Goal: Task Accomplishment & Management: Use online tool/utility

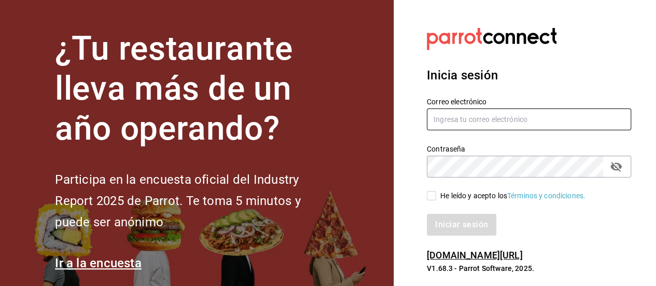
click at [505, 123] on input "text" at bounding box center [529, 119] width 204 height 22
type input "[EMAIL_ADDRESS][DOMAIN_NAME]"
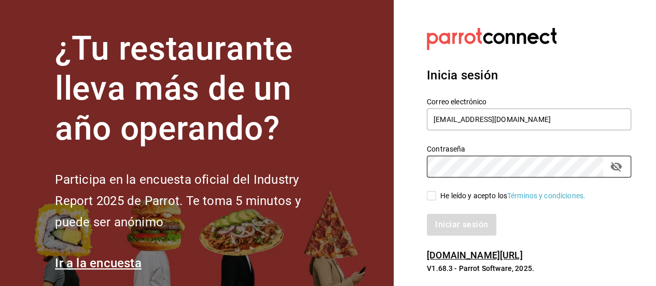
click at [424, 198] on div "He leído y acepto los Términos y condiciones." at bounding box center [523, 189] width 217 height 24
click at [430, 198] on input "He leído y acepto los Términos y condiciones." at bounding box center [431, 195] width 9 height 9
checkbox input "true"
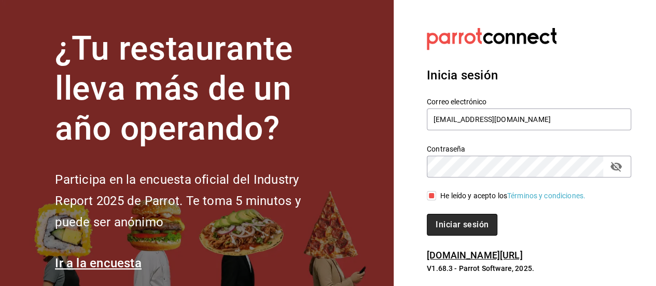
click at [441, 227] on button "Iniciar sesión" at bounding box center [462, 225] width 71 height 22
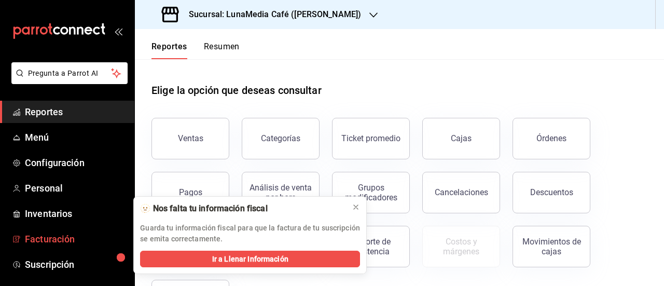
click at [68, 234] on span "Facturación" at bounding box center [75, 239] width 101 height 14
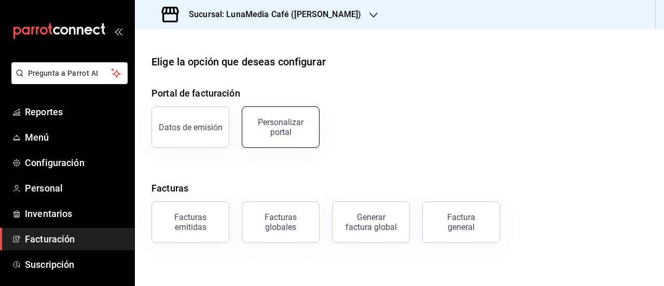
click at [286, 123] on div "Personalizar portal" at bounding box center [281, 127] width 64 height 20
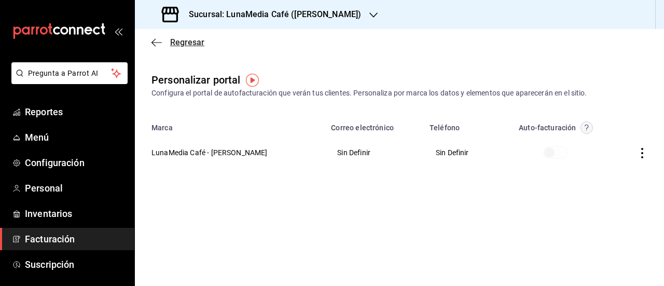
click at [152, 42] on icon "button" at bounding box center [154, 42] width 4 height 8
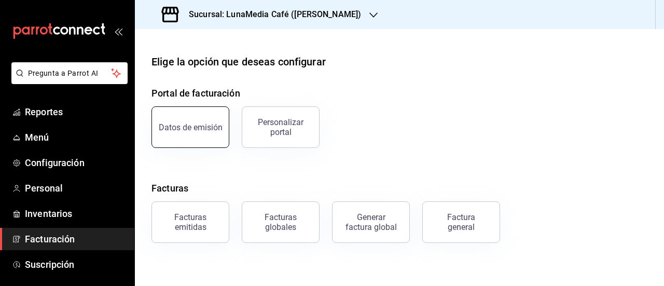
click at [182, 127] on div "Datos de emisión" at bounding box center [191, 127] width 64 height 10
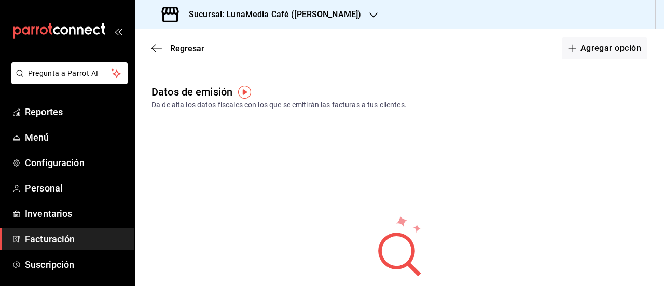
click at [150, 47] on div "Regresar Agregar opción" at bounding box center [399, 48] width 529 height 38
click at [158, 47] on icon "button" at bounding box center [157, 48] width 10 height 9
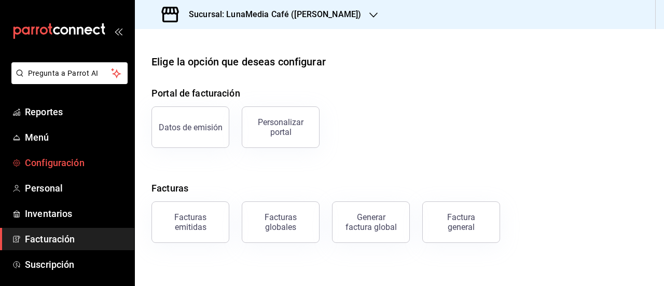
click at [60, 164] on span "Configuración" at bounding box center [75, 163] width 101 height 14
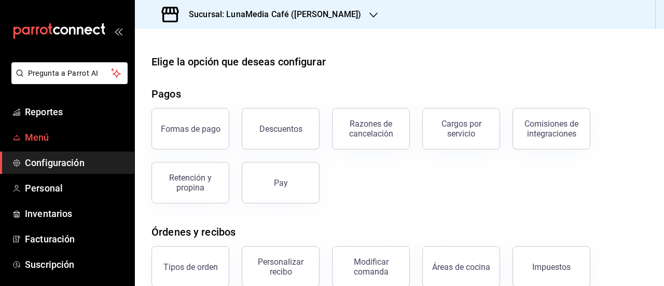
click at [65, 136] on span "Menú" at bounding box center [75, 137] width 101 height 14
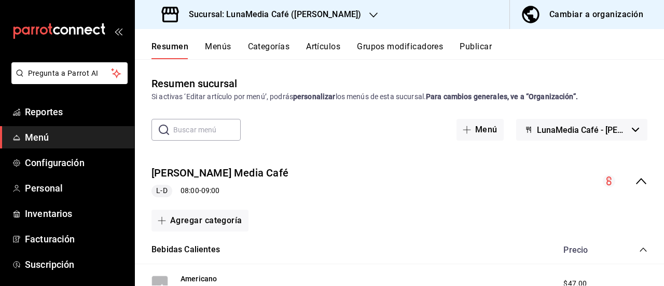
click at [369, 18] on icon "button" at bounding box center [373, 15] width 8 height 8
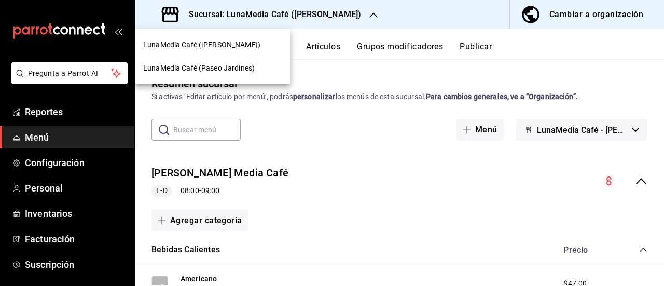
click at [232, 75] on div "LunaMedia Café (Paseo Jardínes)" at bounding box center [213, 68] width 156 height 23
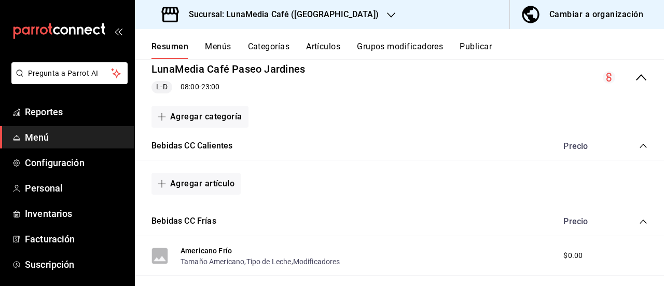
scroll to position [208, 0]
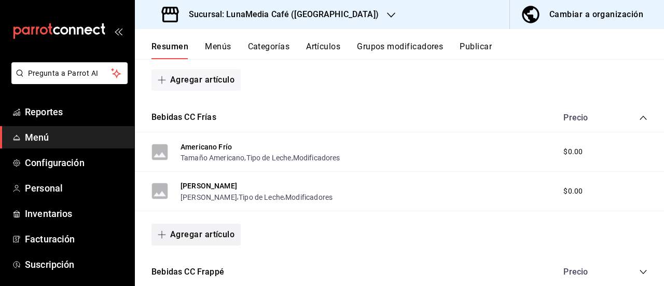
click at [223, 235] on button "Agregar artículo" at bounding box center [196, 235] width 89 height 22
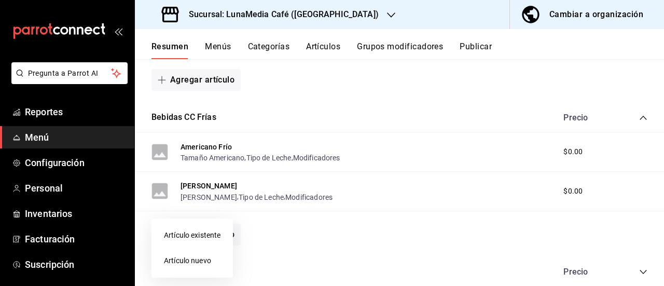
click at [198, 263] on li "Artículo nuevo" at bounding box center [192, 260] width 81 height 25
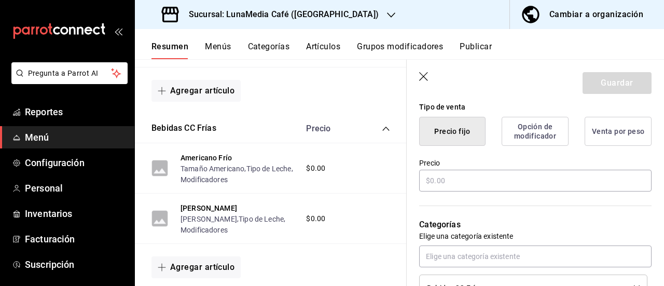
scroll to position [259, 0]
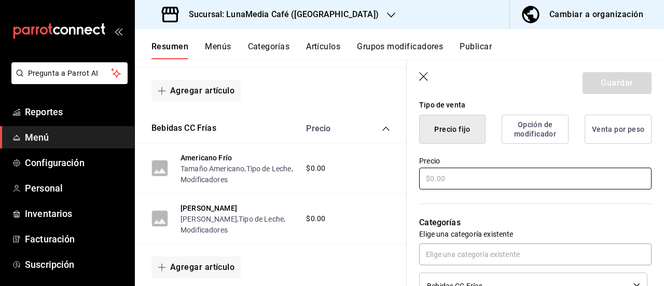
type input "Cappuccino"
click at [456, 183] on input "text" at bounding box center [535, 179] width 232 height 22
type input "$0.00"
click at [512, 198] on div "Categorías Elige una categoría existente Bebidas [PERSON_NAME]" at bounding box center [529, 245] width 245 height 108
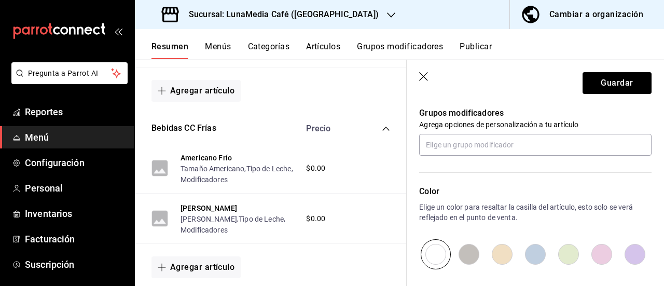
scroll to position [467, 0]
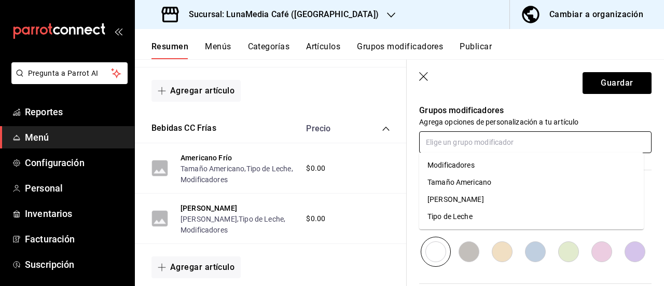
click at [460, 142] on input "text" at bounding box center [535, 142] width 232 height 22
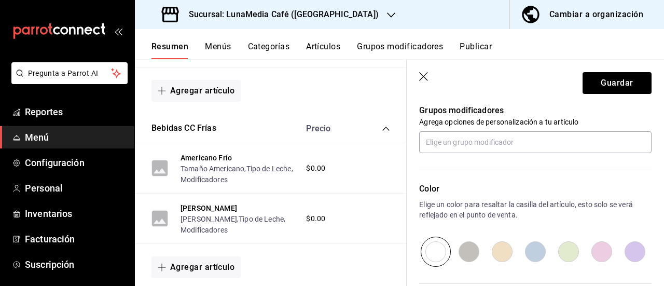
click at [421, 70] on header "Guardar" at bounding box center [535, 81] width 257 height 43
click at [422, 73] on icon "button" at bounding box center [424, 77] width 10 height 10
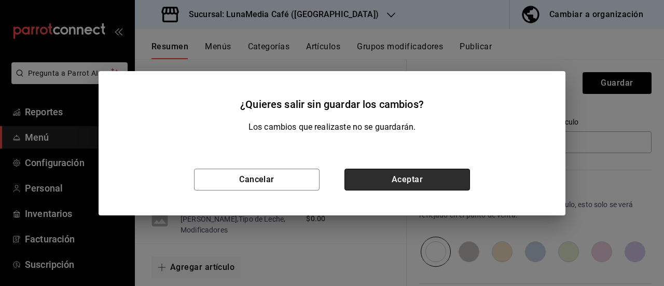
click at [371, 179] on button "Aceptar" at bounding box center [408, 180] width 126 height 22
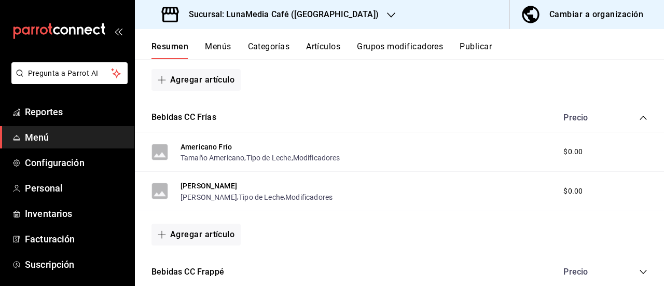
click at [406, 43] on button "Grupos modificadores" at bounding box center [400, 51] width 86 height 18
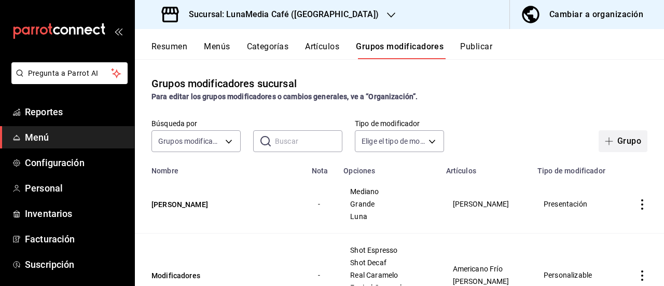
click at [605, 136] on button "Grupo" at bounding box center [623, 141] width 49 height 22
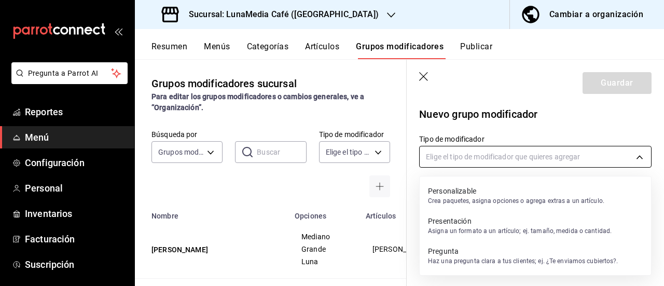
click at [502, 155] on body "Pregunta a Parrot AI Reportes Menú Configuración Personal Inventarios Facturaci…" at bounding box center [332, 143] width 664 height 286
click at [489, 225] on p "Presentación" at bounding box center [520, 221] width 184 height 10
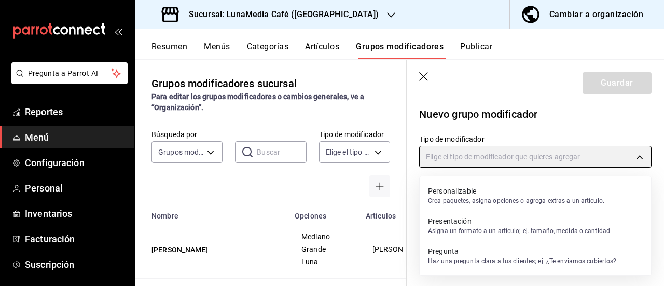
type input "PRESENTATION"
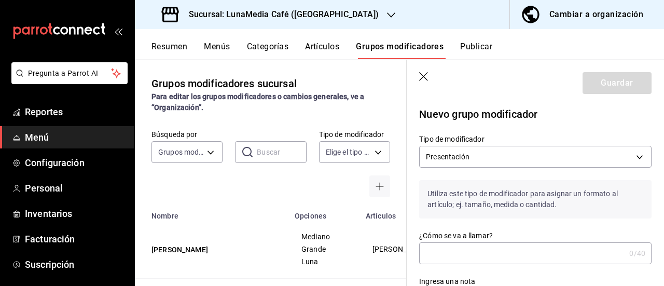
click at [467, 242] on div "¿Cómo se va a llamar? 0 /40 ¿Cómo se va a llamar?" at bounding box center [535, 247] width 232 height 33
click at [463, 250] on input "¿Cómo se va a llamar?" at bounding box center [522, 253] width 206 height 21
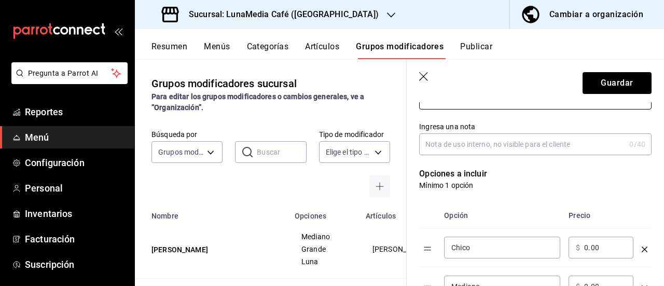
scroll to position [156, 0]
type input "[PERSON_NAME]"
drag, startPoint x: 475, startPoint y: 247, endPoint x: 426, endPoint y: 240, distance: 50.3
click at [426, 240] on tr "Chico ​ ​ $ 0.00 ​" at bounding box center [535, 246] width 232 height 39
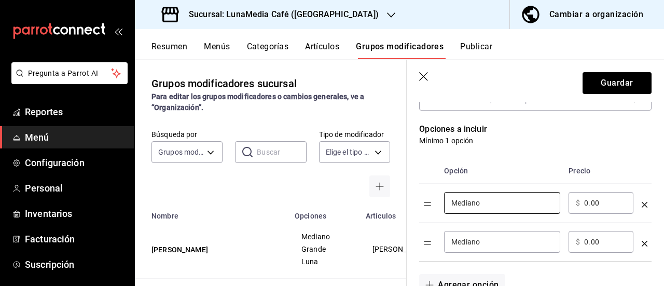
scroll to position [259, 0]
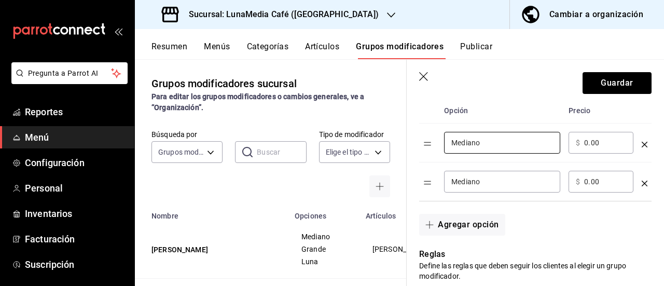
type input "Mediano"
drag, startPoint x: 605, startPoint y: 143, endPoint x: 574, endPoint y: 141, distance: 30.2
click at [574, 141] on div "​ $ 0.00 ​" at bounding box center [601, 143] width 65 height 22
type input "58.00"
drag, startPoint x: 608, startPoint y: 181, endPoint x: 559, endPoint y: 177, distance: 49.5
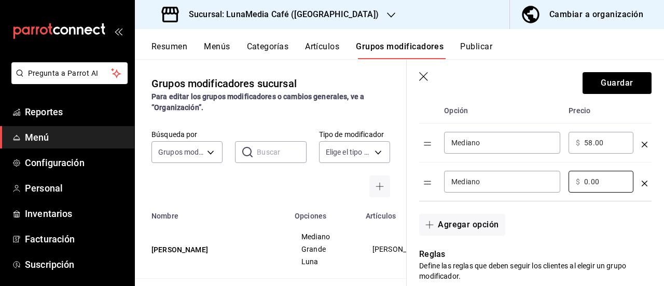
click at [559, 177] on tr "Mediano ​ ​ $ 0.00 ​" at bounding box center [535, 181] width 232 height 39
type input "68.00"
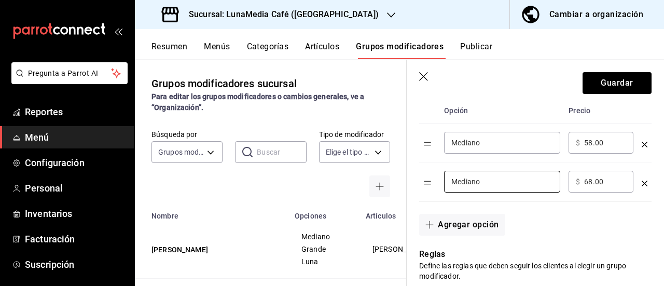
drag, startPoint x: 490, startPoint y: 182, endPoint x: 414, endPoint y: 182, distance: 75.8
click at [414, 182] on div "Opción Precio Mediano ​ ​ $ 58.00 ​ Mediano ​ ​ $ 68.00 ​" at bounding box center [529, 144] width 245 height 116
type input "Grande"
click at [432, 228] on icon "button" at bounding box center [430, 225] width 8 height 8
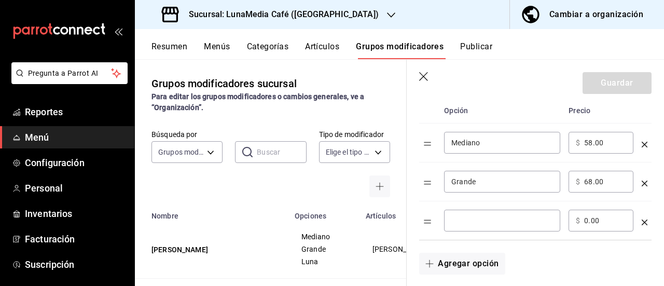
click at [485, 223] on input "optionsTable" at bounding box center [502, 220] width 102 height 10
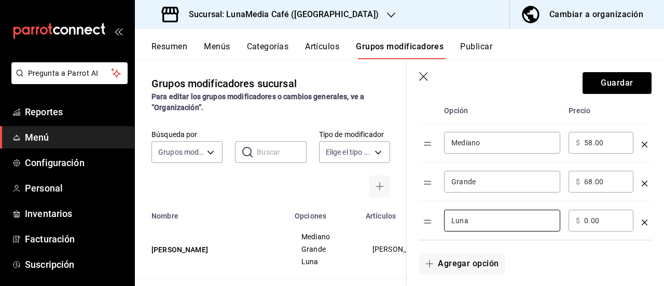
type input "Luna"
drag, startPoint x: 602, startPoint y: 216, endPoint x: 568, endPoint y: 216, distance: 34.8
click at [568, 216] on td "​ $ 0.00 ​" at bounding box center [601, 220] width 73 height 39
type input "76.00"
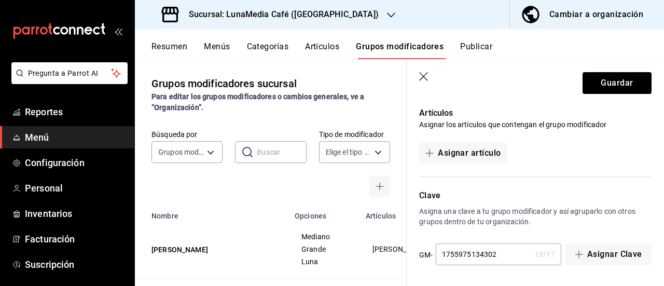
scroll to position [438, 0]
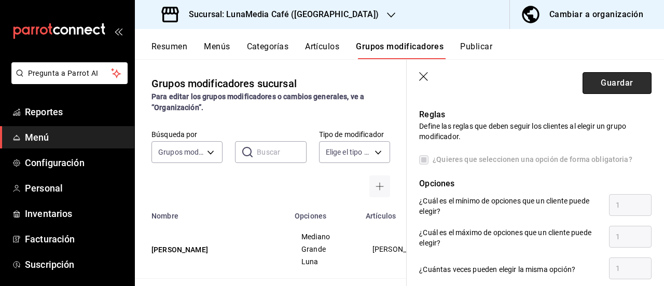
click at [597, 91] on button "Guardar" at bounding box center [617, 83] width 69 height 22
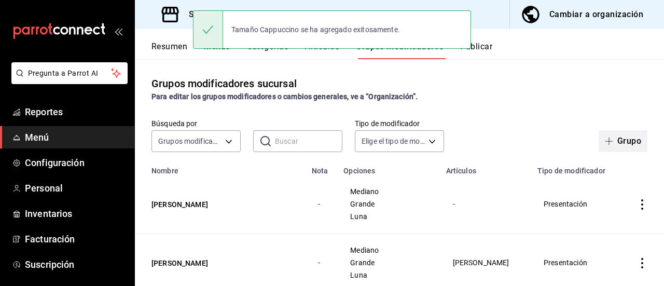
click at [608, 135] on button "Grupo" at bounding box center [623, 141] width 49 height 22
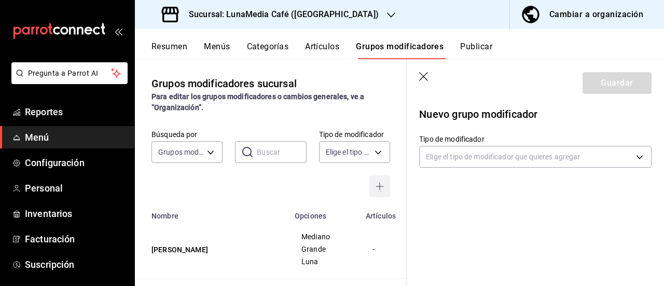
click at [369, 175] on button "button" at bounding box center [379, 186] width 21 height 22
click at [483, 157] on body "Pregunta a Parrot AI Reportes Menú Configuración Personal Inventarios Facturaci…" at bounding box center [332, 143] width 664 height 286
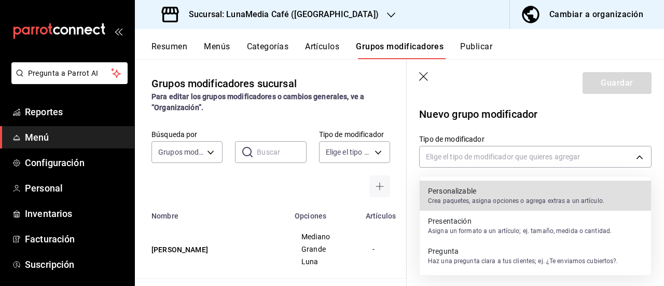
click at [496, 232] on p "Asigna un formato a un artículo; ej. tamaño, medida o cantidad." at bounding box center [520, 230] width 184 height 9
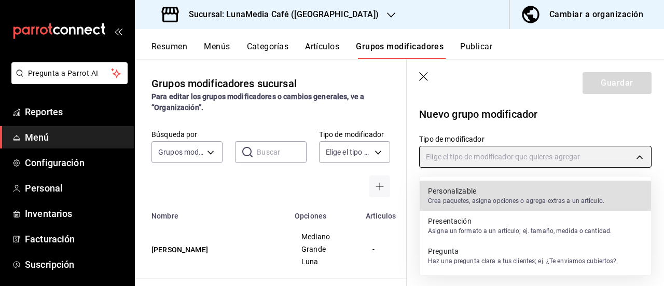
type input "PRESENTATION"
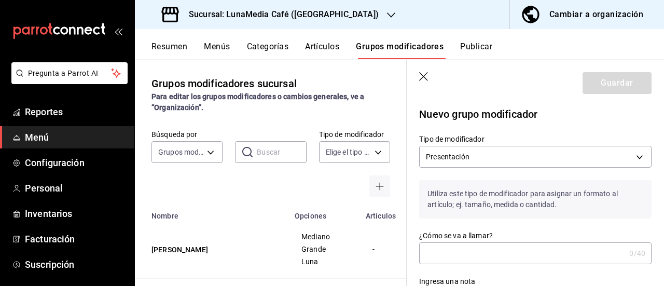
click at [467, 256] on input "¿Cómo se va a llamar?" at bounding box center [522, 253] width 206 height 21
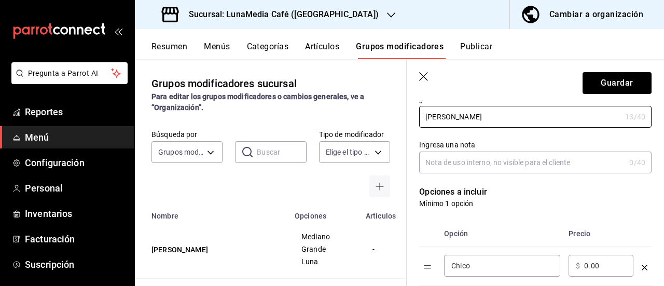
scroll to position [208, 0]
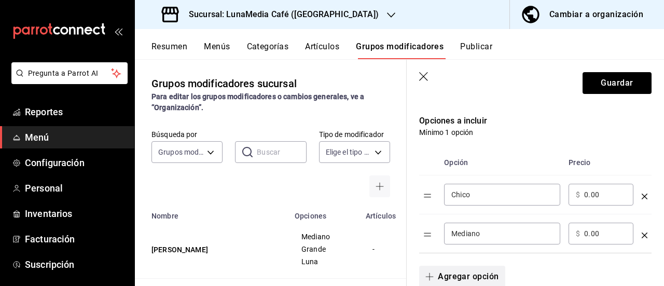
type input "[PERSON_NAME]"
click at [431, 275] on icon "button" at bounding box center [430, 276] width 8 height 8
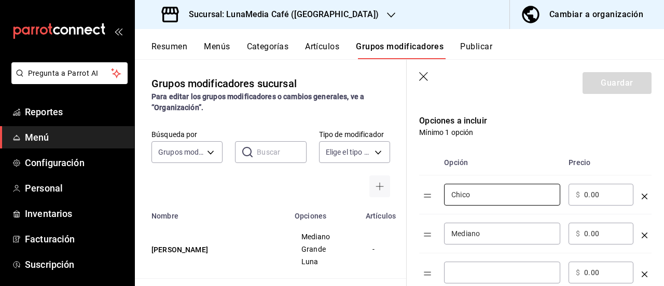
drag, startPoint x: 462, startPoint y: 200, endPoint x: 415, endPoint y: 194, distance: 47.1
click at [415, 194] on div "Opción Precio Chico ​ ​ $ 0.00 ​ Mediano ​ ​ $ 0.00 ​ ​ ​ $ 0.00 ​" at bounding box center [529, 215] width 245 height 155
type input "Mediano"
drag, startPoint x: 499, startPoint y: 239, endPoint x: 434, endPoint y: 236, distance: 64.9
click at [434, 236] on tr "Mediano ​ ​ $ 0.00 ​" at bounding box center [535, 233] width 232 height 39
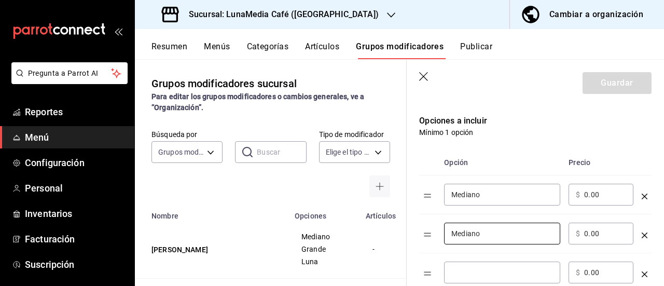
drag, startPoint x: 486, startPoint y: 230, endPoint x: 409, endPoint y: 226, distance: 76.4
click at [409, 226] on div "Opción Precio Mediano ​ ​ $ 0.00 ​ Mediano ​ ​ $ 0.00 ​ ​ ​ $ 0.00 ​" at bounding box center [529, 215] width 245 height 155
type input "Grande"
click at [471, 273] on input "optionsTable" at bounding box center [502, 272] width 102 height 10
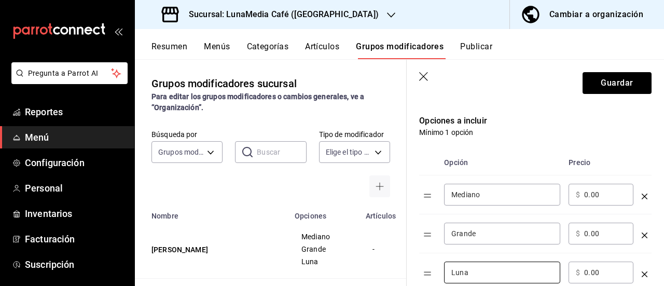
type input "Luna"
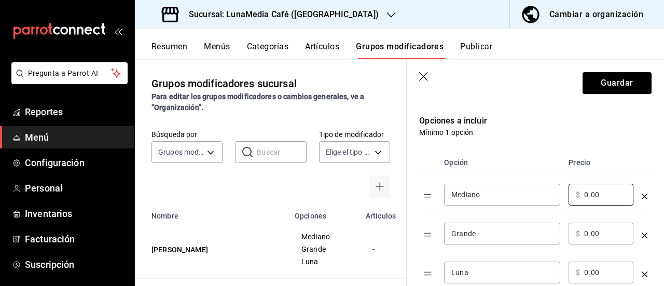
drag, startPoint x: 603, startPoint y: 196, endPoint x: 552, endPoint y: 190, distance: 51.7
click at [552, 190] on tr "Mediano ​ ​ $ 0.00 ​" at bounding box center [535, 194] width 232 height 39
type input "72.00"
drag, startPoint x: 608, startPoint y: 235, endPoint x: 530, endPoint y: 229, distance: 78.1
click at [530, 229] on tr "Grande ​ ​ $ 0.00 ​" at bounding box center [535, 233] width 232 height 39
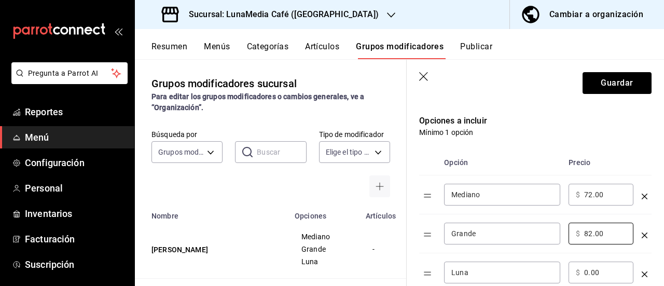
type input "82.00"
drag, startPoint x: 575, startPoint y: 266, endPoint x: 547, endPoint y: 262, distance: 28.8
click at [547, 262] on tr "Luna ​ ​ $ 0.00 ​" at bounding box center [535, 272] width 232 height 39
type input "88.00"
click at [545, 129] on p "Mínimo 1 opción" at bounding box center [535, 132] width 232 height 10
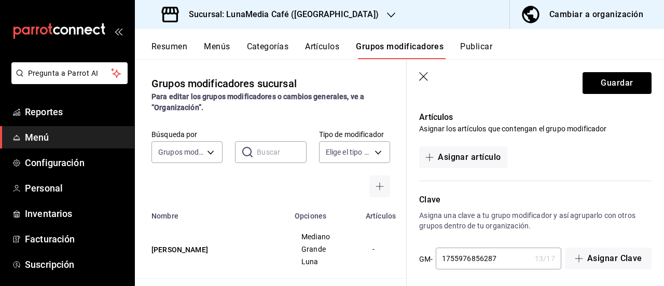
scroll to position [646, 0]
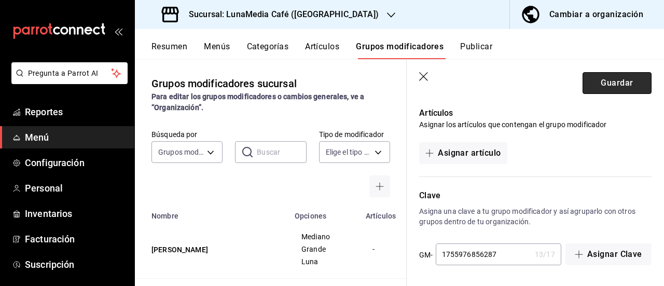
click at [587, 84] on button "Guardar" at bounding box center [617, 83] width 69 height 22
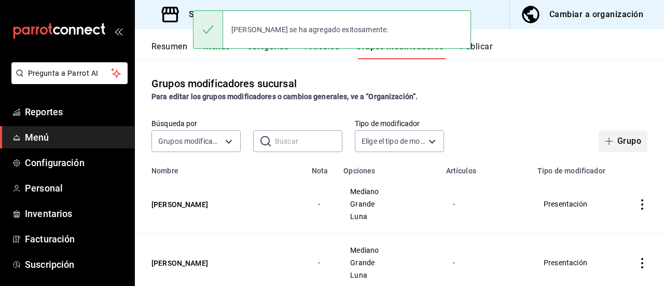
click at [605, 143] on icon "button" at bounding box center [609, 141] width 8 height 8
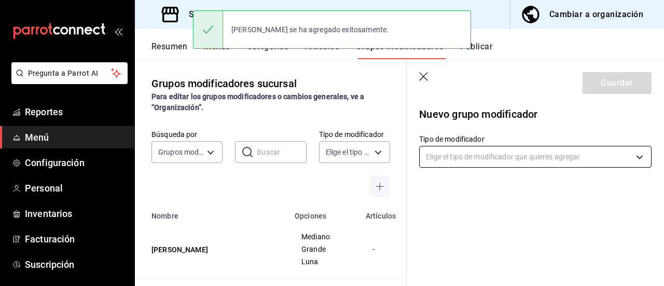
click at [501, 159] on body "Pregunta a Parrot AI Reportes Menú Configuración Personal Inventarios Facturaci…" at bounding box center [332, 143] width 664 height 286
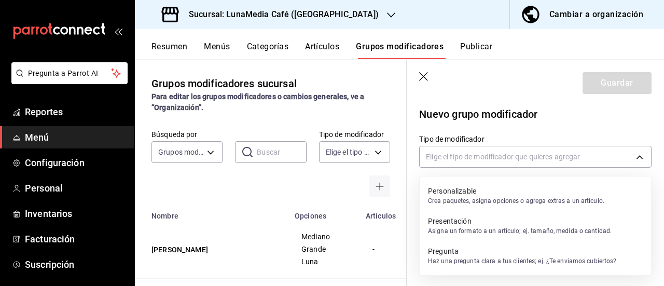
click at [509, 225] on p "Presentación" at bounding box center [520, 221] width 184 height 10
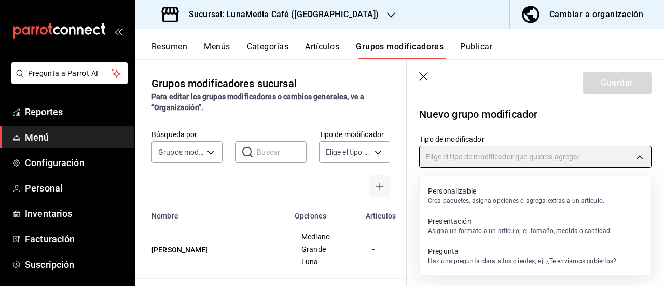
type input "PRESENTATION"
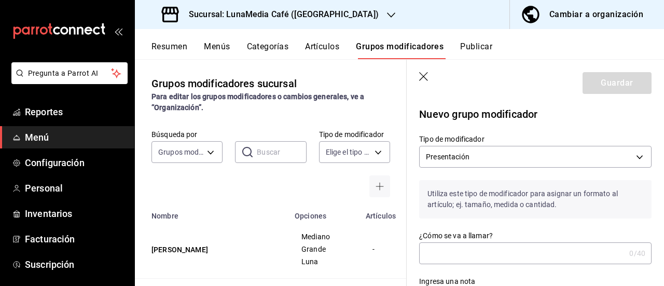
click at [479, 257] on input "¿Cómo se va a llamar?" at bounding box center [522, 253] width 206 height 21
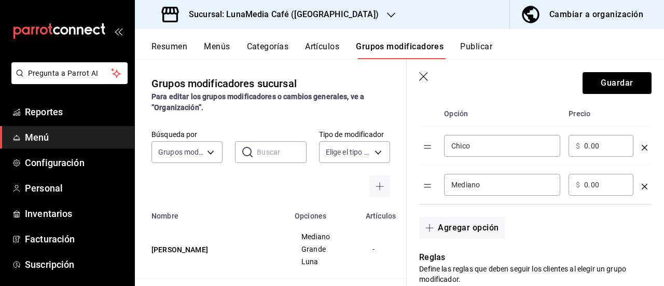
scroll to position [259, 0]
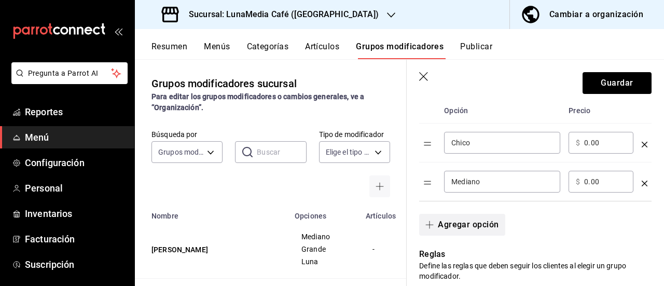
type input "[PERSON_NAME]"
click at [437, 227] on button "Agregar opción" at bounding box center [462, 225] width 86 height 22
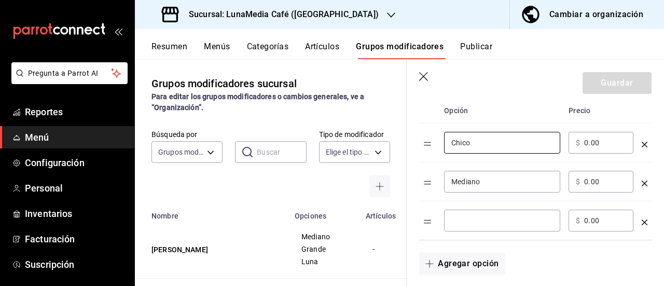
drag, startPoint x: 476, startPoint y: 147, endPoint x: 430, endPoint y: 147, distance: 46.7
click at [430, 147] on tr "Chico ​ ​ $ 0.00 ​" at bounding box center [535, 143] width 232 height 39
type input "Mediano"
drag, startPoint x: 488, startPoint y: 181, endPoint x: 422, endPoint y: 181, distance: 65.9
click at [422, 181] on tr "Mediano ​ ​ $ 0.00 ​" at bounding box center [535, 181] width 232 height 39
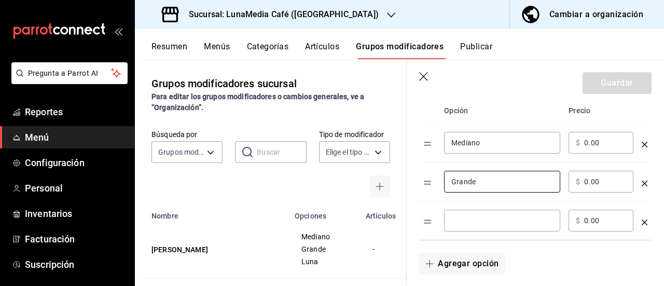
type input "Grande"
click at [463, 220] on input "optionsTable" at bounding box center [502, 220] width 102 height 10
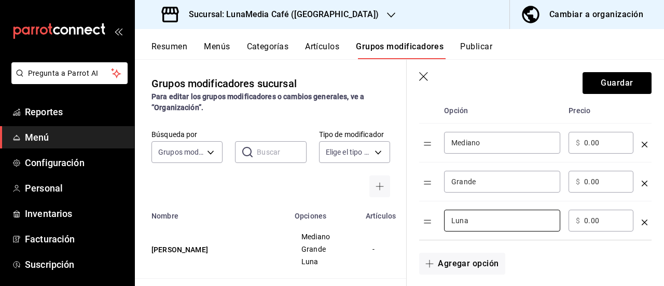
type input "Luna"
drag, startPoint x: 596, startPoint y: 143, endPoint x: 539, endPoint y: 135, distance: 57.0
click at [539, 135] on tr "Mediano ​ ​ $ 0.00 ​" at bounding box center [535, 143] width 232 height 39
type input "72.00"
drag, startPoint x: 604, startPoint y: 179, endPoint x: 550, endPoint y: 175, distance: 54.6
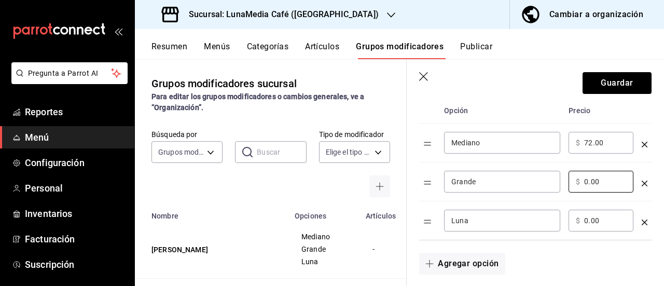
click at [550, 175] on tr "Grande ​ ​ $ 0.00 ​" at bounding box center [535, 181] width 232 height 39
type input "82.00"
drag, startPoint x: 602, startPoint y: 220, endPoint x: 556, endPoint y: 217, distance: 46.8
click at [556, 217] on tr "Luna ​ ​ $ 0.00 ​" at bounding box center [535, 220] width 232 height 39
type input "88.00"
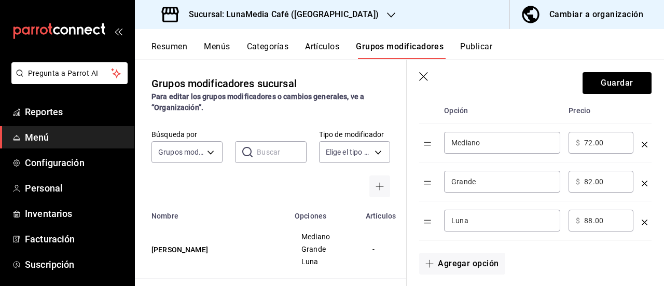
click at [551, 249] on div "Agregar opción" at bounding box center [529, 257] width 245 height 34
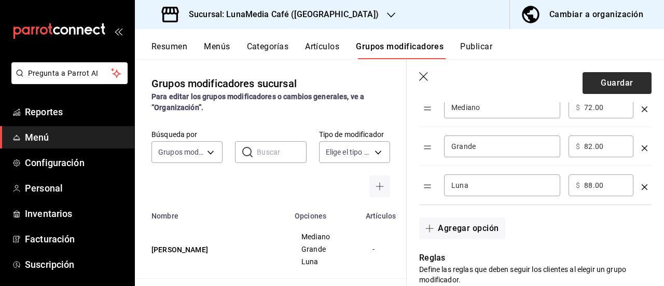
scroll to position [311, 0]
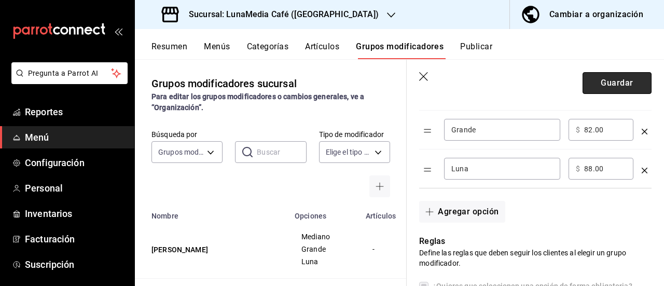
click at [588, 81] on button "Guardar" at bounding box center [617, 83] width 69 height 22
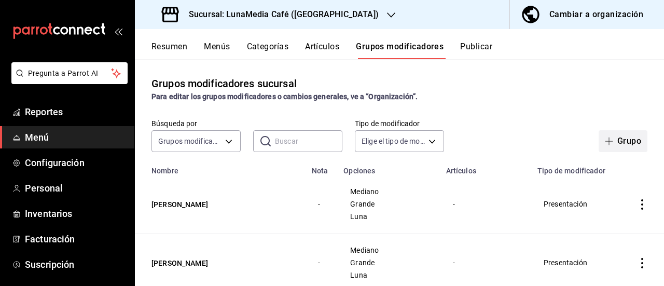
click at [605, 140] on icon "button" at bounding box center [609, 141] width 8 height 8
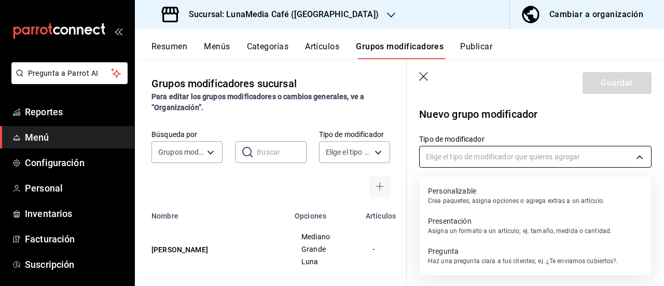
click at [446, 159] on body "Pregunta a Parrot AI Reportes Menú Configuración Personal Inventarios Facturaci…" at bounding box center [332, 143] width 664 height 286
click at [464, 231] on p "Asigna un formato a un artículo; ej. tamaño, medida o cantidad." at bounding box center [520, 230] width 184 height 9
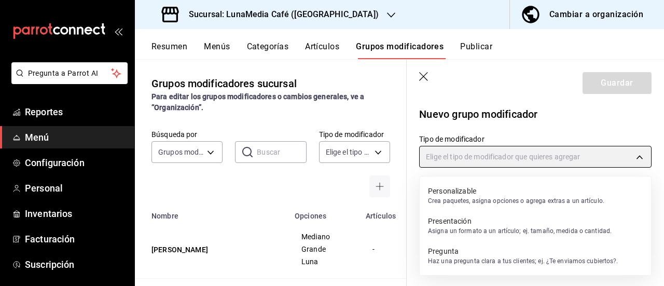
type input "PRESENTATION"
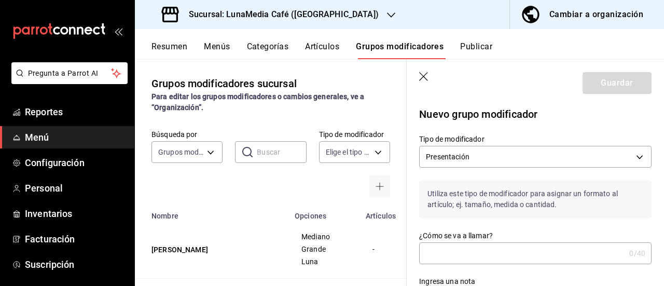
click at [449, 243] on input "¿Cómo se va a llamar?" at bounding box center [522, 253] width 206 height 21
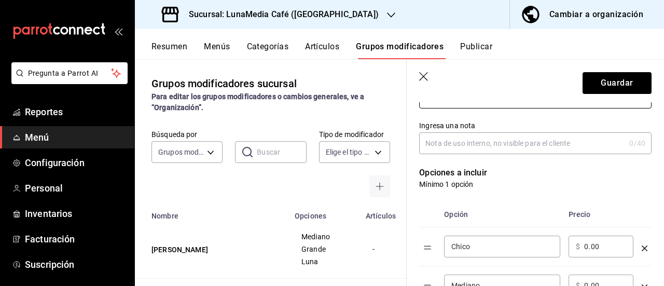
scroll to position [259, 0]
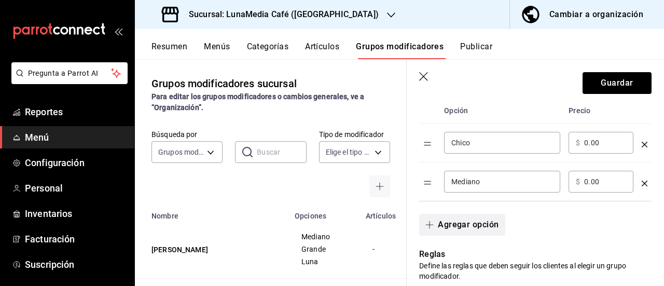
type input "[PERSON_NAME]"
click at [446, 220] on button "Agregar opción" at bounding box center [462, 225] width 86 height 22
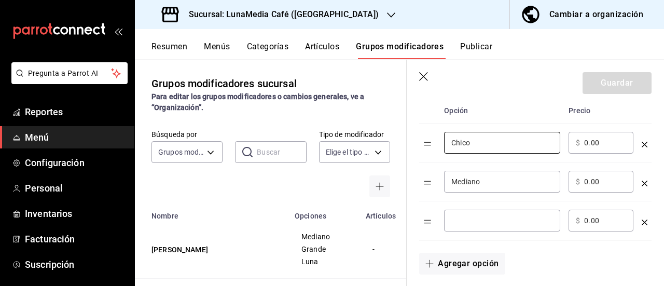
drag, startPoint x: 477, startPoint y: 146, endPoint x: 404, endPoint y: 138, distance: 73.6
click at [404, 138] on main "Grupos modificadores sucursal Para editar los grupos modificadores o cambios ge…" at bounding box center [399, 172] width 529 height 227
type input "Mediano"
drag, startPoint x: 468, startPoint y: 182, endPoint x: 416, endPoint y: 178, distance: 52.5
click at [416, 178] on div "Opción Precio Mediano ​ ​ $ 0.00 ​ Mediano ​ ​ $ 0.00 ​ ​ ​ $ 0.00 ​" at bounding box center [529, 163] width 245 height 155
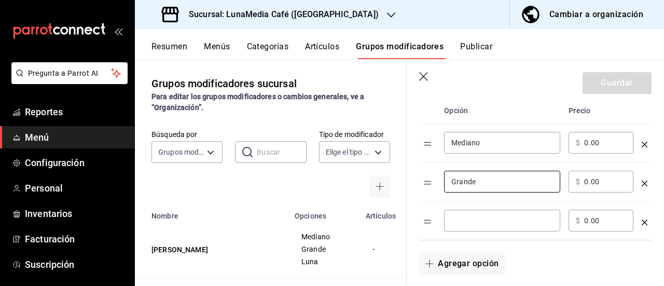
type input "Grande"
click at [466, 228] on div "​" at bounding box center [502, 221] width 116 height 22
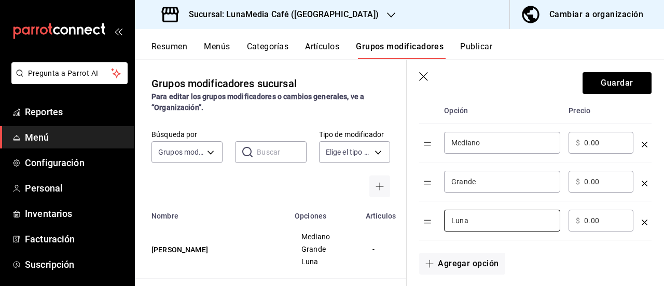
type input "Luna"
drag, startPoint x: 599, startPoint y: 143, endPoint x: 549, endPoint y: 142, distance: 50.3
click at [549, 142] on tr "Mediano ​ ​ $ 0.00 ​" at bounding box center [535, 143] width 232 height 39
type input "72.00"
drag, startPoint x: 605, startPoint y: 179, endPoint x: 555, endPoint y: 179, distance: 49.3
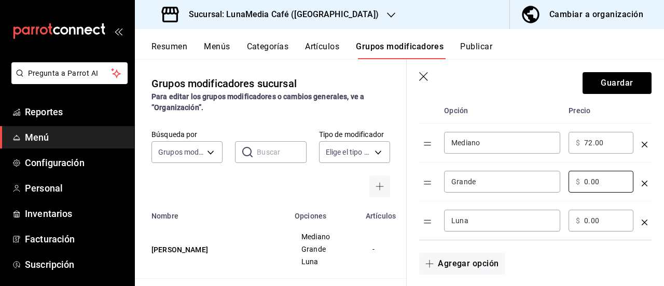
click at [555, 179] on tr "Grande ​ ​ $ 0.00 ​" at bounding box center [535, 181] width 232 height 39
type input "82.00"
drag, startPoint x: 600, startPoint y: 215, endPoint x: 555, endPoint y: 213, distance: 45.2
click at [555, 213] on tr "Luna ​ ​ $ 0.00 ​" at bounding box center [535, 220] width 232 height 39
type input "88.00"
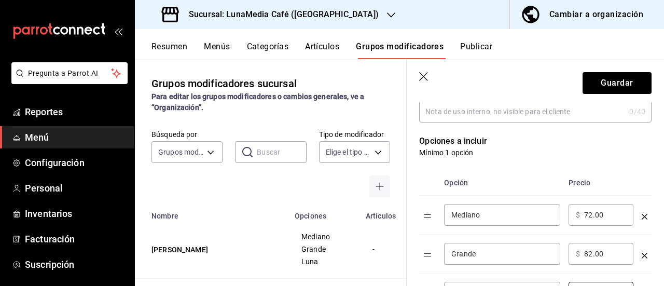
scroll to position [104, 0]
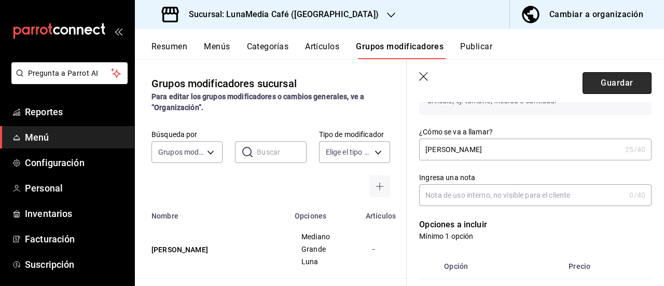
click at [600, 74] on button "Guardar" at bounding box center [617, 83] width 69 height 22
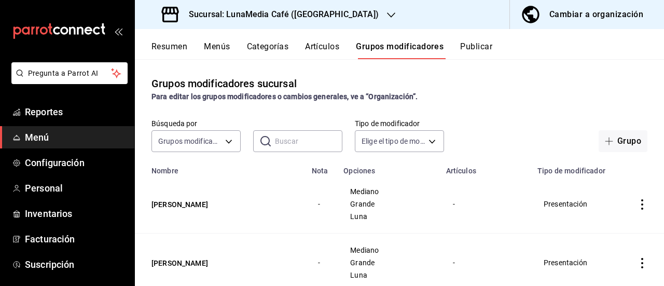
click at [309, 49] on button "Artículos" at bounding box center [322, 51] width 34 height 18
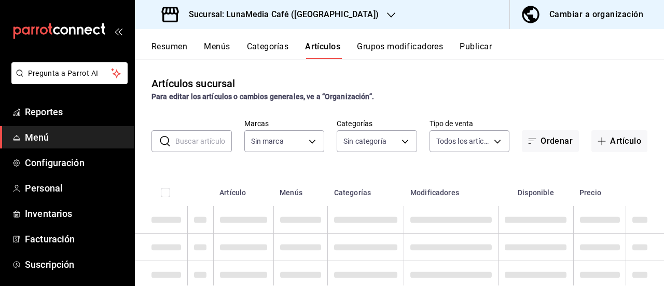
type input "b9a0b28a-a8c6-4fb4-9998-6933c83bd964"
type input "86eafbc4-dcde-4cb7-9d87-6fac2ceb75f2,4710cb7a-62db-40c3-97e0-f6a8efdc0200,8bbf8…"
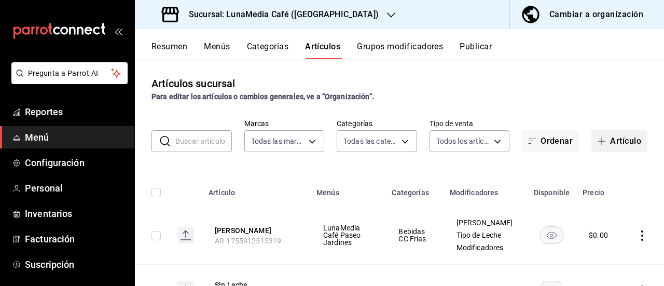
click at [609, 143] on button "Artículo" at bounding box center [620, 141] width 56 height 22
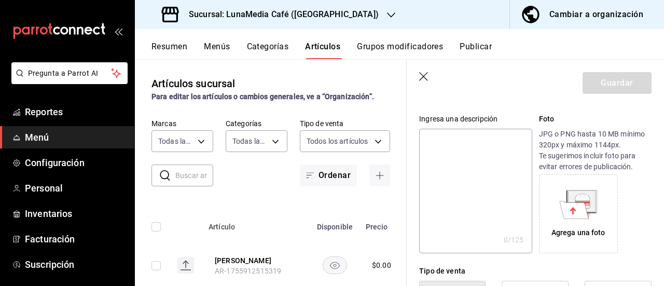
scroll to position [259, 0]
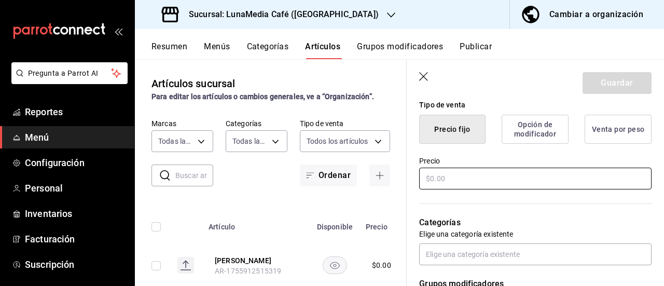
type input "Cappccino Frío"
click at [463, 177] on input "text" at bounding box center [535, 179] width 232 height 22
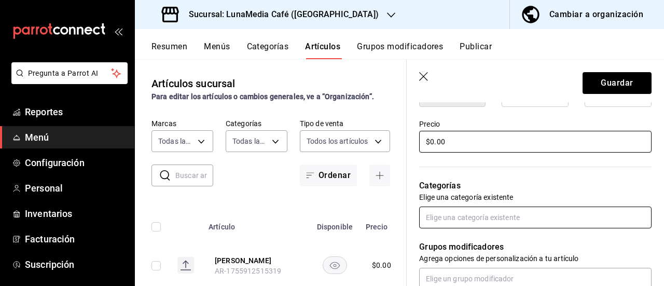
scroll to position [311, 0]
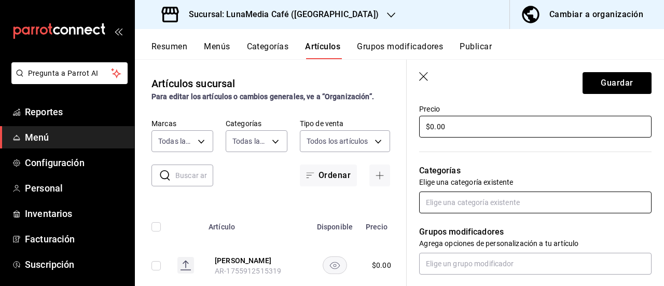
type input "$0.00"
click at [491, 204] on input "text" at bounding box center [535, 202] width 232 height 22
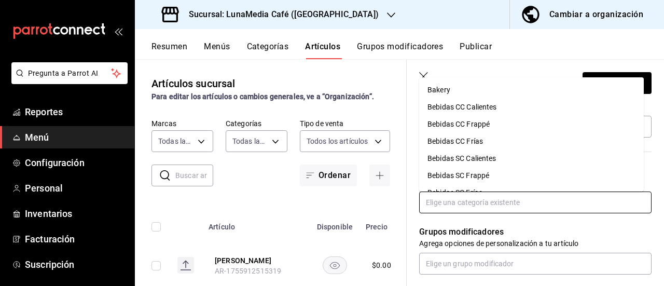
click at [477, 140] on li "Bebidas CC Frías" at bounding box center [531, 141] width 225 height 17
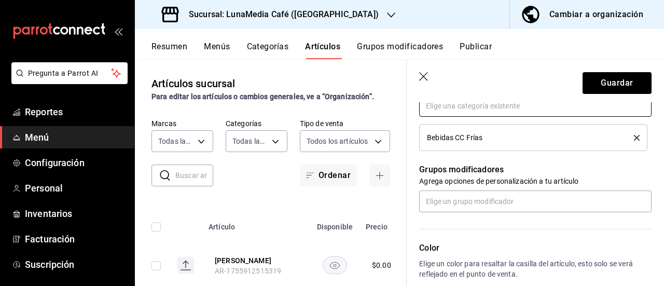
scroll to position [415, 0]
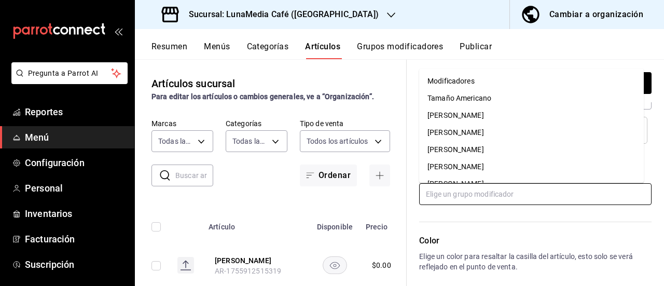
click at [489, 196] on input "text" at bounding box center [535, 194] width 232 height 22
click at [472, 113] on div "[PERSON_NAME]" at bounding box center [456, 115] width 57 height 11
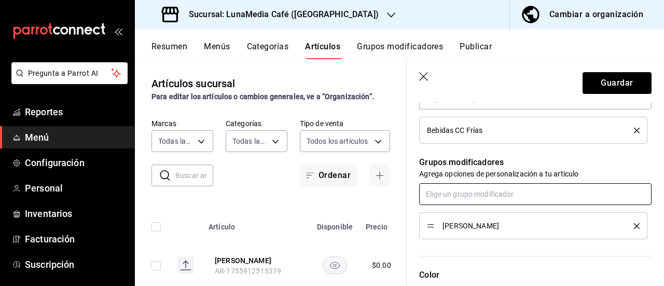
click at [469, 199] on input "text" at bounding box center [535, 194] width 232 height 22
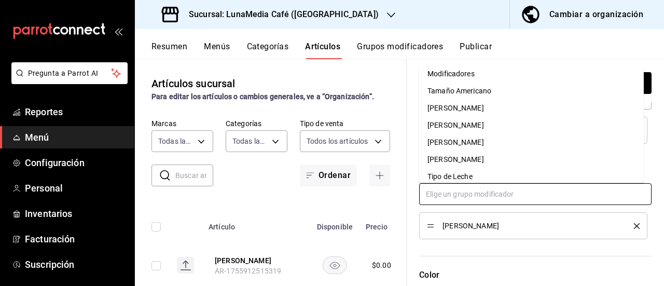
scroll to position [13, 0]
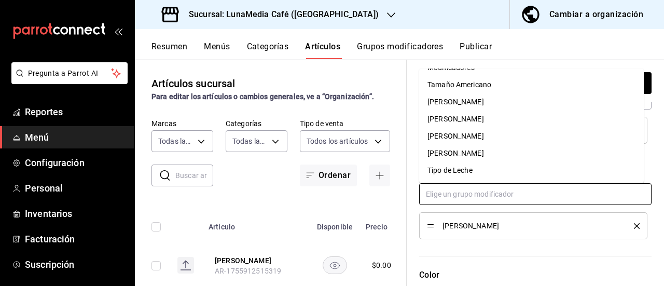
click at [467, 172] on div "Tipo de Leche" at bounding box center [450, 170] width 45 height 11
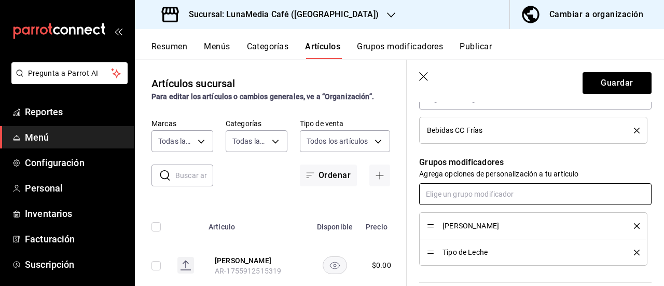
click at [470, 197] on input "text" at bounding box center [535, 194] width 232 height 22
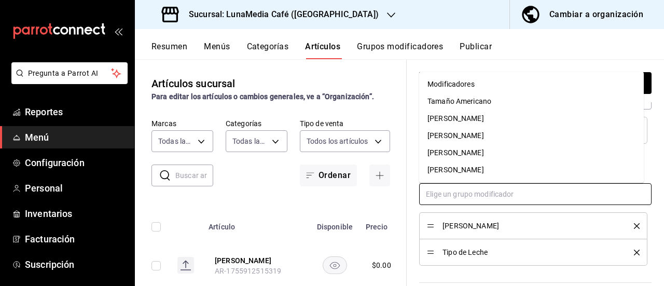
click at [450, 83] on div "Modificadores" at bounding box center [451, 84] width 47 height 11
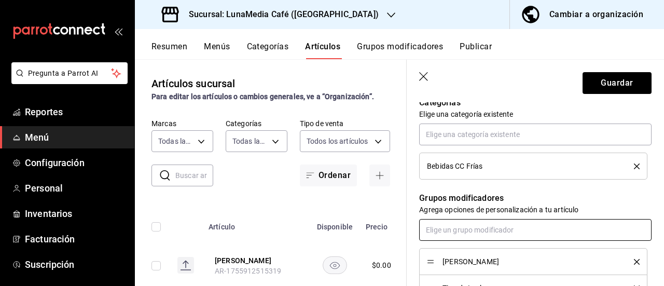
scroll to position [363, 0]
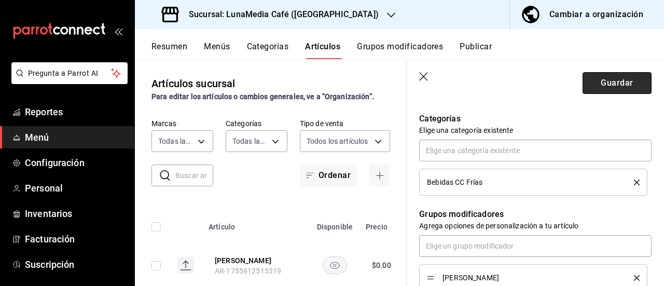
click at [592, 79] on button "Guardar" at bounding box center [617, 83] width 69 height 22
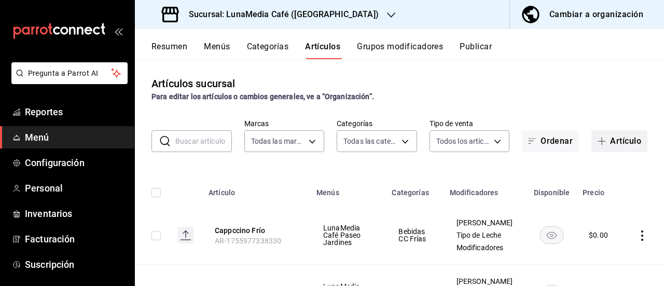
click at [601, 134] on button "Artículo" at bounding box center [620, 141] width 56 height 22
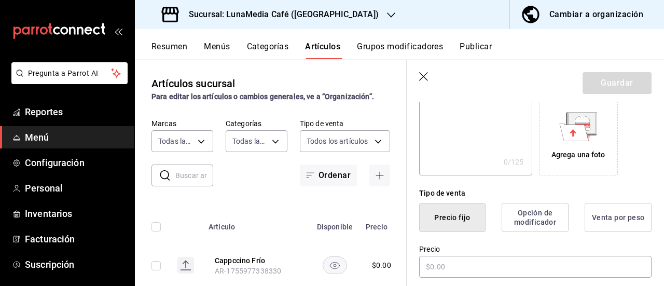
scroll to position [208, 0]
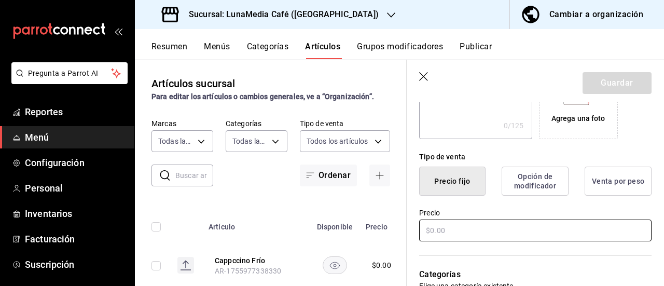
type input "[PERSON_NAME]"
click at [502, 227] on input "text" at bounding box center [535, 230] width 232 height 22
type input "$0.00"
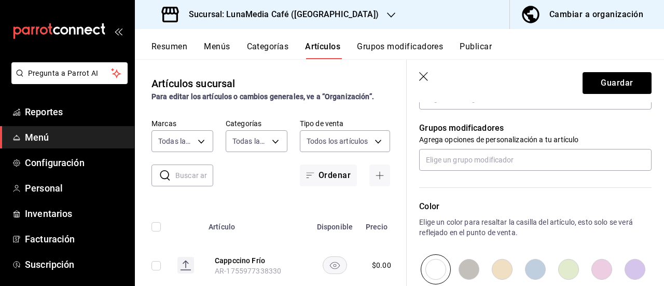
scroll to position [363, 0]
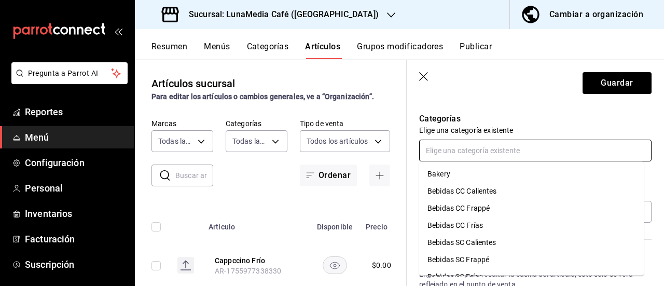
click at [487, 153] on input "text" at bounding box center [535, 151] width 232 height 22
click at [472, 223] on li "Bebidas CC Frías" at bounding box center [531, 225] width 225 height 17
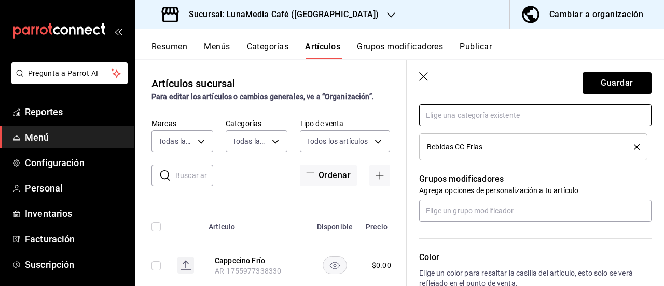
scroll to position [415, 0]
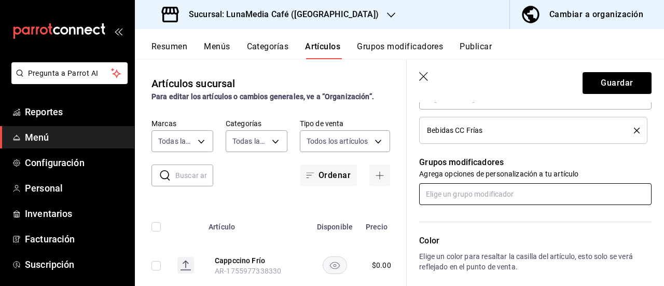
click at [501, 195] on input "text" at bounding box center [535, 194] width 232 height 22
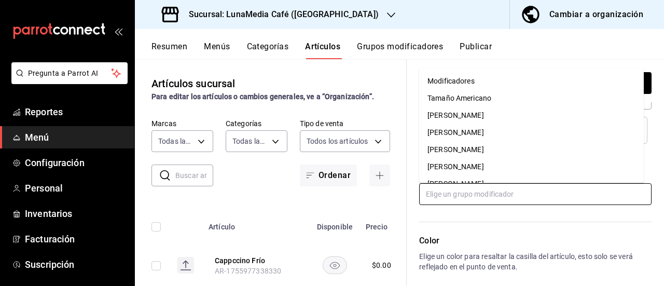
click at [510, 149] on li "[PERSON_NAME]" at bounding box center [531, 149] width 225 height 17
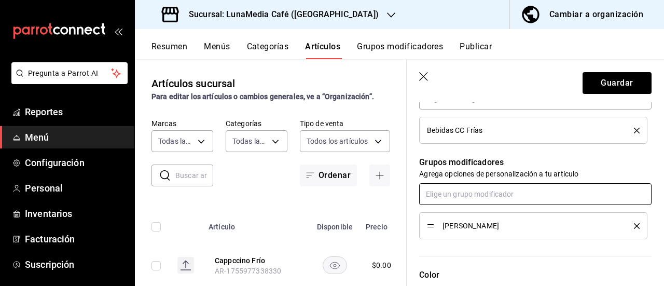
click at [487, 198] on input "text" at bounding box center [535, 194] width 232 height 22
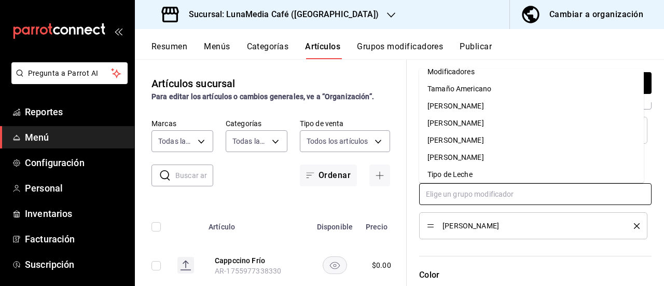
scroll to position [13, 0]
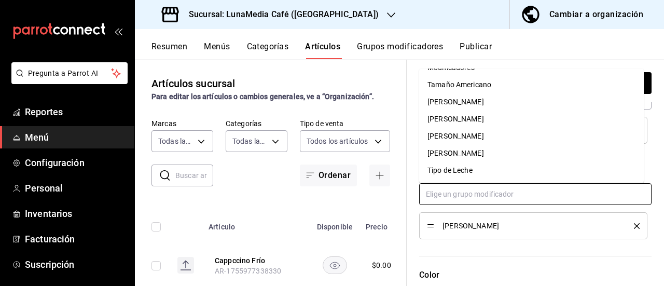
click at [491, 171] on li "Tipo de Leche" at bounding box center [531, 170] width 225 height 17
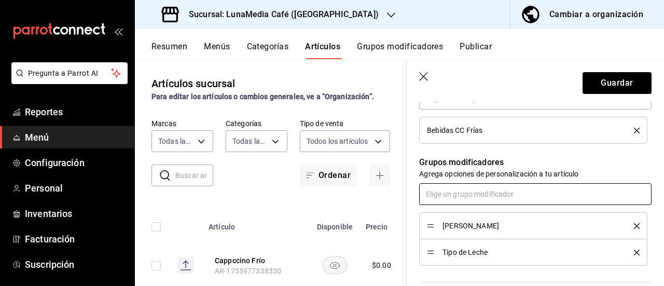
click at [490, 194] on input "text" at bounding box center [535, 194] width 232 height 22
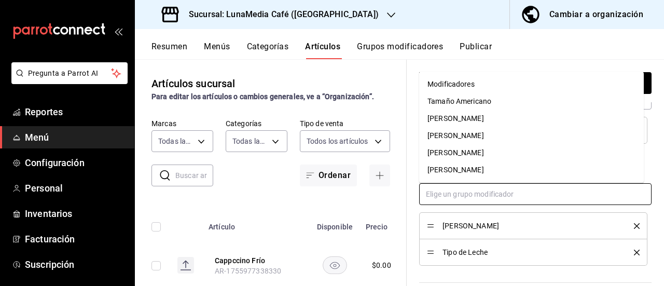
click at [467, 79] on div "Modificadores" at bounding box center [451, 84] width 47 height 11
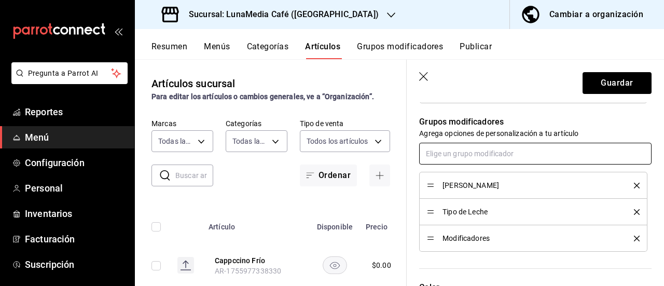
scroll to position [144, 0]
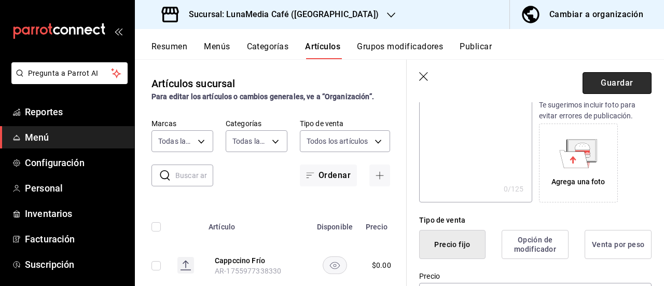
click at [608, 80] on button "Guardar" at bounding box center [617, 83] width 69 height 22
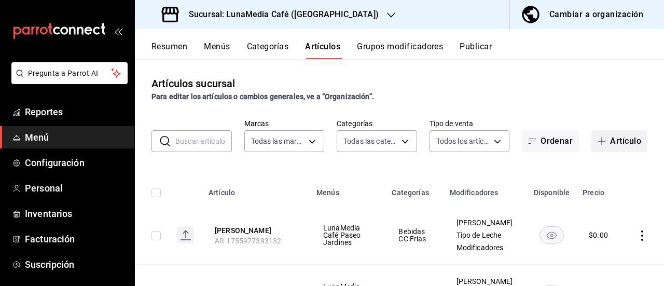
click at [601, 143] on span "button" at bounding box center [604, 141] width 12 height 8
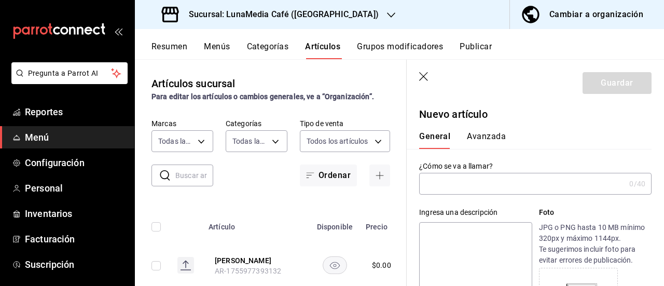
click at [449, 185] on input "text" at bounding box center [522, 183] width 206 height 21
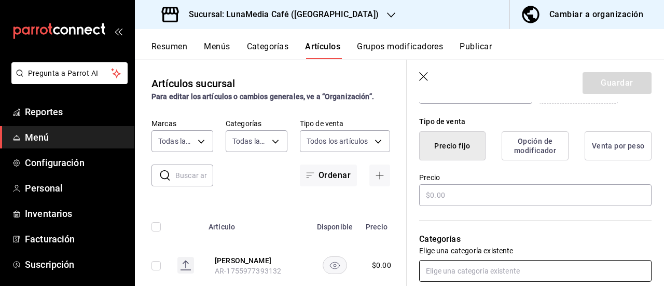
scroll to position [259, 0]
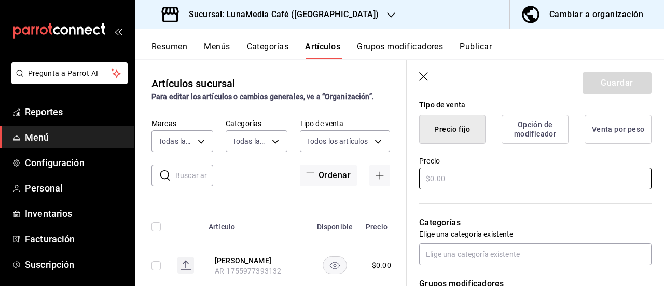
type input "[PERSON_NAME]"
click at [455, 180] on input "text" at bounding box center [535, 179] width 232 height 22
type input "$0.00"
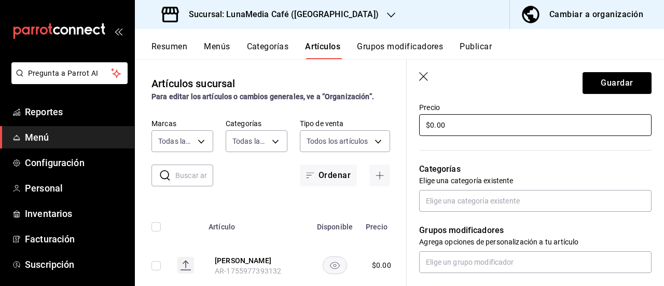
scroll to position [363, 0]
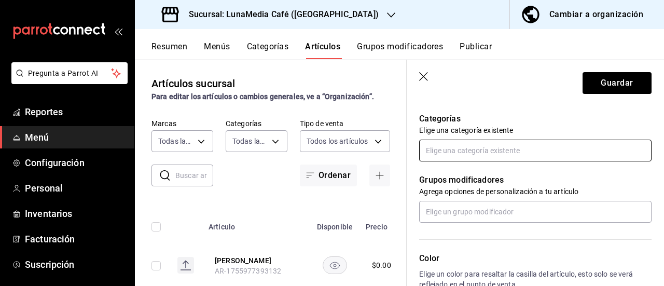
click at [455, 140] on input "text" at bounding box center [535, 151] width 232 height 22
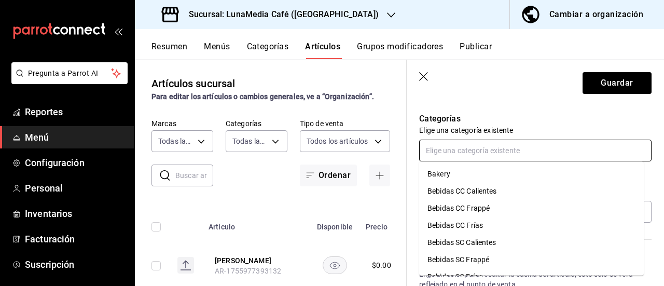
click at [474, 226] on li "Bebidas CC Frías" at bounding box center [531, 225] width 225 height 17
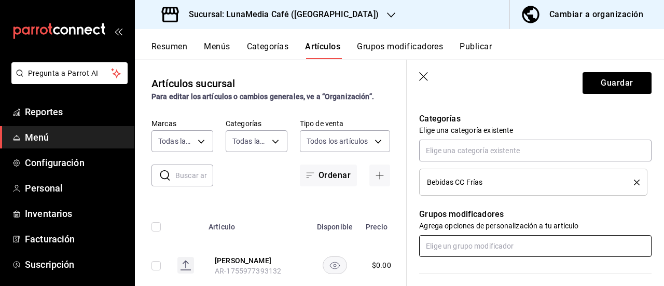
click at [470, 244] on input "text" at bounding box center [535, 246] width 232 height 22
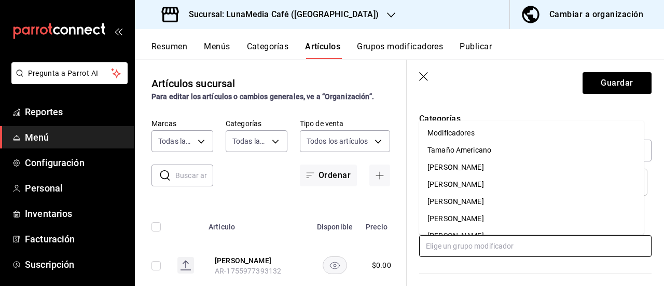
scroll to position [31, 0]
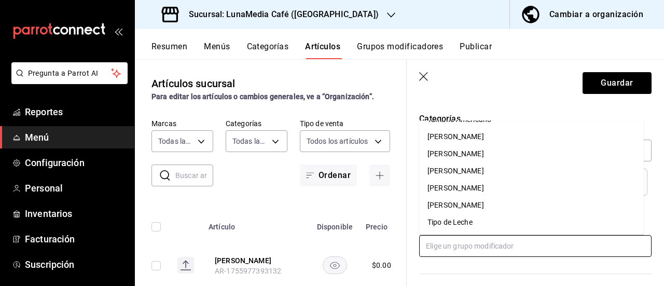
click at [484, 190] on div "[PERSON_NAME]" at bounding box center [456, 188] width 57 height 11
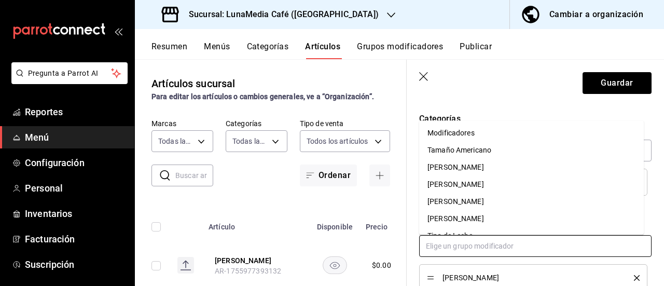
click at [465, 248] on input "text" at bounding box center [535, 246] width 232 height 22
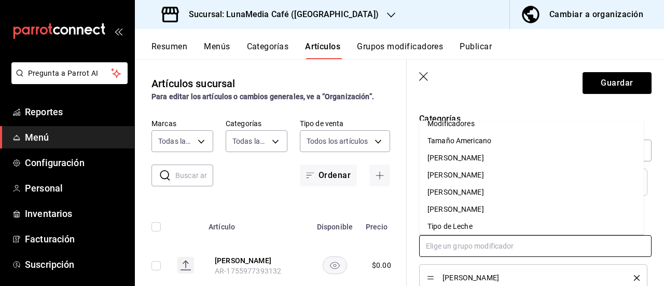
scroll to position [13, 0]
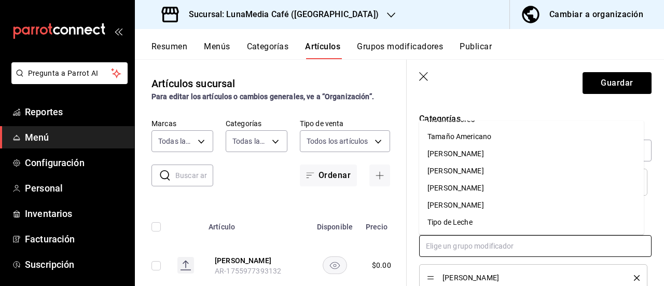
click at [467, 225] on div "Tipo de Leche" at bounding box center [450, 222] width 45 height 11
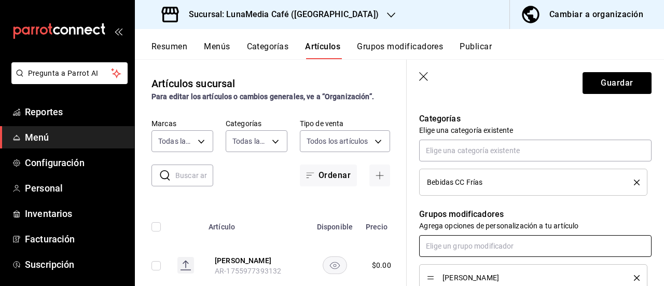
click at [461, 248] on input "text" at bounding box center [535, 246] width 232 height 22
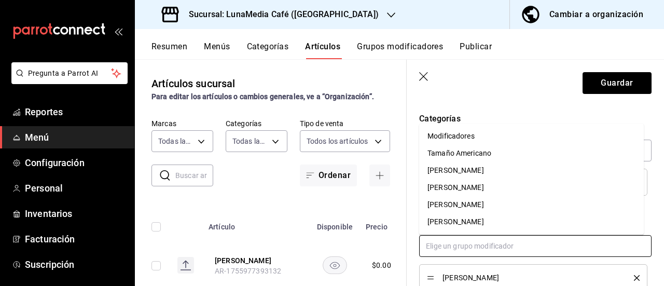
click at [459, 136] on div "Modificadores" at bounding box center [451, 136] width 47 height 11
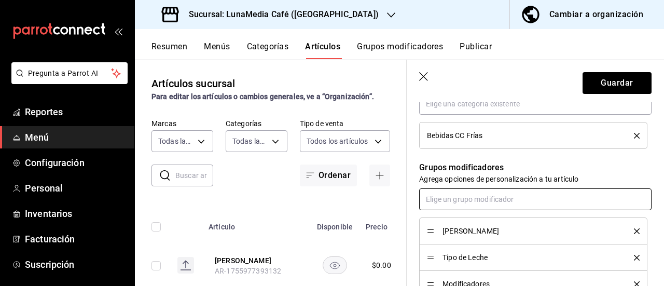
scroll to position [467, 0]
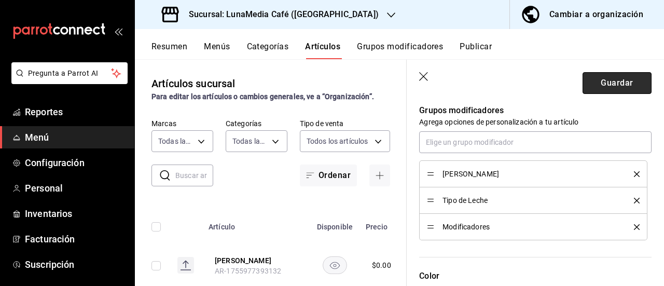
click at [610, 82] on button "Guardar" at bounding box center [617, 83] width 69 height 22
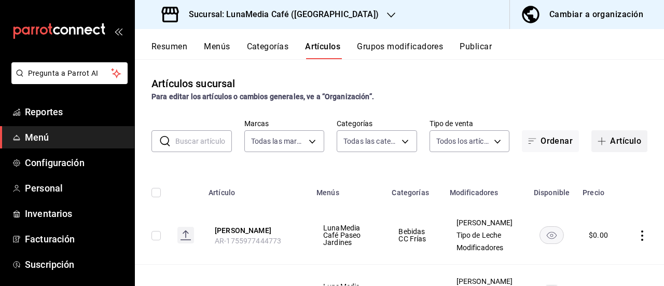
click at [595, 136] on button "Artículo" at bounding box center [620, 141] width 56 height 22
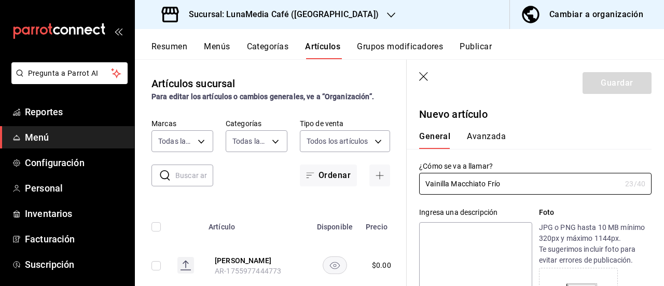
scroll to position [156, 0]
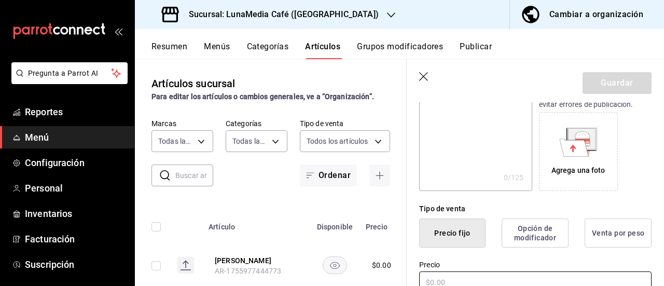
type input "Vainilla Macchiato Frío"
click at [456, 281] on input "text" at bounding box center [535, 282] width 232 height 22
type input "$0.00"
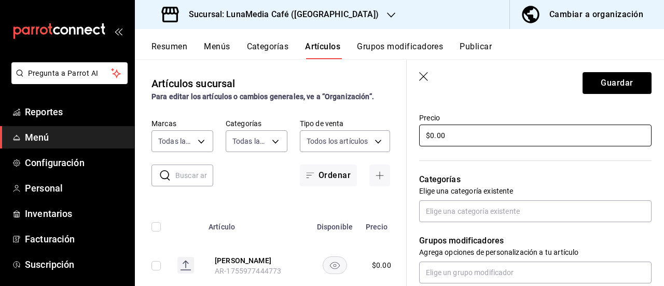
scroll to position [312, 0]
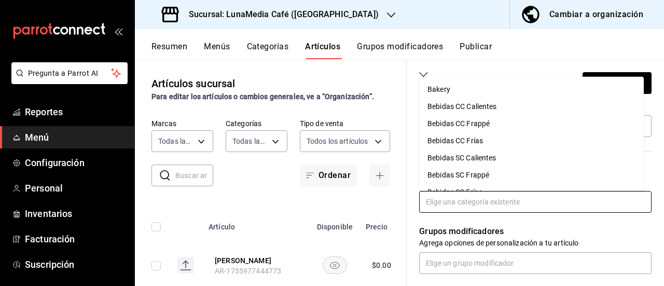
click at [469, 202] on input "text" at bounding box center [535, 202] width 232 height 22
click at [505, 139] on li "Bebidas CC Frías" at bounding box center [531, 140] width 225 height 17
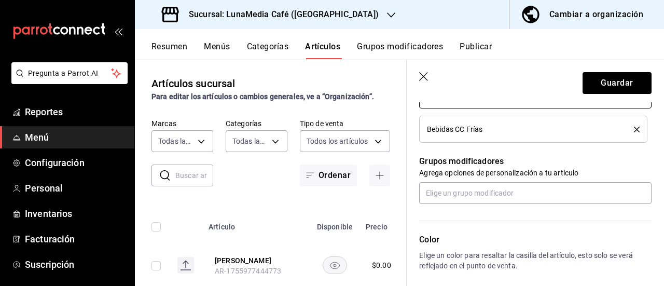
scroll to position [468, 0]
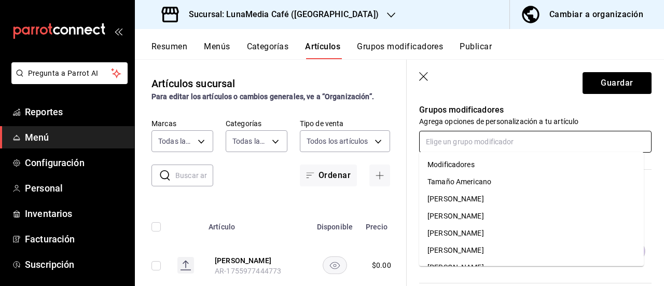
click at [471, 143] on input "text" at bounding box center [535, 142] width 232 height 22
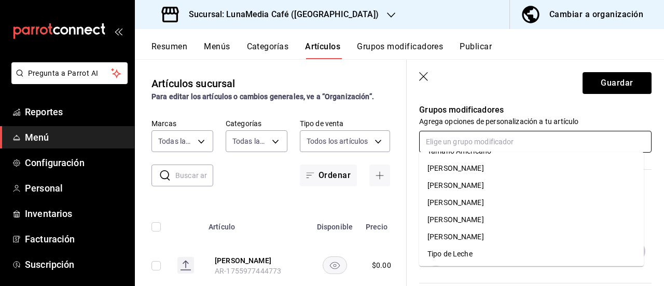
click at [484, 239] on div "[PERSON_NAME]" at bounding box center [456, 236] width 57 height 11
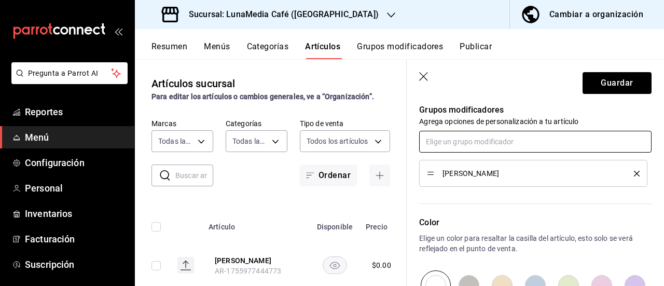
click at [476, 144] on input "text" at bounding box center [535, 142] width 232 height 22
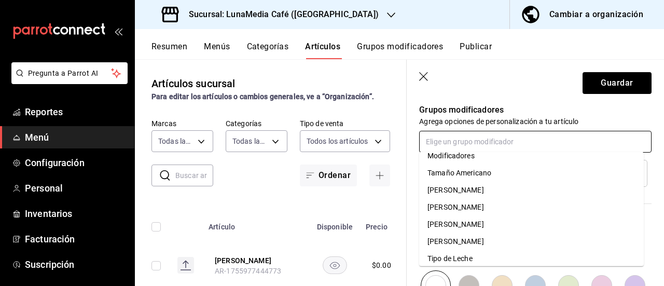
scroll to position [13, 0]
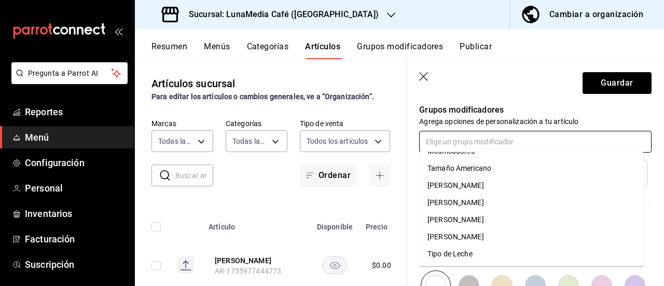
click at [477, 256] on li "Tipo de Leche" at bounding box center [531, 253] width 225 height 17
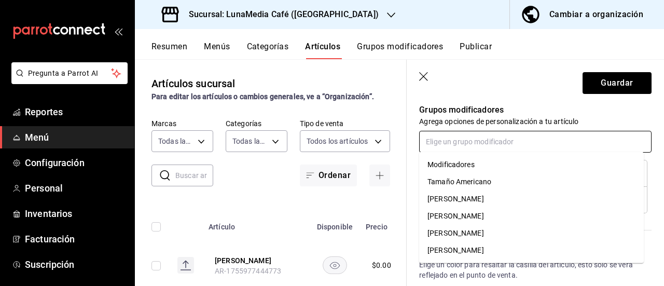
click at [495, 142] on input "text" at bounding box center [535, 142] width 232 height 22
click at [473, 162] on div "Modificadores" at bounding box center [451, 164] width 47 height 11
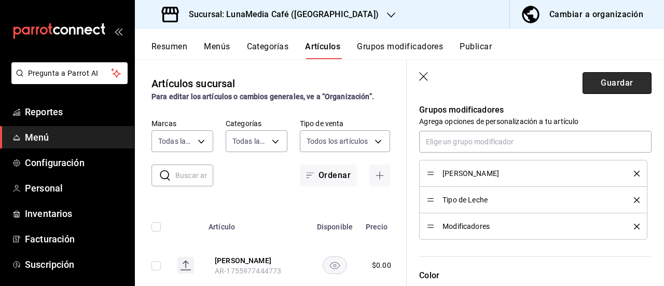
click at [599, 84] on button "Guardar" at bounding box center [617, 83] width 69 height 22
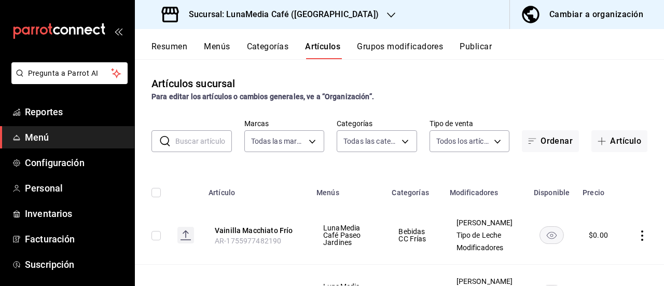
click at [221, 43] on button "Menús" at bounding box center [217, 51] width 26 height 18
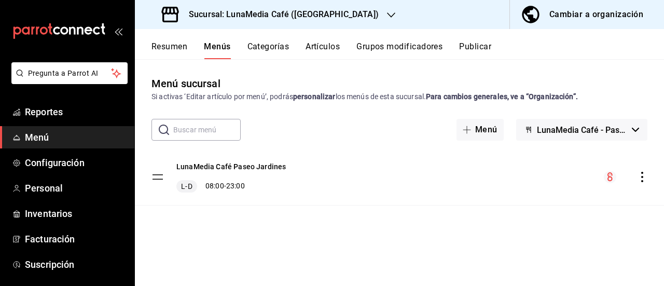
click at [254, 44] on button "Categorías" at bounding box center [269, 51] width 42 height 18
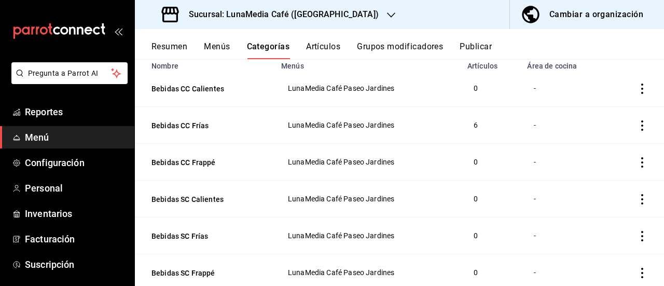
scroll to position [104, 0]
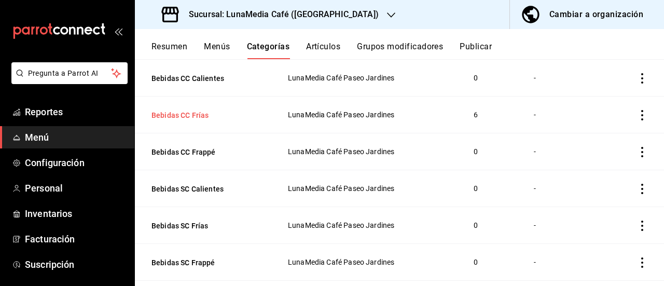
click at [191, 116] on button "Bebidas CC Frías" at bounding box center [204, 115] width 104 height 10
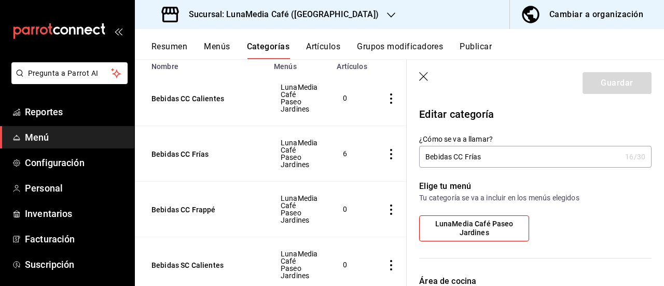
click at [420, 73] on icon "button" at bounding box center [423, 76] width 9 height 9
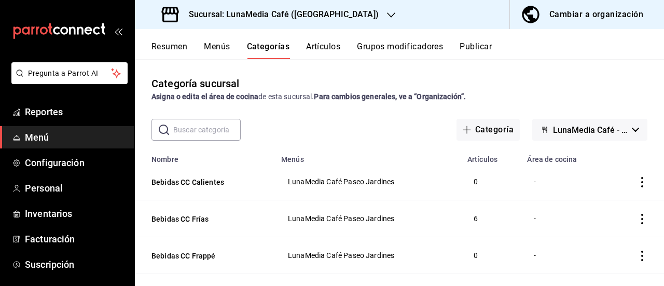
click at [221, 46] on button "Menús" at bounding box center [217, 51] width 26 height 18
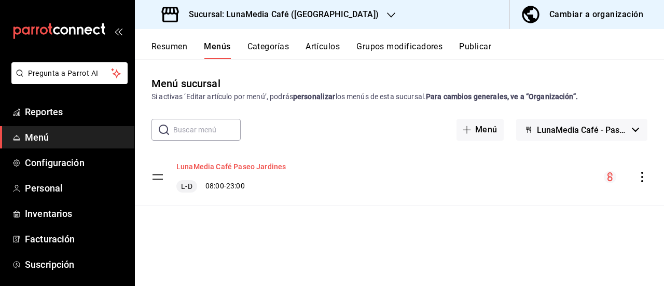
click at [232, 164] on button "LunaMedia Café Paseo Jardines" at bounding box center [230, 166] width 109 height 10
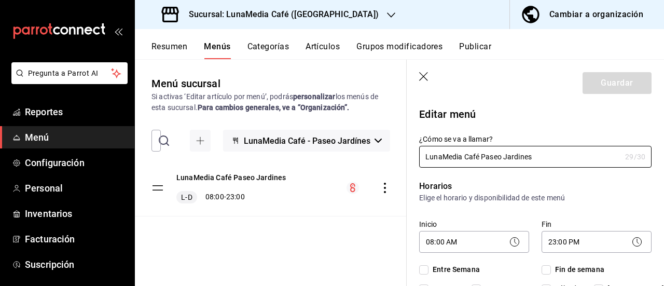
checkbox input "true"
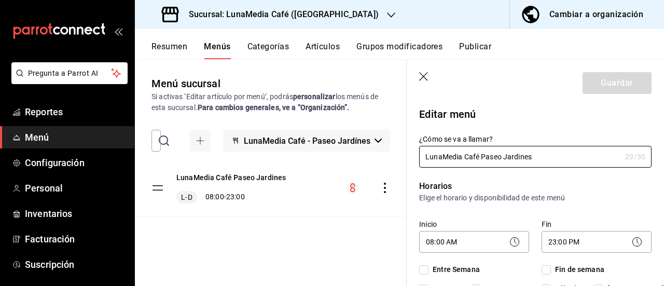
checkbox input "true"
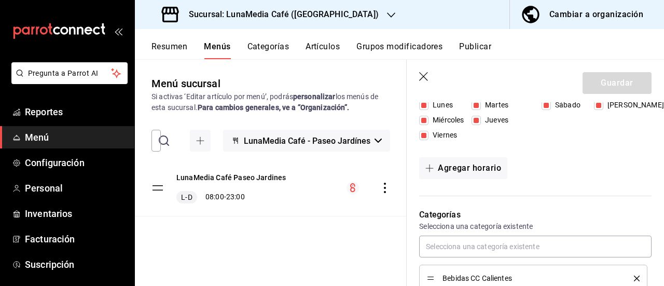
scroll to position [156, 0]
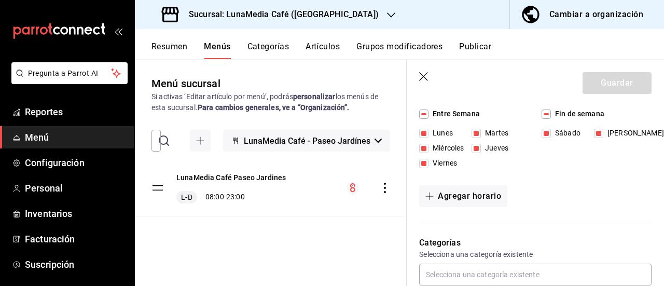
click at [424, 78] on icon "button" at bounding box center [424, 77] width 10 height 10
checkbox input "false"
type input "1755977545157"
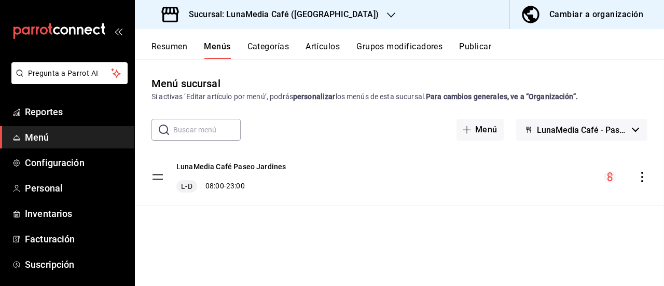
checkbox input "false"
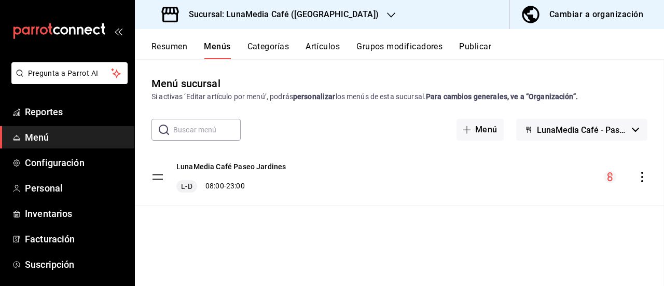
checkbox input "false"
click at [642, 175] on icon "actions" at bounding box center [642, 177] width 10 height 10
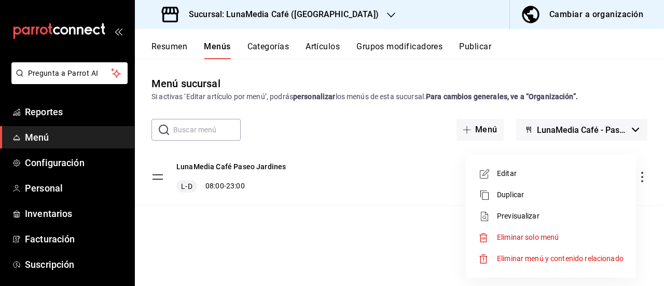
click at [642, 175] on div at bounding box center [332, 143] width 664 height 286
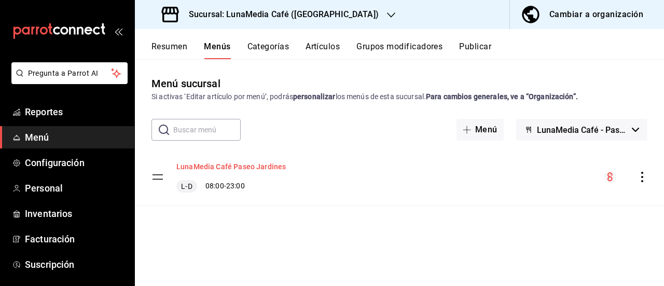
click at [208, 166] on button "LunaMedia Café Paseo Jardines" at bounding box center [230, 166] width 109 height 10
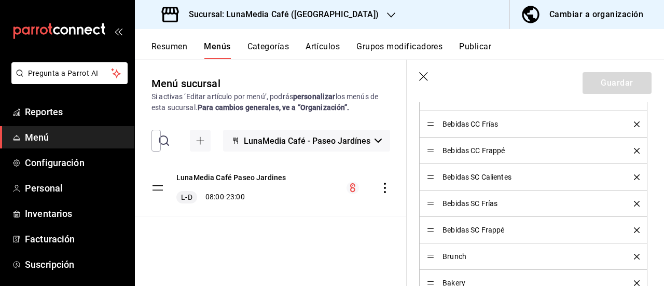
scroll to position [363, 0]
click at [421, 73] on icon "button" at bounding box center [424, 77] width 10 height 10
checkbox input "false"
type input "1755977554321"
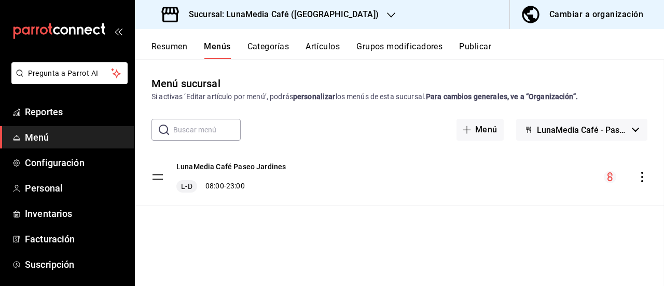
checkbox input "false"
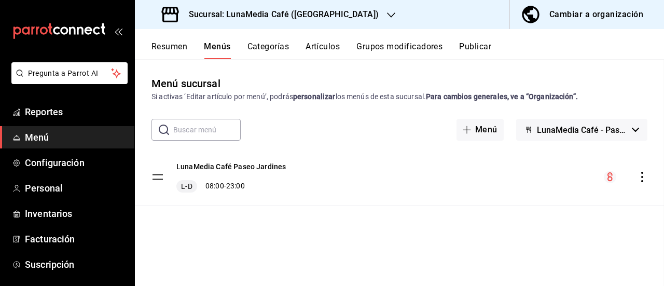
checkbox input "false"
click at [259, 42] on button "Categorías" at bounding box center [269, 51] width 42 height 18
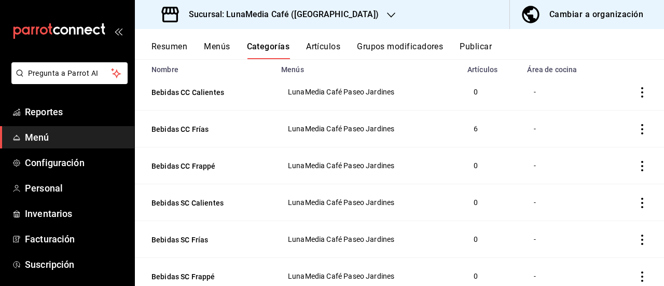
scroll to position [104, 0]
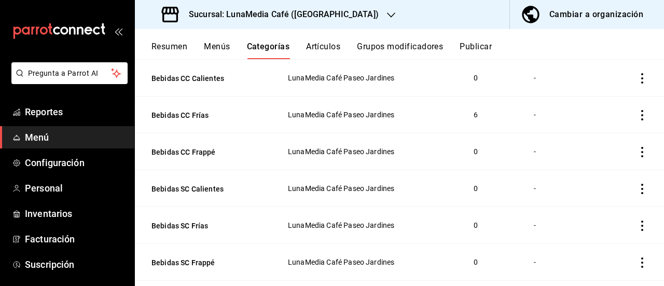
click at [640, 113] on td "categoriesTable" at bounding box center [637, 115] width 56 height 37
click at [637, 113] on icon "actions" at bounding box center [642, 115] width 10 height 10
click at [633, 113] on div at bounding box center [332, 143] width 664 height 286
click at [338, 114] on span "LunaMedia Café Paseo Jardines" at bounding box center [368, 114] width 160 height 7
click at [193, 114] on button "Bebidas CC Frías" at bounding box center [204, 115] width 104 height 10
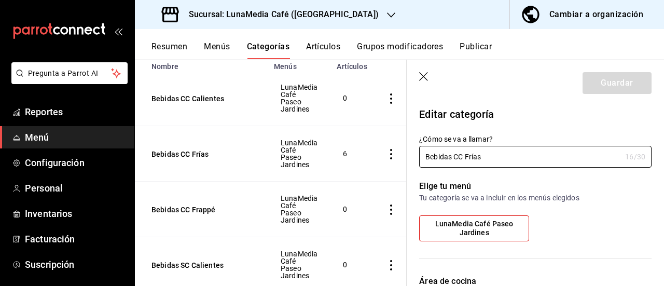
click at [424, 75] on icon "button" at bounding box center [424, 77] width 10 height 10
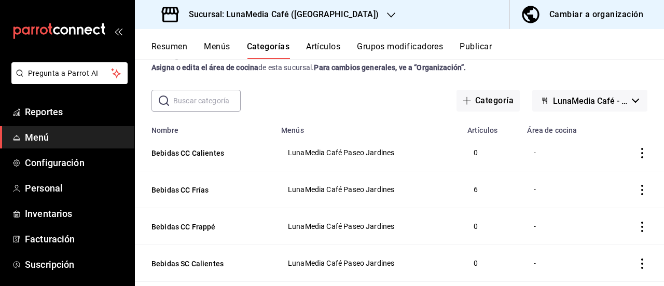
scroll to position [8, 0]
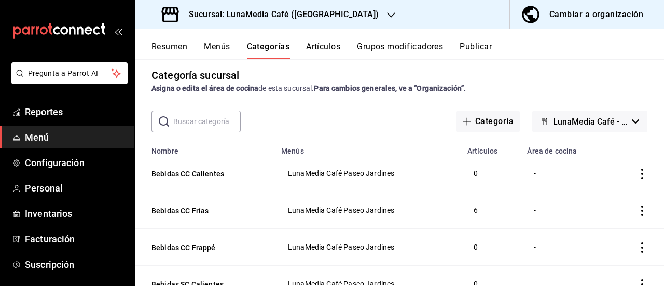
click at [332, 39] on div "Resumen Menús Categorías Artículos Grupos modificadores Publicar" at bounding box center [399, 44] width 529 height 30
click at [328, 42] on button "Artículos" at bounding box center [323, 51] width 34 height 18
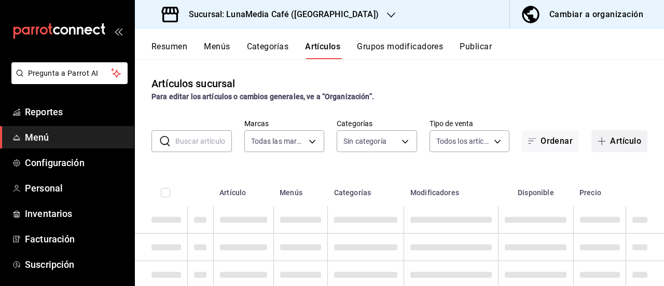
type input "b9a0b28a-a8c6-4fb4-9998-6933c83bd964"
type input "86eafbc4-dcde-4cb7-9d87-6fac2ceb75f2,4710cb7a-62db-40c3-97e0-f6a8efdc0200,8bbf8…"
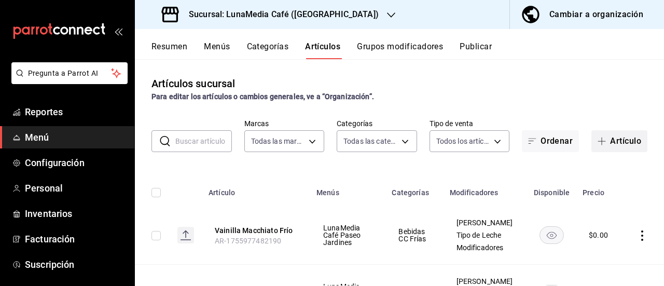
click at [600, 137] on span "button" at bounding box center [604, 141] width 12 height 8
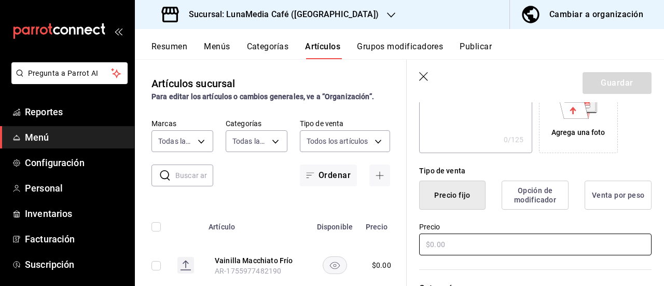
scroll to position [208, 0]
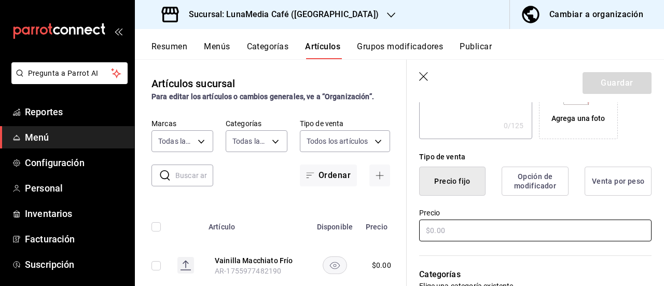
type input "Espresso"
click at [436, 232] on input "text" at bounding box center [535, 230] width 232 height 22
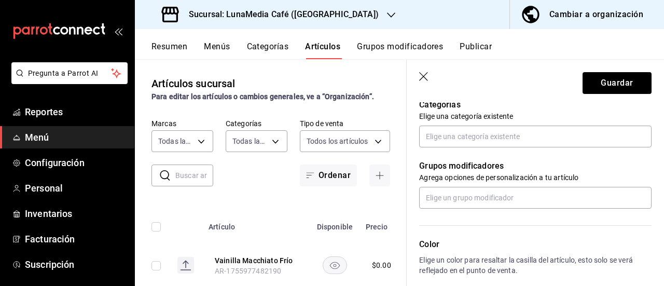
scroll to position [363, 0]
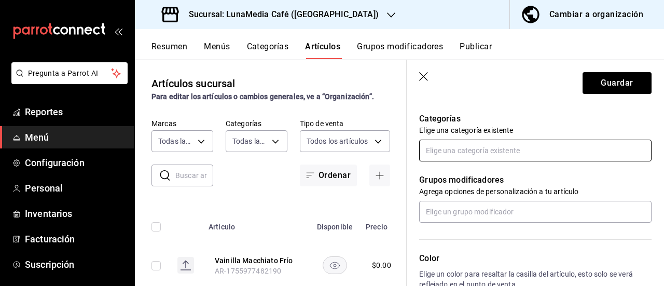
type input "$47.00"
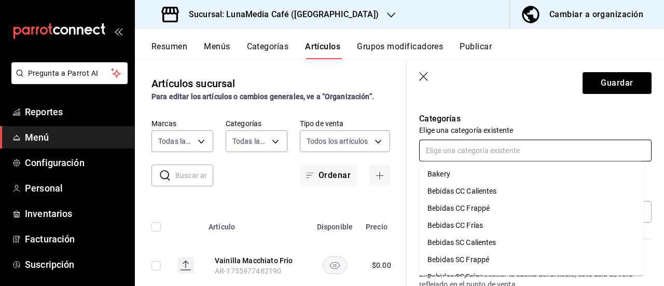
click at [485, 154] on input "text" at bounding box center [535, 151] width 232 height 22
click at [485, 191] on li "Bebidas CC Calientes" at bounding box center [531, 191] width 225 height 17
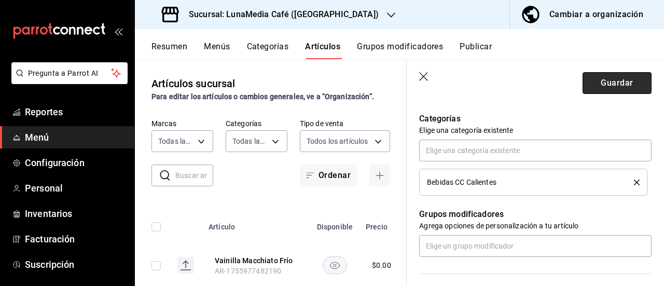
click at [609, 86] on button "Guardar" at bounding box center [617, 83] width 69 height 22
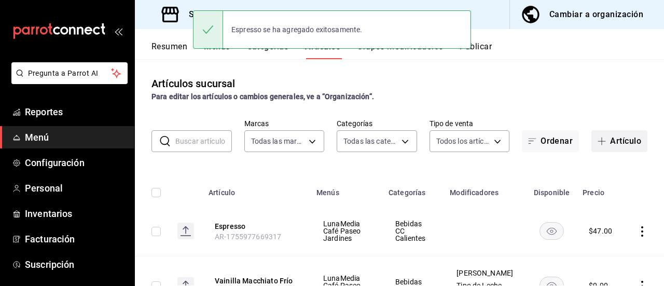
click at [608, 134] on button "Artículo" at bounding box center [620, 141] width 56 height 22
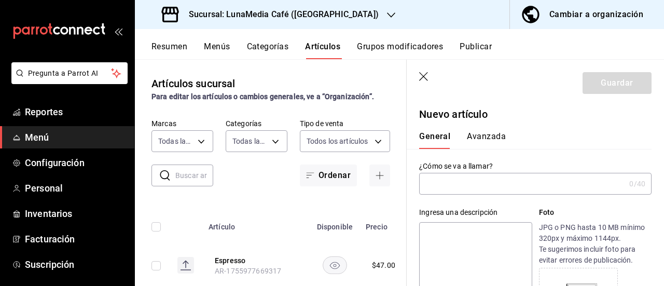
click at [471, 177] on input "text" at bounding box center [522, 183] width 206 height 21
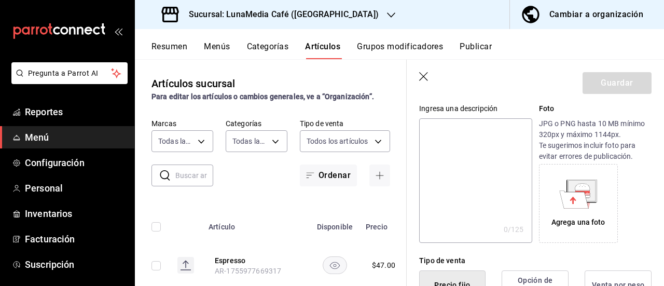
scroll to position [208, 0]
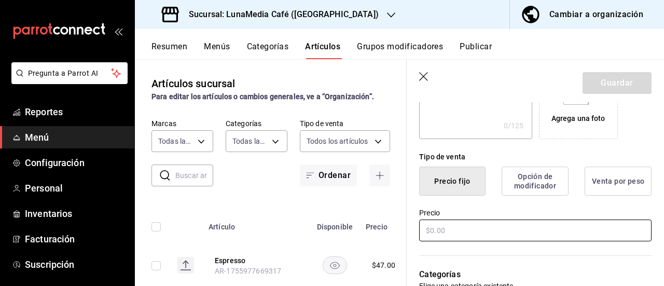
type input "Espresso doble"
click at [438, 230] on input "text" at bounding box center [535, 230] width 232 height 22
type input "$52.00"
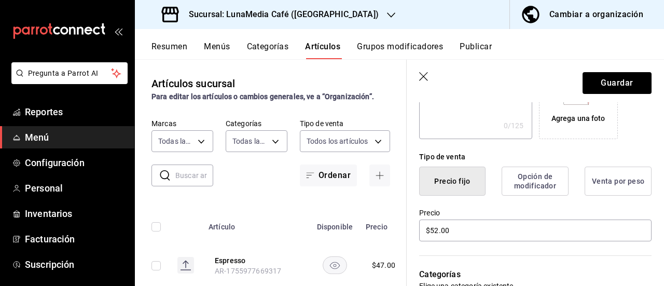
click at [476, 206] on div "Precio $52.00" at bounding box center [529, 219] width 245 height 47
click at [605, 82] on button "Guardar" at bounding box center [617, 83] width 69 height 22
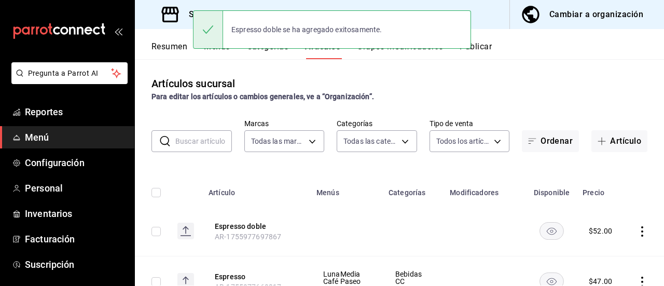
scroll to position [52, 0]
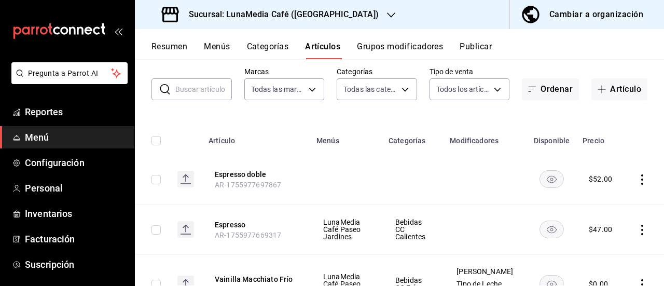
click at [637, 181] on icon "actions" at bounding box center [642, 179] width 10 height 10
click at [591, 203] on span "Editar" at bounding box center [603, 203] width 27 height 11
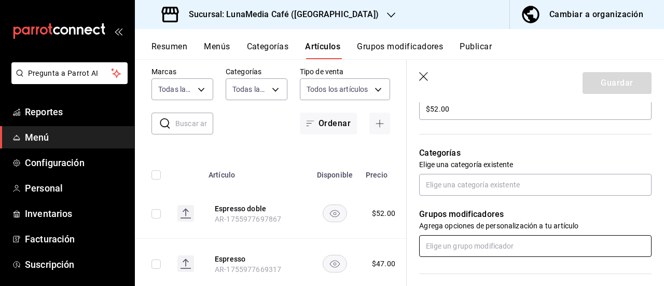
scroll to position [363, 0]
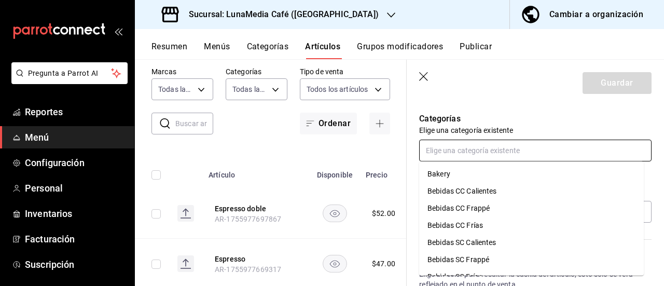
click at [483, 155] on input "text" at bounding box center [535, 151] width 232 height 22
click at [479, 193] on li "Bebidas CC Calientes" at bounding box center [531, 191] width 225 height 17
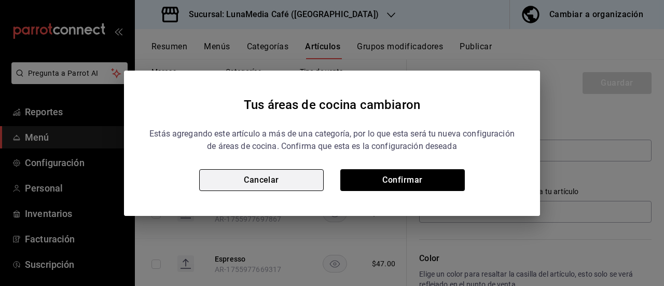
click at [279, 177] on button "Cancelar" at bounding box center [261, 180] width 125 height 22
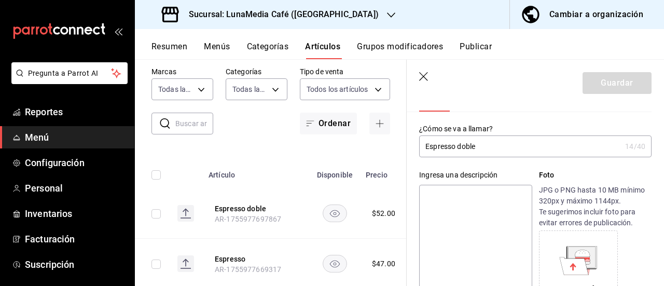
scroll to position [0, 0]
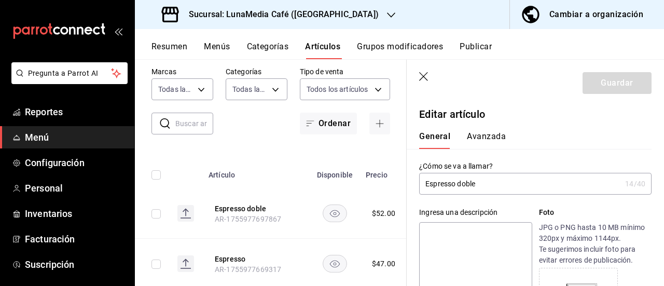
click at [422, 73] on icon "button" at bounding box center [424, 77] width 10 height 10
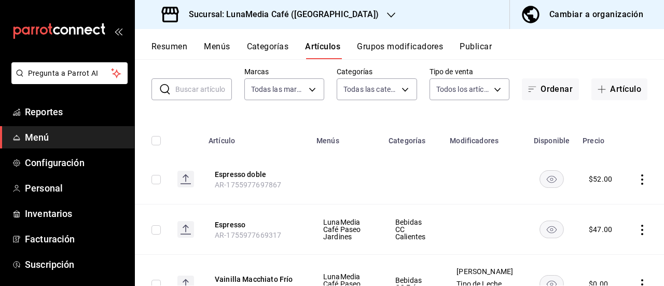
click at [241, 42] on div "Resumen Menús Categorías Artículos Grupos modificadores Publicar" at bounding box center [408, 51] width 513 height 18
click at [248, 43] on button "Categorías" at bounding box center [268, 51] width 42 height 18
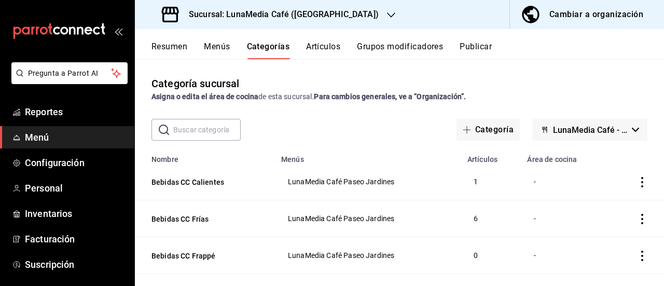
click at [333, 47] on button "Artículos" at bounding box center [323, 51] width 34 height 18
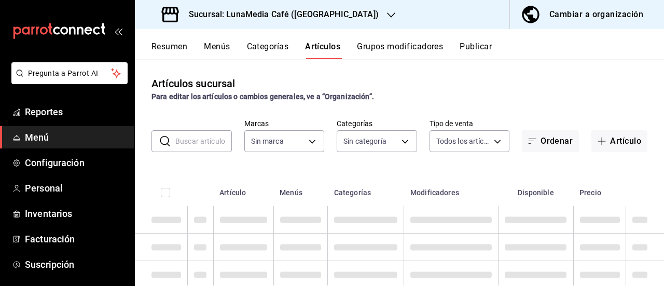
type input "b9a0b28a-a8c6-4fb4-9998-6933c83bd964"
type input "86eafbc4-dcde-4cb7-9d87-6fac2ceb75f2,4710cb7a-62db-40c3-97e0-f6a8efdc0200,8bbf8…"
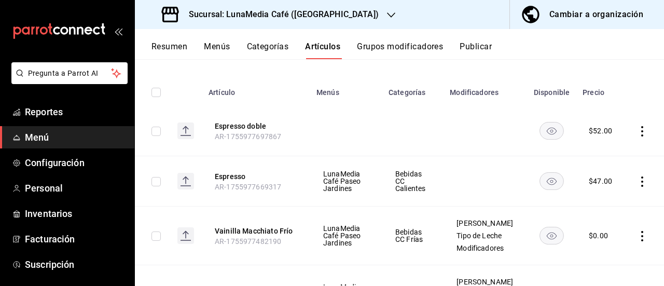
scroll to position [104, 0]
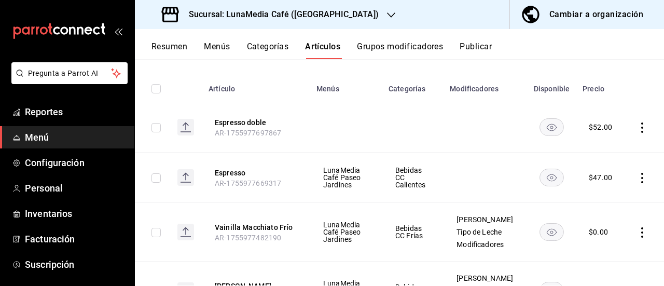
click at [637, 125] on icon "actions" at bounding box center [642, 127] width 10 height 10
click at [599, 156] on span "Editar" at bounding box center [603, 151] width 27 height 11
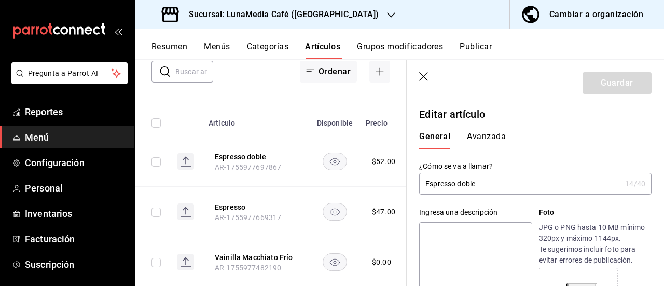
type input "$52.00"
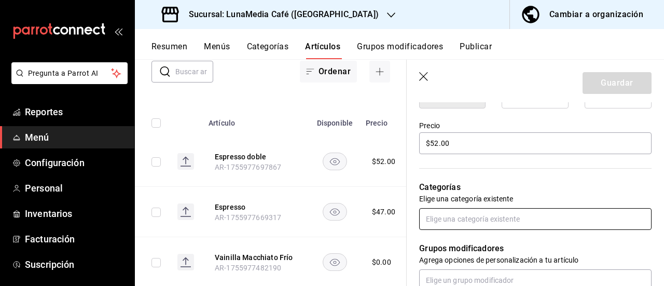
scroll to position [311, 0]
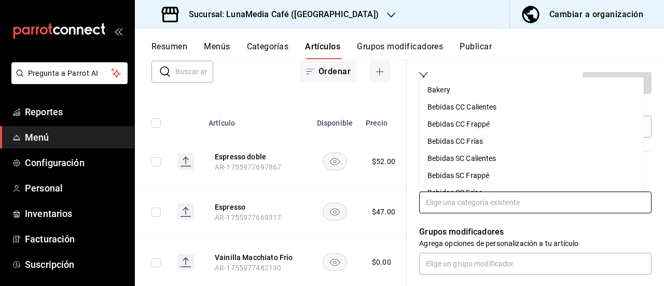
click at [501, 204] on input "text" at bounding box center [535, 202] width 232 height 22
click at [495, 105] on li "Bebidas CC Calientes" at bounding box center [531, 107] width 225 height 17
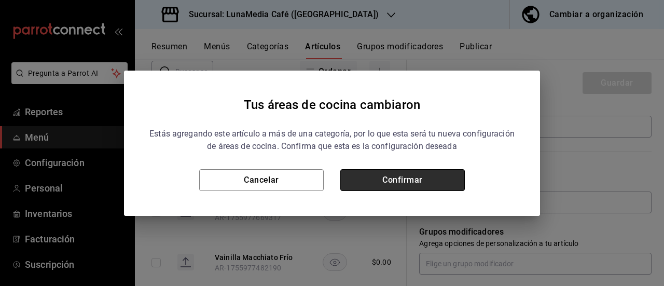
click at [421, 181] on button "Confirmar" at bounding box center [402, 180] width 125 height 22
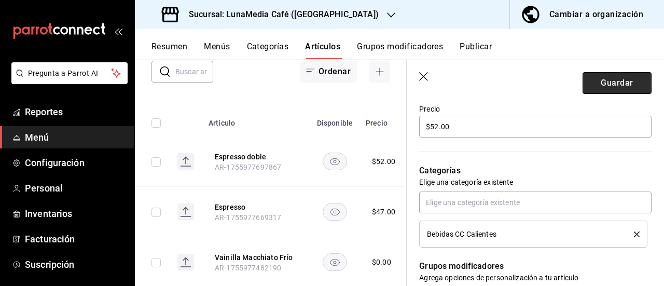
click at [597, 78] on button "Guardar" at bounding box center [617, 83] width 69 height 22
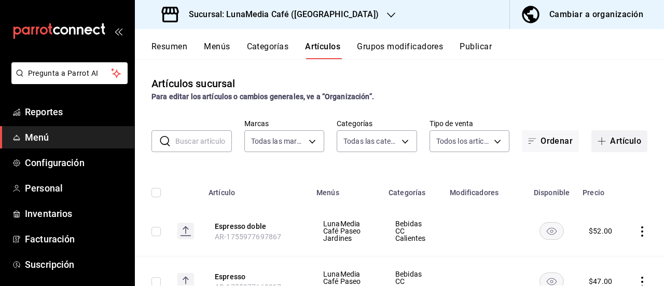
click at [598, 144] on icon "button" at bounding box center [602, 141] width 8 height 8
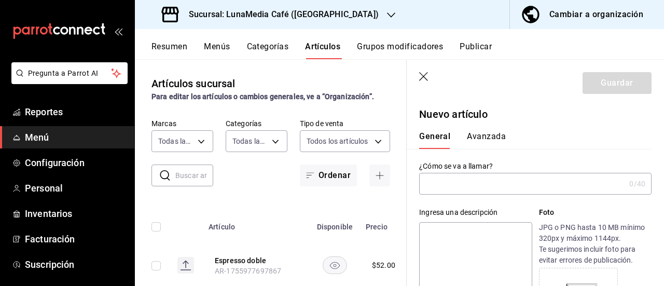
click at [471, 183] on input "text" at bounding box center [522, 183] width 206 height 21
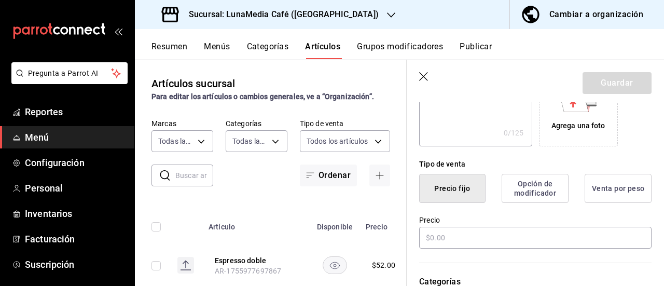
scroll to position [208, 0]
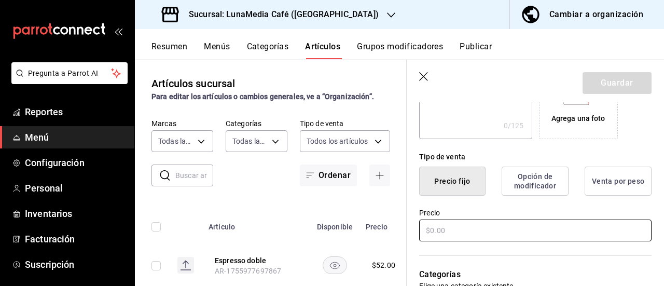
type input "Espresso Macchiato"
click at [438, 231] on input "text" at bounding box center [535, 230] width 232 height 22
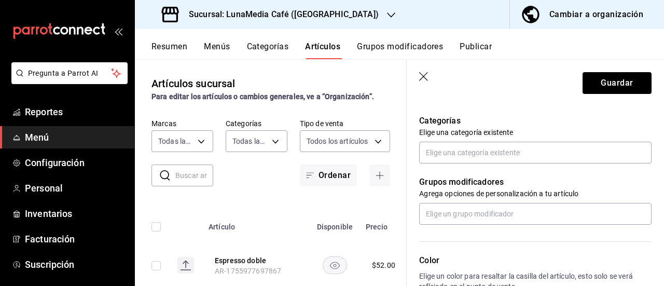
scroll to position [363, 0]
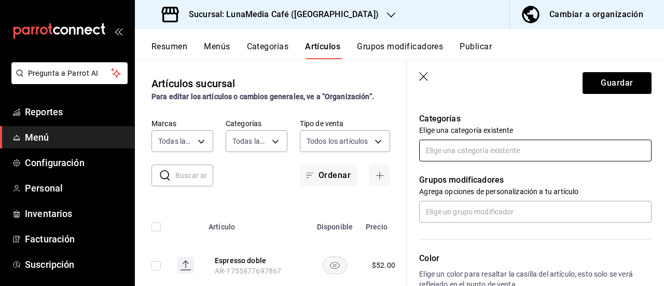
type input "$62.00"
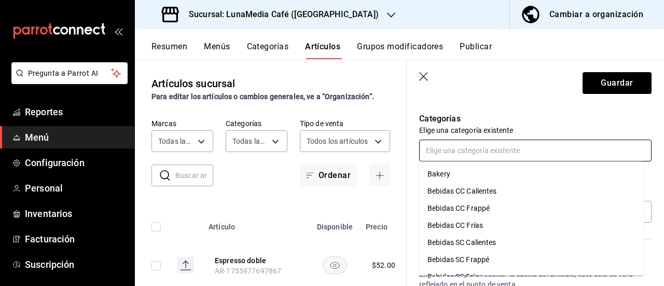
click at [466, 154] on input "text" at bounding box center [535, 151] width 232 height 22
click at [464, 191] on li "Bebidas CC Calientes" at bounding box center [531, 191] width 225 height 17
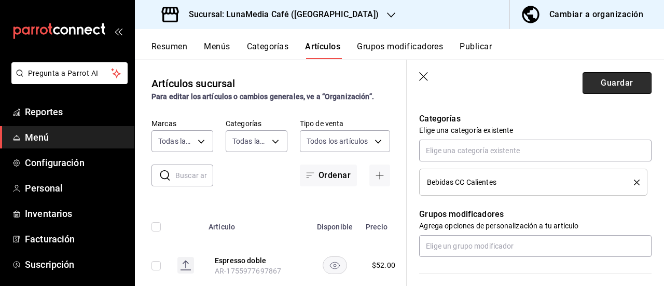
click at [611, 81] on button "Guardar" at bounding box center [617, 83] width 69 height 22
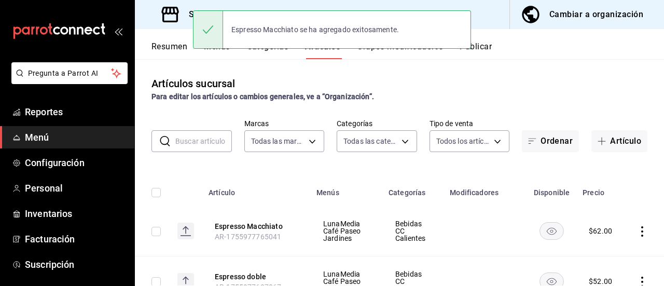
click at [276, 56] on button "Categorías" at bounding box center [268, 51] width 42 height 18
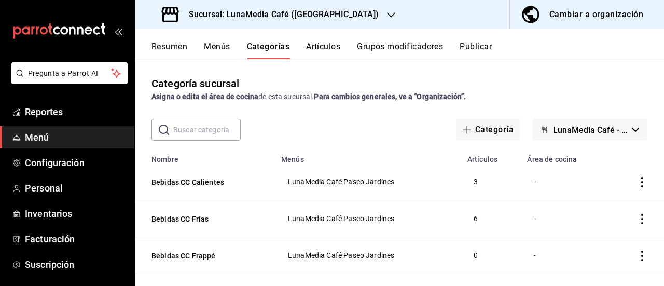
click at [318, 54] on button "Artículos" at bounding box center [323, 51] width 34 height 18
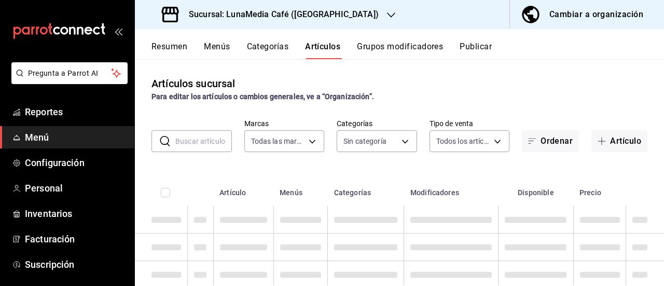
type input "b9a0b28a-a8c6-4fb4-9998-6933c83bd964"
type input "86eafbc4-dcde-4cb7-9d87-6fac2ceb75f2,4710cb7a-62db-40c3-97e0-f6a8efdc0200,8bbf8…"
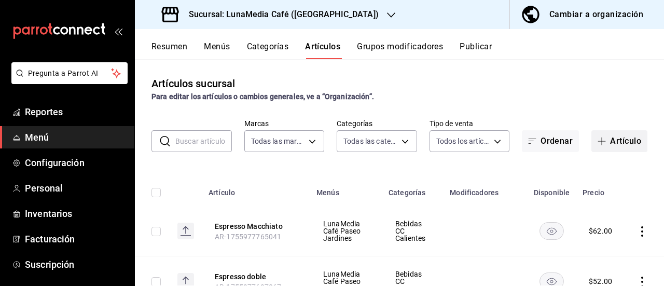
click at [598, 141] on icon "button" at bounding box center [602, 141] width 8 height 1
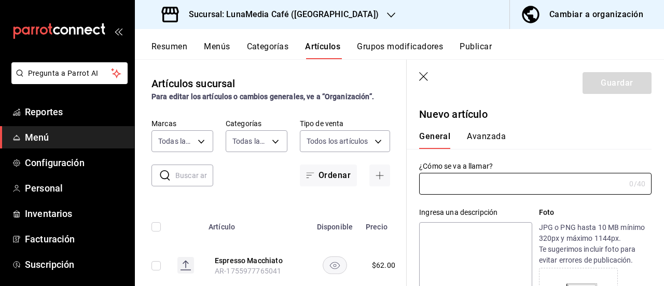
type input "AR-1755977814720"
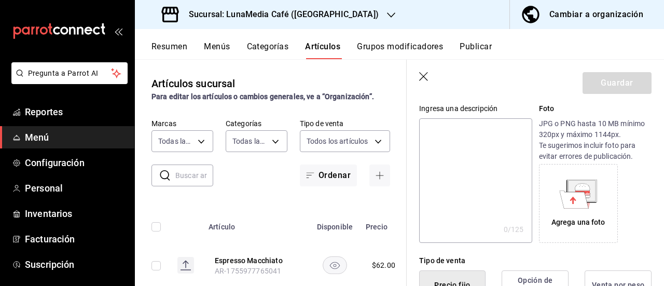
scroll to position [208, 0]
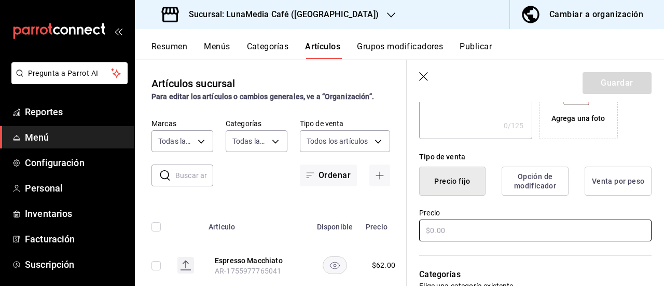
type input "Americano Caliente"
click at [442, 232] on input "text" at bounding box center [535, 230] width 232 height 22
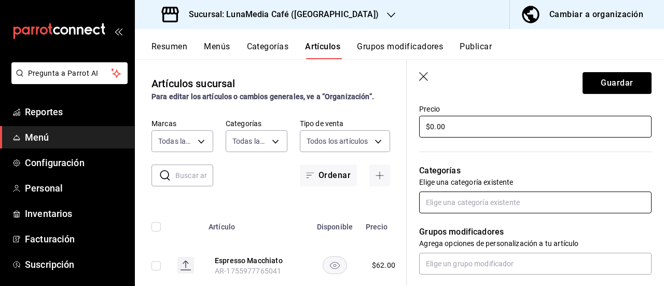
type input "$0.00"
click at [441, 200] on input "text" at bounding box center [535, 202] width 232 height 22
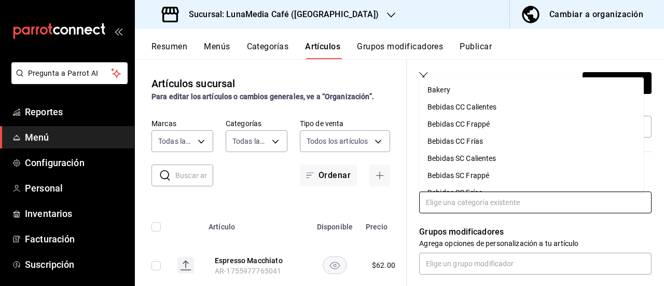
click at [465, 111] on li "Bebidas CC Calientes" at bounding box center [531, 107] width 225 height 17
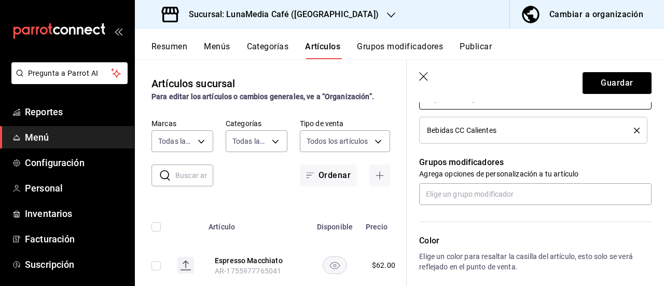
scroll to position [467, 0]
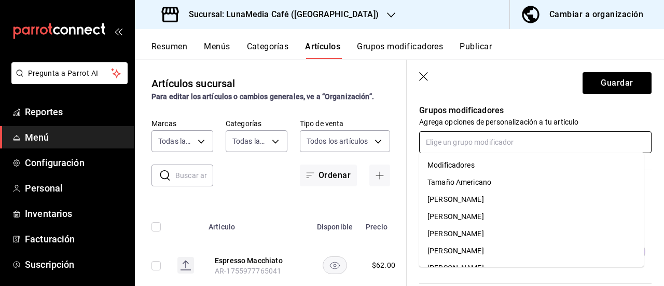
click at [454, 141] on input "text" at bounding box center [535, 142] width 232 height 22
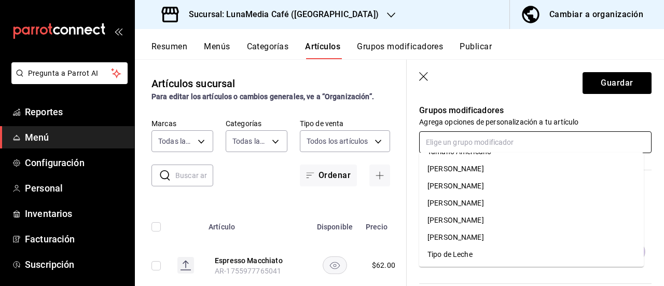
scroll to position [0, 0]
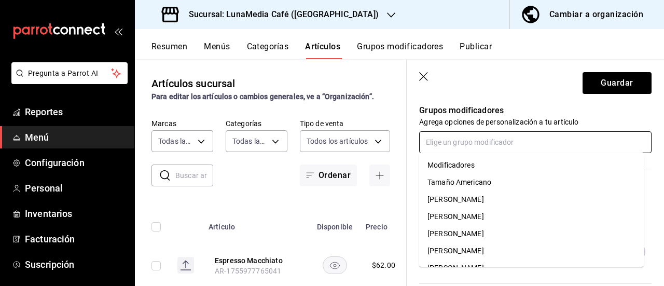
click at [486, 181] on div "Tamaño Americano" at bounding box center [460, 182] width 64 height 11
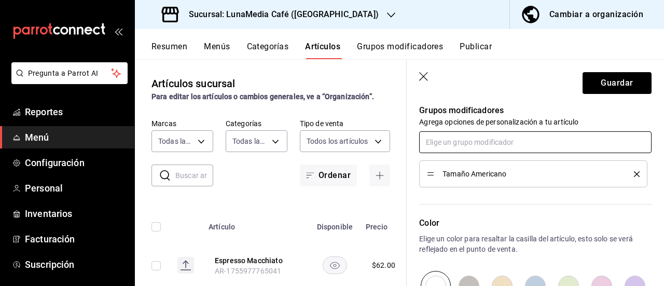
click at [446, 144] on input "text" at bounding box center [535, 142] width 232 height 22
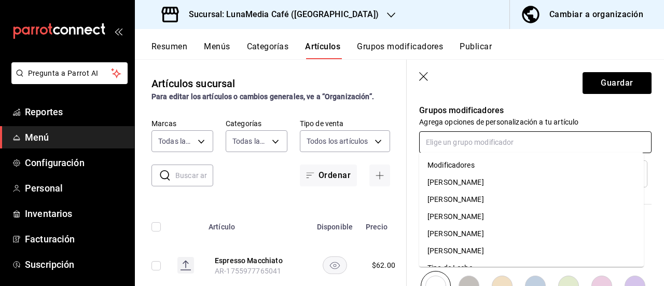
scroll to position [13, 0]
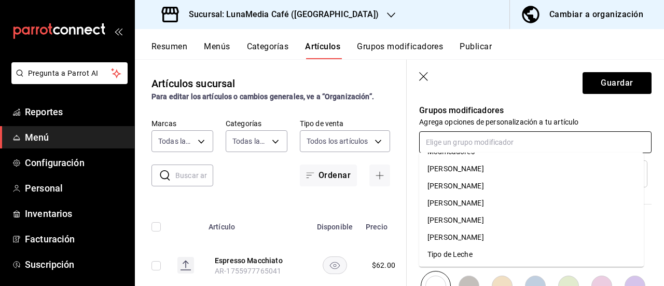
click at [468, 254] on div "Tipo de Leche" at bounding box center [450, 254] width 45 height 11
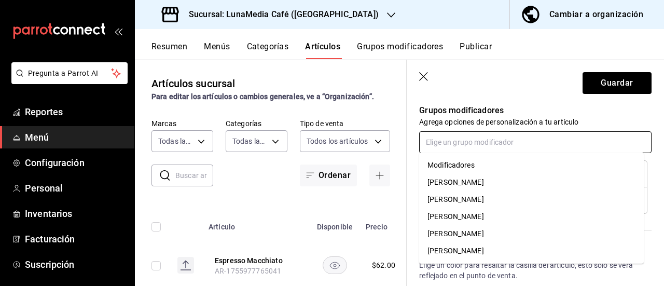
click at [458, 140] on input "text" at bounding box center [535, 142] width 232 height 22
click at [454, 163] on div "Modificadores" at bounding box center [451, 165] width 47 height 11
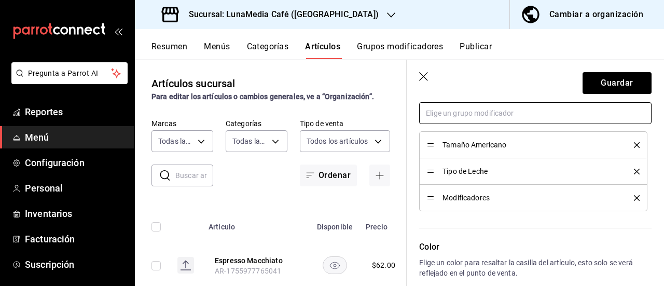
scroll to position [415, 0]
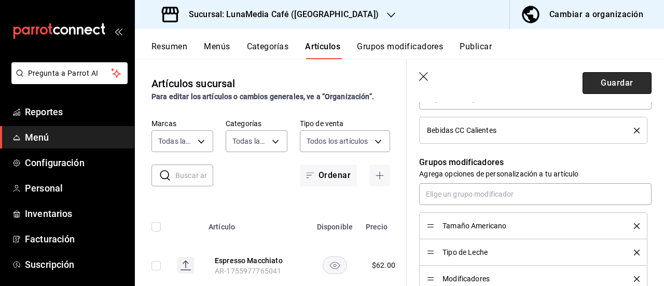
click at [602, 86] on button "Guardar" at bounding box center [617, 83] width 69 height 22
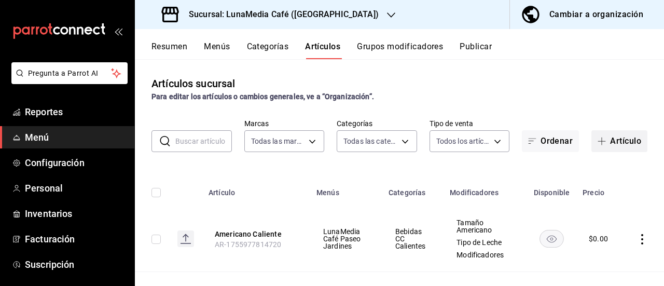
click at [605, 141] on button "Artículo" at bounding box center [620, 141] width 56 height 22
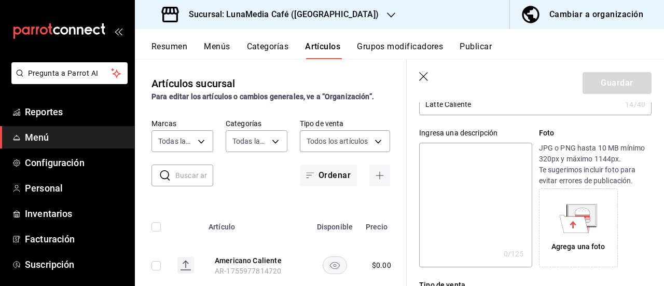
scroll to position [208, 0]
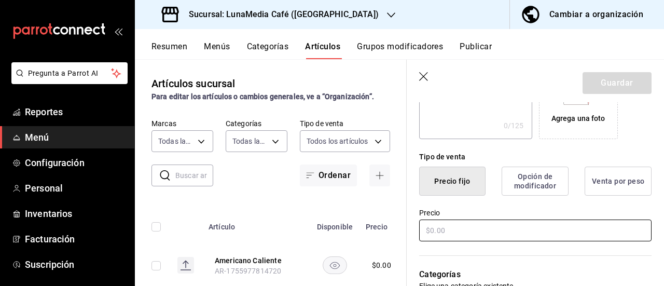
type input "Latte Caliente"
click at [434, 232] on input "text" at bounding box center [535, 230] width 232 height 22
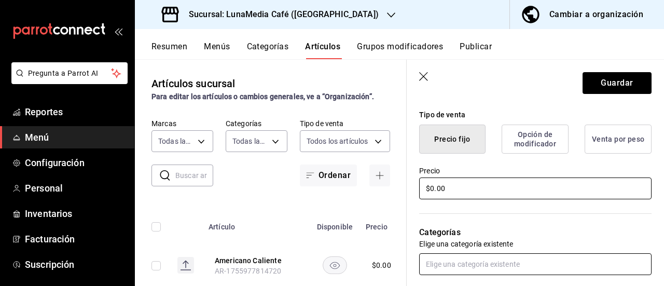
scroll to position [311, 0]
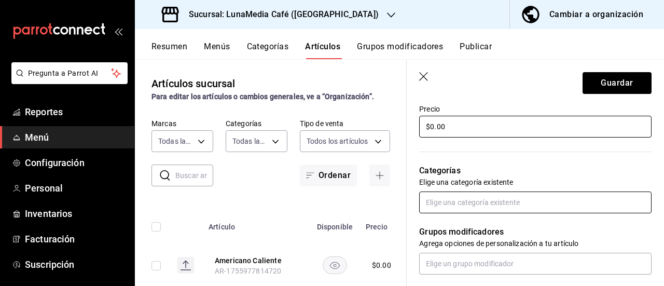
type input "$0.00"
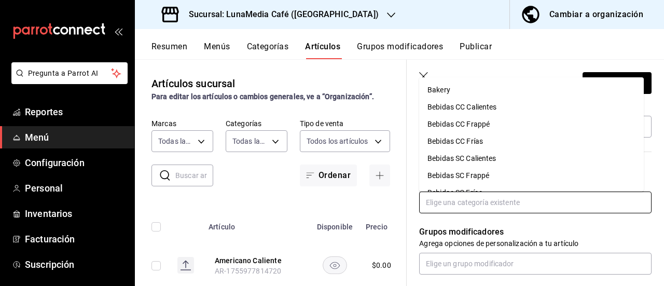
click at [462, 201] on input "text" at bounding box center [535, 202] width 232 height 22
click at [476, 105] on li "Bebidas CC Calientes" at bounding box center [531, 107] width 225 height 17
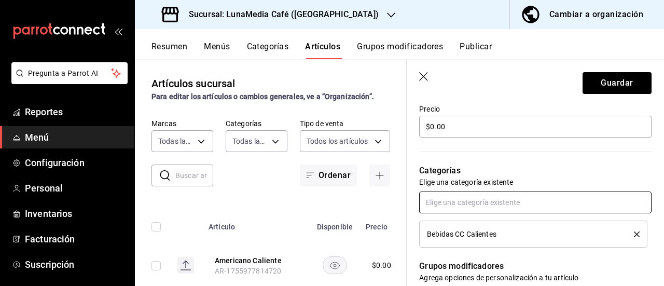
scroll to position [415, 0]
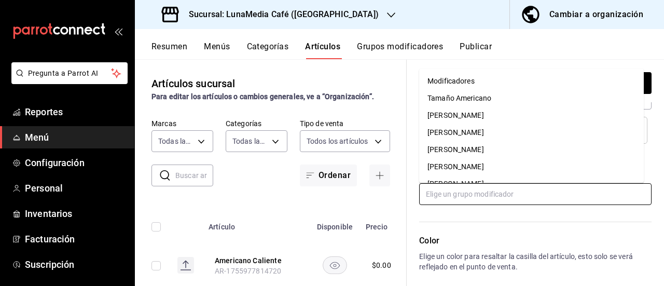
click at [470, 197] on input "text" at bounding box center [535, 194] width 232 height 22
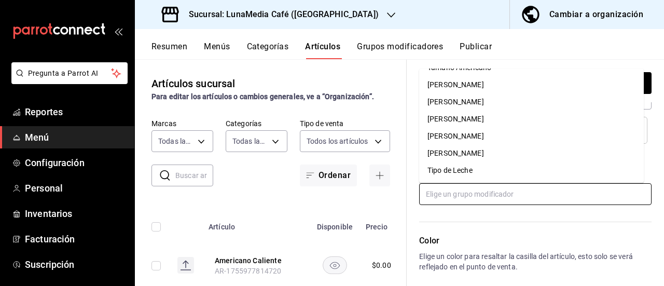
click at [459, 102] on div "[PERSON_NAME]" at bounding box center [456, 102] width 57 height 11
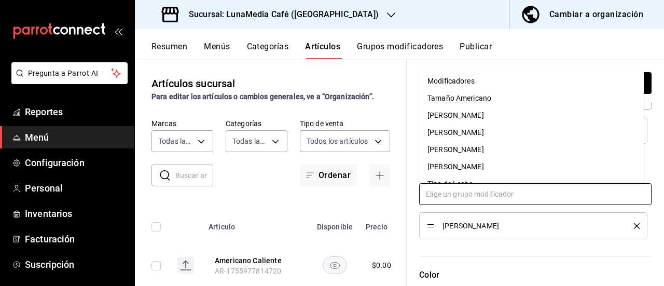
click at [470, 192] on input "text" at bounding box center [535, 194] width 232 height 22
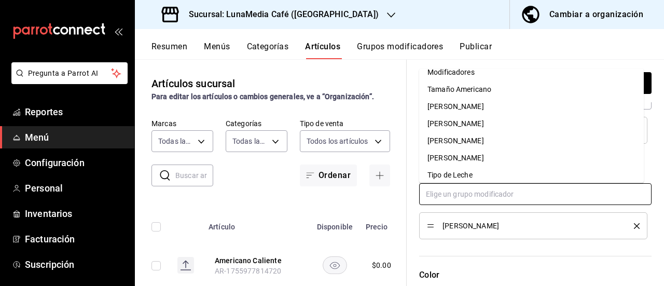
scroll to position [13, 0]
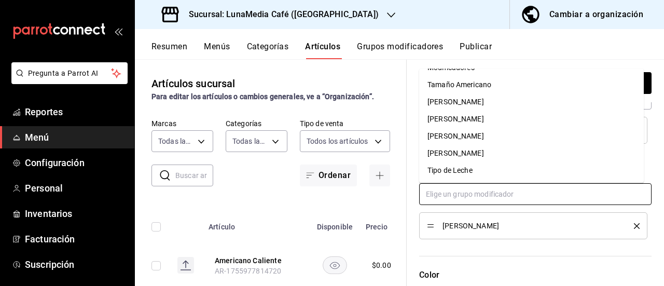
click at [470, 171] on div "Tipo de Leche" at bounding box center [450, 170] width 45 height 11
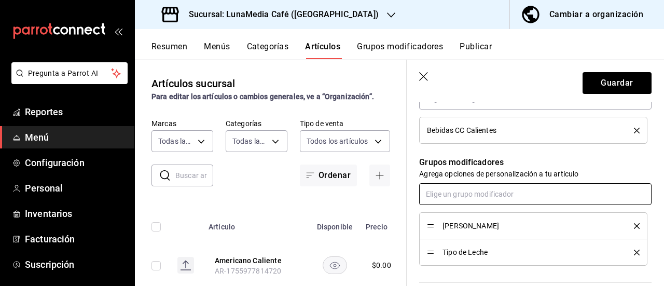
click at [463, 191] on input "text" at bounding box center [535, 194] width 232 height 22
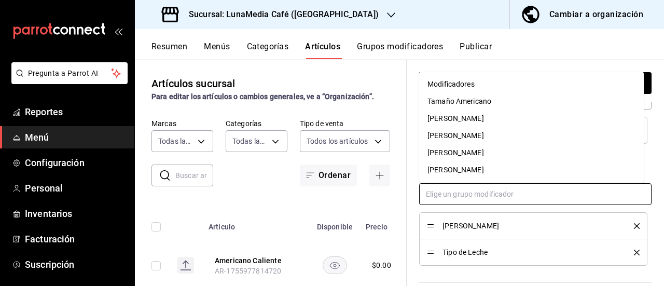
click at [461, 84] on div "Modificadores" at bounding box center [451, 84] width 47 height 11
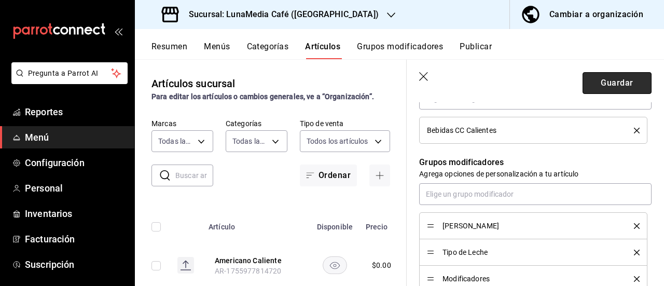
click at [616, 77] on button "Guardar" at bounding box center [617, 83] width 69 height 22
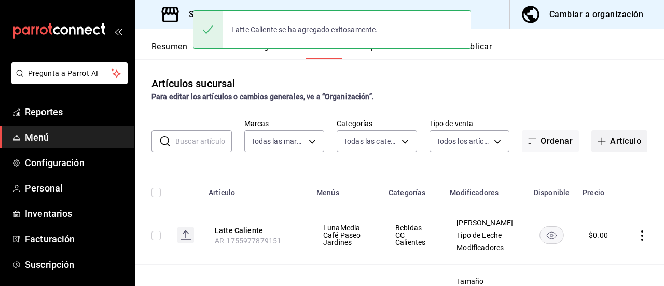
click at [615, 141] on button "Artículo" at bounding box center [620, 141] width 56 height 22
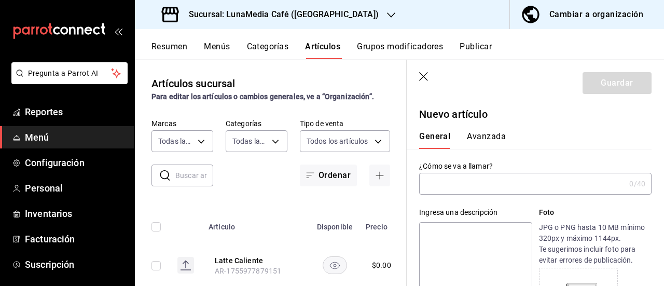
click at [476, 179] on input "text" at bounding box center [522, 183] width 206 height 21
click at [441, 182] on input "Cappccino" at bounding box center [522, 183] width 206 height 21
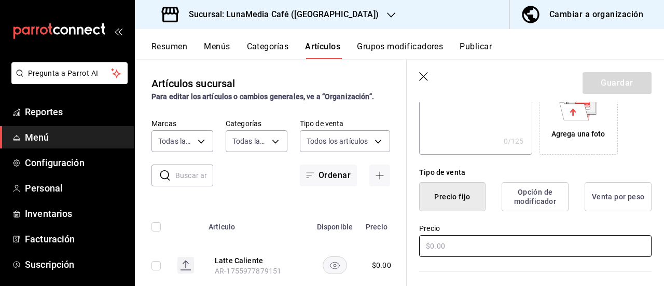
scroll to position [208, 0]
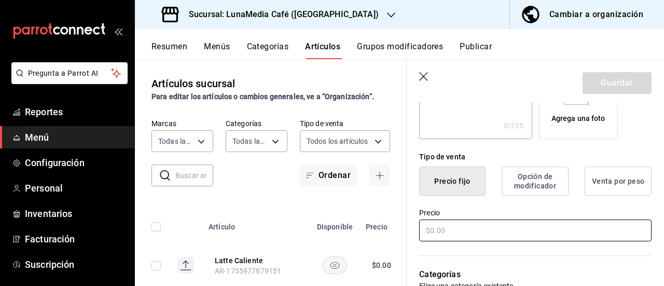
type input "Cappuccino"
click at [432, 225] on input "text" at bounding box center [535, 230] width 232 height 22
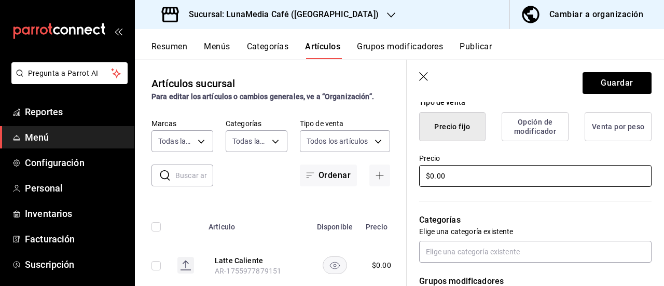
scroll to position [311, 0]
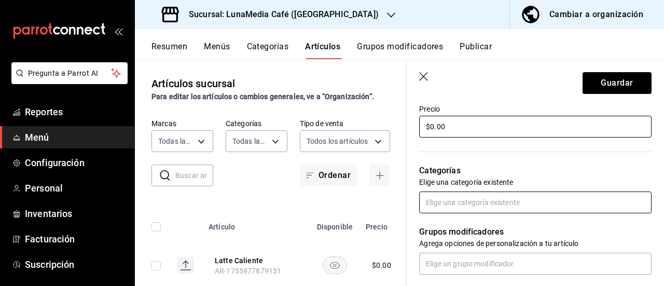
type input "$0.00"
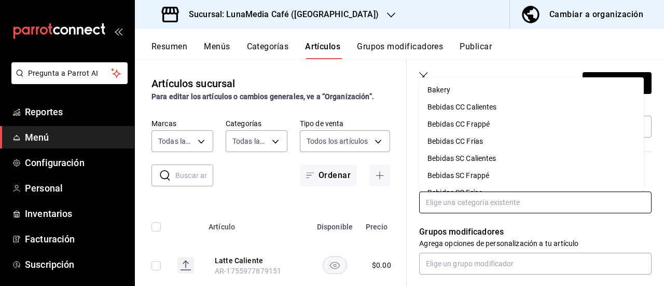
click at [454, 196] on input "text" at bounding box center [535, 202] width 232 height 22
click at [466, 109] on li "Bebidas CC Calientes" at bounding box center [531, 107] width 225 height 17
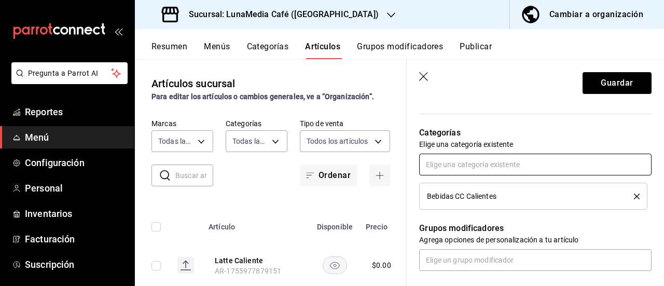
scroll to position [363, 0]
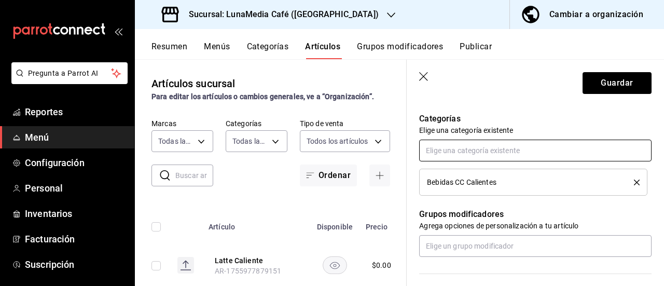
click at [469, 147] on input "text" at bounding box center [535, 151] width 232 height 22
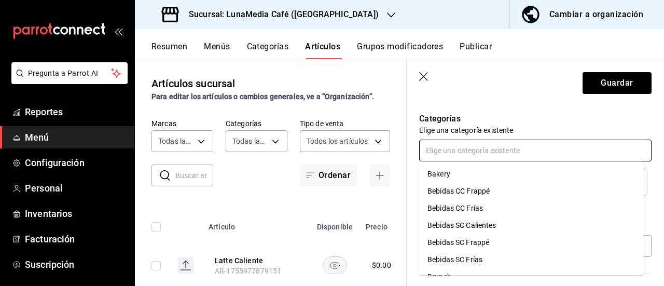
click at [468, 147] on input "text" at bounding box center [535, 151] width 232 height 22
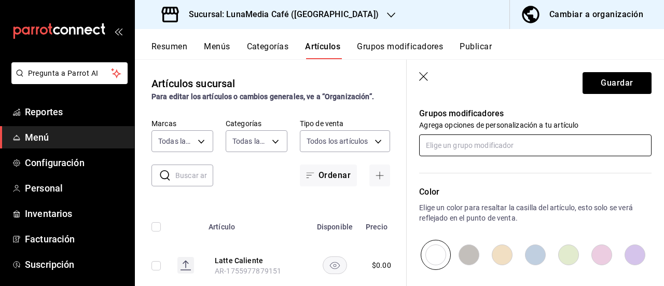
scroll to position [467, 0]
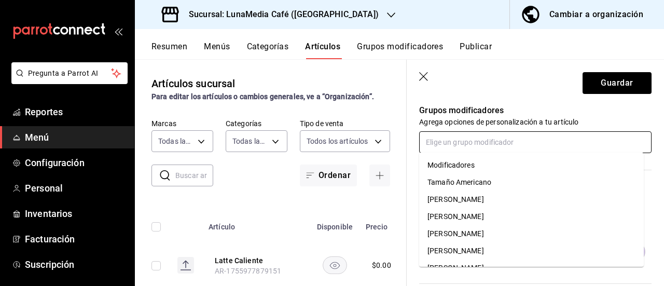
click at [463, 140] on input "text" at bounding box center [535, 142] width 232 height 22
click at [471, 202] on div "[PERSON_NAME]" at bounding box center [456, 199] width 57 height 11
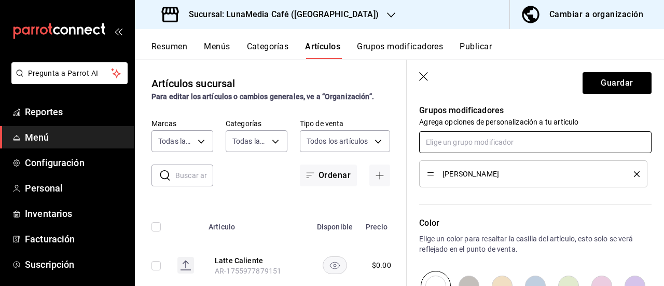
click at [466, 138] on input "text" at bounding box center [535, 142] width 232 height 22
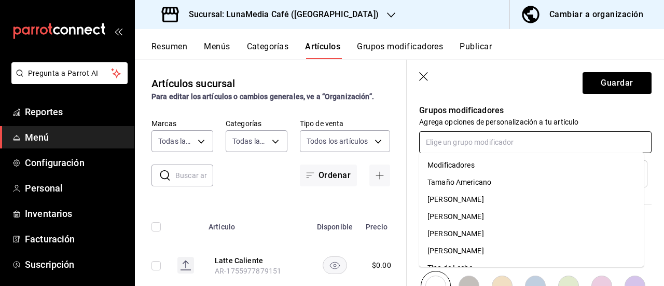
scroll to position [13, 0]
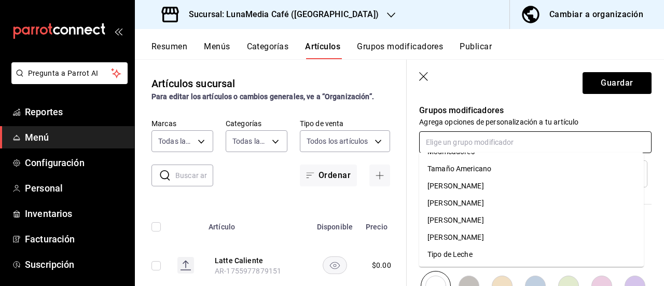
click at [455, 252] on div "Tipo de Leche" at bounding box center [450, 254] width 45 height 11
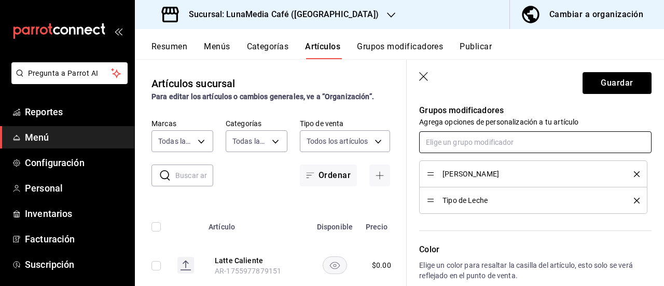
click at [459, 138] on input "text" at bounding box center [535, 142] width 232 height 22
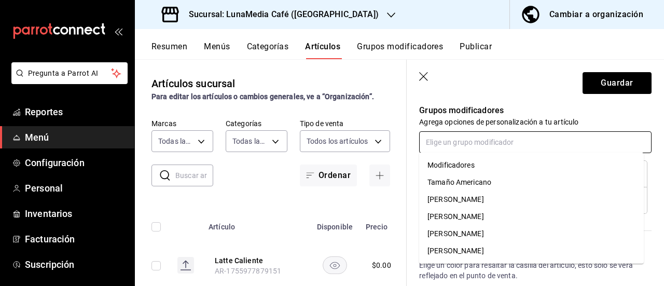
click at [455, 160] on div "Modificadores" at bounding box center [451, 165] width 47 height 11
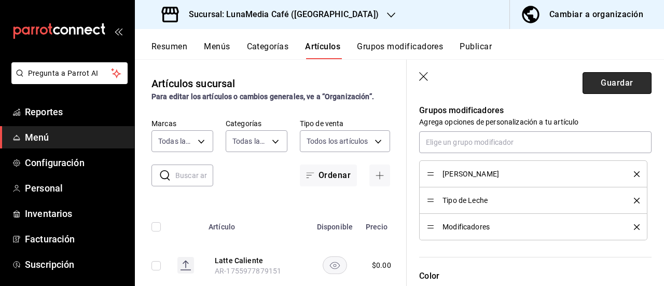
click at [611, 76] on button "Guardar" at bounding box center [617, 83] width 69 height 22
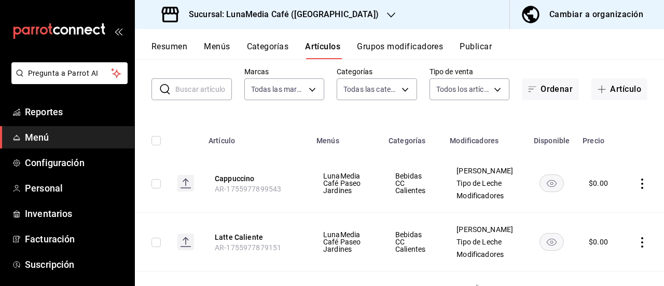
scroll to position [104, 0]
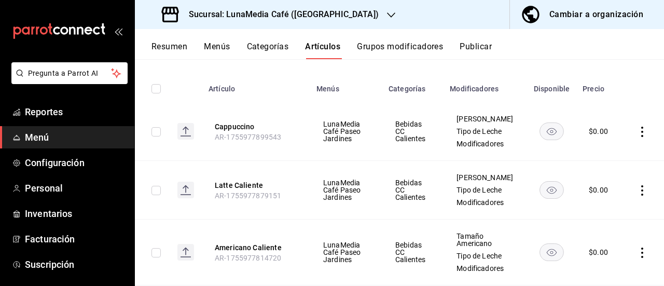
click at [641, 134] on icon "actions" at bounding box center [642, 132] width 2 height 10
click at [592, 165] on li "Editar" at bounding box center [594, 158] width 62 height 21
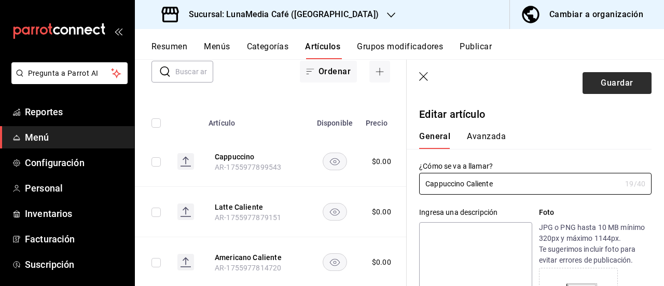
type input "Cappuccino Caliente"
click at [594, 79] on button "Guardar" at bounding box center [617, 83] width 69 height 22
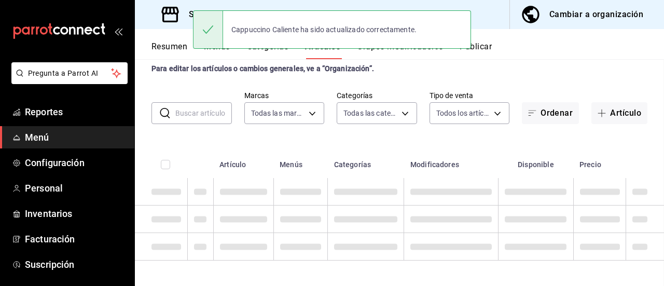
scroll to position [27, 0]
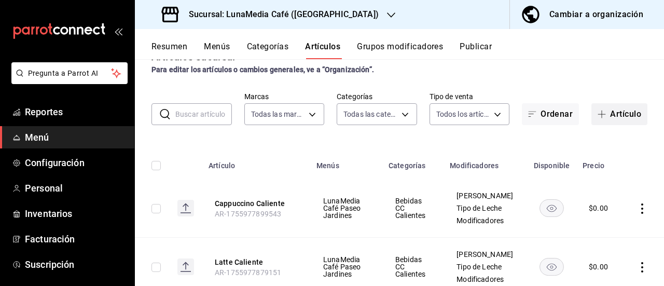
click at [610, 115] on button "Artículo" at bounding box center [620, 114] width 56 height 22
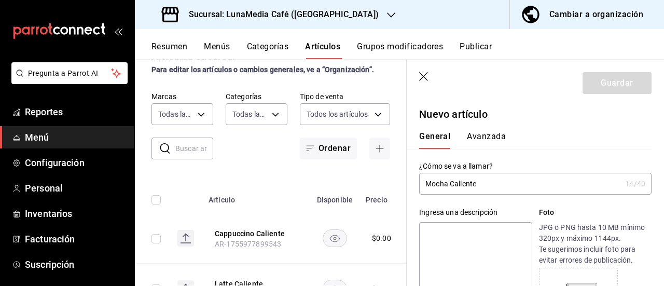
scroll to position [156, 0]
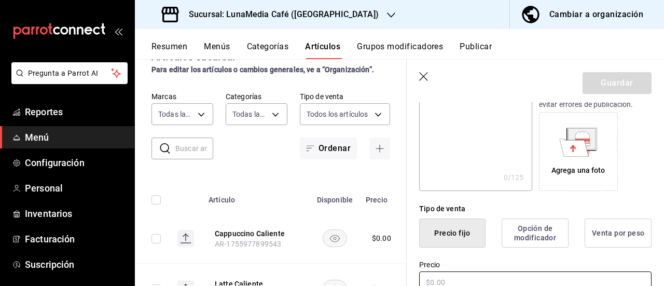
type input "Mocha Caliente"
click at [455, 281] on input "text" at bounding box center [535, 282] width 232 height 22
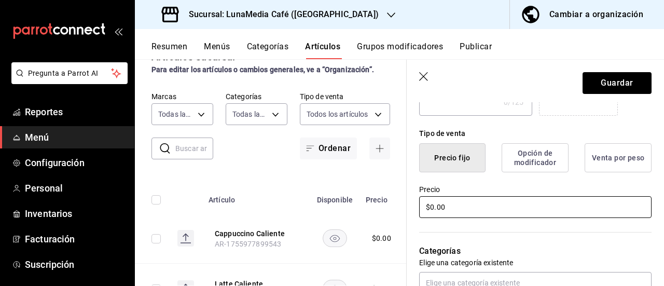
scroll to position [312, 0]
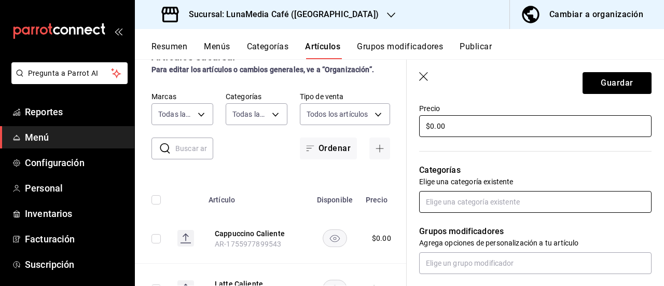
type input "$0.00"
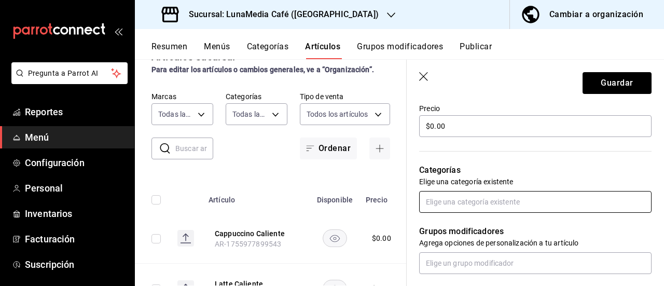
click at [462, 196] on input "text" at bounding box center [535, 202] width 232 height 22
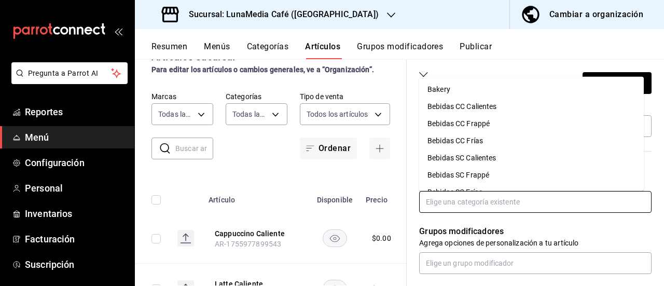
click at [475, 107] on li "Bebidas CC Calientes" at bounding box center [531, 106] width 225 height 17
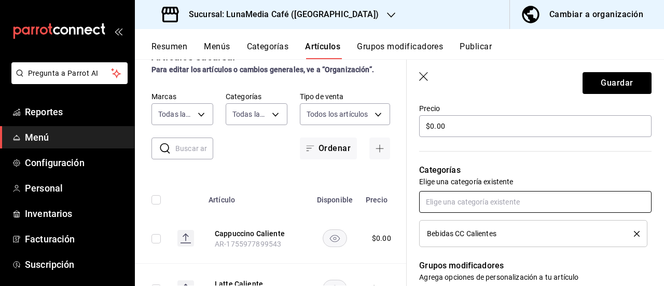
scroll to position [416, 0]
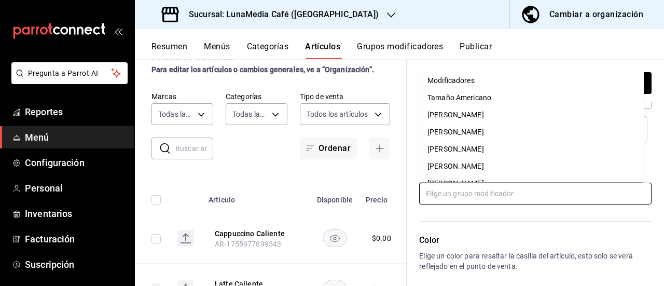
click at [463, 197] on input "text" at bounding box center [535, 194] width 232 height 22
click at [470, 153] on div "[PERSON_NAME]" at bounding box center [456, 149] width 57 height 11
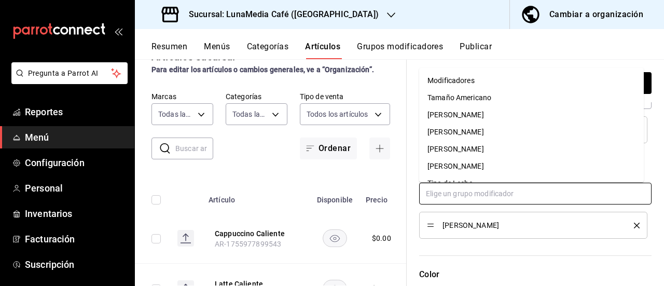
click at [462, 202] on input "text" at bounding box center [535, 194] width 232 height 22
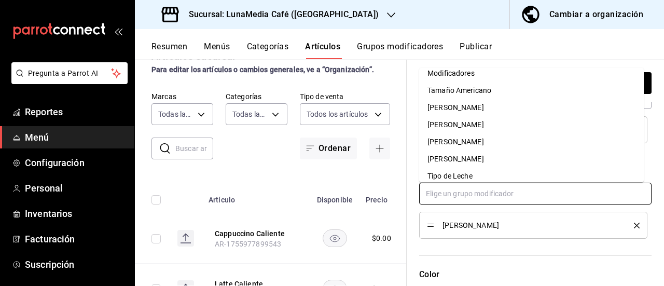
scroll to position [13, 0]
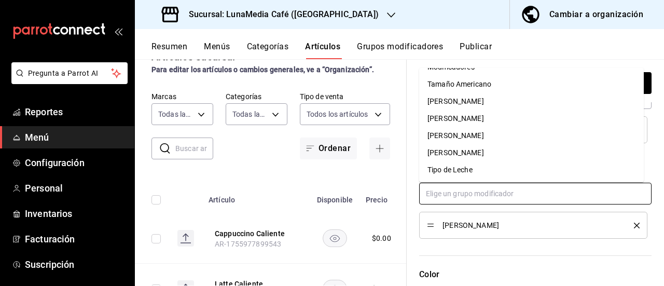
click at [469, 171] on div "Tipo de Leche" at bounding box center [450, 169] width 45 height 11
click at [461, 193] on input "text" at bounding box center [535, 194] width 232 height 22
click at [461, 83] on div "Modificadores" at bounding box center [451, 83] width 47 height 11
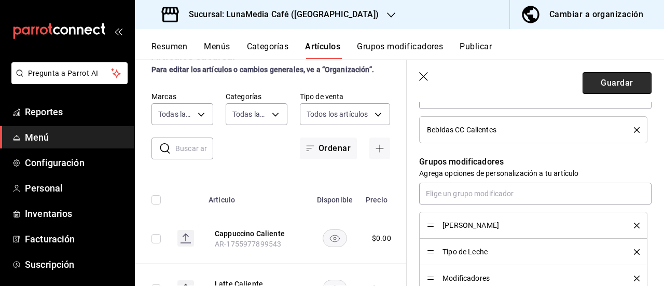
click at [603, 84] on button "Guardar" at bounding box center [617, 83] width 69 height 22
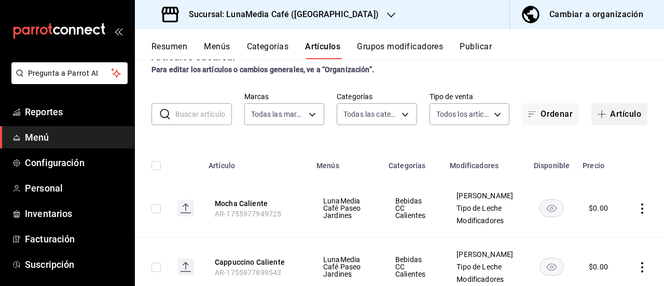
click at [598, 111] on icon "button" at bounding box center [602, 114] width 8 height 8
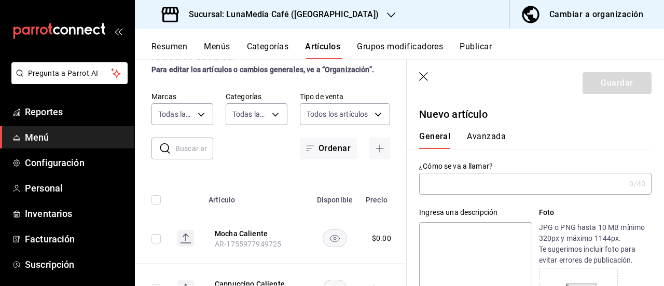
click at [483, 182] on input "text" at bounding box center [522, 183] width 206 height 21
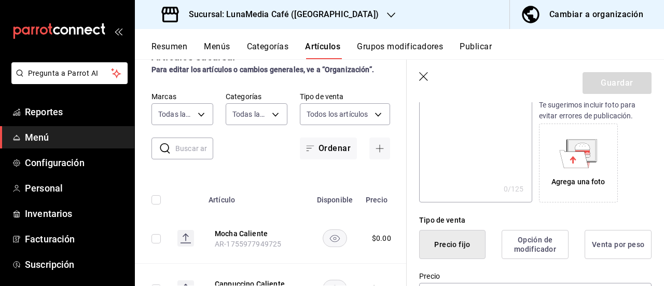
scroll to position [156, 0]
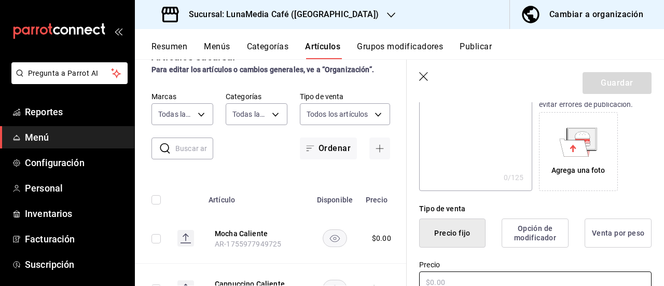
type input "Mocha Blanco Caliente"
click at [435, 272] on input "text" at bounding box center [535, 282] width 232 height 22
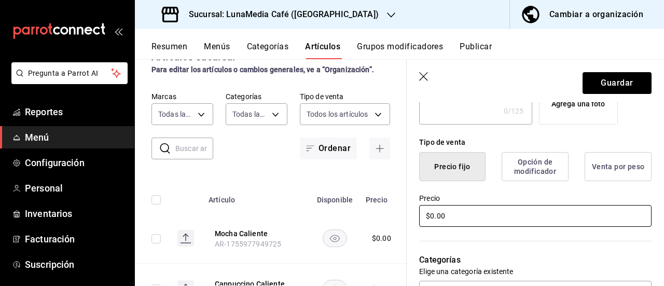
scroll to position [260, 0]
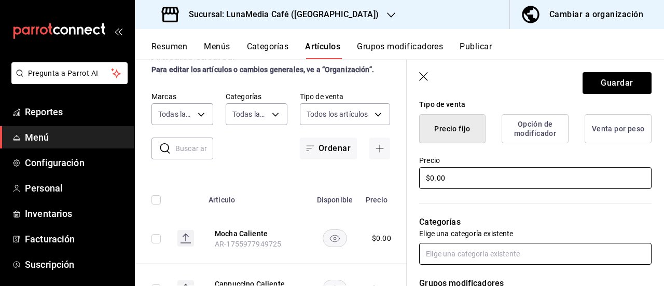
type input "$0.00"
click at [460, 252] on input "text" at bounding box center [535, 254] width 232 height 22
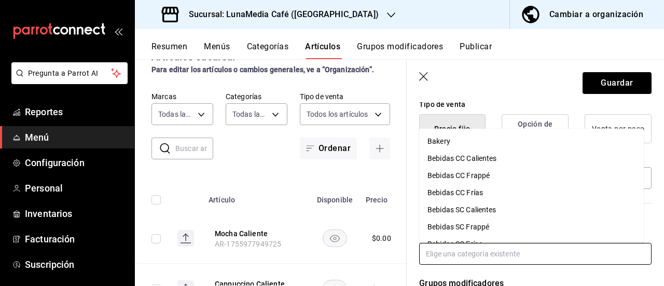
click at [471, 159] on li "Bebidas CC Calientes" at bounding box center [531, 157] width 225 height 17
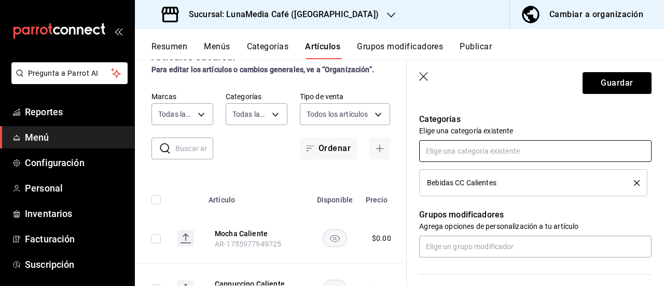
scroll to position [364, 0]
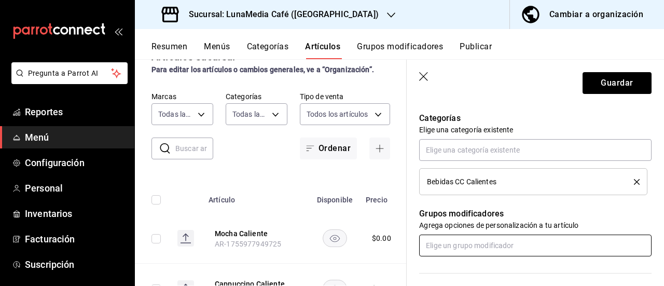
click at [464, 241] on input "text" at bounding box center [535, 246] width 232 height 22
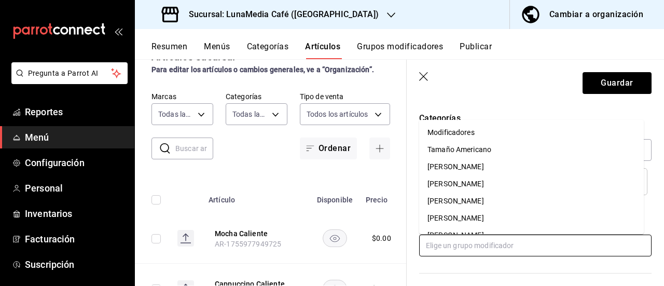
click at [473, 215] on div "[PERSON_NAME]" at bounding box center [456, 218] width 57 height 11
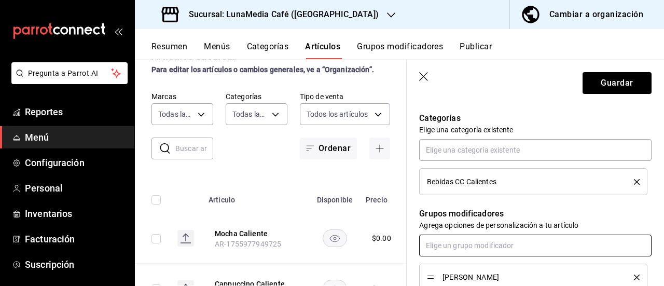
click at [470, 248] on input "text" at bounding box center [535, 246] width 232 height 22
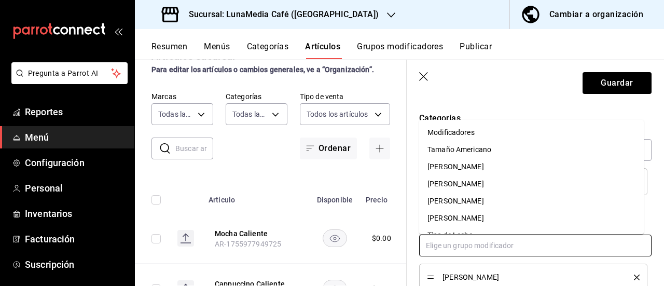
scroll to position [13, 0]
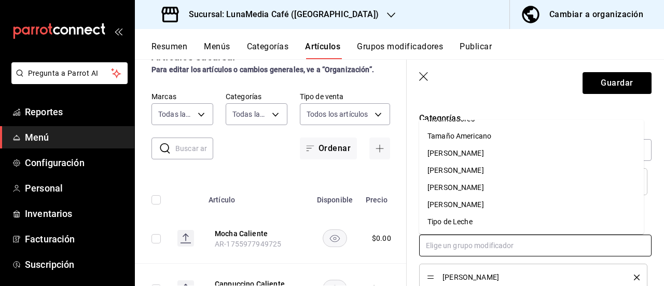
click at [476, 216] on li "Tipo de Leche" at bounding box center [531, 221] width 225 height 17
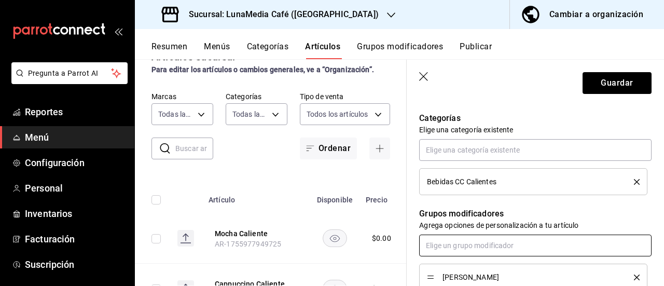
click at [464, 243] on input "text" at bounding box center [535, 246] width 232 height 22
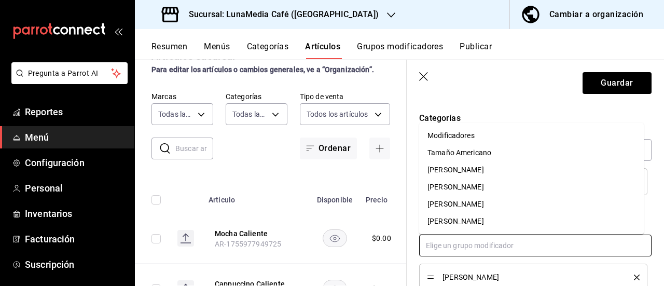
click at [458, 132] on div "Modificadores" at bounding box center [451, 135] width 47 height 11
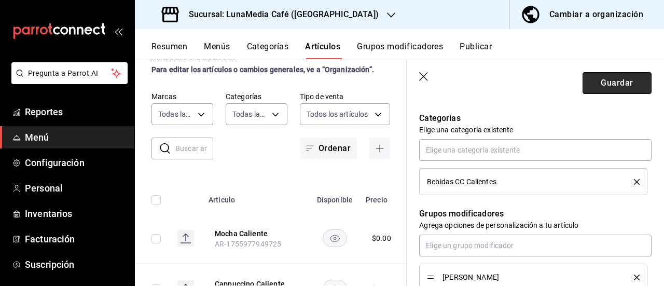
click at [620, 77] on button "Guardar" at bounding box center [617, 83] width 69 height 22
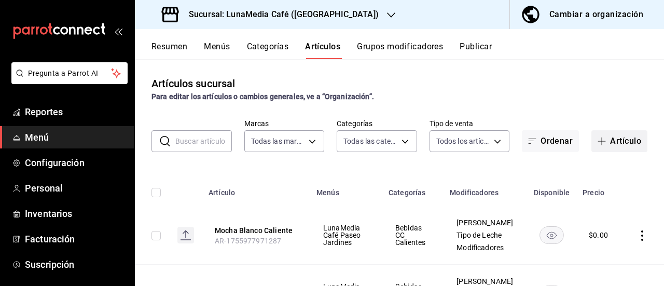
click at [615, 145] on button "Artículo" at bounding box center [620, 141] width 56 height 22
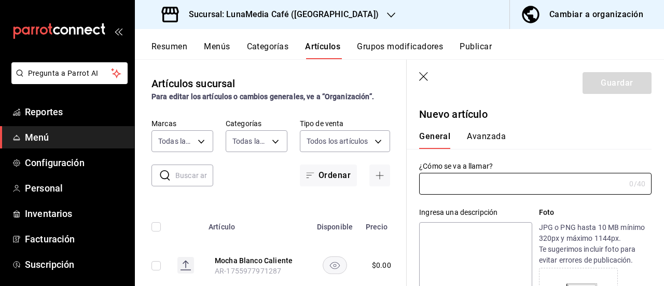
type input "AR-1755978015935"
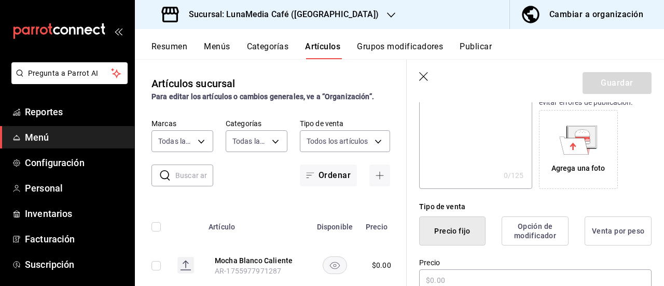
scroll to position [208, 0]
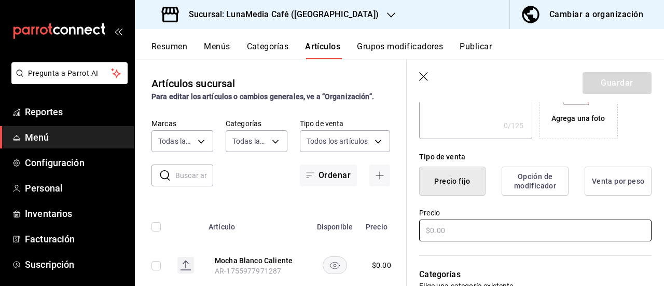
type input "Vainilla Macchiato Caliente"
click at [440, 231] on input "text" at bounding box center [535, 230] width 232 height 22
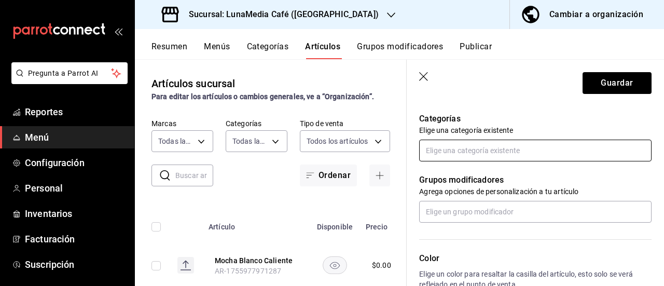
type input "$0.00"
click at [460, 149] on input "text" at bounding box center [535, 151] width 232 height 22
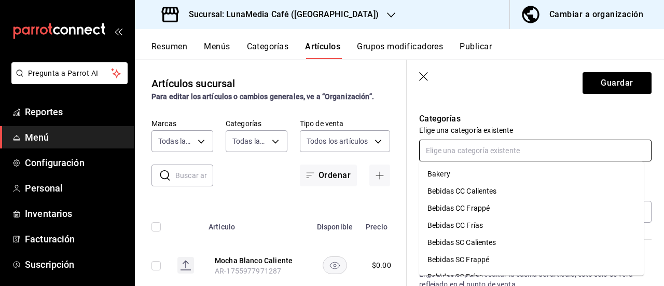
click at [452, 191] on li "Bebidas CC Calientes" at bounding box center [531, 191] width 225 height 17
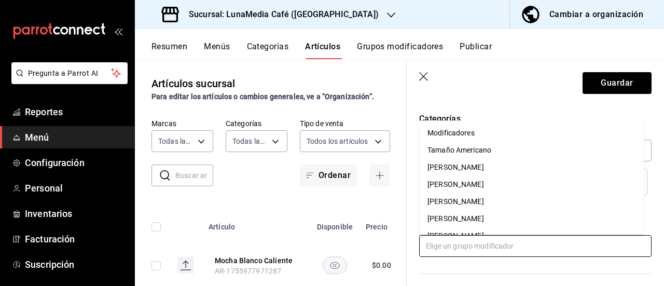
click at [465, 241] on input "text" at bounding box center [535, 246] width 232 height 22
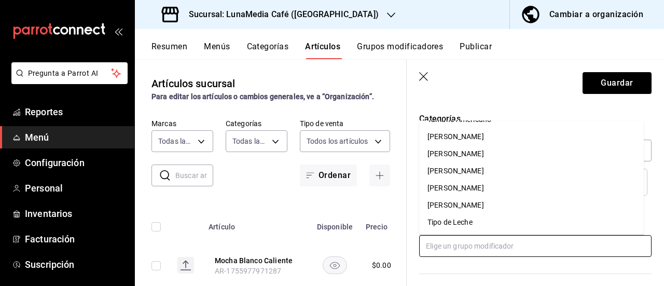
click at [484, 210] on div "[PERSON_NAME]" at bounding box center [456, 205] width 57 height 11
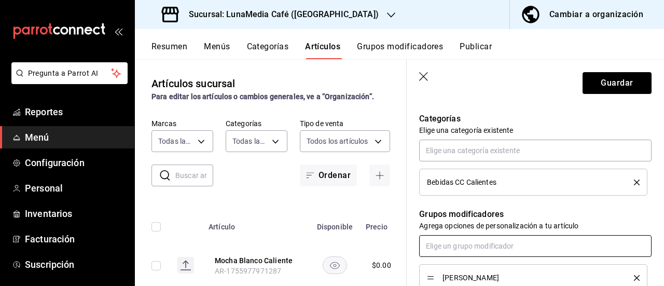
scroll to position [467, 0]
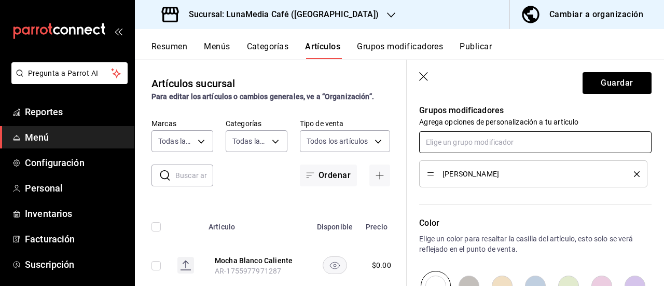
click at [478, 142] on input "text" at bounding box center [535, 142] width 232 height 22
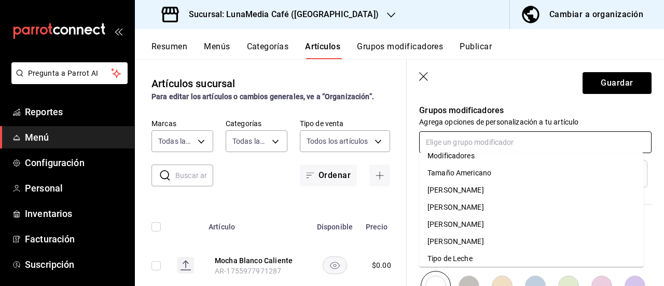
scroll to position [13, 0]
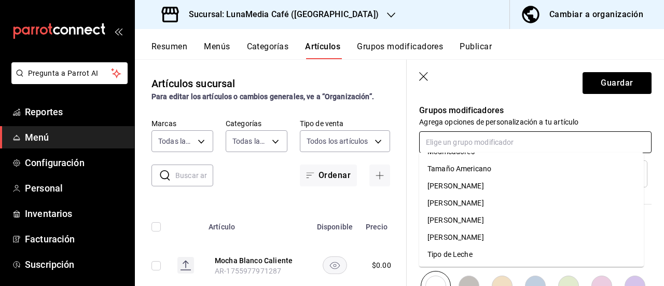
click at [477, 257] on li "Tipo de Leche" at bounding box center [531, 254] width 225 height 17
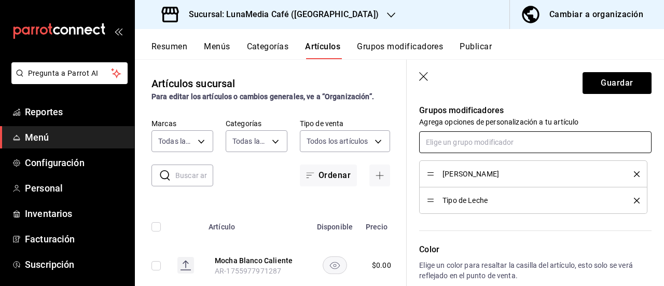
click at [468, 148] on input "text" at bounding box center [535, 142] width 232 height 22
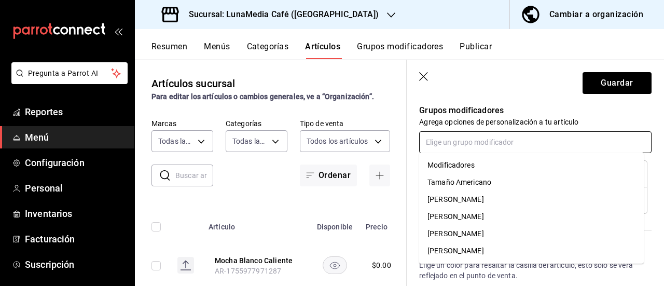
click at [468, 164] on div "Modificadores" at bounding box center [451, 165] width 47 height 11
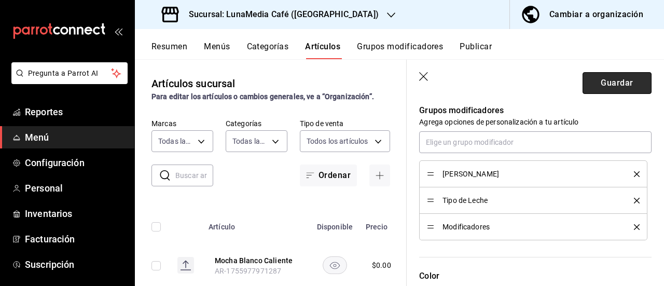
click at [605, 79] on button "Guardar" at bounding box center [617, 83] width 69 height 22
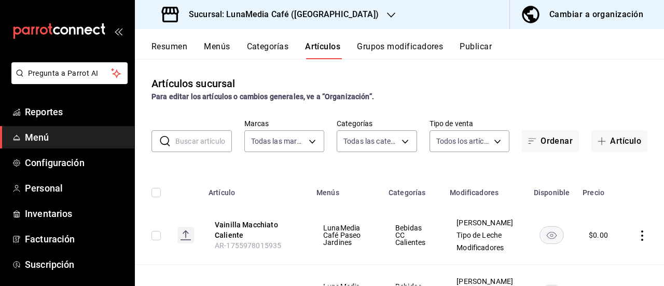
click at [257, 50] on button "Categorías" at bounding box center [268, 51] width 42 height 18
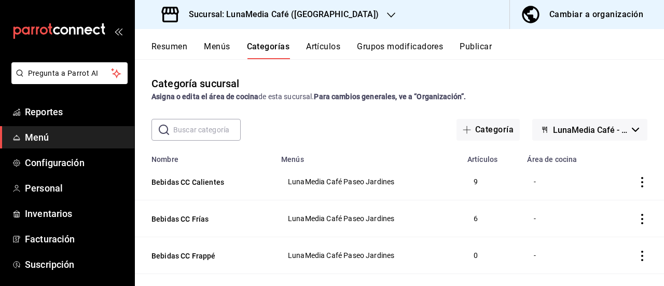
scroll to position [52, 0]
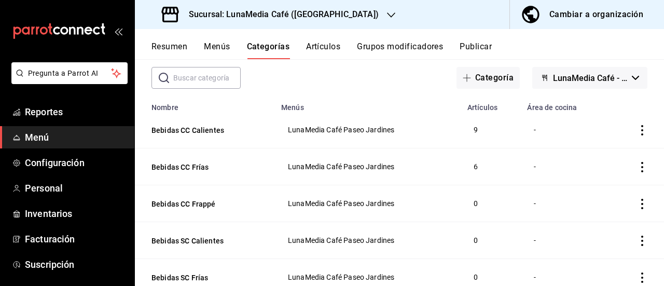
click at [320, 38] on div "Resumen Menús Categorías Artículos Grupos modificadores Publicar" at bounding box center [399, 44] width 529 height 30
click at [319, 42] on button "Artículos" at bounding box center [323, 51] width 34 height 18
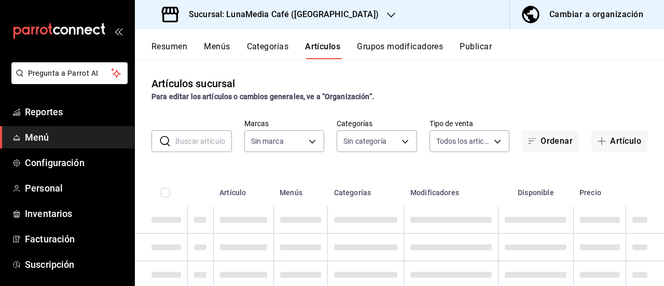
type input "b9a0b28a-a8c6-4fb4-9998-6933c83bd964"
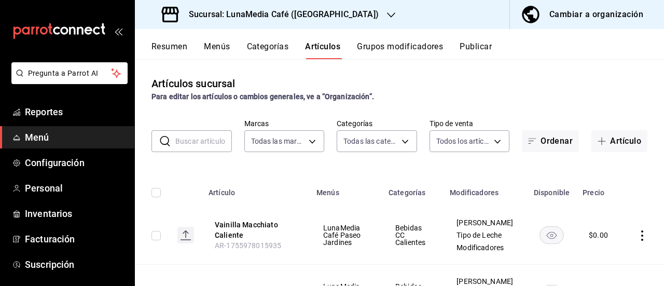
type input "86eafbc4-dcde-4cb7-9d87-6fac2ceb75f2,4710cb7a-62db-40c3-97e0-f6a8efdc0200,8bbf8…"
click at [598, 139] on icon "button" at bounding box center [602, 141] width 8 height 8
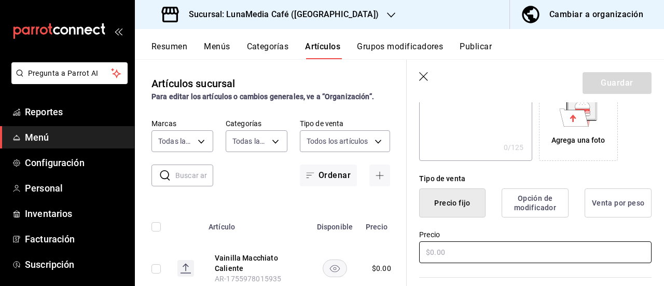
scroll to position [208, 0]
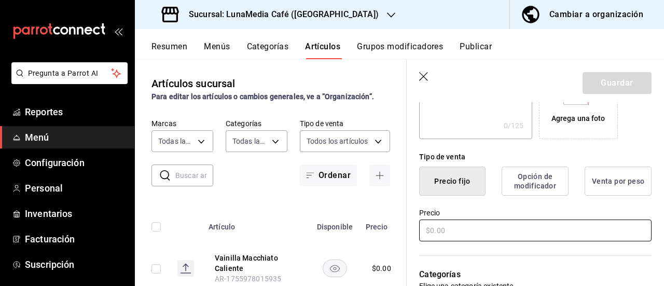
type input "Flat White"
click at [432, 231] on input "text" at bounding box center [535, 230] width 232 height 22
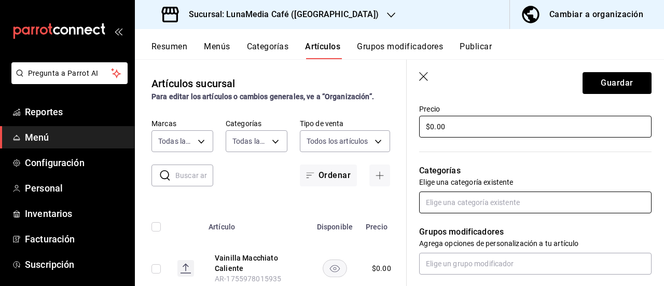
type input "$0.00"
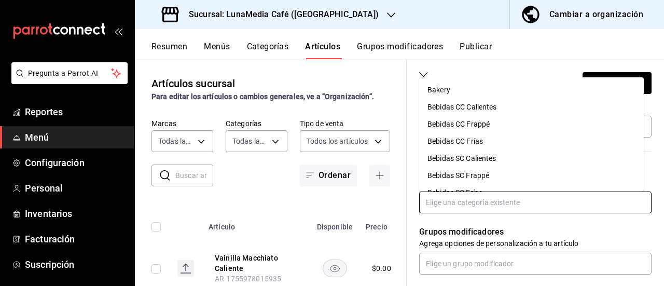
click at [444, 201] on input "text" at bounding box center [535, 202] width 232 height 22
click at [465, 108] on li "Bebidas CC Calientes" at bounding box center [531, 107] width 225 height 17
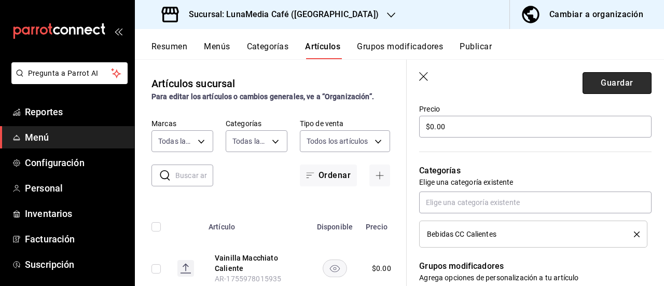
click at [613, 87] on button "Guardar" at bounding box center [617, 83] width 69 height 22
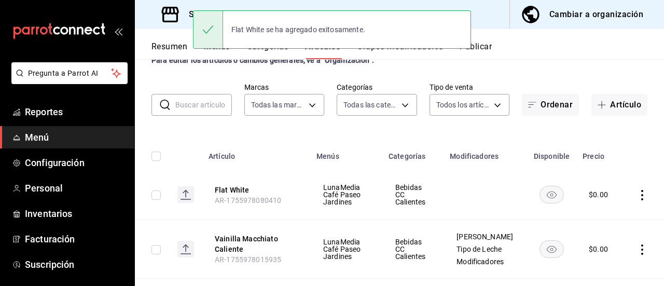
scroll to position [52, 0]
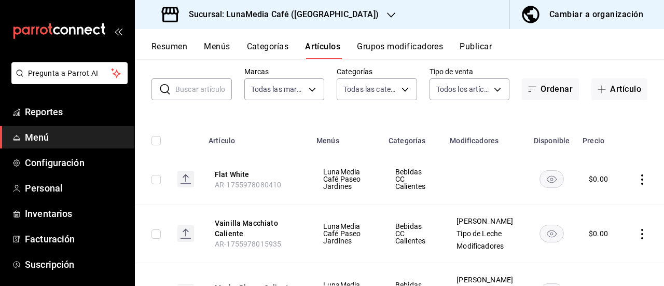
click at [637, 176] on icon "actions" at bounding box center [642, 179] width 10 height 10
click at [600, 197] on li "Editar" at bounding box center [594, 203] width 62 height 21
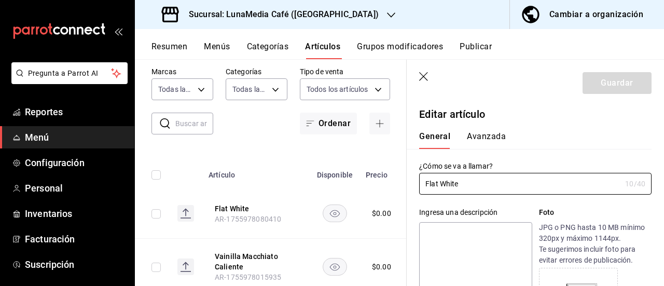
type input "$0.00"
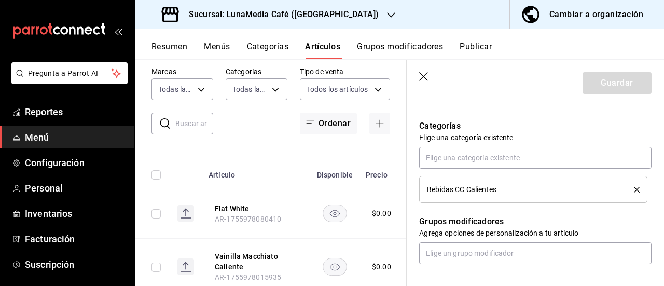
scroll to position [363, 0]
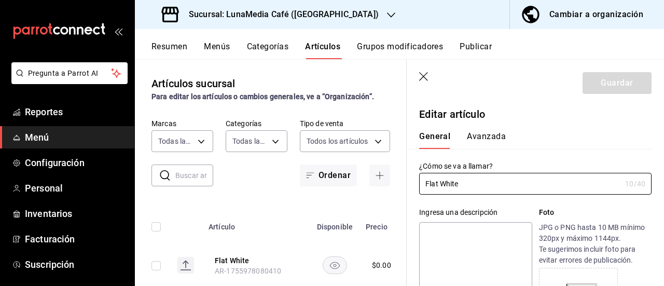
scroll to position [363, 0]
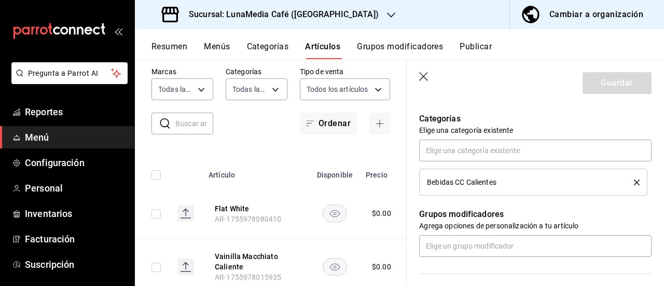
click at [423, 75] on icon "button" at bounding box center [424, 77] width 10 height 10
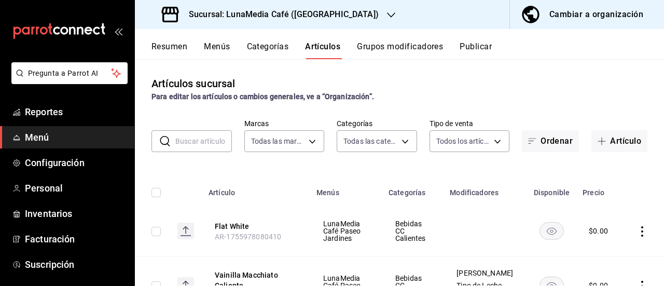
click at [423, 41] on div "Resumen Menús Categorías Artículos Grupos modificadores Publicar" at bounding box center [399, 44] width 529 height 30
click at [421, 46] on button "Grupos modificadores" at bounding box center [400, 51] width 86 height 18
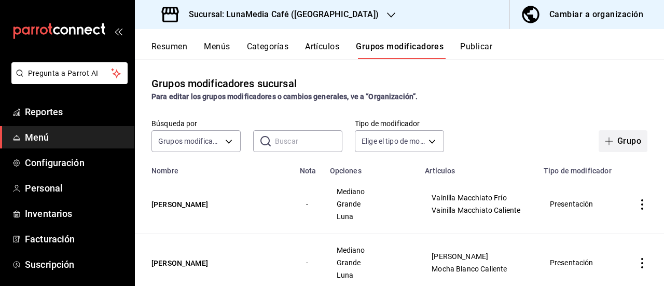
click at [603, 148] on button "Grupo" at bounding box center [623, 141] width 49 height 22
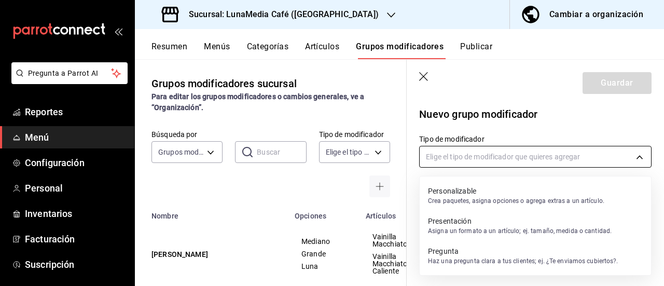
click at [478, 157] on body "Pregunta a Parrot AI Reportes Menú Configuración Personal Inventarios Facturaci…" at bounding box center [332, 143] width 664 height 286
click at [484, 230] on p "Asigna un formato a un artículo; ej. tamaño, medida o cantidad." at bounding box center [520, 230] width 184 height 9
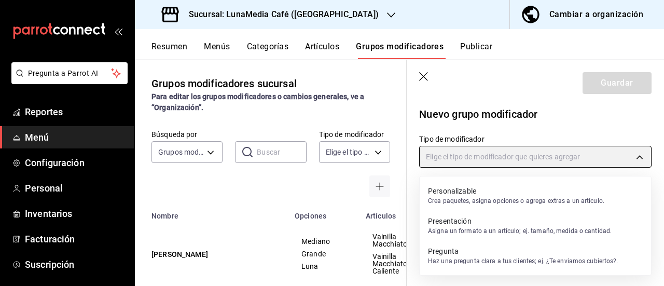
type input "PRESENTATION"
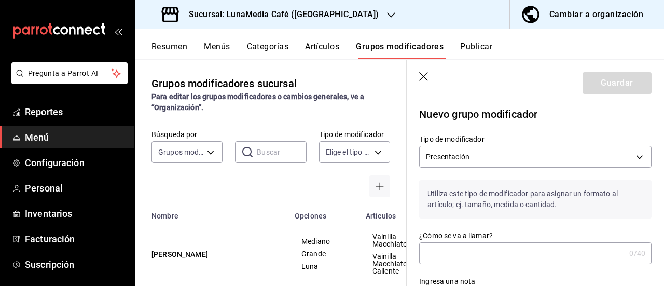
click at [448, 245] on input "¿Cómo se va a llamar?" at bounding box center [522, 253] width 206 height 21
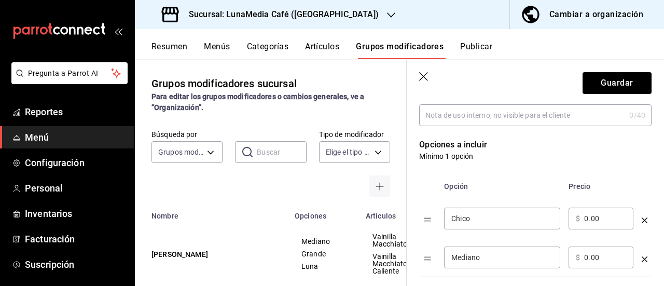
scroll to position [208, 0]
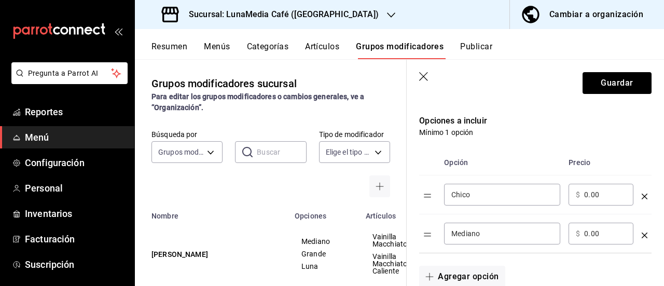
type input "Tamaño Flat White"
drag, startPoint x: 479, startPoint y: 195, endPoint x: 437, endPoint y: 194, distance: 41.5
click at [437, 194] on tr "Chico ​ ​ $ 0.00 ​" at bounding box center [535, 194] width 232 height 39
type input "Mediano"
drag, startPoint x: 483, startPoint y: 232, endPoint x: 436, endPoint y: 232, distance: 46.7
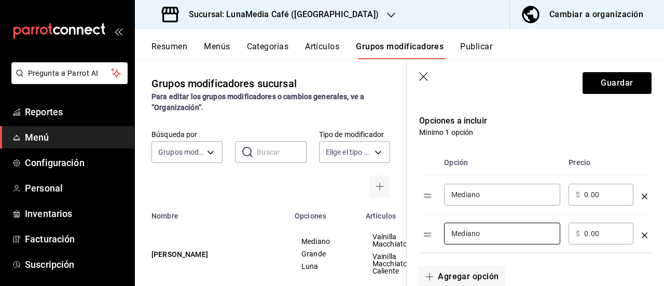
click at [436, 232] on tr "Mediano ​ ​ $ 0.00 ​" at bounding box center [535, 233] width 232 height 39
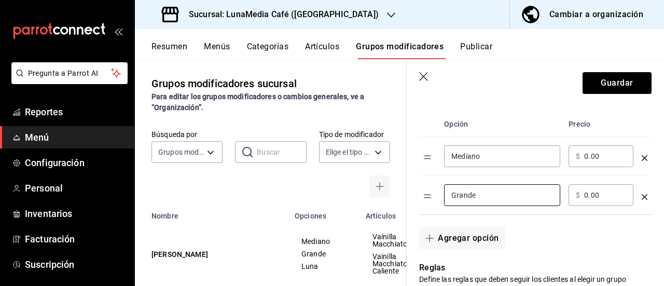
scroll to position [311, 0]
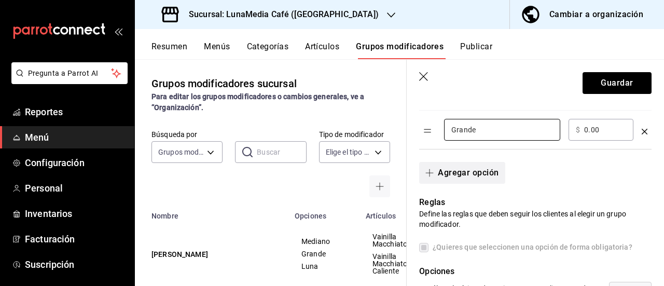
type input "Grande"
click at [440, 171] on button "Agregar opción" at bounding box center [462, 173] width 86 height 22
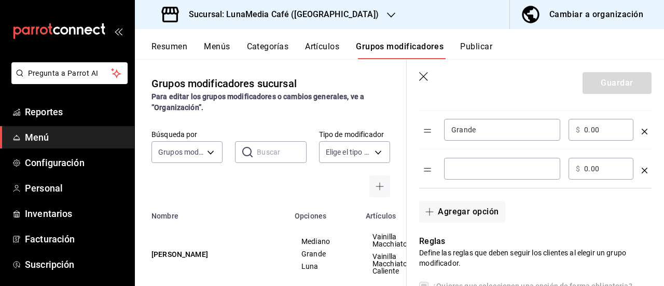
click at [472, 171] on input "optionsTable" at bounding box center [502, 168] width 102 height 10
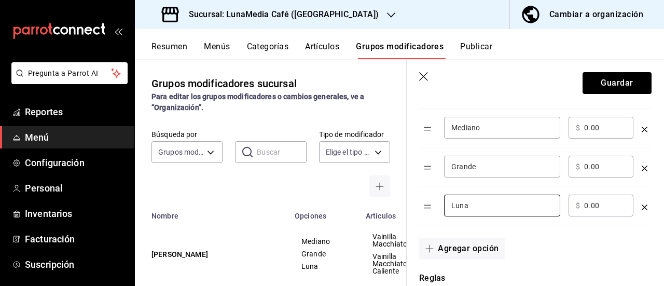
scroll to position [259, 0]
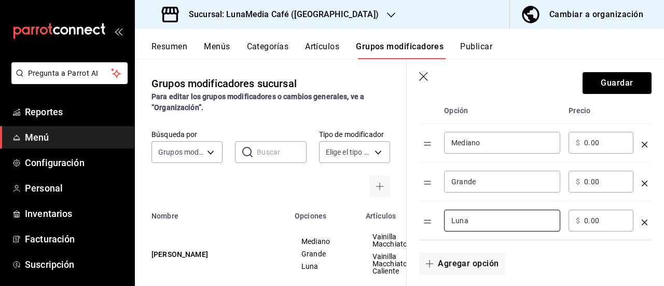
type input "Luna"
drag, startPoint x: 577, startPoint y: 141, endPoint x: 542, endPoint y: 136, distance: 35.5
click at [542, 136] on tr "Mediano ​ ​ $ 0.00 ​" at bounding box center [535, 143] width 232 height 39
type input "72.00"
drag, startPoint x: 601, startPoint y: 177, endPoint x: 550, endPoint y: 181, distance: 51.0
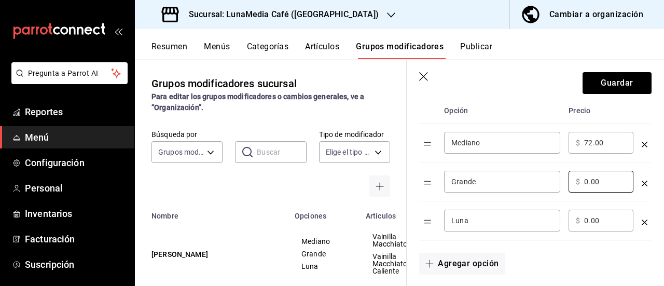
click at [550, 181] on tr "Grande ​ ​ $ 0.00 ​" at bounding box center [535, 181] width 232 height 39
type input "82.00"
drag, startPoint x: 604, startPoint y: 218, endPoint x: 530, endPoint y: 215, distance: 74.3
click at [530, 215] on tr "Luna ​ ​ $ 0.00 ​" at bounding box center [535, 220] width 232 height 39
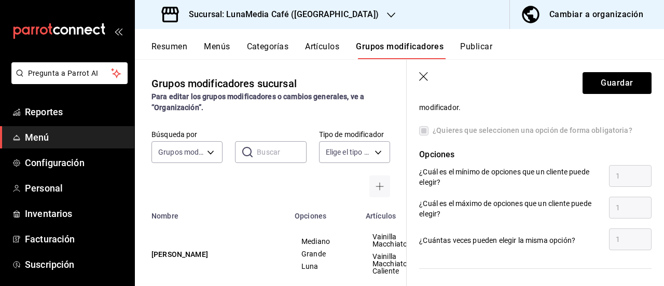
scroll to position [363, 0]
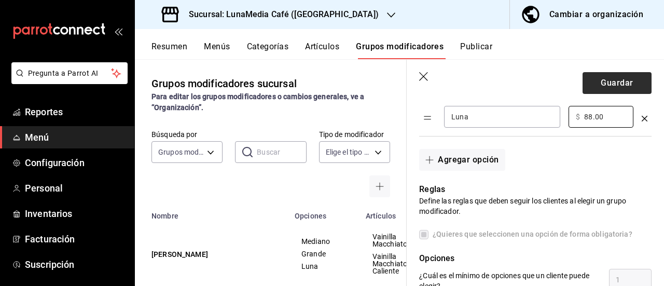
type input "88.00"
click at [603, 87] on button "Guardar" at bounding box center [617, 83] width 69 height 22
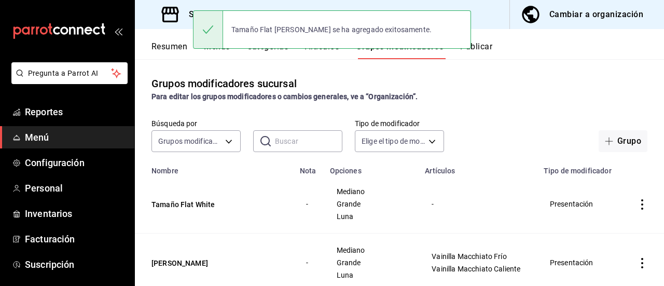
click at [257, 52] on button "Categorías" at bounding box center [268, 51] width 42 height 18
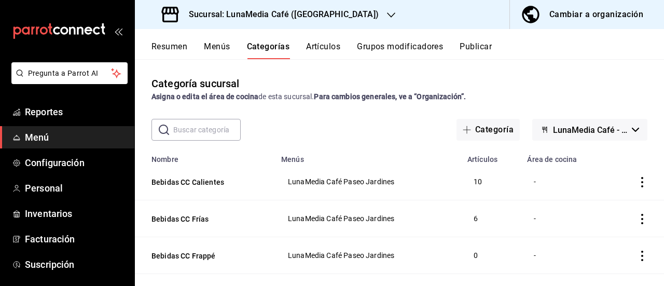
click at [321, 53] on button "Artículos" at bounding box center [323, 51] width 34 height 18
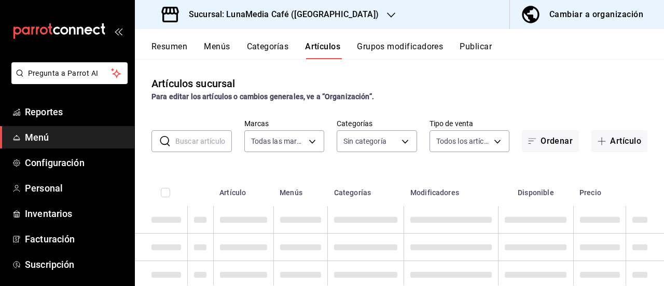
type input "b9a0b28a-a8c6-4fb4-9998-6933c83bd964"
type input "86eafbc4-dcde-4cb7-9d87-6fac2ceb75f2,4710cb7a-62db-40c3-97e0-f6a8efdc0200,8bbf8…"
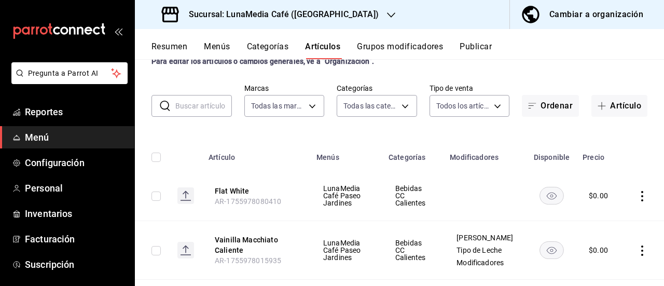
scroll to position [52, 0]
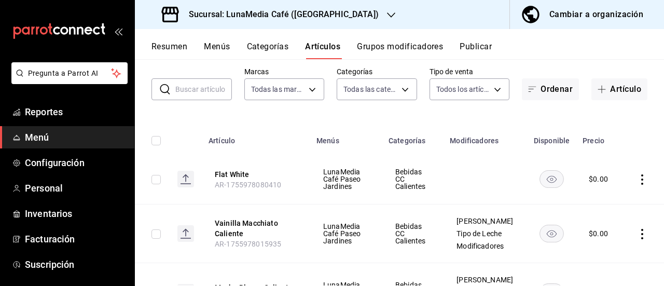
click at [637, 177] on icon "actions" at bounding box center [642, 179] width 10 height 10
click at [598, 203] on span "Editar" at bounding box center [603, 203] width 27 height 11
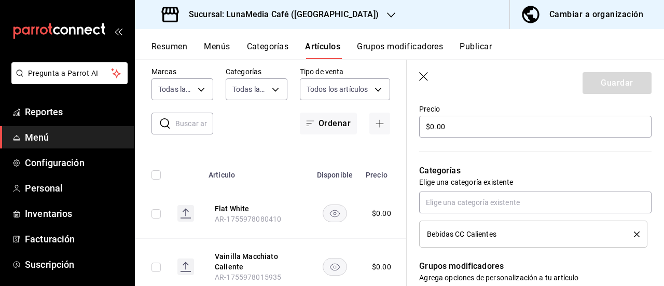
scroll to position [363, 0]
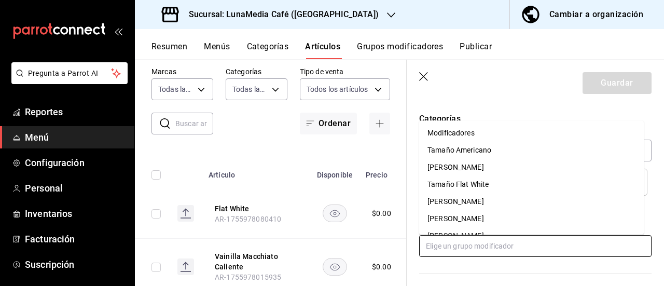
click at [460, 252] on input "text" at bounding box center [535, 246] width 232 height 22
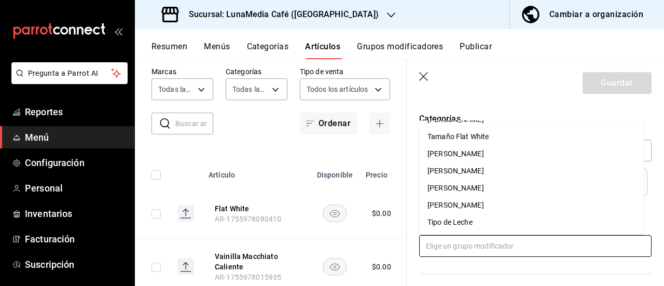
click at [464, 133] on div "Tamaño Flat White" at bounding box center [458, 136] width 61 height 11
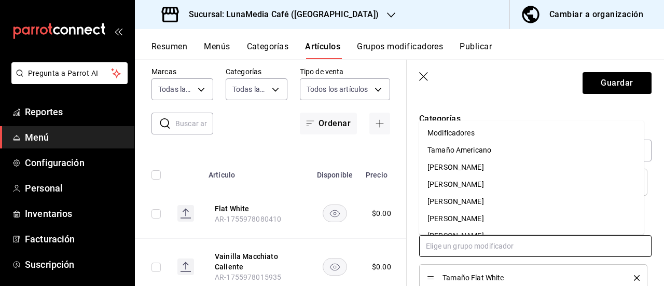
click at [469, 246] on input "text" at bounding box center [535, 246] width 232 height 22
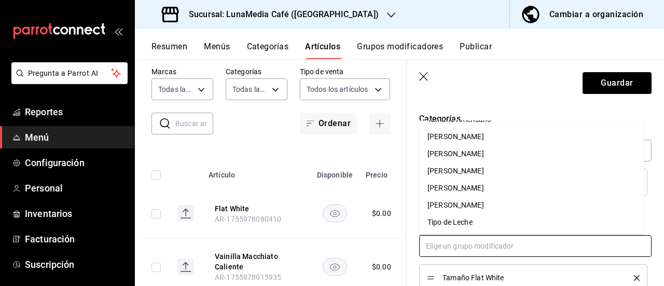
click at [467, 222] on div "Tipo de Leche" at bounding box center [450, 222] width 45 height 11
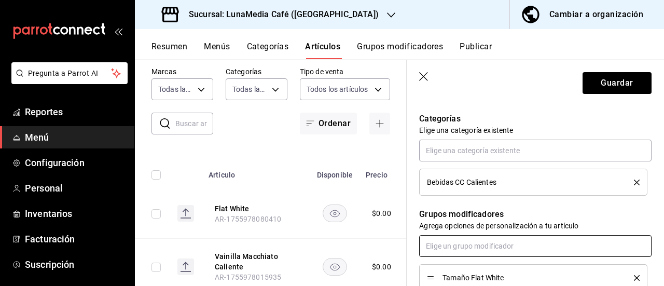
click at [465, 249] on input "text" at bounding box center [535, 246] width 232 height 22
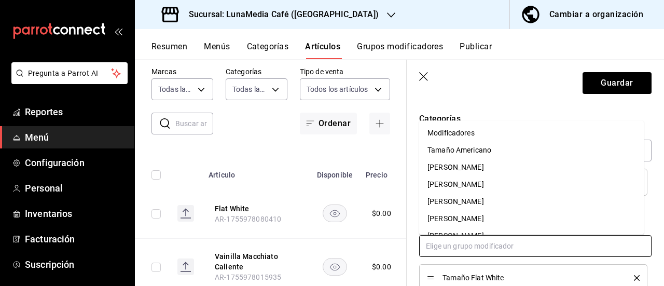
click at [471, 133] on div "Modificadores" at bounding box center [451, 133] width 47 height 11
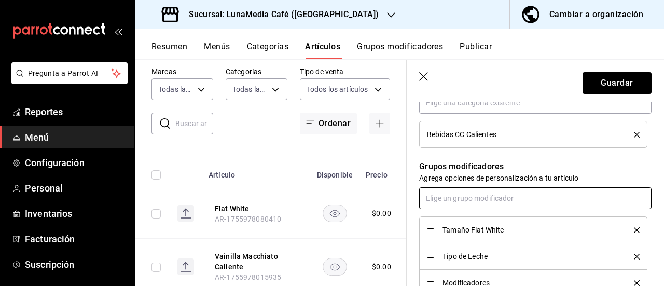
scroll to position [467, 0]
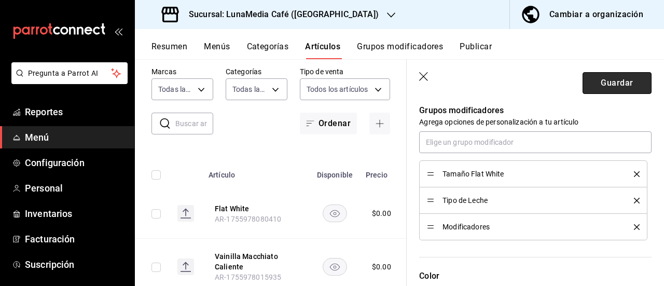
click at [620, 87] on button "Guardar" at bounding box center [617, 83] width 69 height 22
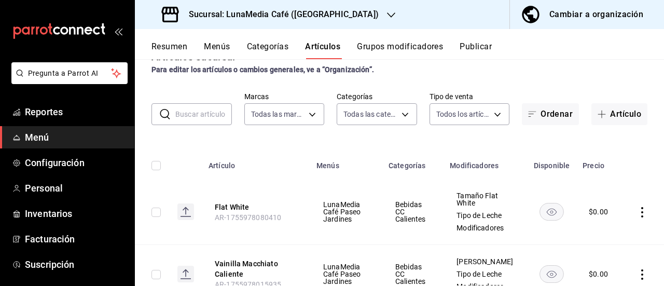
click at [280, 44] on button "Categorías" at bounding box center [268, 51] width 42 height 18
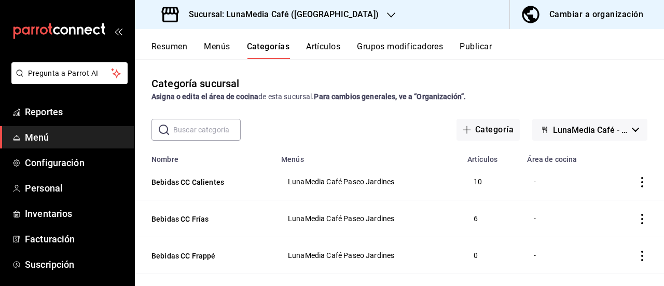
click at [407, 43] on button "Grupos modificadores" at bounding box center [400, 51] width 86 height 18
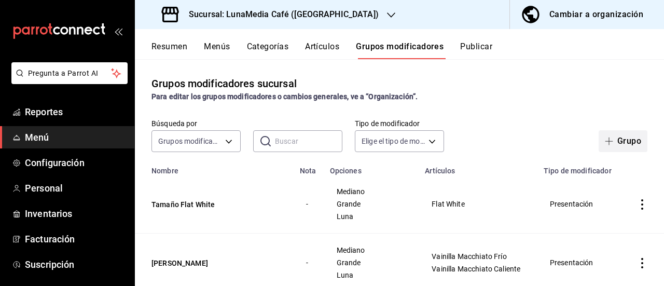
click at [619, 139] on button "Grupo" at bounding box center [623, 141] width 49 height 22
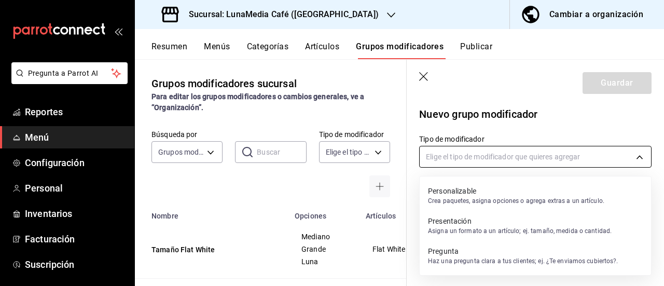
click at [596, 154] on body "Pregunta a Parrot AI Reportes Menú Configuración Personal Inventarios Facturaci…" at bounding box center [332, 143] width 664 height 286
drag, startPoint x: 468, startPoint y: 230, endPoint x: 466, endPoint y: 216, distance: 13.7
click at [467, 230] on p "Asigna un formato a un artículo; ej. tamaño, medida o cantidad." at bounding box center [520, 230] width 184 height 9
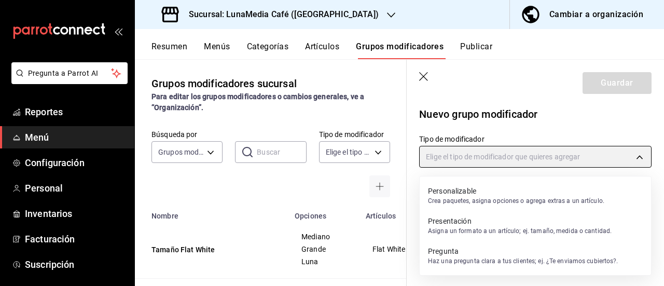
type input "PRESENTATION"
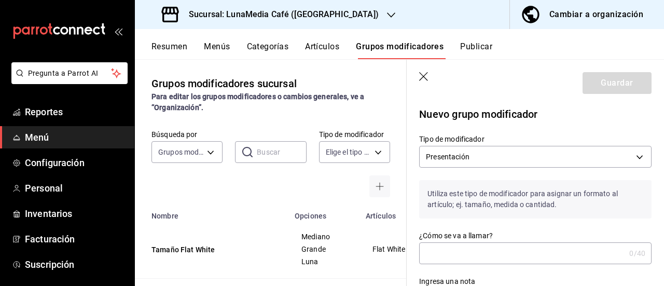
click at [467, 252] on input "¿Cómo se va a llamar?" at bounding box center [522, 253] width 206 height 21
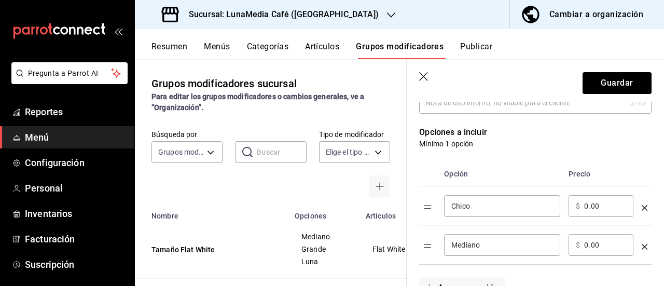
scroll to position [208, 0]
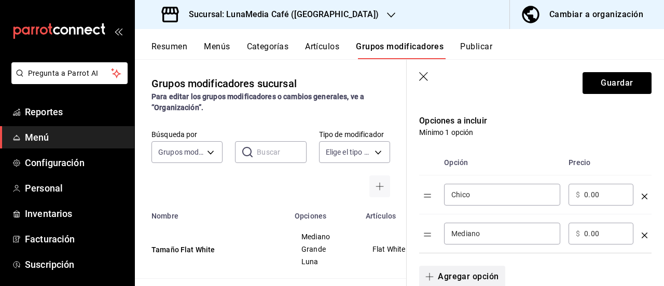
type input "Tamaño Horchata Shaker"
click at [447, 267] on button "Agregar opción" at bounding box center [462, 277] width 86 height 22
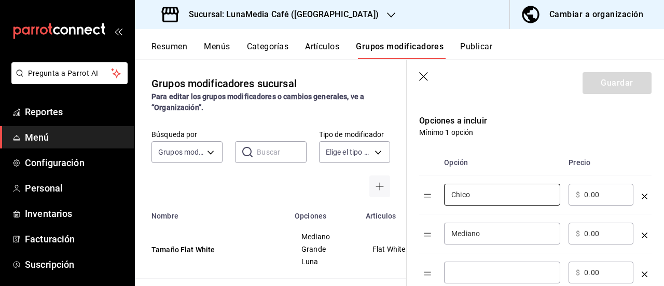
drag, startPoint x: 449, startPoint y: 195, endPoint x: 422, endPoint y: 194, distance: 27.0
click at [422, 194] on tr "Chico ​ ​ $ 0.00 ​" at bounding box center [535, 194] width 232 height 39
type input "Mediano"
drag, startPoint x: 485, startPoint y: 239, endPoint x: 430, endPoint y: 231, distance: 55.6
click at [430, 231] on tr "Mediano ​ ​ $ 0.00 ​" at bounding box center [535, 233] width 232 height 39
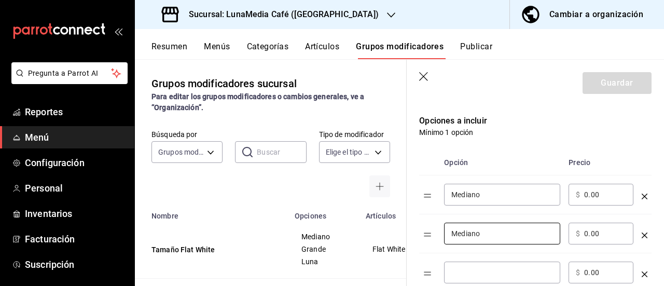
drag, startPoint x: 490, startPoint y: 231, endPoint x: 432, endPoint y: 228, distance: 58.2
click at [432, 228] on tr "Mediano ​ ​ $ 0.00 ​" at bounding box center [535, 233] width 232 height 39
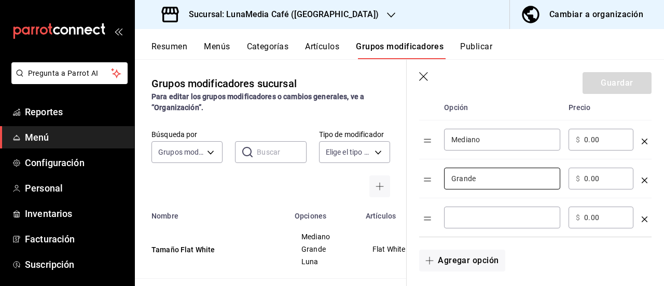
scroll to position [311, 0]
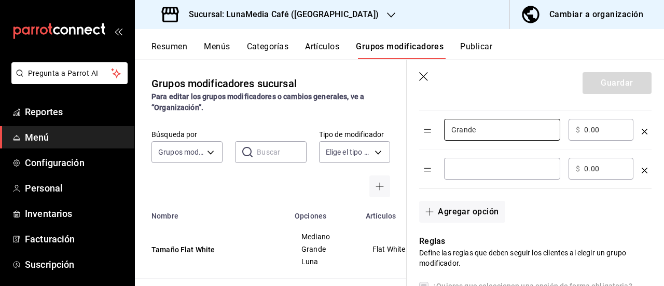
type input "Grande"
click at [467, 164] on input "optionsTable" at bounding box center [502, 168] width 102 height 10
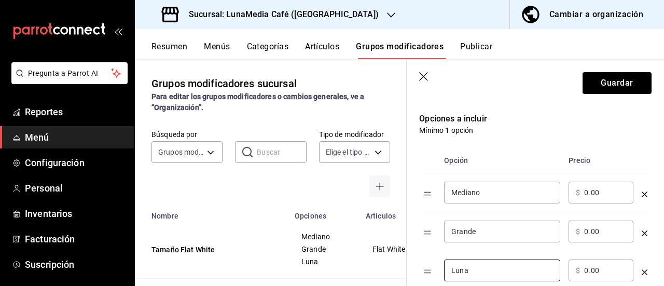
scroll to position [208, 0]
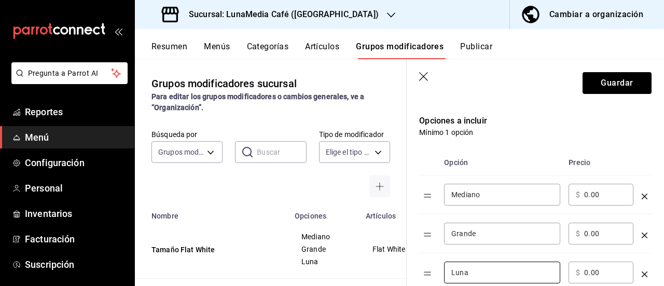
type input "Luna"
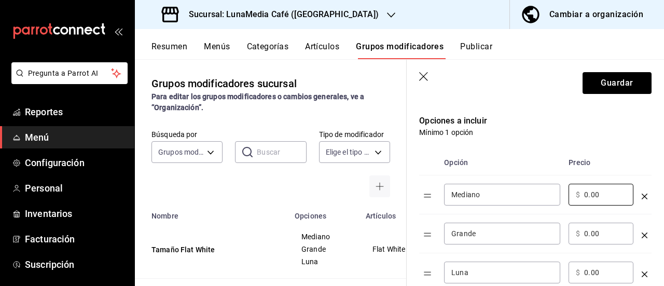
drag, startPoint x: 602, startPoint y: 197, endPoint x: 568, endPoint y: 196, distance: 34.3
click at [568, 196] on td "​ $ 0.00 ​" at bounding box center [601, 194] width 73 height 39
type input "72.00"
drag, startPoint x: 605, startPoint y: 234, endPoint x: 560, endPoint y: 233, distance: 44.6
click at [560, 233] on tr "Grande ​ ​ $ 0.00 ​" at bounding box center [535, 233] width 232 height 39
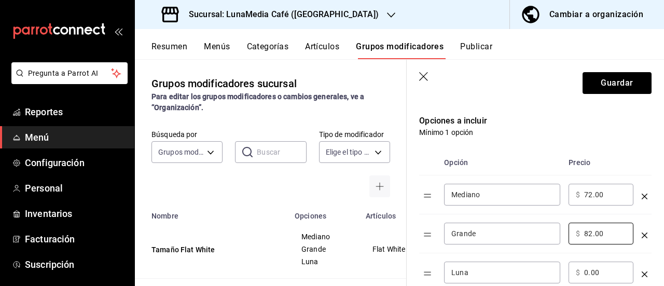
type input "82.00"
drag, startPoint x: 608, startPoint y: 272, endPoint x: 547, endPoint y: 272, distance: 61.2
click at [547, 272] on tr "Luna ​ ​ $ 0.00 ​" at bounding box center [535, 272] width 232 height 39
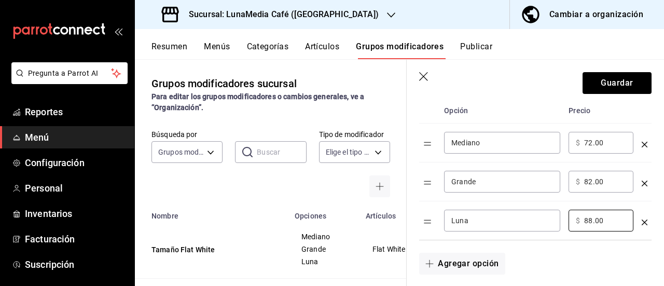
scroll to position [156, 0]
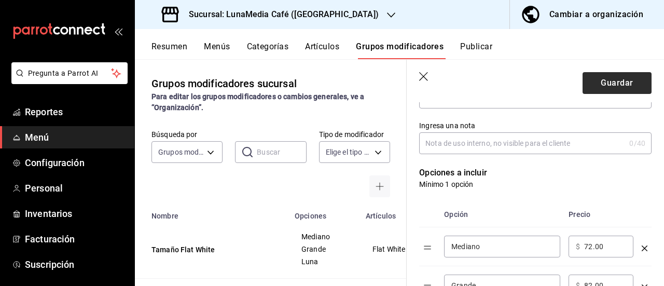
type input "88.00"
click at [599, 83] on button "Guardar" at bounding box center [617, 83] width 69 height 22
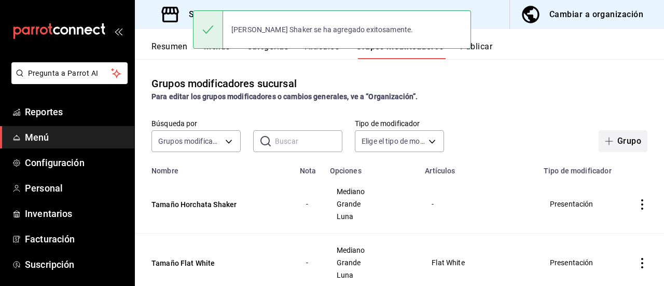
click at [605, 143] on icon "button" at bounding box center [609, 141] width 8 height 8
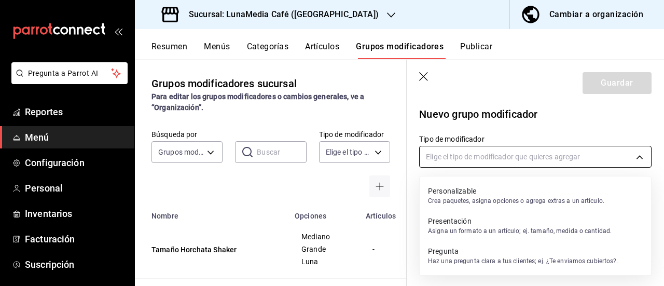
click at [496, 157] on body "Pregunta a Parrot AI Reportes Menú Configuración Personal Inventarios Facturaci…" at bounding box center [332, 143] width 664 height 286
click at [479, 226] on p "Asigna un formato a un artículo; ej. tamaño, medida o cantidad." at bounding box center [520, 230] width 184 height 9
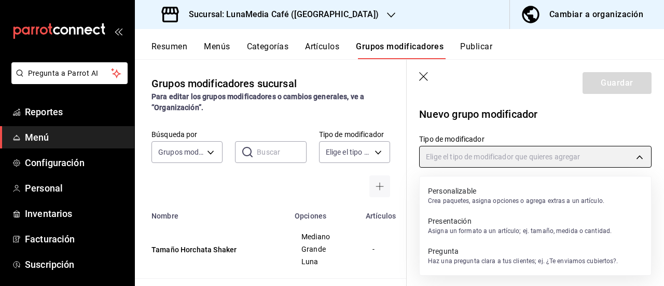
type input "PRESENTATION"
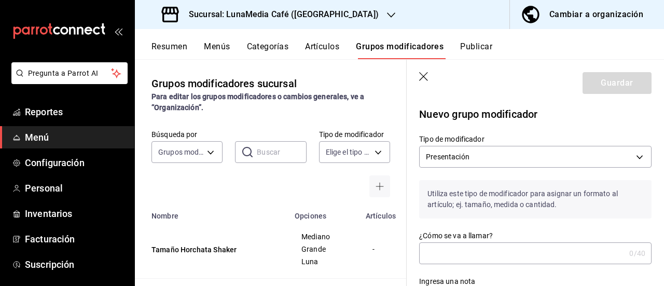
click at [454, 258] on input "¿Cómo se va a llamar?" at bounding box center [522, 253] width 206 height 21
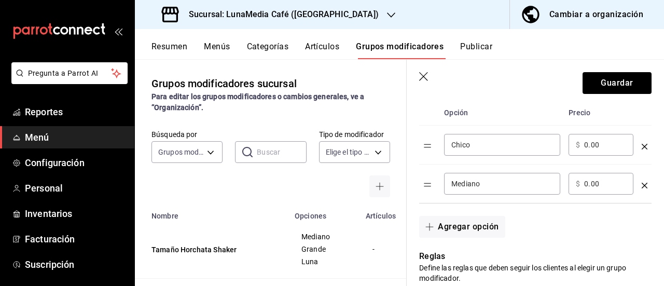
scroll to position [259, 0]
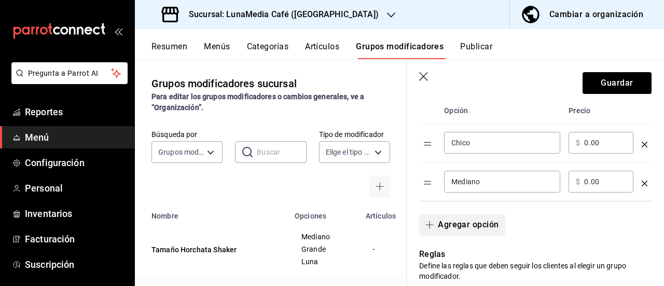
type input "Tamaño Latte Cold Foam Hazelnut"
click at [433, 227] on icon "button" at bounding box center [430, 225] width 8 height 8
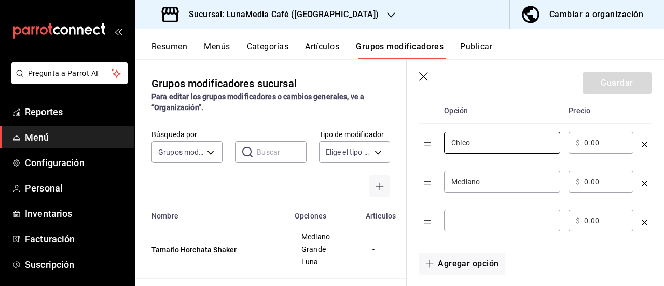
drag, startPoint x: 448, startPoint y: 141, endPoint x: 415, endPoint y: 139, distance: 32.8
click at [415, 139] on div "Opción Precio Chico ​ ​ $ 0.00 ​ Mediano ​ ​ $ 0.00 ​ ​ ​ $ 0.00 ​" at bounding box center [529, 163] width 245 height 155
type input "Mediano"
drag, startPoint x: 492, startPoint y: 179, endPoint x: 433, endPoint y: 178, distance: 59.2
click at [433, 178] on tr "Mediano ​ ​ $ 0.00 ​" at bounding box center [535, 181] width 232 height 39
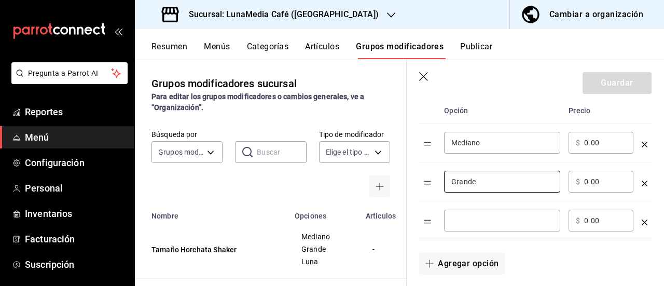
type input "Grande"
click at [470, 222] on input "optionsTable" at bounding box center [502, 220] width 102 height 10
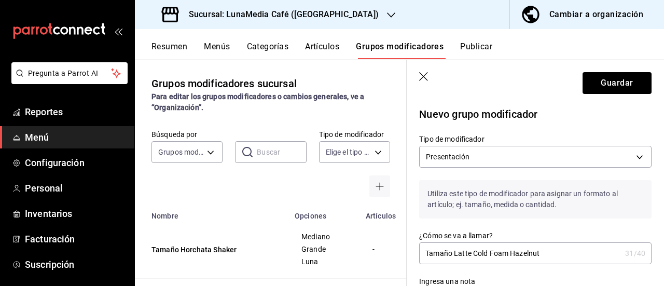
scroll to position [156, 0]
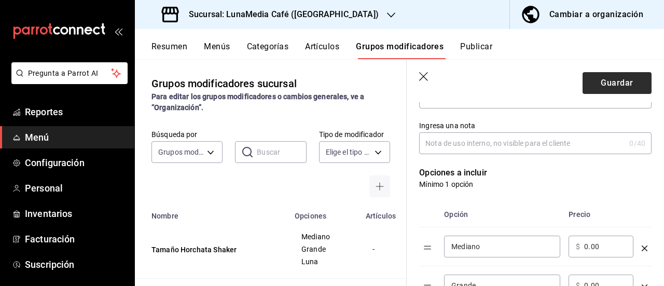
type input "Luna"
click at [606, 83] on button "Guardar" at bounding box center [617, 83] width 69 height 22
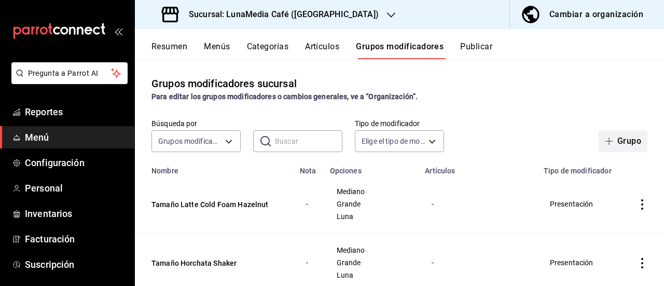
click at [623, 136] on button "Grupo" at bounding box center [623, 141] width 49 height 22
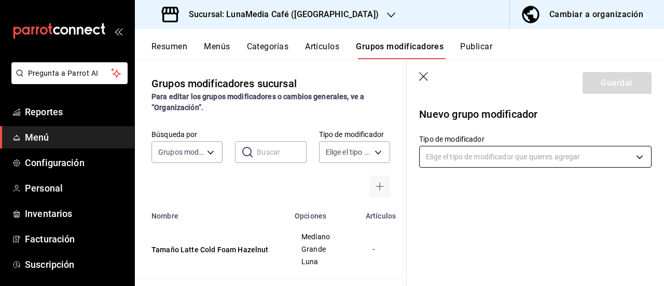
click at [464, 158] on body "Pregunta a Parrot AI Reportes Menú Configuración Personal Inventarios Facturaci…" at bounding box center [332, 143] width 664 height 286
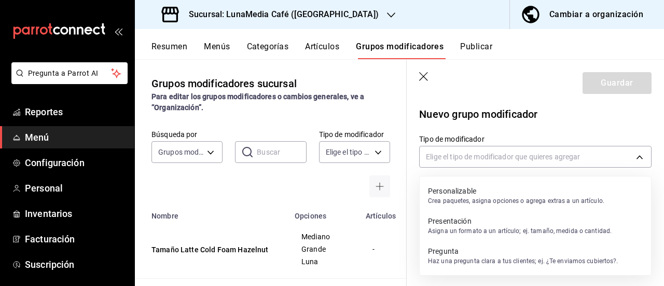
click at [479, 226] on p "Presentación" at bounding box center [520, 221] width 184 height 10
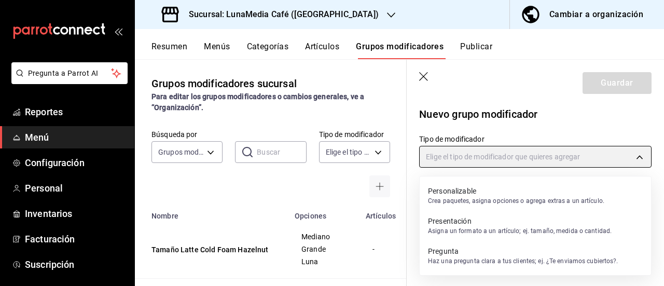
type input "PRESENTATION"
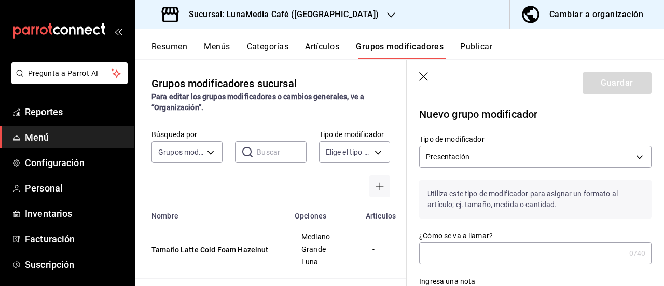
click at [456, 253] on input "¿Cómo se va a llamar?" at bounding box center [522, 253] width 206 height 21
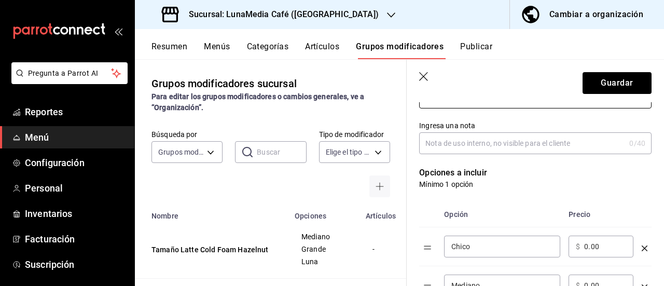
scroll to position [208, 0]
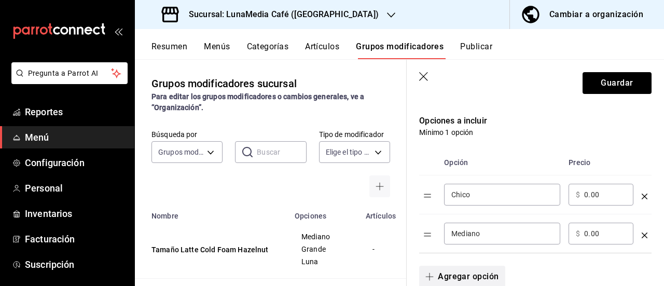
type input "Tamaño Vainilla Macchiato Cold Foam"
click at [457, 275] on button "Agregar opción" at bounding box center [462, 277] width 86 height 22
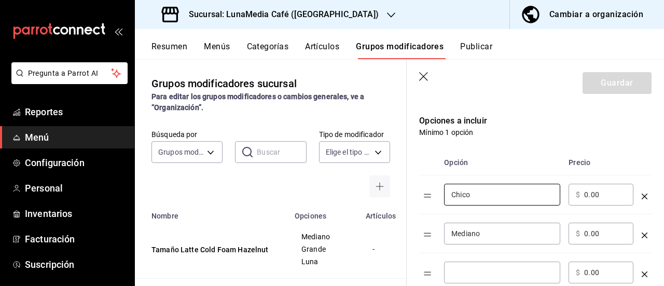
drag, startPoint x: 477, startPoint y: 196, endPoint x: 419, endPoint y: 194, distance: 58.2
click at [419, 194] on tr "Chico ​ ​ $ 0.00 ​" at bounding box center [535, 194] width 232 height 39
type input "Mediano"
drag, startPoint x: 485, startPoint y: 236, endPoint x: 414, endPoint y: 236, distance: 71.1
click at [414, 236] on div "Opción Precio Mediano ​ ​ $ 0.00 ​ Mediano ​ ​ $ 0.00 ​ ​ ​ $ 0.00 ​" at bounding box center [529, 215] width 245 height 155
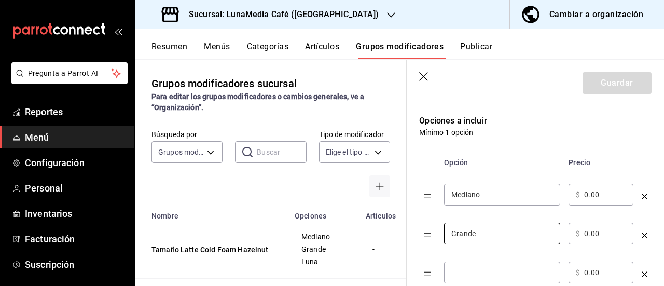
scroll to position [259, 0]
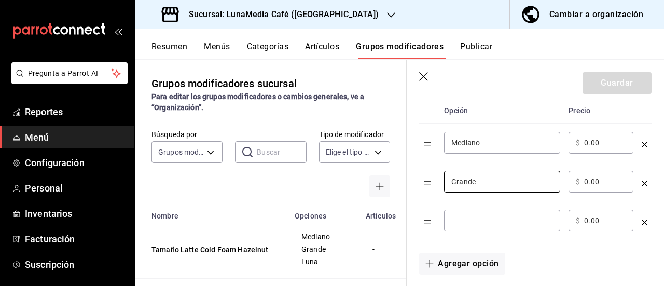
type input "Grande"
drag, startPoint x: 476, startPoint y: 234, endPoint x: 475, endPoint y: 222, distance: 11.5
click at [476, 232] on td "​" at bounding box center [502, 220] width 125 height 39
click at [474, 221] on input "optionsTable" at bounding box center [502, 220] width 102 height 10
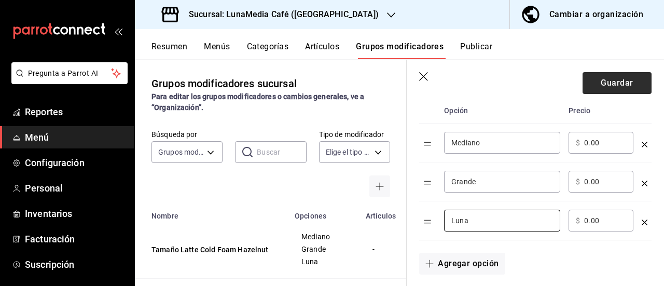
type input "Luna"
click at [621, 87] on button "Guardar" at bounding box center [617, 83] width 69 height 22
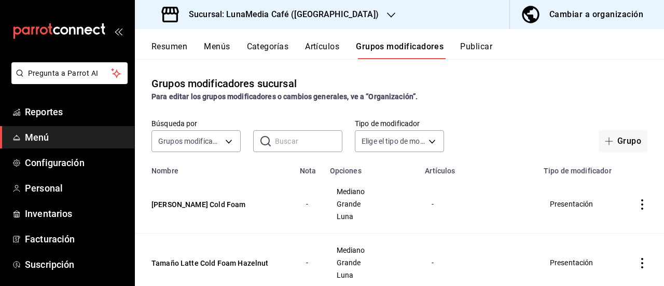
click at [322, 50] on button "Artículos" at bounding box center [322, 51] width 34 height 18
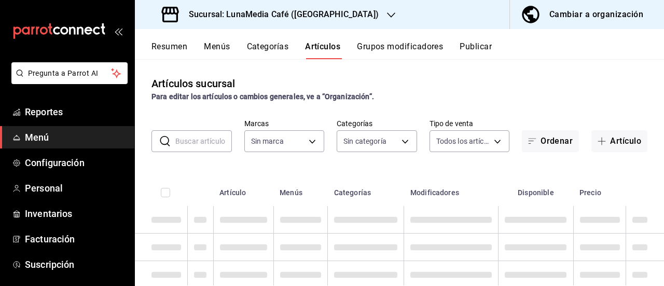
type input "b9a0b28a-a8c6-4fb4-9998-6933c83bd964"
type input "86eafbc4-dcde-4cb7-9d87-6fac2ceb75f2,4710cb7a-62db-40c3-97e0-f6a8efdc0200,8bbf8…"
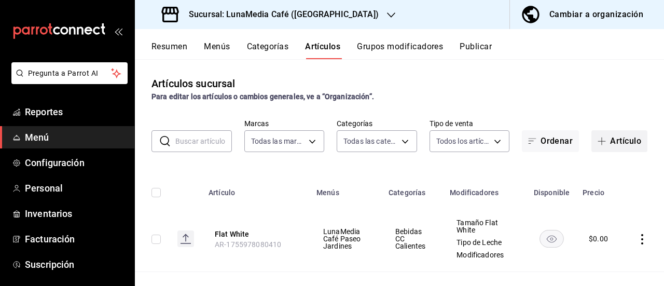
click at [608, 145] on button "Artículo" at bounding box center [620, 141] width 56 height 22
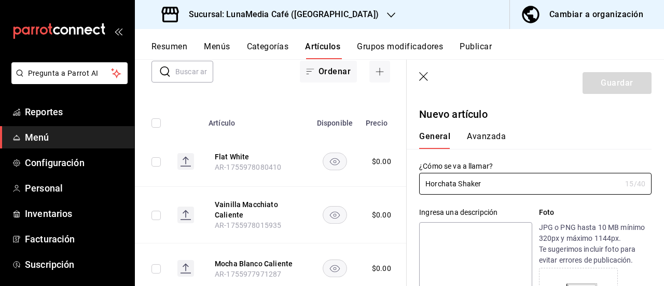
scroll to position [156, 0]
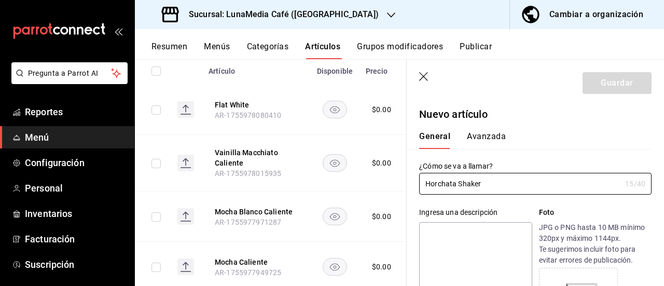
type input "Horchata Shaker"
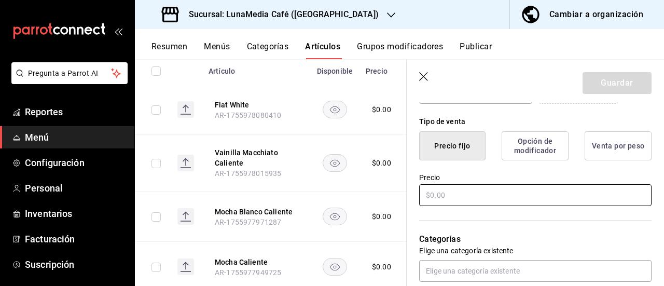
scroll to position [259, 0]
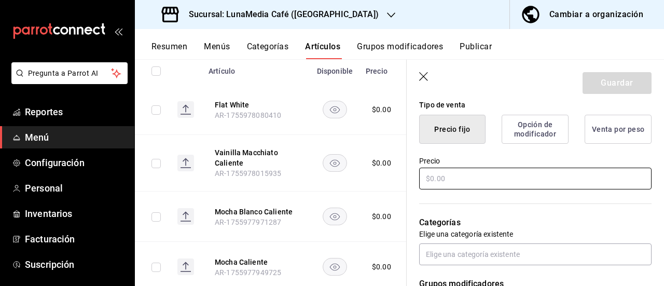
click at [436, 177] on input "text" at bounding box center [535, 179] width 232 height 22
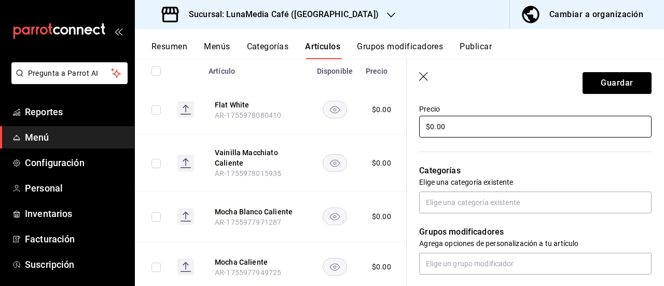
scroll to position [363, 0]
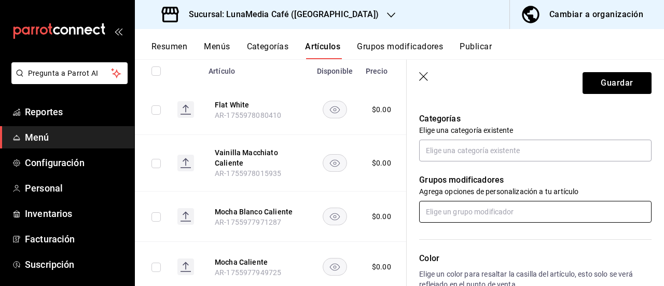
type input "$0.00"
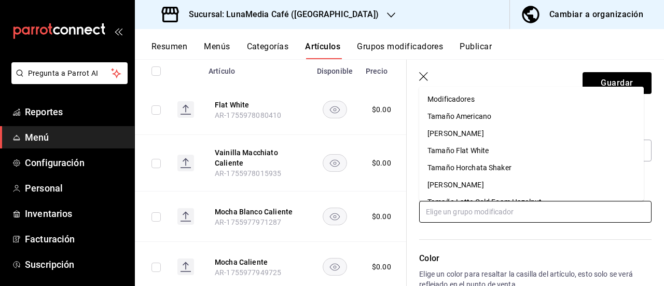
click at [445, 209] on input "text" at bounding box center [535, 212] width 232 height 22
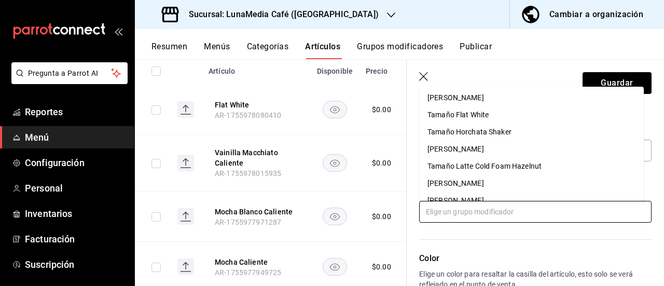
scroll to position [52, 0]
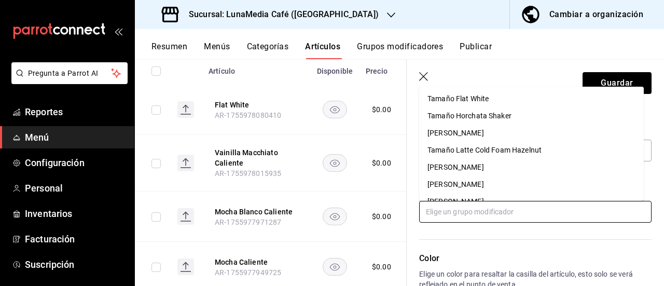
click at [486, 117] on div "Tamaño Horchata Shaker" at bounding box center [470, 116] width 84 height 11
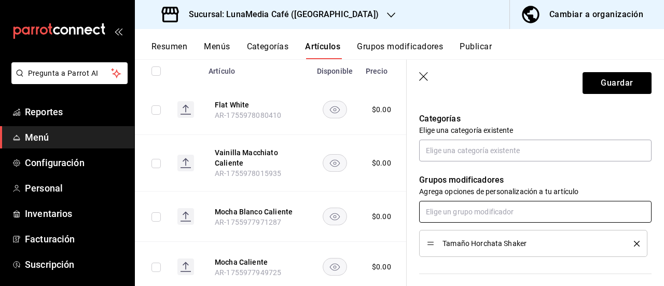
click at [474, 213] on input "text" at bounding box center [535, 212] width 232 height 22
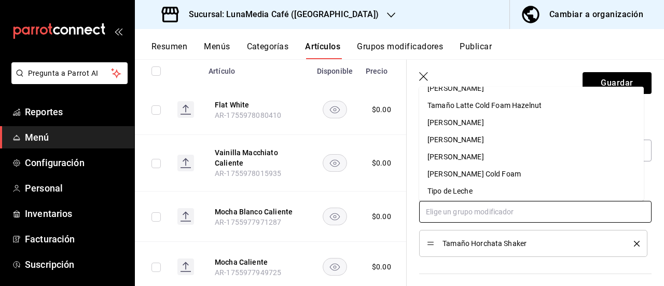
scroll to position [82, 0]
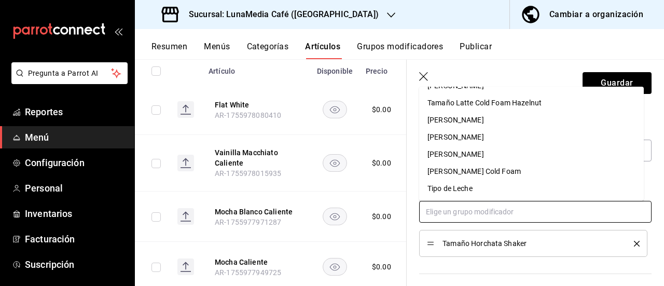
click at [473, 181] on li "Tipo de Leche" at bounding box center [531, 188] width 225 height 17
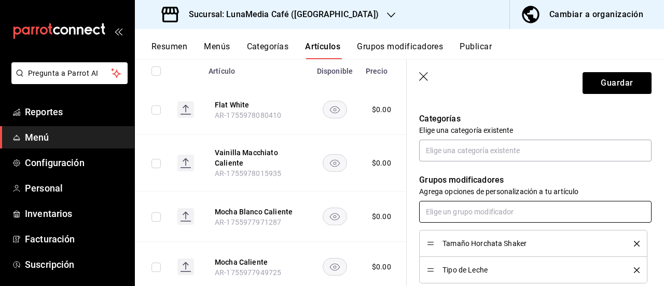
click at [459, 216] on input "text" at bounding box center [535, 212] width 232 height 22
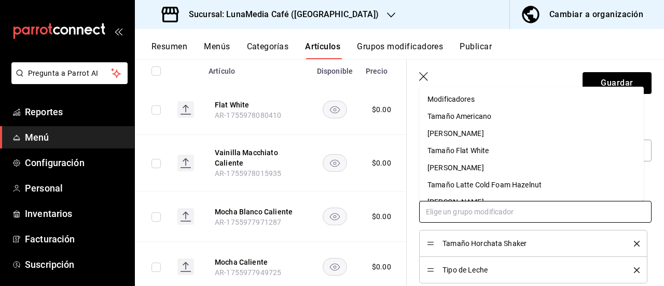
click at [462, 99] on div "Modificadores" at bounding box center [451, 99] width 47 height 11
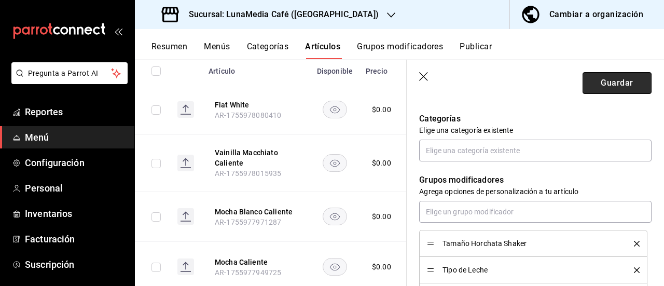
click at [615, 83] on button "Guardar" at bounding box center [617, 83] width 69 height 22
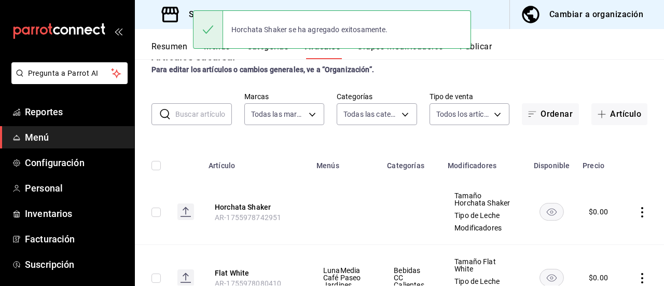
click at [638, 212] on icon "actions" at bounding box center [642, 212] width 10 height 10
click at [596, 219] on span "Editar" at bounding box center [603, 216] width 27 height 11
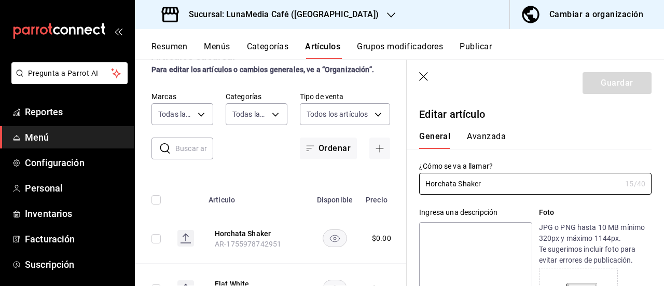
type input "$0.00"
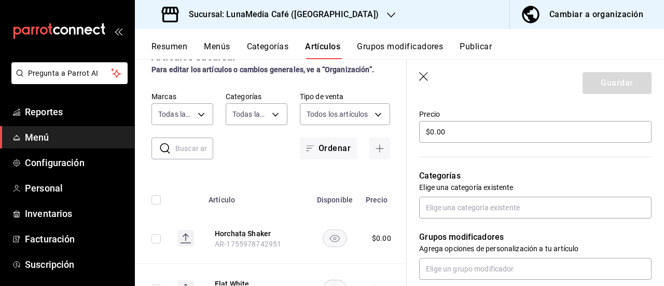
scroll to position [363, 0]
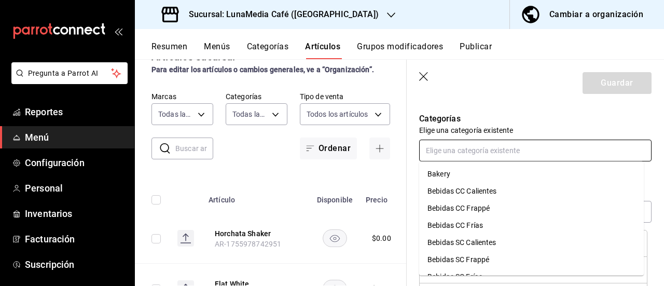
click at [513, 152] on input "text" at bounding box center [535, 151] width 232 height 22
click at [459, 224] on li "Bebidas CC Frías" at bounding box center [531, 225] width 225 height 17
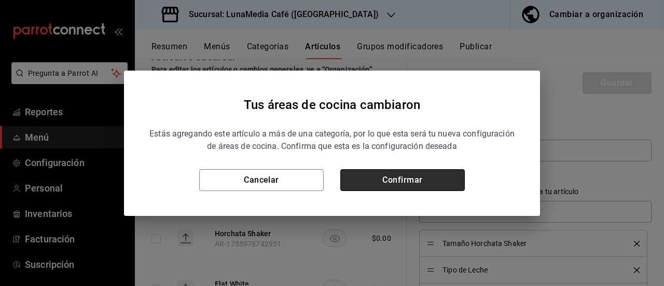
click at [410, 183] on button "Confirmar" at bounding box center [402, 180] width 125 height 22
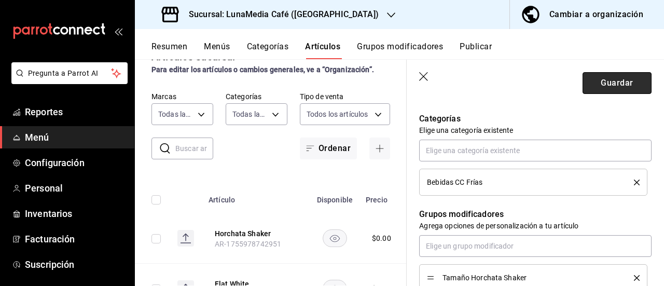
click at [594, 78] on button "Guardar" at bounding box center [617, 83] width 69 height 22
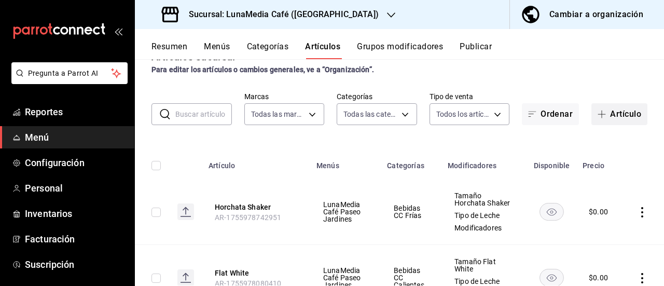
click at [599, 119] on button "Artículo" at bounding box center [620, 114] width 56 height 22
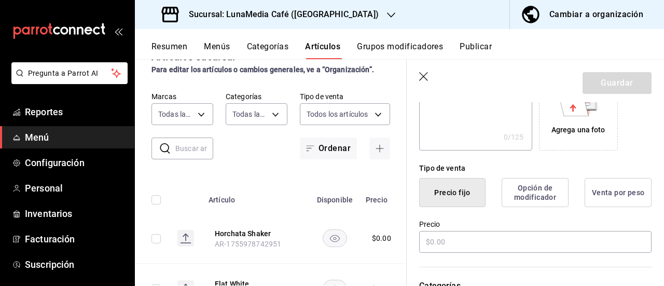
scroll to position [208, 0]
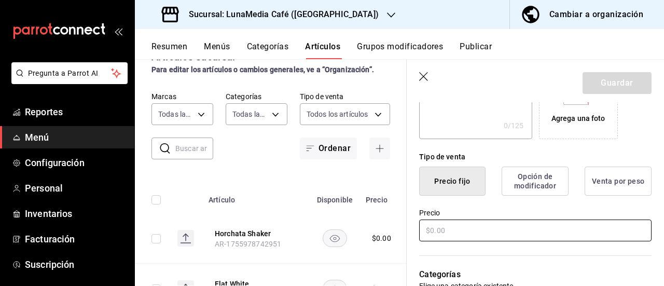
type input "Latte Cold Foam Hazelnut"
click at [442, 230] on input "text" at bounding box center [535, 230] width 232 height 22
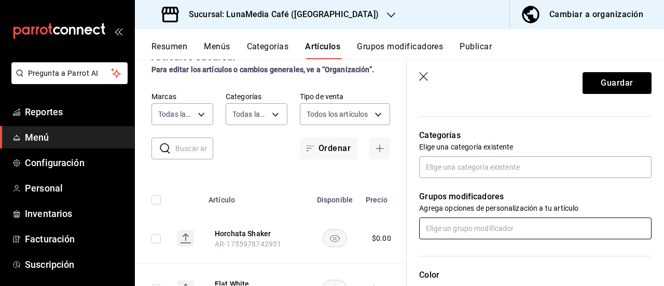
scroll to position [363, 0]
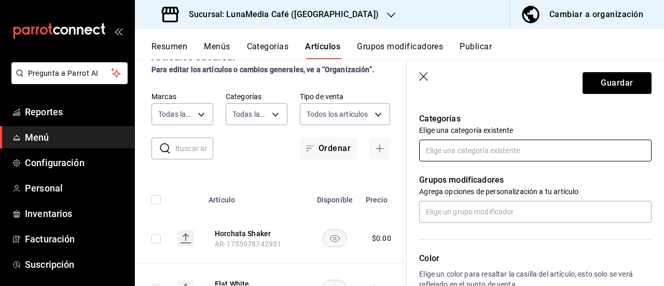
type input "$0.00"
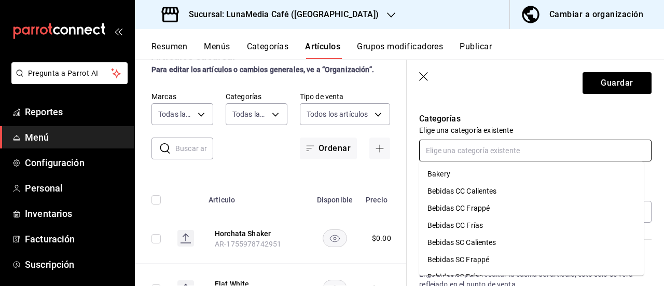
click at [468, 147] on input "text" at bounding box center [535, 151] width 232 height 22
click at [459, 222] on li "Bebidas CC Frías" at bounding box center [531, 225] width 225 height 17
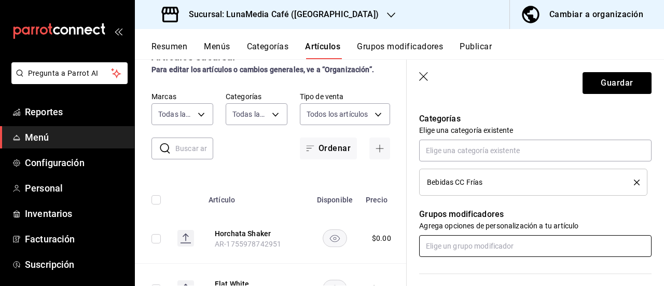
click at [449, 251] on input "text" at bounding box center [535, 246] width 232 height 22
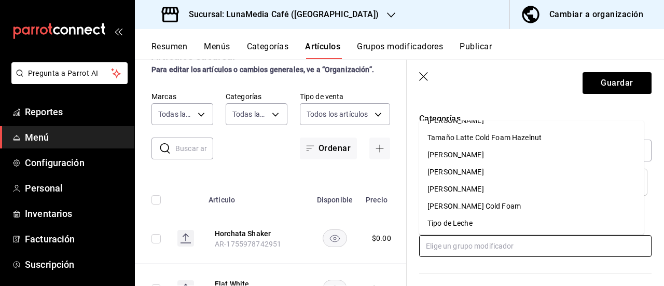
scroll to position [99, 0]
click at [512, 138] on div "Tamaño Latte Cold Foam Hazelnut" at bounding box center [485, 136] width 114 height 11
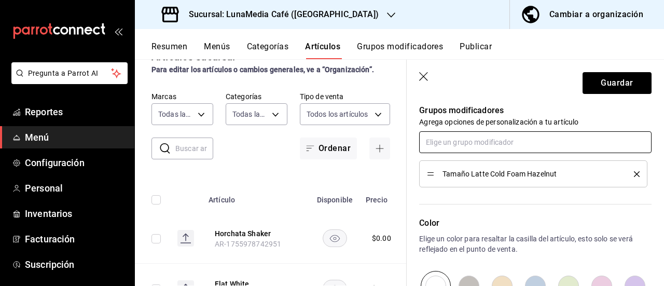
scroll to position [415, 0]
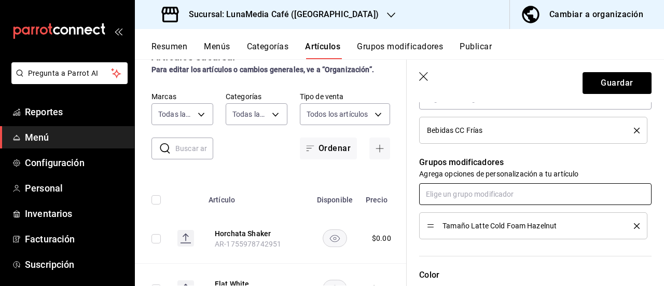
click at [487, 194] on input "text" at bounding box center [535, 194] width 232 height 22
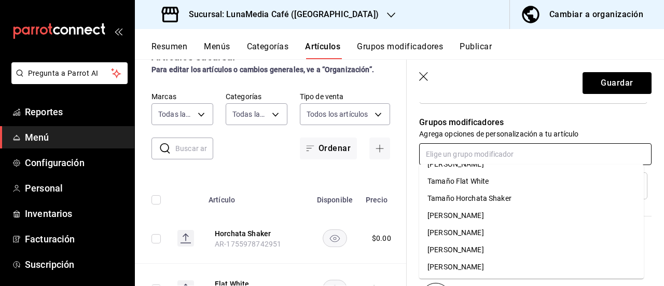
scroll to position [82, 0]
click at [465, 267] on div "Tipo de Leche" at bounding box center [450, 266] width 45 height 11
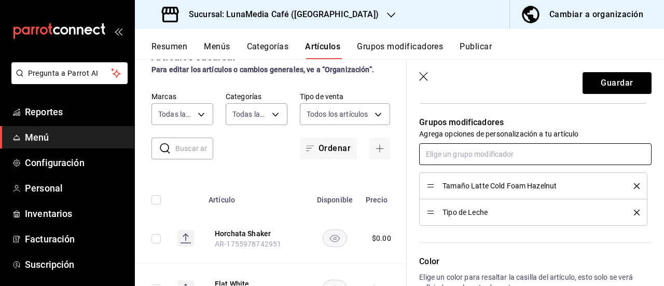
click at [461, 152] on input "text" at bounding box center [535, 154] width 232 height 22
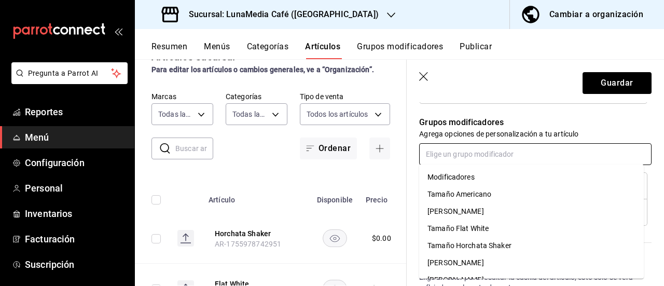
click at [463, 172] on div "Modificadores" at bounding box center [451, 177] width 47 height 11
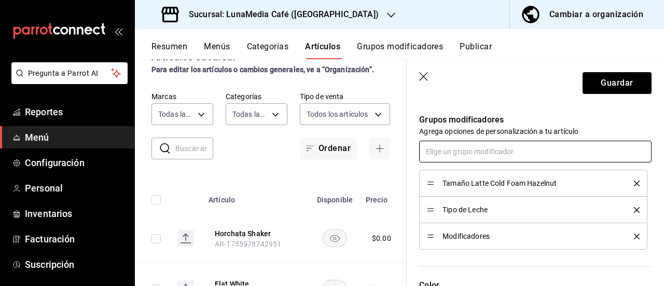
scroll to position [455, 0]
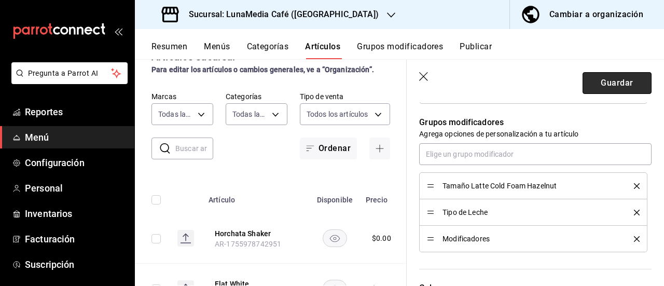
click at [607, 80] on button "Guardar" at bounding box center [617, 83] width 69 height 22
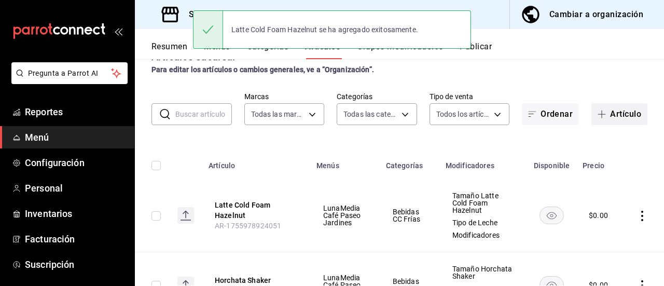
click at [599, 116] on span "button" at bounding box center [604, 114] width 12 height 8
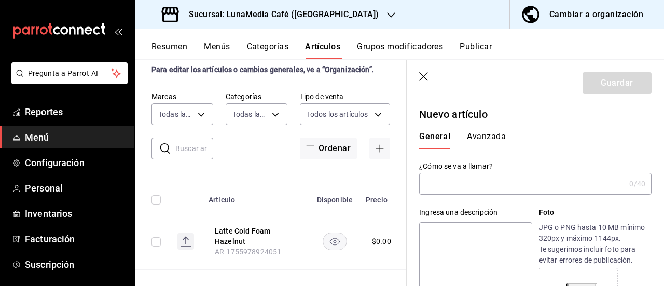
click at [470, 185] on input "text" at bounding box center [522, 183] width 206 height 21
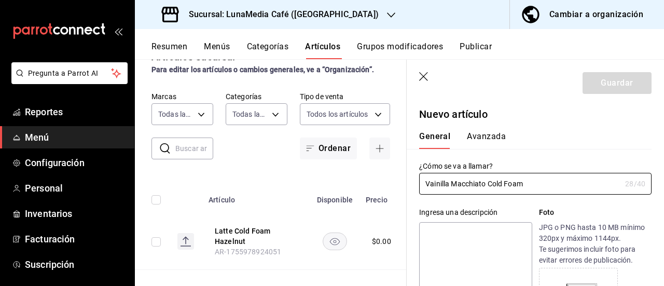
type input "Vainilla Macchiato Cold Foam"
click at [514, 152] on div "¿Cómo se va a llamar? Vainilla Macchiato Cold Foam 28 /40 ¿Cómo se va a llamar?" at bounding box center [529, 172] width 245 height 46
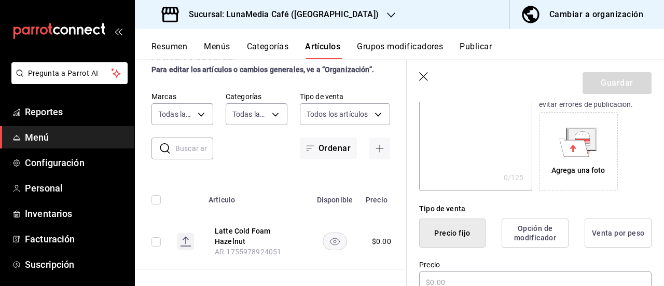
scroll to position [208, 0]
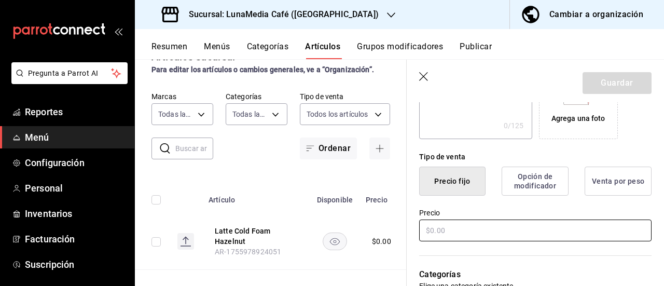
click at [455, 234] on input "text" at bounding box center [535, 230] width 232 height 22
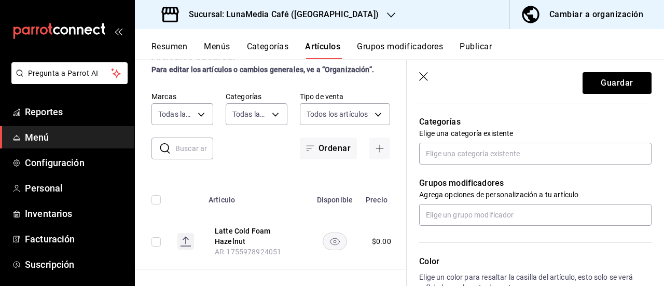
scroll to position [363, 0]
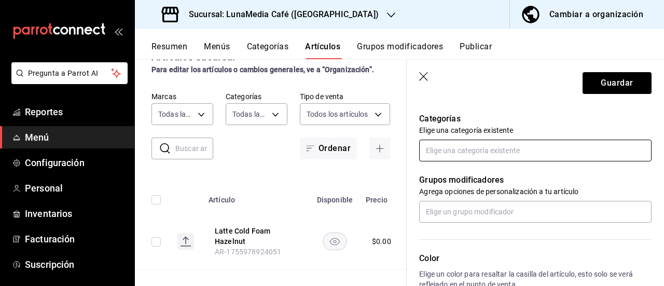
type input "$0.00"
click at [468, 145] on input "text" at bounding box center [535, 151] width 232 height 22
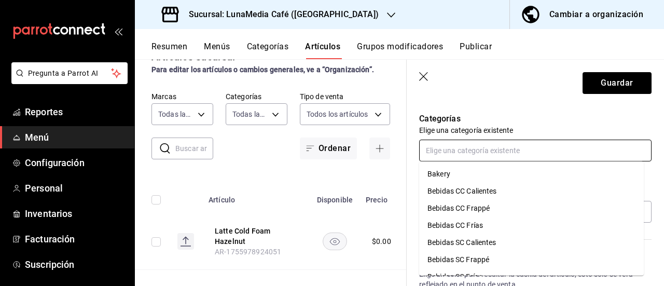
click at [473, 227] on li "Bebidas CC Frías" at bounding box center [531, 225] width 225 height 17
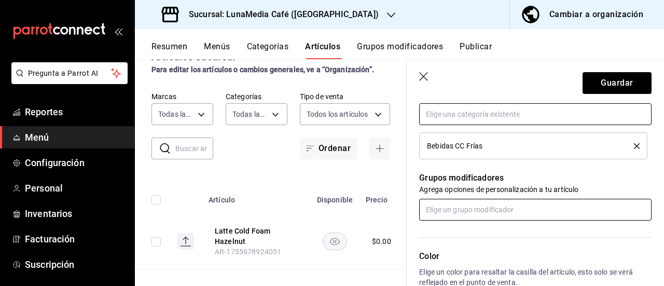
scroll to position [415, 0]
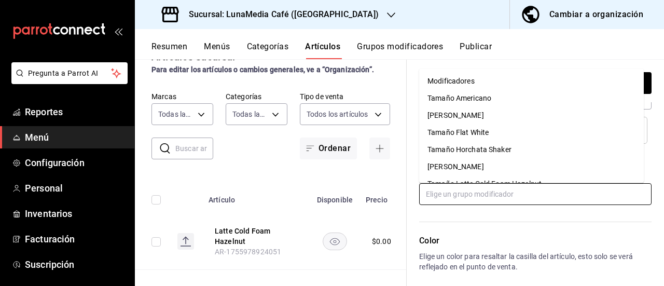
click at [475, 192] on input "text" at bounding box center [535, 194] width 232 height 22
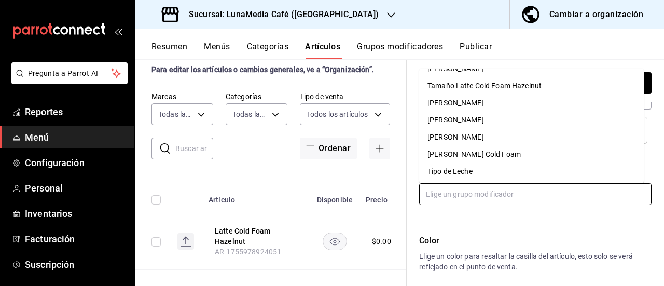
scroll to position [99, 0]
click at [482, 153] on div "Tamaño Vainilla Macchiato Cold Foam" at bounding box center [474, 153] width 93 height 11
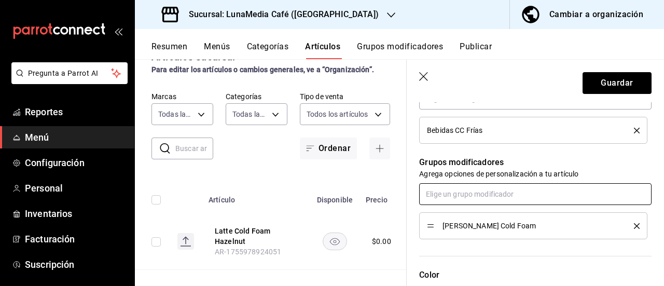
click at [469, 191] on input "text" at bounding box center [535, 194] width 232 height 22
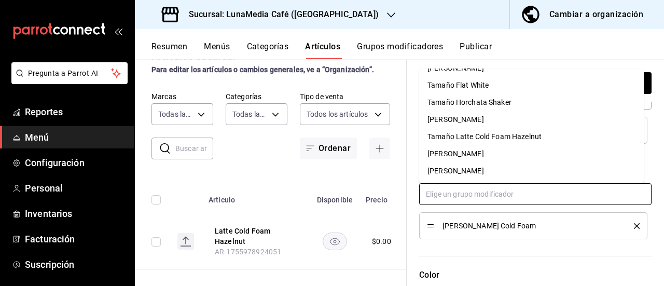
scroll to position [82, 0]
click at [467, 177] on li "Tipo de Leche" at bounding box center [531, 170] width 225 height 17
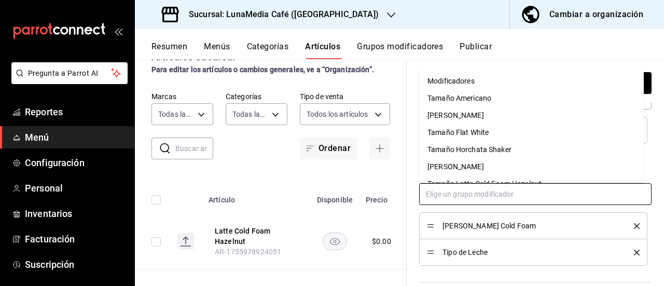
click at [466, 190] on input "text" at bounding box center [535, 194] width 232 height 22
click at [460, 81] on div "Modificadores" at bounding box center [451, 81] width 47 height 11
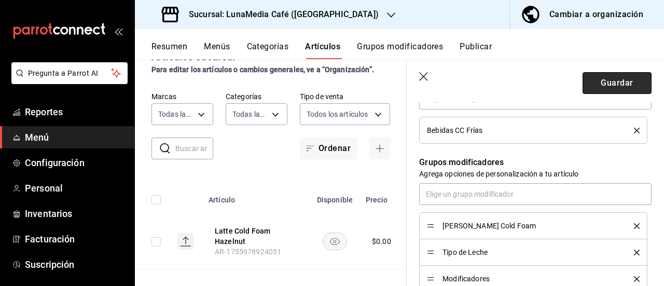
click at [605, 90] on button "Guardar" at bounding box center [617, 83] width 69 height 22
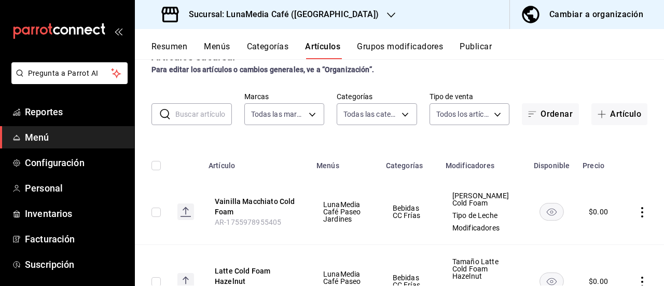
click at [275, 49] on button "Categorías" at bounding box center [268, 51] width 42 height 18
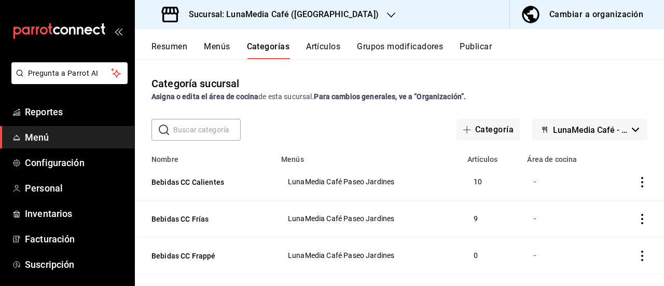
click at [374, 58] on button "Grupos modificadores" at bounding box center [400, 51] width 86 height 18
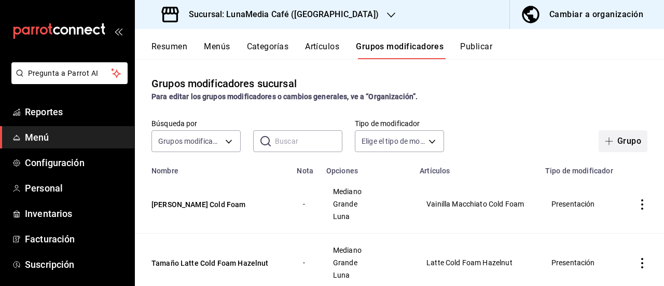
click at [605, 143] on icon "button" at bounding box center [609, 141] width 8 height 8
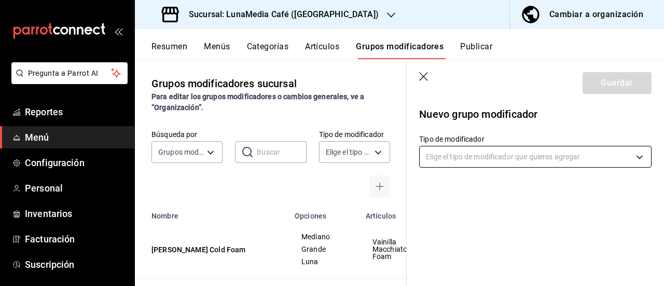
click at [575, 152] on body "Pregunta a Parrot AI Reportes Menú Configuración Personal Inventarios Facturaci…" at bounding box center [332, 143] width 664 height 286
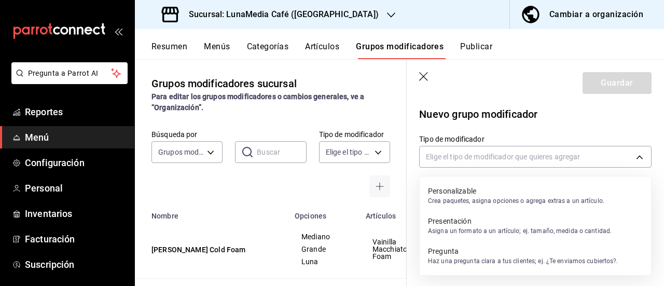
click at [474, 234] on p "Asigna un formato a un artículo; ej. tamaño, medida o cantidad." at bounding box center [520, 230] width 184 height 9
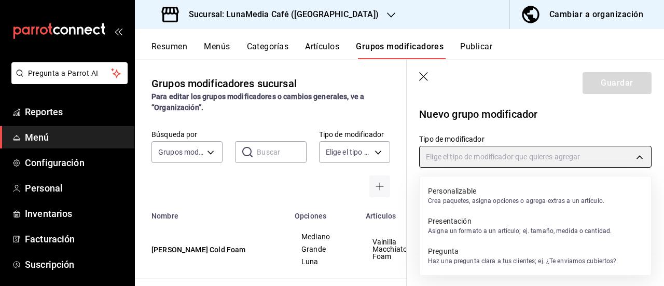
type input "PRESENTATION"
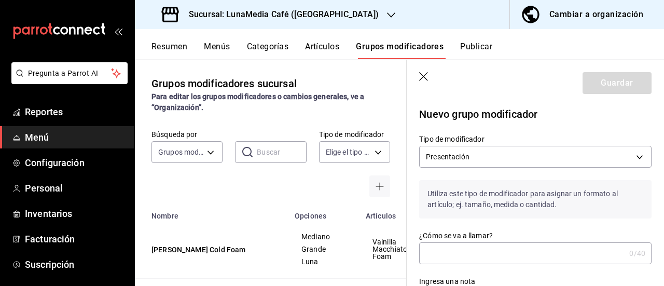
click at [454, 255] on input "¿Cómo se va a llamar?" at bounding box center [522, 253] width 206 height 21
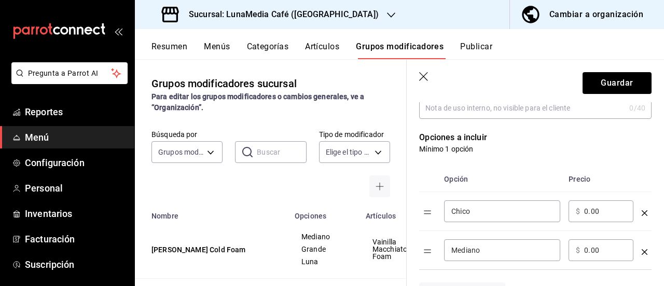
scroll to position [208, 0]
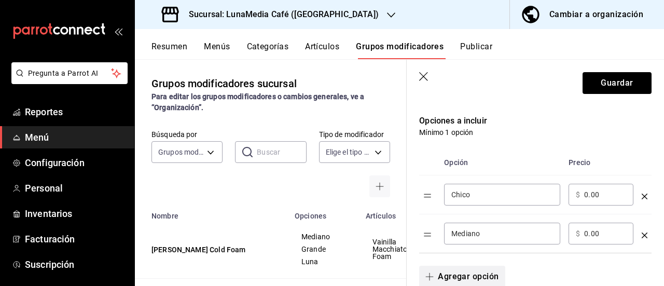
type input "Tamaño Coffee Frappé"
click at [479, 278] on button "Agregar opción" at bounding box center [462, 277] width 86 height 22
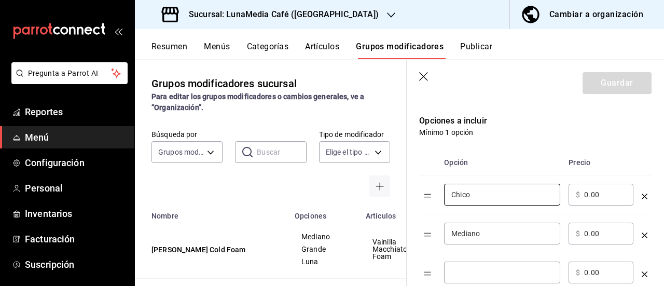
drag, startPoint x: 443, startPoint y: 189, endPoint x: 423, endPoint y: 189, distance: 19.7
click at [423, 189] on tr "Chico ​ ​ $ 0.00 ​" at bounding box center [535, 194] width 232 height 39
type input "Mediano"
drag, startPoint x: 510, startPoint y: 234, endPoint x: 392, endPoint y: 226, distance: 117.6
click at [392, 226] on main "Grupos modificadores sucursal Para editar los grupos modificadores o cambios ge…" at bounding box center [399, 172] width 529 height 227
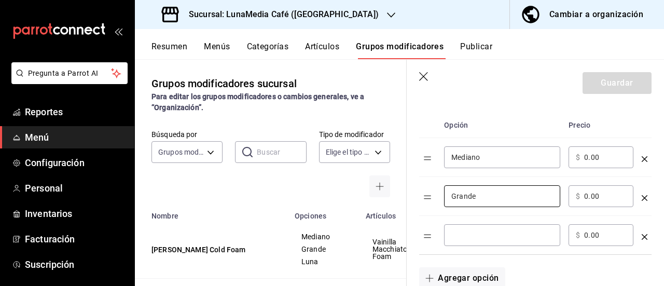
scroll to position [259, 0]
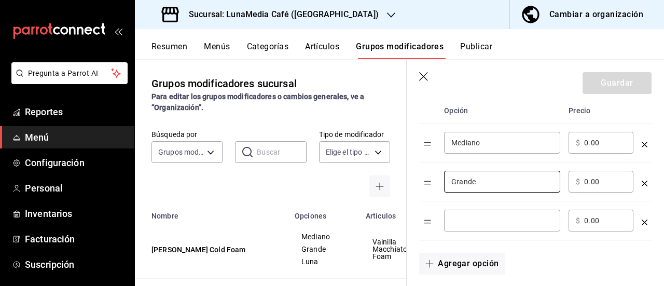
type input "Grande"
click at [475, 222] on input "optionsTable" at bounding box center [502, 220] width 102 height 10
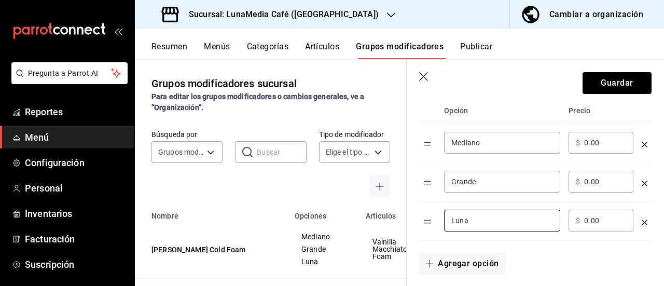
type input "Luna"
drag, startPoint x: 615, startPoint y: 144, endPoint x: 557, endPoint y: 140, distance: 58.8
click at [557, 140] on tr "Mediano ​ ​ $ 0.00 ​" at bounding box center [535, 143] width 232 height 39
click at [546, 122] on th "Opción" at bounding box center [502, 110] width 125 height 25
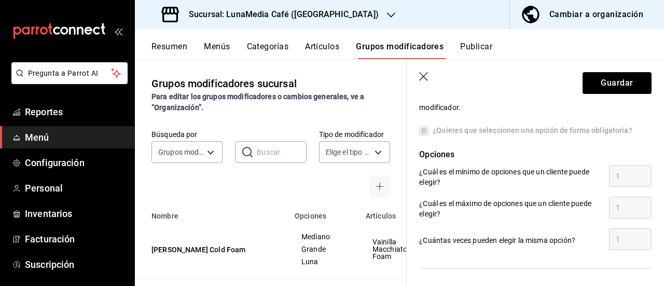
scroll to position [208, 0]
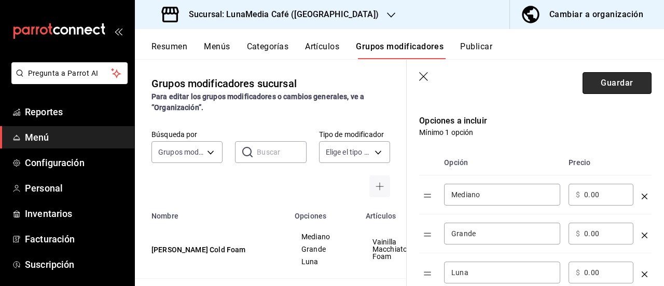
click at [630, 85] on button "Guardar" at bounding box center [617, 83] width 69 height 22
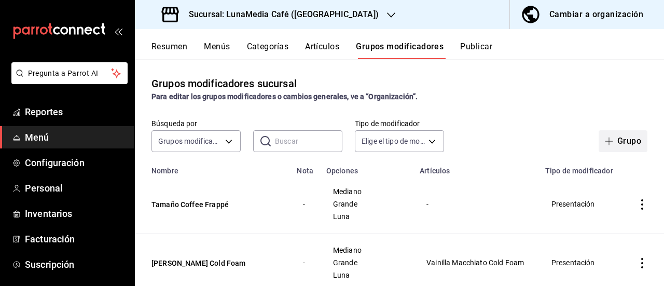
click at [605, 142] on icon "button" at bounding box center [609, 141] width 8 height 8
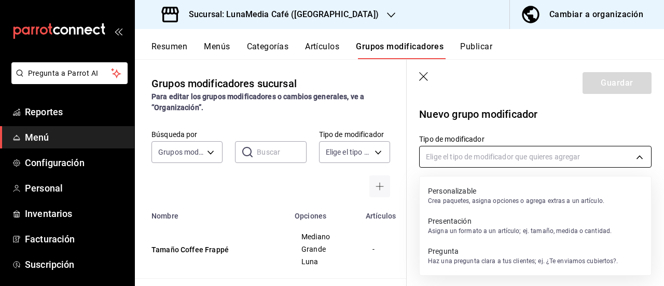
click at [444, 152] on body "Pregunta a Parrot AI Reportes Menú Configuración Personal Inventarios Facturaci…" at bounding box center [332, 143] width 664 height 286
click at [469, 227] on p "Asigna un formato a un artículo; ej. tamaño, medida o cantidad." at bounding box center [520, 230] width 184 height 9
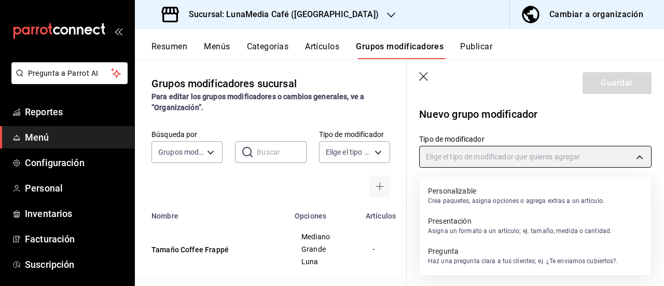
type input "PRESENTATION"
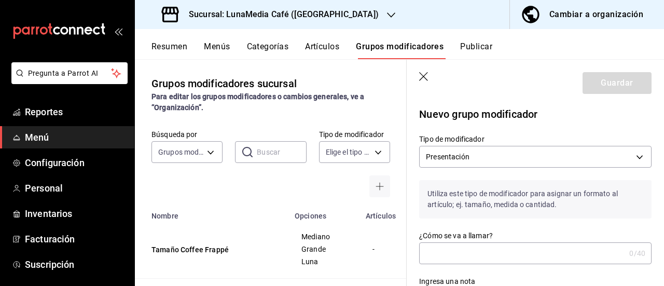
click at [465, 247] on input "¿Cómo se va a llamar?" at bounding box center [522, 253] width 206 height 21
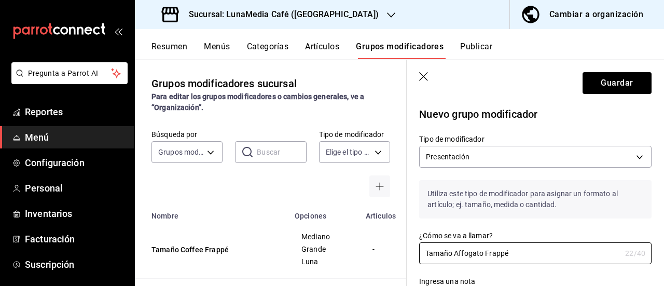
type input "Tamaño Affogato Frappé"
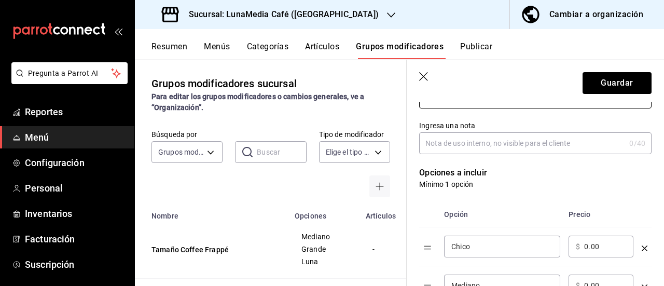
scroll to position [259, 0]
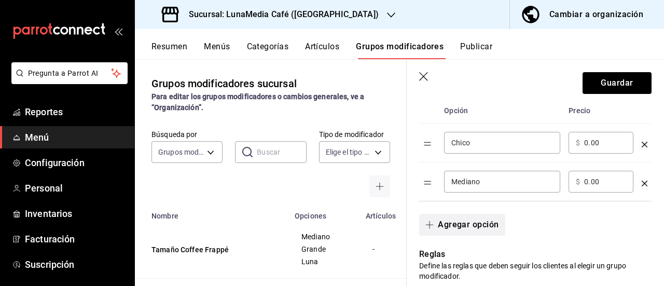
click at [448, 225] on button "Agregar opción" at bounding box center [462, 225] width 86 height 22
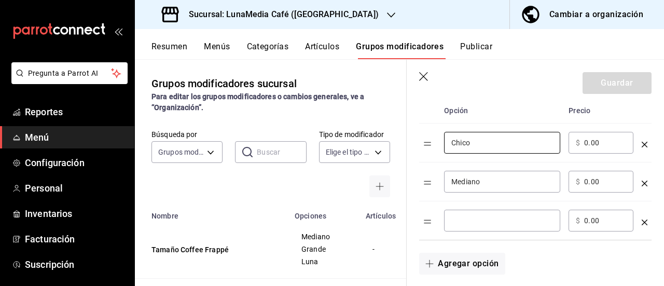
drag, startPoint x: 477, startPoint y: 143, endPoint x: 416, endPoint y: 138, distance: 61.9
click at [416, 138] on div "Opción Precio Chico ​ ​ $ 0.00 ​ Mediano ​ ​ $ 0.00 ​ ​ ​ $ 0.00 ​" at bounding box center [529, 163] width 245 height 155
type input "Mediano"
drag, startPoint x: 485, startPoint y: 182, endPoint x: 393, endPoint y: 180, distance: 91.4
click at [393, 180] on main "Grupos modificadores sucursal Para editar los grupos modificadores o cambios ge…" at bounding box center [399, 172] width 529 height 227
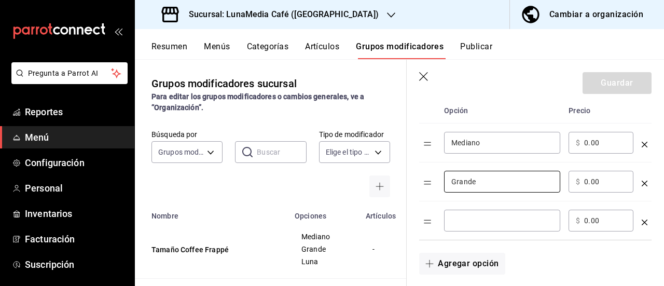
type input "Grande"
click at [477, 228] on div "​" at bounding box center [502, 221] width 116 height 22
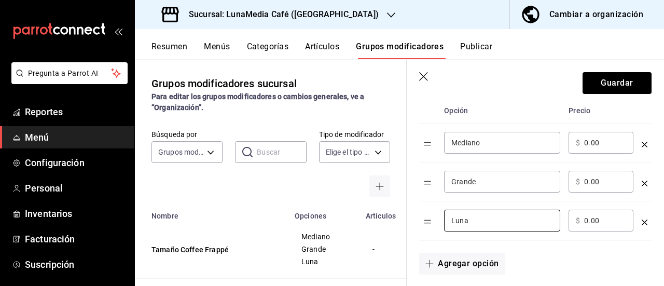
type input "Luna"
click at [587, 71] on header "Guardar" at bounding box center [535, 81] width 257 height 43
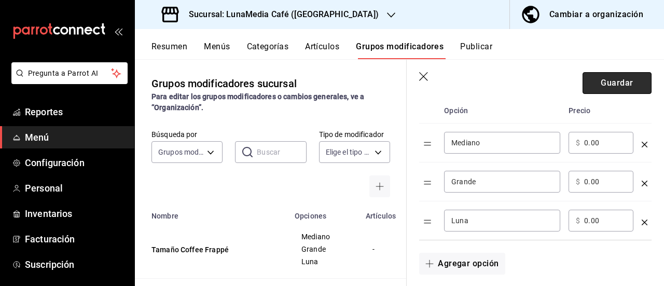
click at [587, 80] on button "Guardar" at bounding box center [617, 83] width 69 height 22
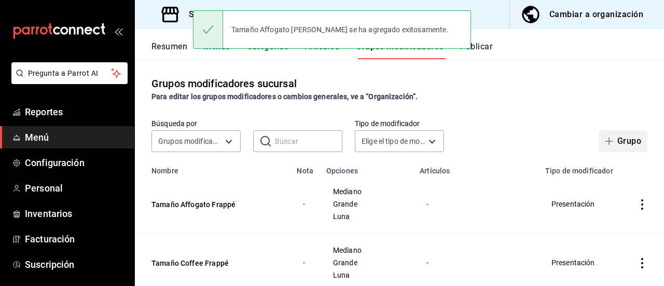
click at [606, 145] on span "button" at bounding box center [611, 141] width 12 height 8
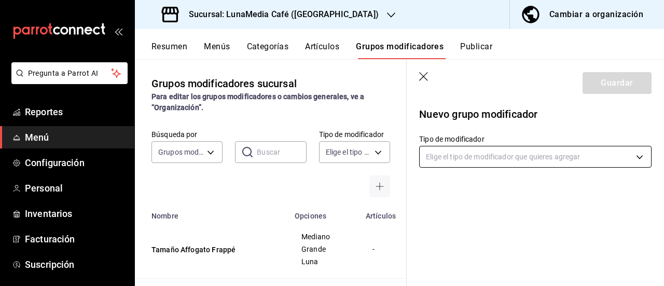
click at [440, 155] on body "Pregunta a Parrot AI Reportes Menú Configuración Personal Inventarios Facturaci…" at bounding box center [332, 143] width 664 height 286
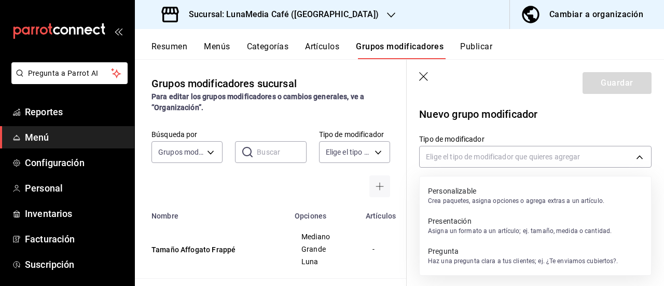
click at [474, 218] on p "Presentación" at bounding box center [520, 221] width 184 height 10
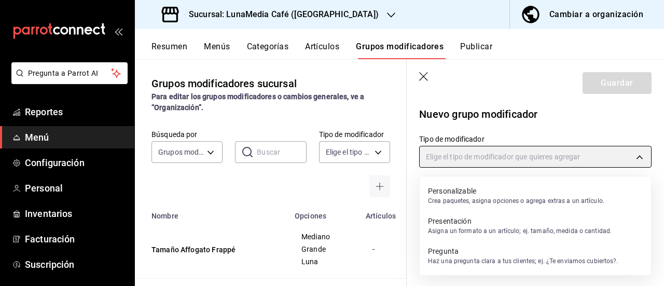
type input "PRESENTATION"
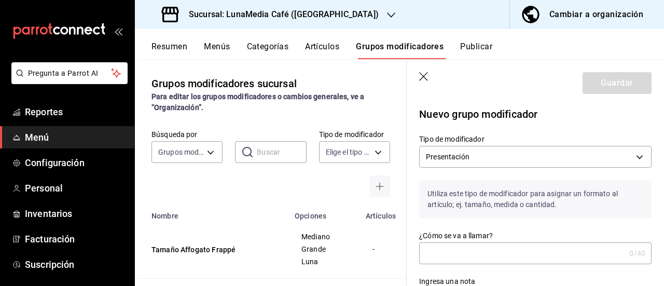
click at [465, 248] on input "¿Cómo se va a llamar?" at bounding box center [522, 253] width 206 height 21
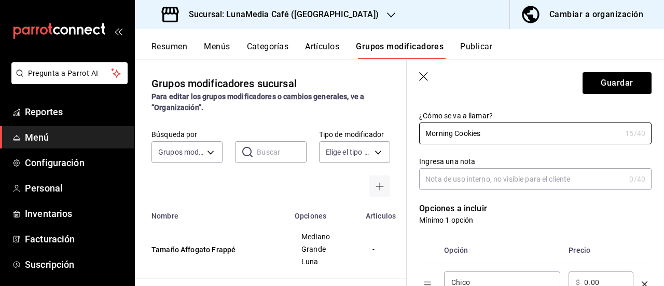
scroll to position [104, 0]
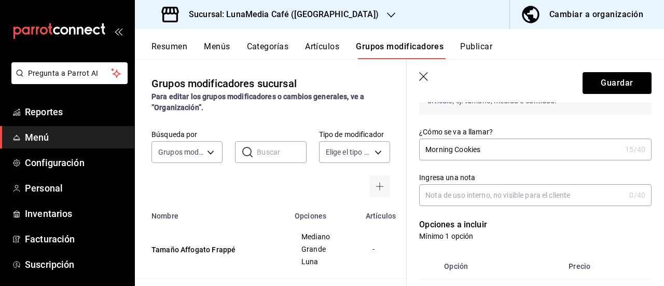
click at [427, 149] on input "Morning Cookies" at bounding box center [520, 149] width 202 height 21
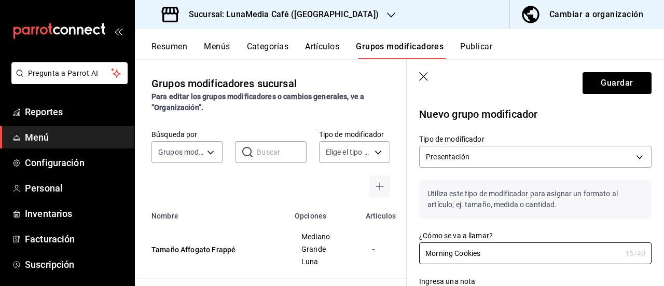
scroll to position [52, 0]
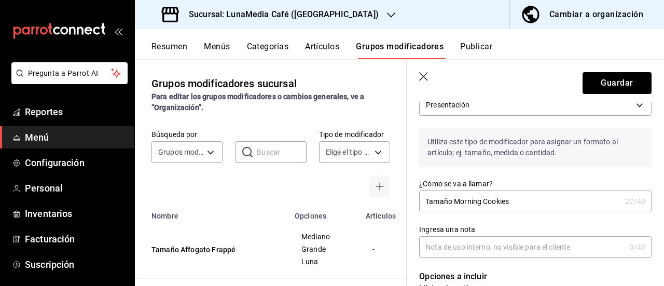
click at [519, 200] on input "Tamaño Morning Cookies" at bounding box center [520, 201] width 202 height 21
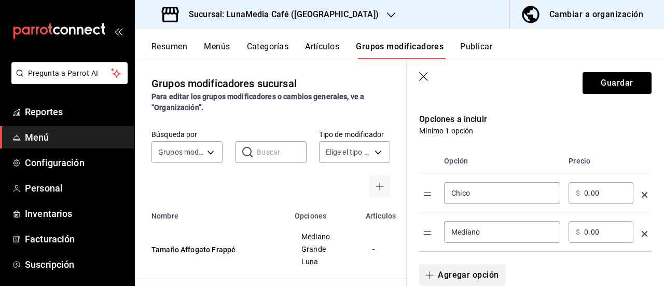
scroll to position [259, 0]
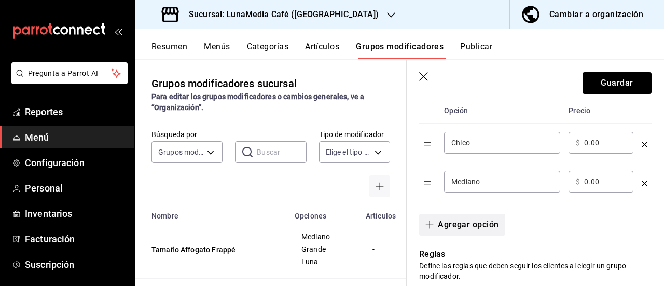
type input "Tamaño Morning Cookies Frappé"
click at [459, 233] on button "Agregar opción" at bounding box center [462, 225] width 86 height 22
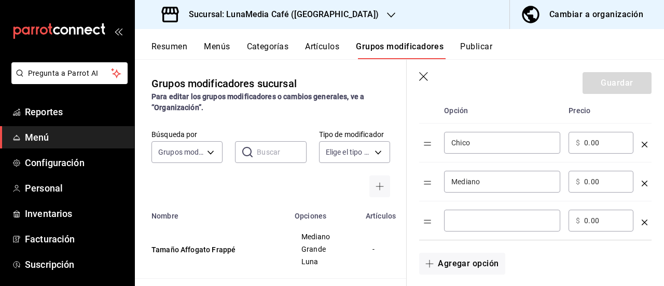
drag, startPoint x: 481, startPoint y: 148, endPoint x: 428, endPoint y: 144, distance: 53.1
click at [428, 144] on tr "Chico ​ ​ $ 0.00 ​" at bounding box center [535, 143] width 232 height 39
type input "Mediano"
drag, startPoint x: 500, startPoint y: 185, endPoint x: 419, endPoint y: 179, distance: 80.7
click at [419, 179] on tr "Mediano ​ ​ $ 0.00 ​" at bounding box center [535, 181] width 232 height 39
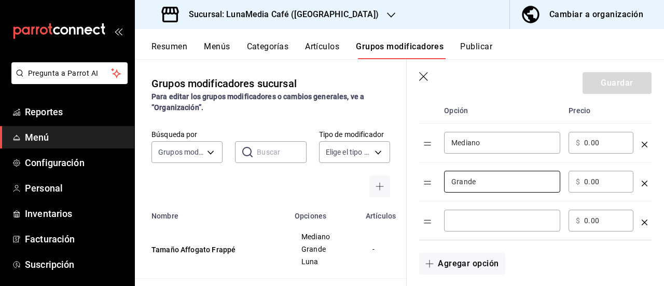
type input "Grande"
click at [458, 222] on input "optionsTable" at bounding box center [502, 220] width 102 height 10
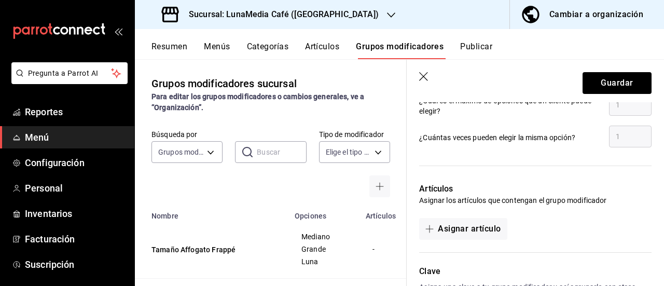
scroll to position [571, 0]
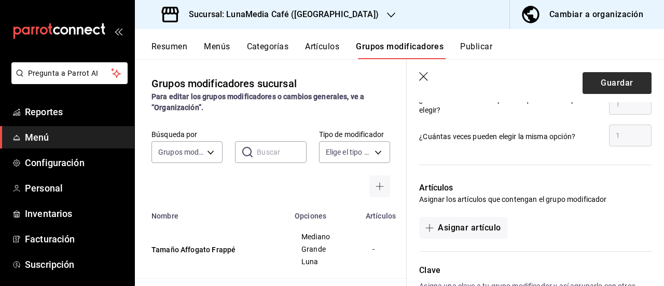
type input "Luna"
click at [613, 86] on button "Guardar" at bounding box center [617, 83] width 69 height 22
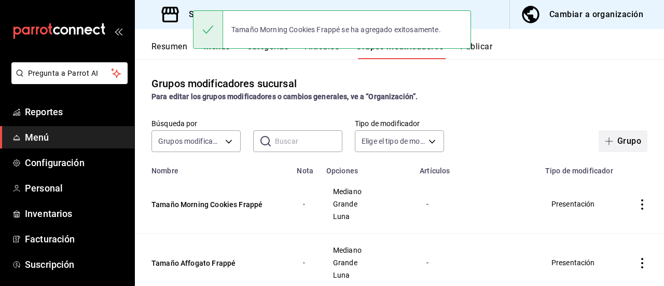
click at [605, 142] on icon "button" at bounding box center [609, 141] width 8 height 8
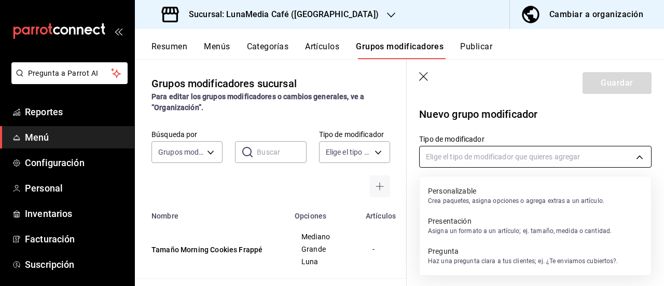
click at [467, 162] on body "Pregunta a Parrot AI Reportes Menú Configuración Personal Inventarios Facturaci…" at bounding box center [332, 143] width 664 height 286
click at [459, 223] on p "Presentación" at bounding box center [520, 221] width 184 height 10
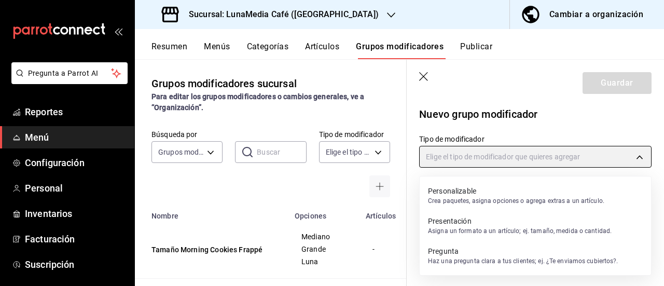
type input "PRESENTATION"
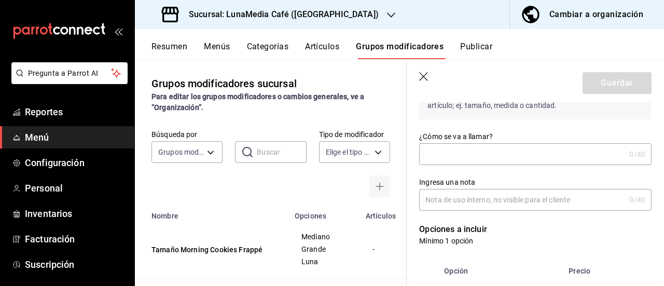
scroll to position [104, 0]
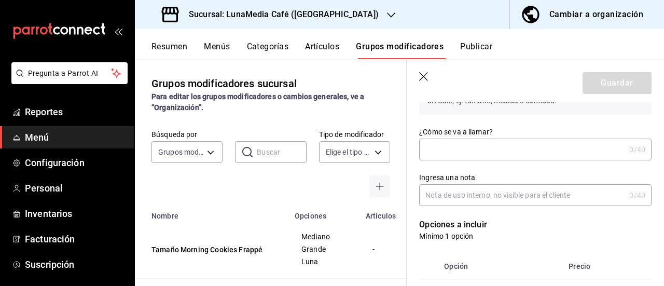
click at [460, 154] on input "¿Cómo se va a llamar?" at bounding box center [522, 149] width 206 height 21
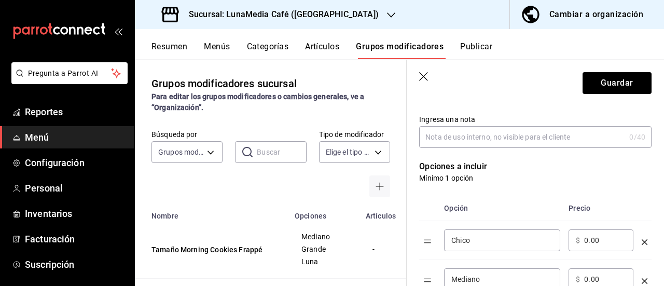
scroll to position [259, 0]
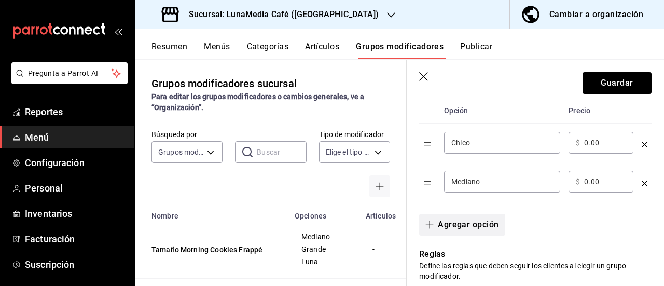
type input "Tamaño Mocha Frappé"
click at [463, 221] on button "Agregar opción" at bounding box center [462, 225] width 86 height 22
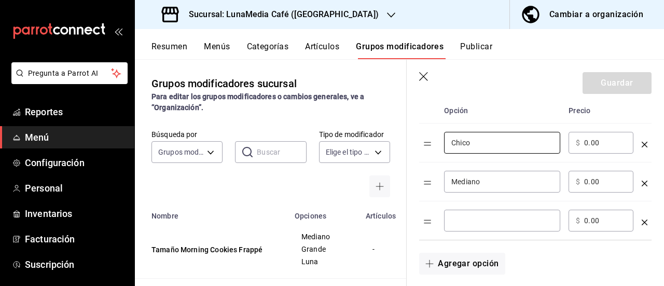
drag, startPoint x: 445, startPoint y: 142, endPoint x: 432, endPoint y: 142, distance: 13.0
click at [432, 142] on tr "Chico ​ ​ $ 0.00 ​" at bounding box center [535, 143] width 232 height 39
type input "Mediano"
drag, startPoint x: 450, startPoint y: 180, endPoint x: 431, endPoint y: 181, distance: 19.2
click at [431, 181] on tr "Mediano ​ ​ $ 0.00 ​" at bounding box center [535, 181] width 232 height 39
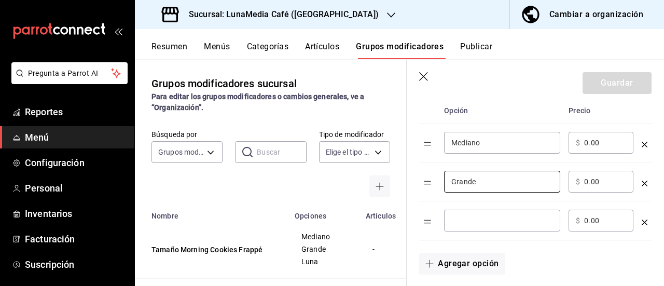
type input "Grande"
click at [473, 219] on input "optionsTable" at bounding box center [502, 220] width 102 height 10
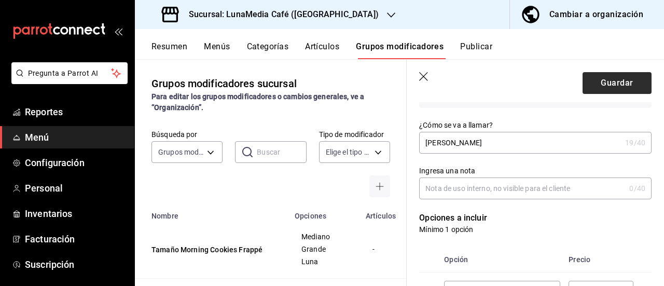
scroll to position [104, 0]
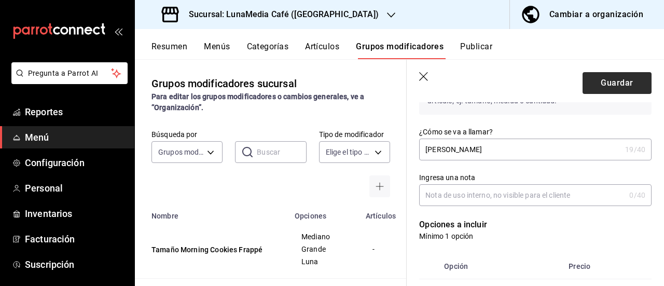
type input "Luna"
click at [601, 79] on button "Guardar" at bounding box center [617, 83] width 69 height 22
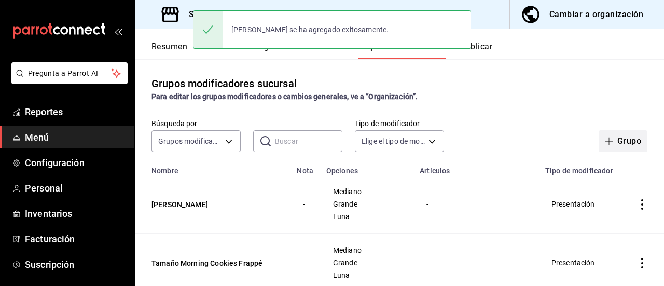
click at [605, 143] on icon "button" at bounding box center [609, 141] width 8 height 8
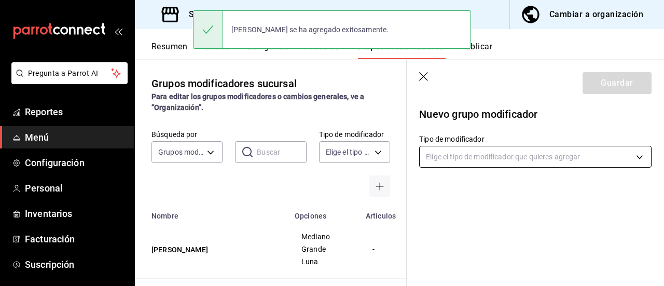
click at [467, 155] on body "Pregunta a Parrot AI Reportes Menú Configuración Personal Inventarios Facturaci…" at bounding box center [332, 143] width 664 height 286
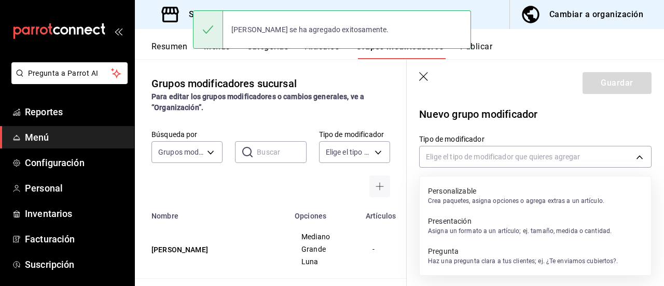
click at [458, 224] on p "Presentación" at bounding box center [520, 221] width 184 height 10
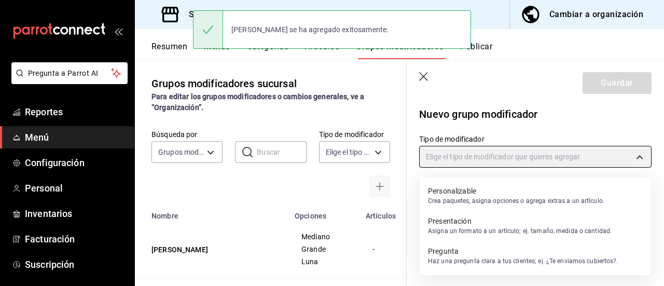
type input "PRESENTATION"
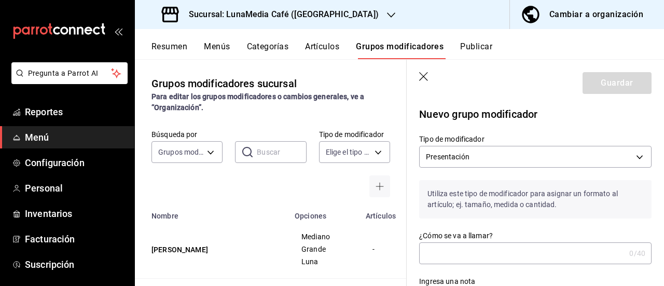
click at [456, 252] on input "¿Cómo se va a llamar?" at bounding box center [522, 253] width 206 height 21
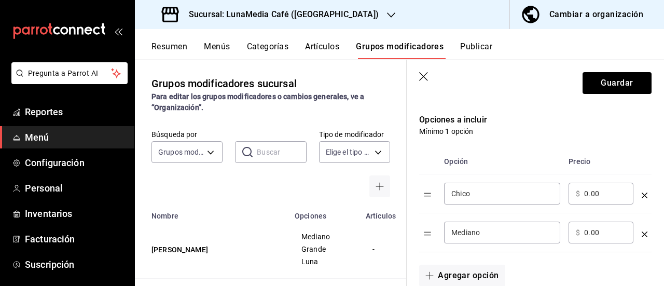
scroll to position [259, 0]
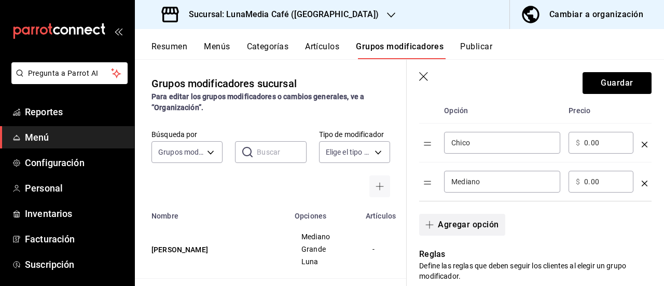
type input "Tamaño Mocha Blanco Frappé"
click at [462, 229] on button "Agregar opción" at bounding box center [462, 225] width 86 height 22
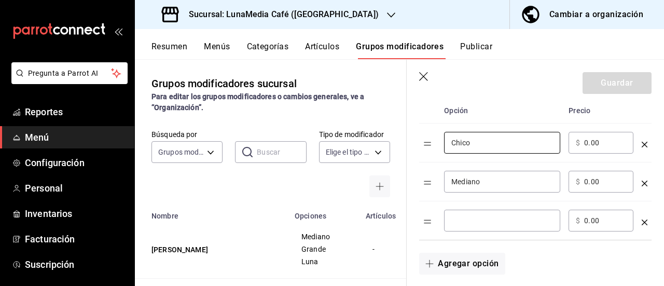
drag, startPoint x: 476, startPoint y: 147, endPoint x: 427, endPoint y: 141, distance: 49.7
click at [427, 141] on tr "Chico ​ ​ $ 0.00 ​" at bounding box center [535, 143] width 232 height 39
type input "Mediano"
drag, startPoint x: 456, startPoint y: 183, endPoint x: 430, endPoint y: 181, distance: 26.0
click at [430, 181] on tr "Mediano ​ ​ $ 0.00 ​" at bounding box center [535, 181] width 232 height 39
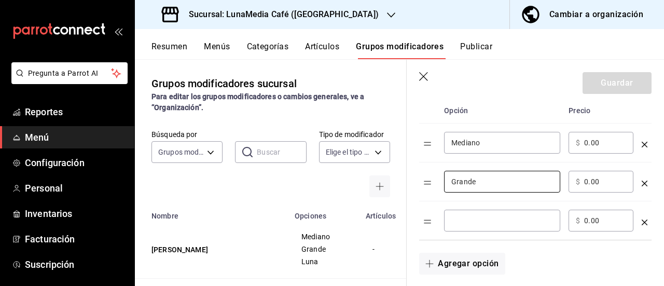
type input "Grande"
click at [462, 228] on div "​" at bounding box center [502, 221] width 116 height 22
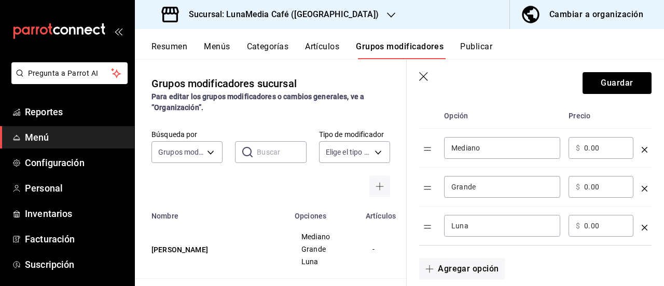
scroll to position [208, 0]
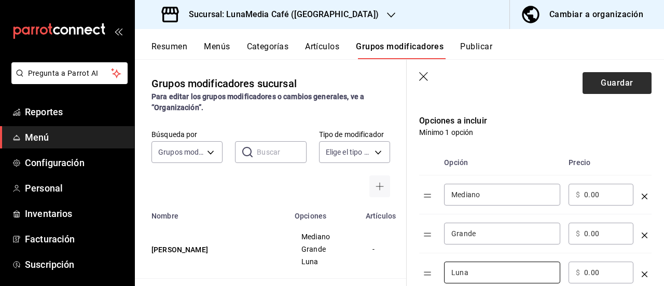
type input "Luna"
click at [623, 83] on button "Guardar" at bounding box center [617, 83] width 69 height 22
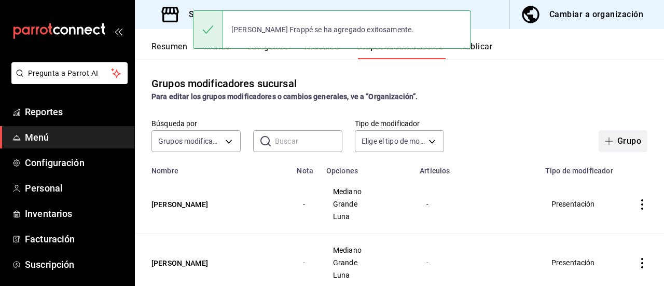
click at [603, 146] on button "Grupo" at bounding box center [623, 141] width 49 height 22
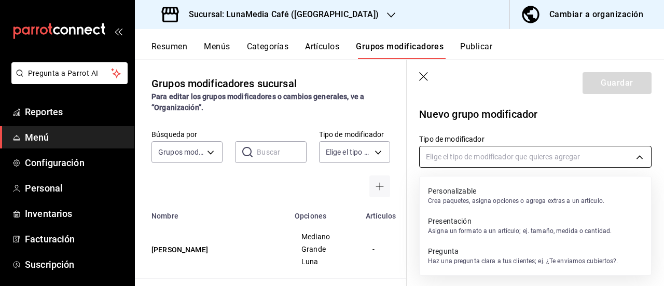
click at [507, 163] on body "Pregunta a Parrot AI Reportes Menú Configuración Personal Inventarios Facturaci…" at bounding box center [332, 143] width 664 height 286
click at [485, 233] on p "Asigna un formato a un artículo; ej. tamaño, medida o cantidad." at bounding box center [520, 230] width 184 height 9
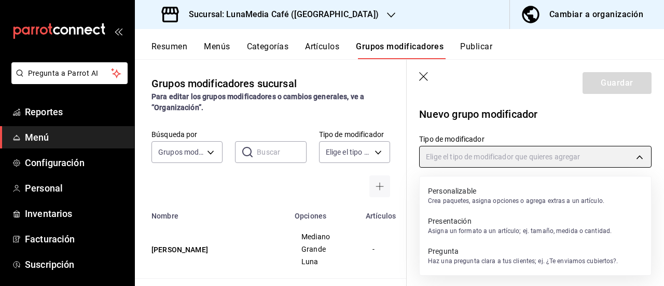
type input "PRESENTATION"
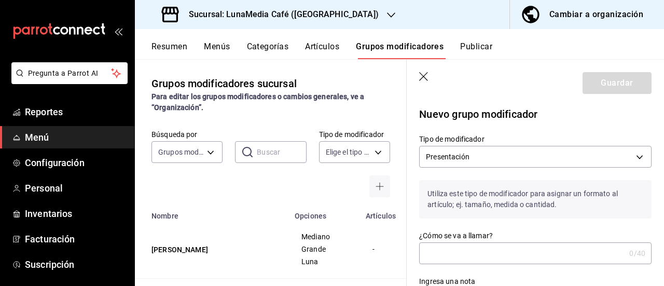
click at [466, 254] on input "¿Cómo se va a llamar?" at bounding box center [522, 253] width 206 height 21
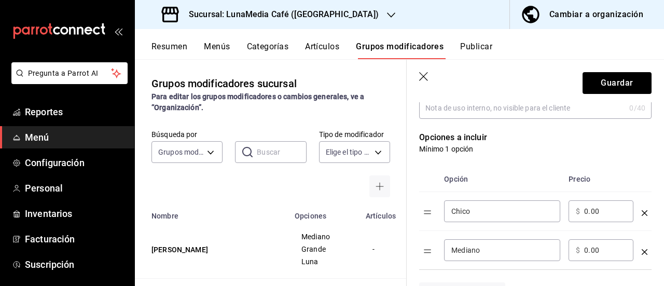
scroll to position [208, 0]
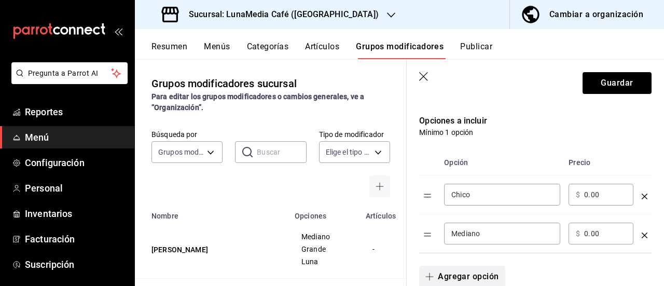
type input "Tamaño Brownie Frappé"
click at [455, 278] on button "Agregar opción" at bounding box center [462, 277] width 86 height 22
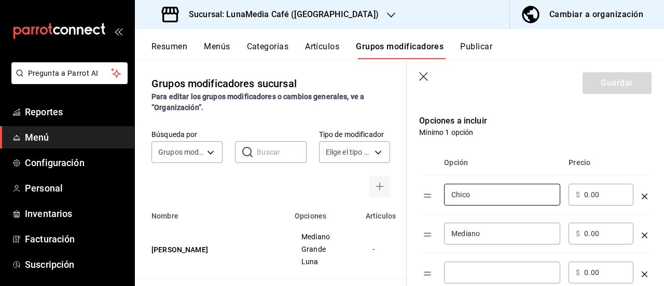
drag, startPoint x: 477, startPoint y: 198, endPoint x: 415, endPoint y: 196, distance: 62.3
click at [415, 196] on div "Opción Precio Chico ​ ​ $ 0.00 ​ Mediano ​ ​ $ 0.00 ​ ​ ​ $ 0.00 ​" at bounding box center [529, 215] width 245 height 155
type input "Mediano"
drag, startPoint x: 487, startPoint y: 228, endPoint x: 413, endPoint y: 230, distance: 74.8
click at [413, 230] on div "Opción Precio Mediano ​ ​ $ 0.00 ​ Mediano ​ ​ $ 0.00 ​ ​ ​ $ 0.00 ​" at bounding box center [529, 215] width 245 height 155
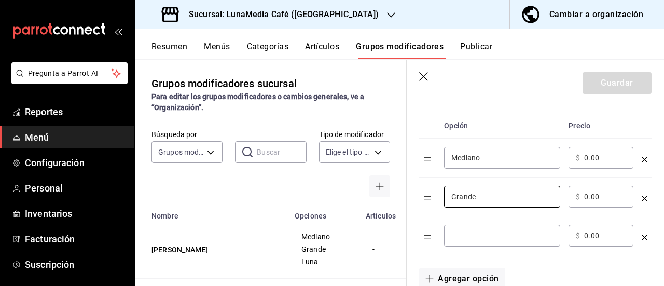
scroll to position [259, 0]
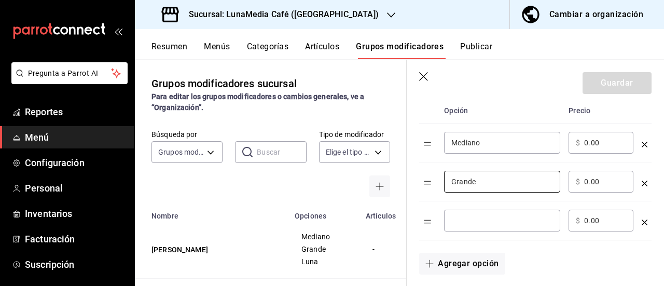
type input "Grande"
click at [459, 222] on input "optionsTable" at bounding box center [502, 220] width 102 height 10
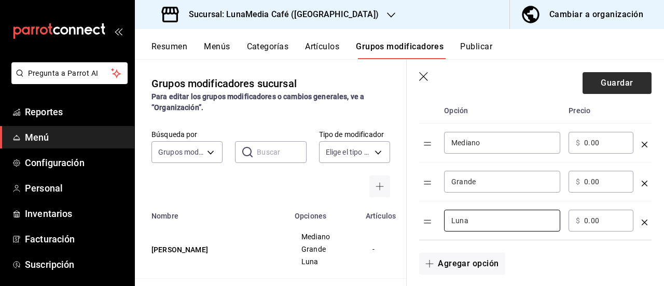
type input "Luna"
click at [615, 87] on button "Guardar" at bounding box center [617, 83] width 69 height 22
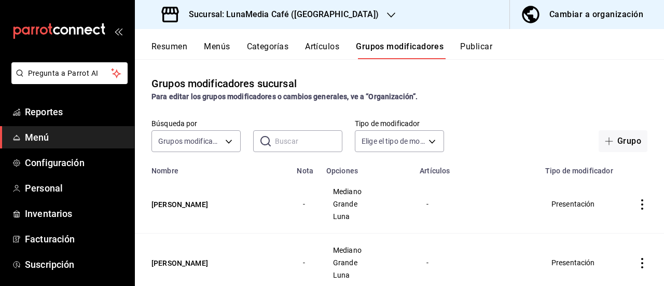
click at [311, 53] on button "Artículos" at bounding box center [322, 51] width 34 height 18
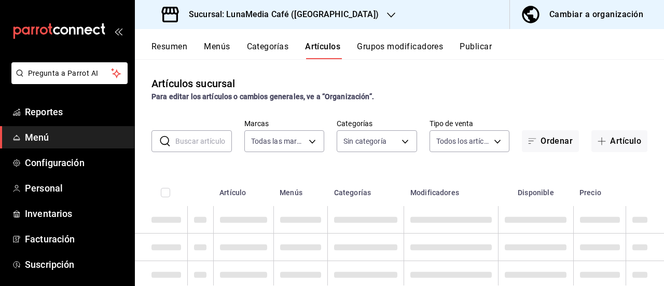
type input "b9a0b28a-a8c6-4fb4-9998-6933c83bd964"
type input "86eafbc4-dcde-4cb7-9d87-6fac2ceb75f2,4710cb7a-62db-40c3-97e0-f6a8efdc0200,8bbf8…"
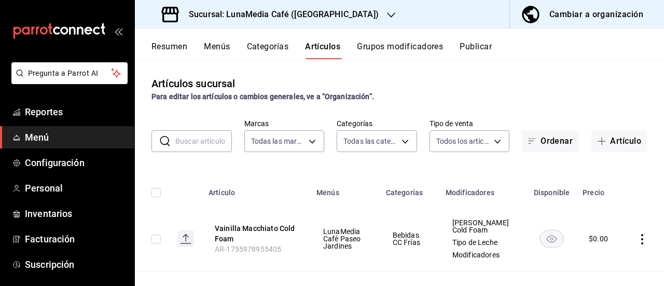
scroll to position [52, 0]
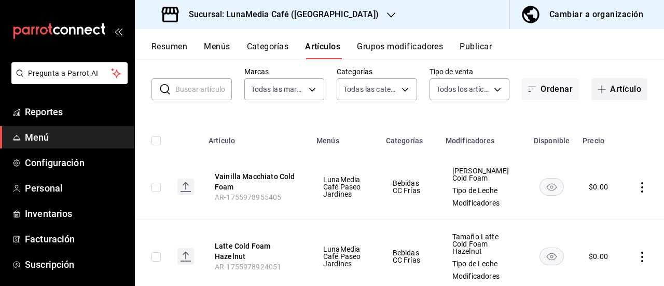
click at [598, 90] on icon "button" at bounding box center [602, 89] width 8 height 8
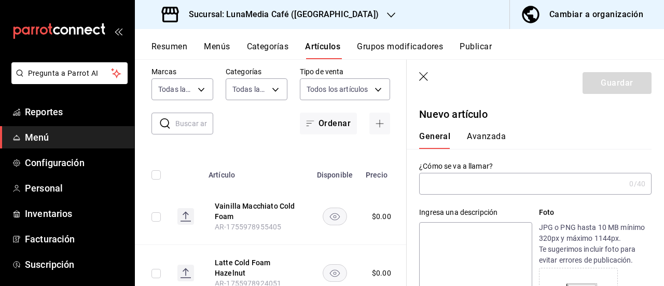
click at [485, 187] on input "text" at bounding box center [522, 183] width 206 height 21
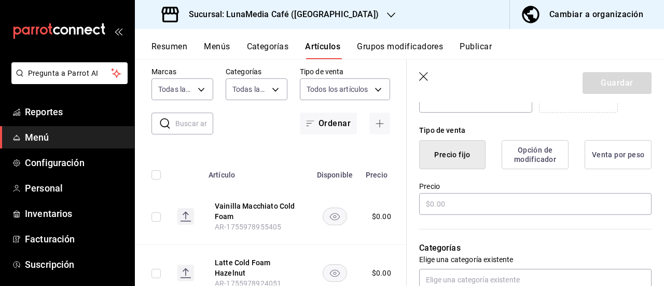
scroll to position [259, 0]
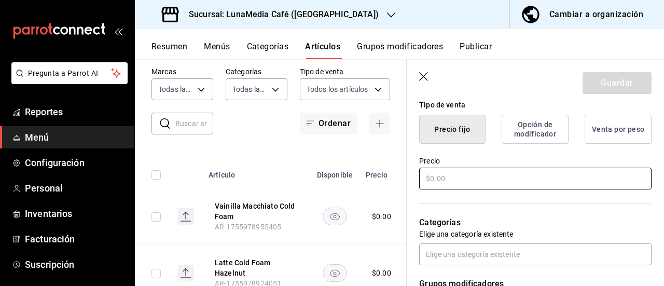
type input "Coffee Frappé"
click at [443, 177] on input "text" at bounding box center [535, 179] width 232 height 22
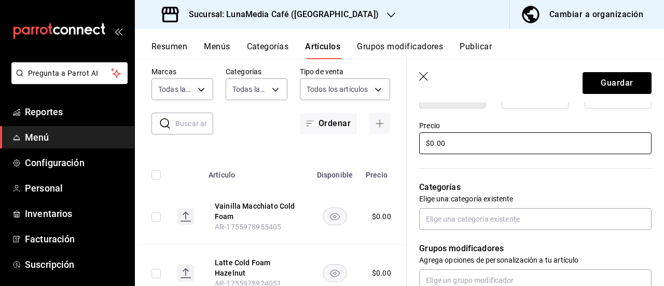
scroll to position [311, 0]
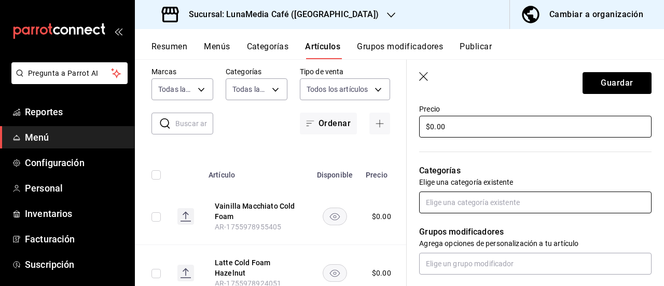
type input "$0.00"
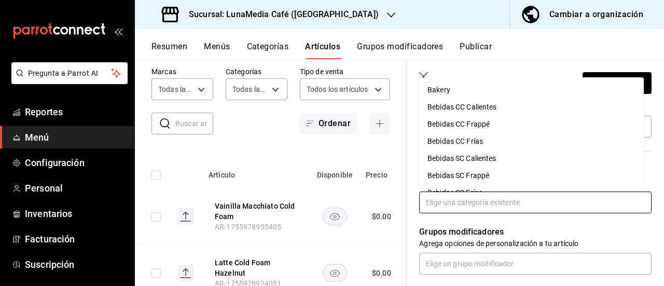
click at [448, 209] on input "text" at bounding box center [535, 202] width 232 height 22
click at [474, 128] on li "Bebidas CC Frappé" at bounding box center [531, 124] width 225 height 17
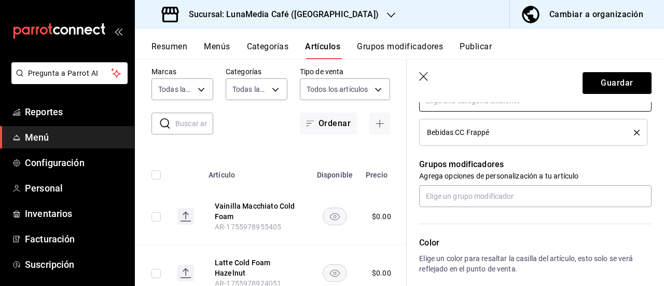
scroll to position [415, 0]
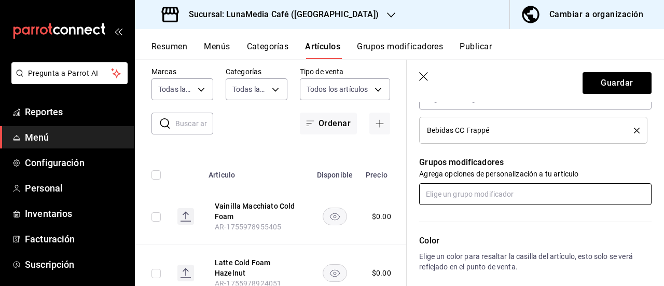
click at [470, 194] on input "text" at bounding box center [535, 194] width 232 height 22
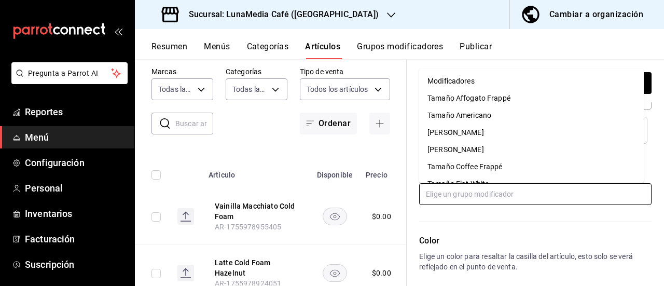
click at [491, 169] on div "Tamaño Coffee Frappé" at bounding box center [465, 166] width 75 height 11
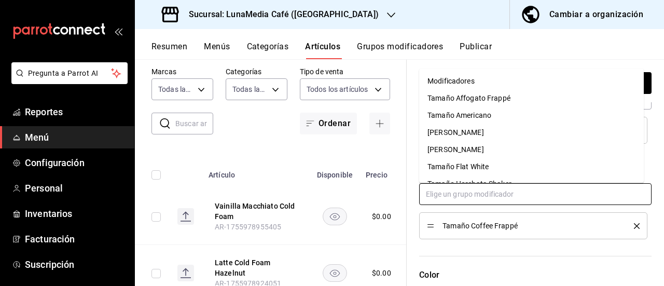
click at [456, 199] on input "text" at bounding box center [535, 194] width 232 height 22
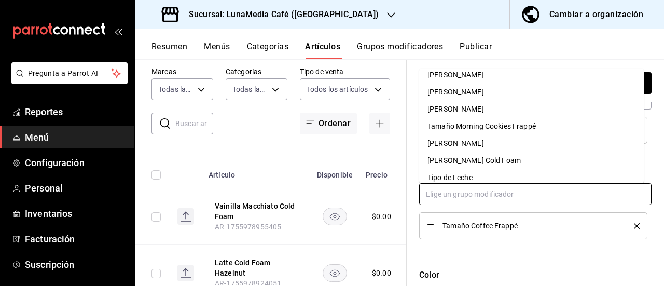
scroll to position [185, 0]
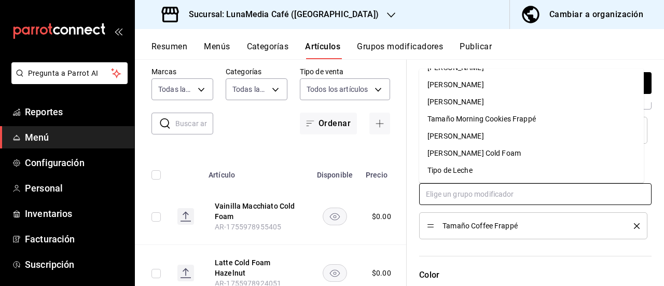
click at [468, 175] on div "Tipo de Leche" at bounding box center [450, 170] width 45 height 11
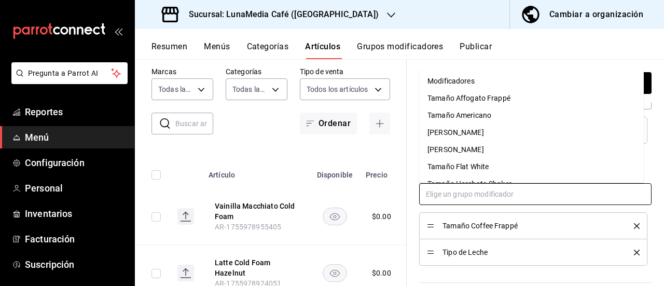
click at [467, 200] on input "text" at bounding box center [535, 194] width 232 height 22
click at [463, 80] on div "Modificadores" at bounding box center [451, 81] width 47 height 11
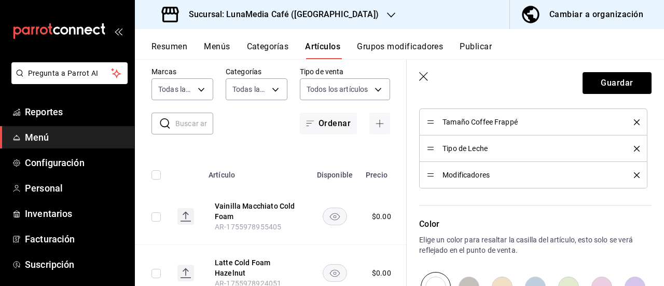
scroll to position [415, 0]
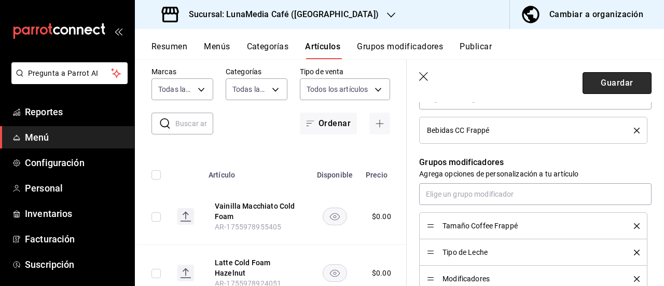
click at [605, 79] on button "Guardar" at bounding box center [617, 83] width 69 height 22
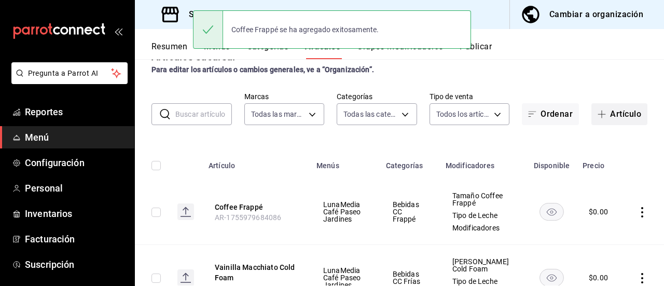
click at [598, 113] on icon "button" at bounding box center [602, 114] width 8 height 8
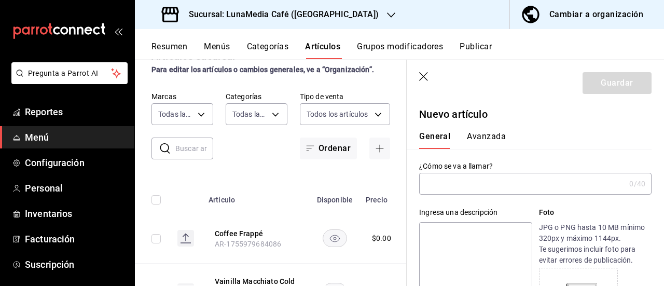
click at [459, 191] on input "text" at bounding box center [522, 183] width 206 height 21
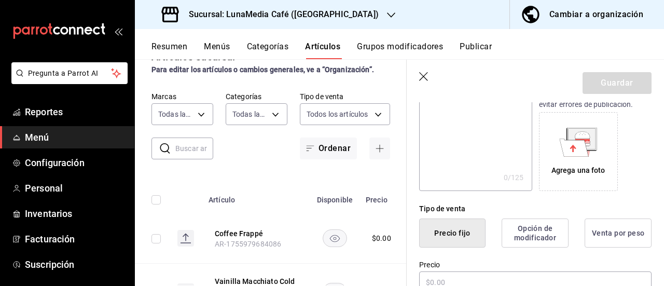
scroll to position [208, 0]
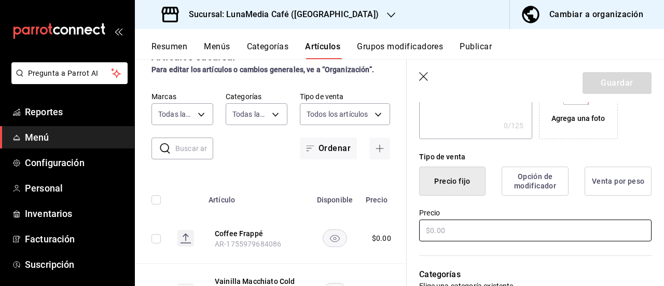
type input "Affogato Frappé"
click at [470, 230] on input "text" at bounding box center [535, 230] width 232 height 22
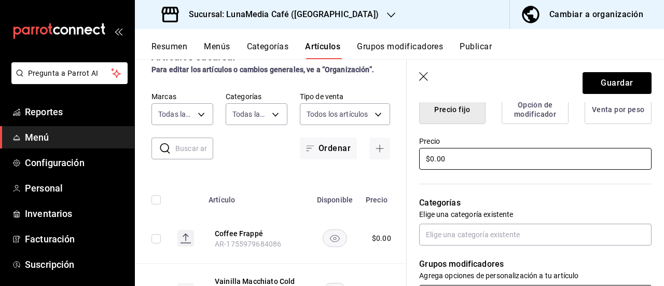
scroll to position [363, 0]
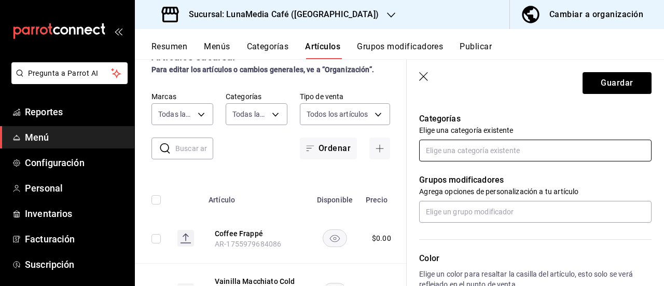
type input "$0.00"
click at [448, 156] on input "text" at bounding box center [535, 151] width 232 height 22
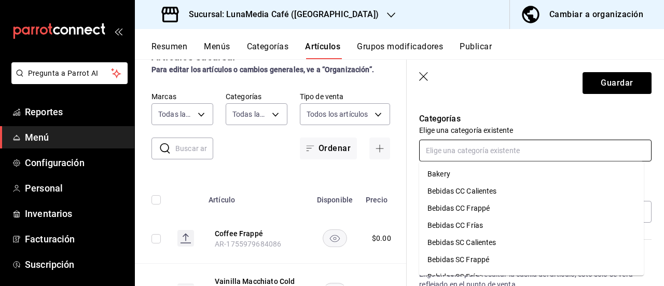
click at [454, 210] on li "Bebidas CC Frappé" at bounding box center [531, 208] width 225 height 17
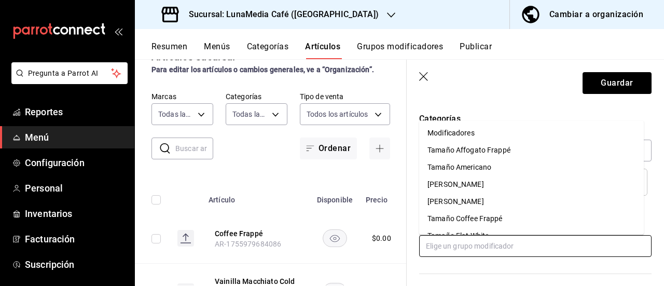
click at [464, 247] on input "text" at bounding box center [535, 246] width 232 height 22
click at [549, 153] on li "Tamaño Affogato Frappé" at bounding box center [531, 150] width 225 height 17
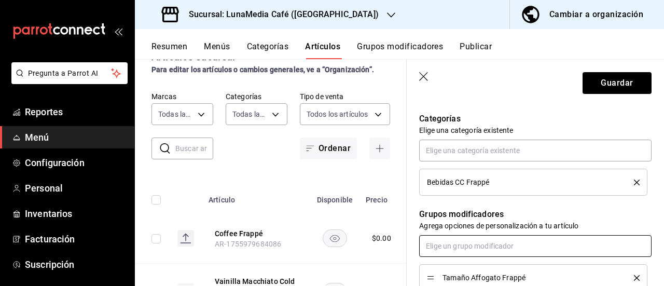
click at [469, 249] on input "text" at bounding box center [535, 246] width 232 height 22
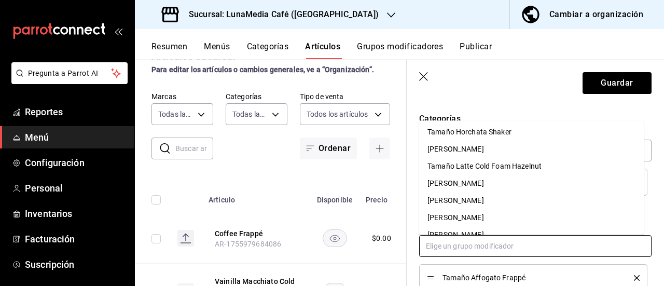
scroll to position [185, 0]
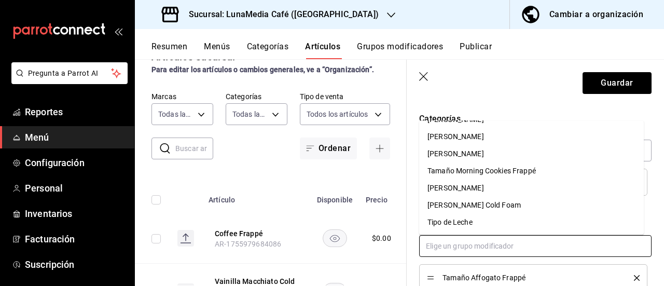
click at [481, 219] on li "Tipo de Leche" at bounding box center [531, 222] width 225 height 17
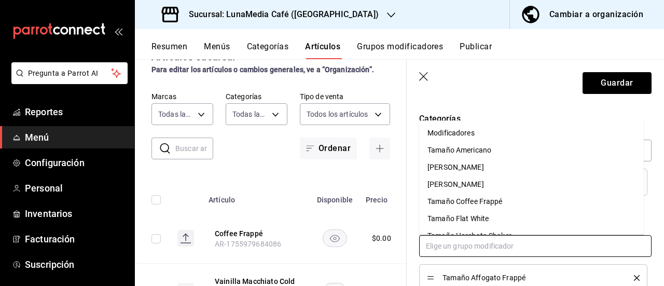
click at [469, 244] on input "text" at bounding box center [535, 246] width 232 height 22
click at [471, 134] on div "Modificadores" at bounding box center [451, 133] width 47 height 11
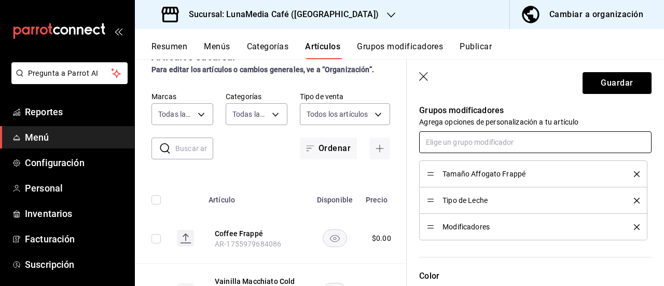
scroll to position [571, 0]
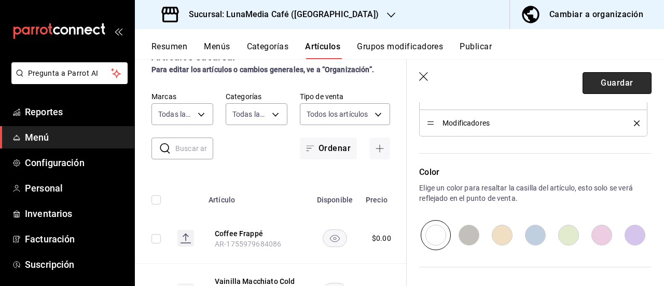
click at [596, 80] on button "Guardar" at bounding box center [617, 83] width 69 height 22
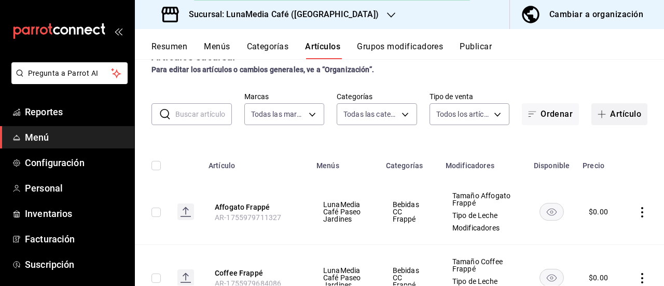
click at [598, 112] on icon "button" at bounding box center [602, 114] width 8 height 8
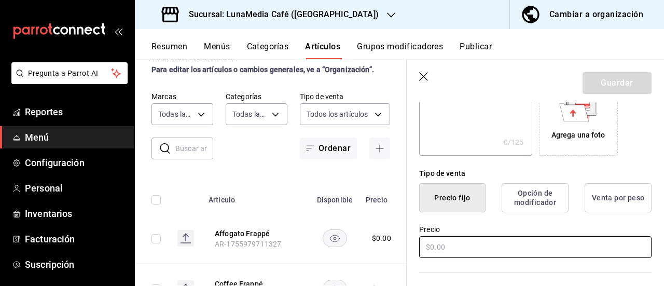
scroll to position [208, 0]
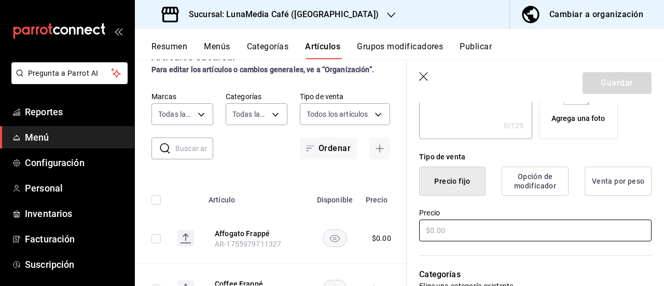
type input "Morning Cookies Frappé"
click at [444, 228] on input "text" at bounding box center [535, 230] width 232 height 22
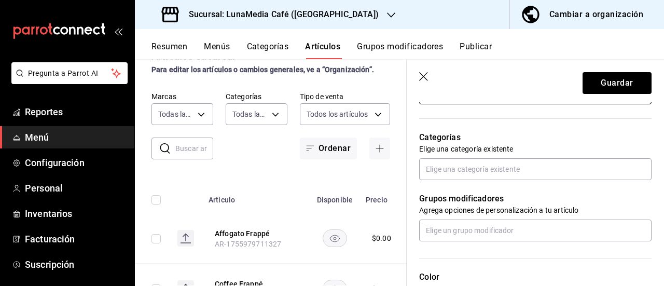
scroll to position [363, 0]
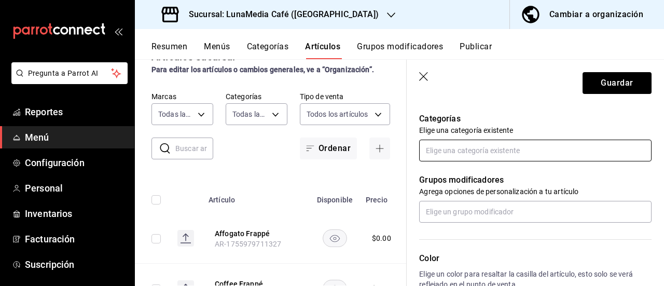
type input "$0.00"
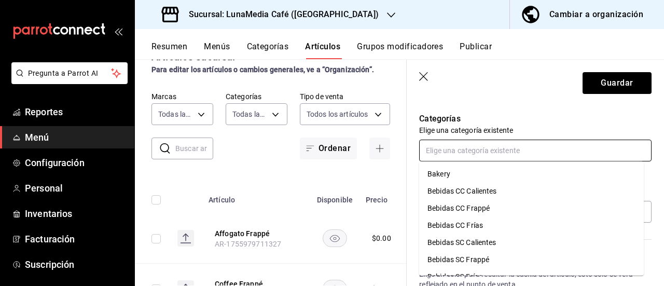
click at [458, 150] on input "text" at bounding box center [535, 151] width 232 height 22
click at [468, 201] on li "Bebidas CC Frappé" at bounding box center [531, 208] width 225 height 17
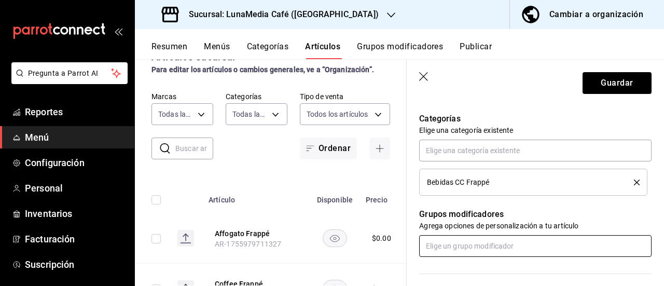
click at [467, 250] on input "text" at bounding box center [535, 246] width 232 height 22
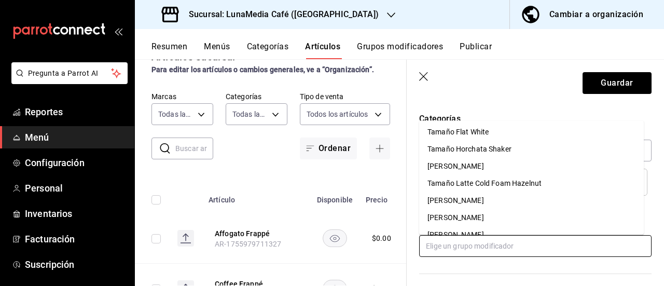
scroll to position [156, 0]
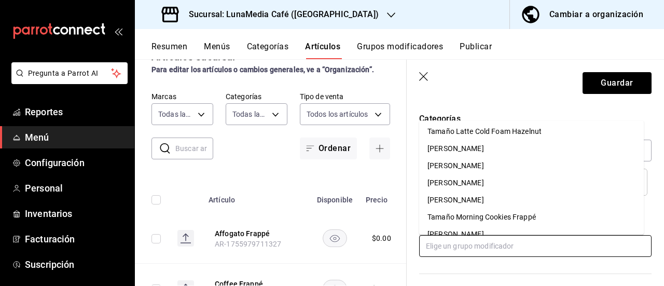
click at [531, 215] on div "Tamaño Morning Cookies Frappé" at bounding box center [482, 217] width 108 height 11
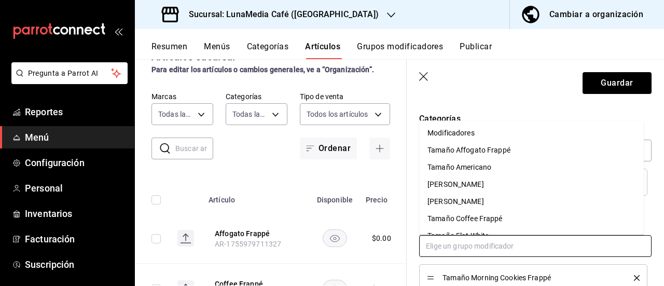
click at [479, 247] on input "text" at bounding box center [535, 246] width 232 height 22
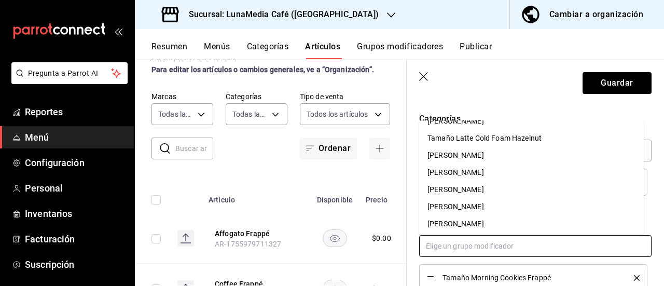
scroll to position [185, 0]
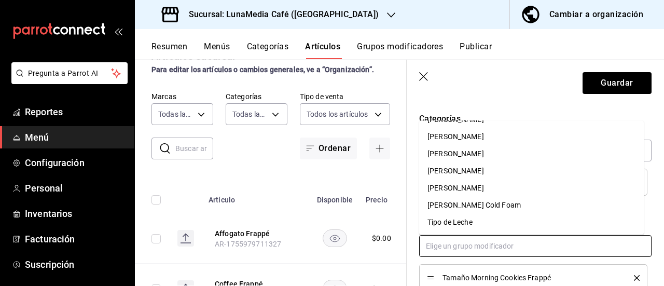
click at [475, 223] on li "Tipo de Leche" at bounding box center [531, 222] width 225 height 17
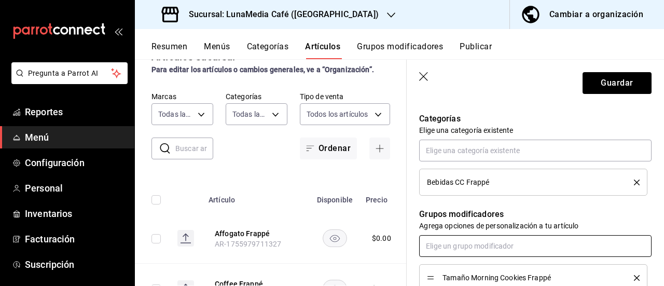
click at [475, 242] on input "text" at bounding box center [535, 246] width 232 height 22
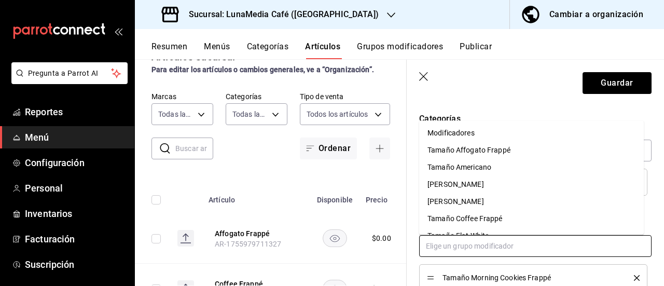
click at [471, 131] on div "Modificadores" at bounding box center [451, 133] width 47 height 11
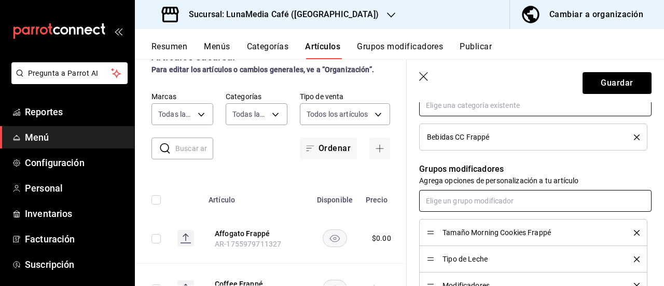
scroll to position [467, 0]
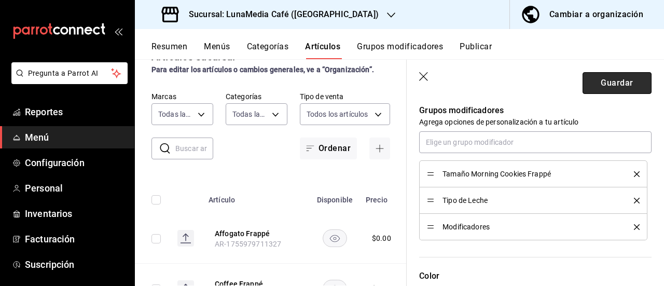
click at [608, 78] on button "Guardar" at bounding box center [617, 83] width 69 height 22
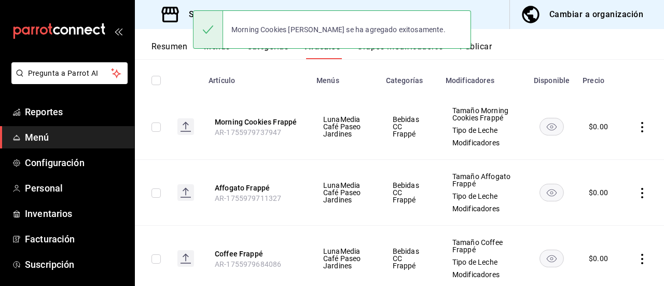
scroll to position [27, 0]
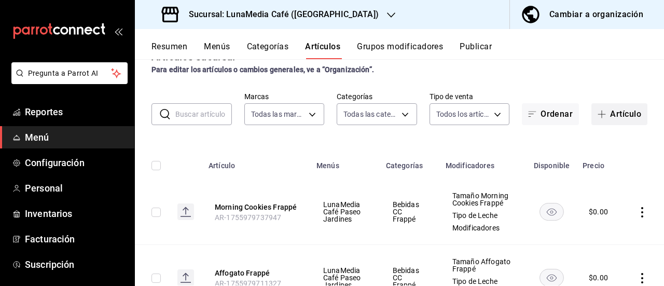
click at [610, 120] on button "Artículo" at bounding box center [620, 114] width 56 height 22
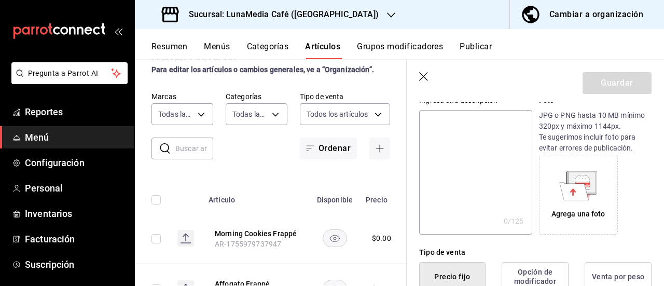
scroll to position [208, 0]
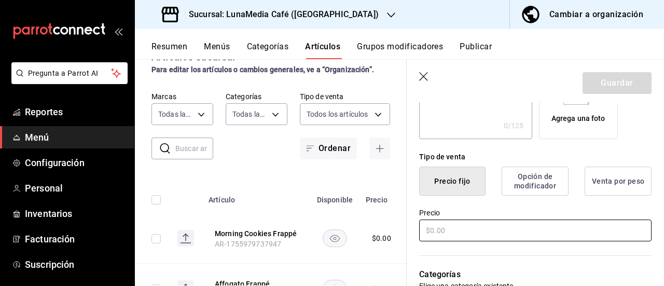
type input "Mocha Frappé"
click at [447, 230] on input "text" at bounding box center [535, 230] width 232 height 22
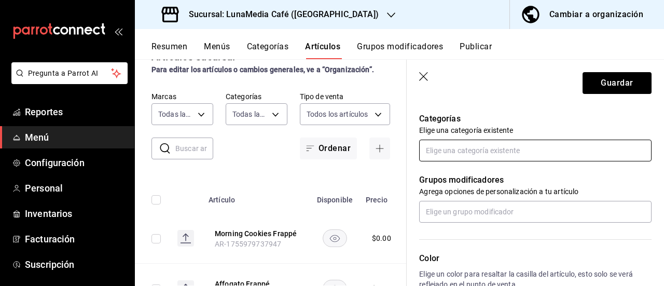
type input "$0.00"
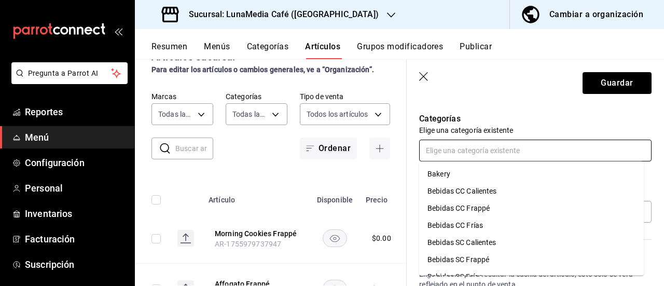
click at [449, 154] on input "text" at bounding box center [535, 151] width 232 height 22
click at [491, 204] on li "Bebidas CC Frappé" at bounding box center [531, 208] width 225 height 17
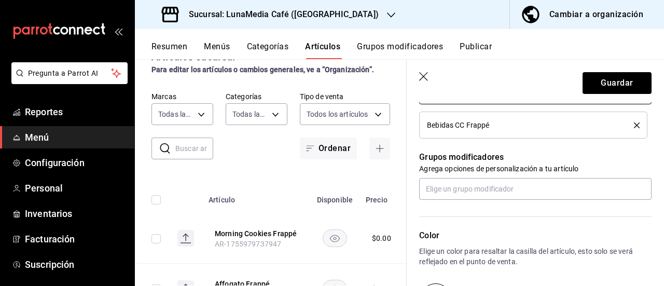
scroll to position [467, 0]
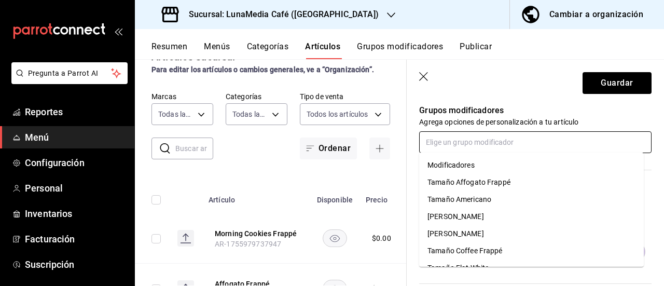
click at [452, 141] on input "text" at bounding box center [535, 142] width 232 height 22
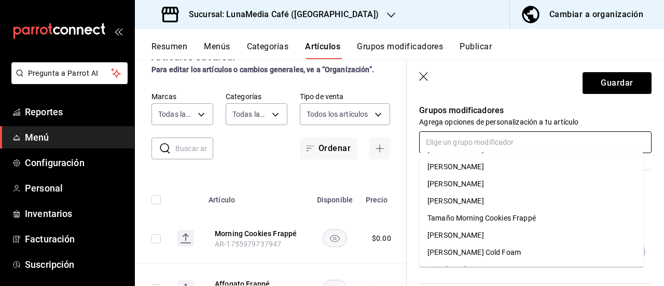
scroll to position [202, 0]
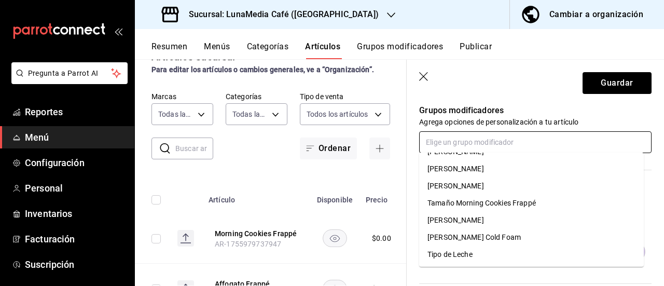
click at [521, 186] on li "Tamaño Mocha Frappé" at bounding box center [531, 185] width 225 height 17
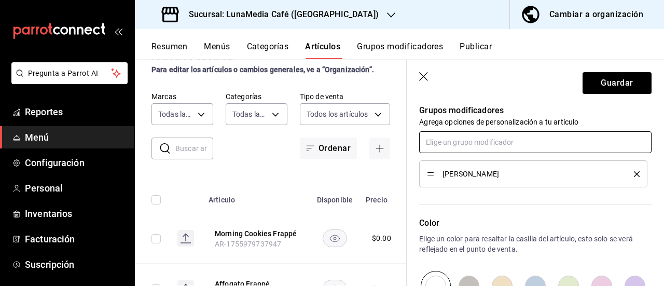
click at [455, 144] on input "text" at bounding box center [535, 142] width 232 height 22
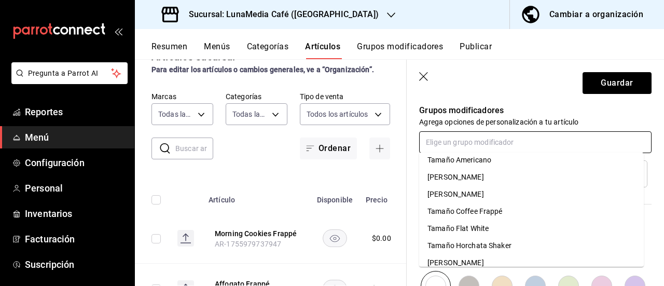
scroll to position [185, 0]
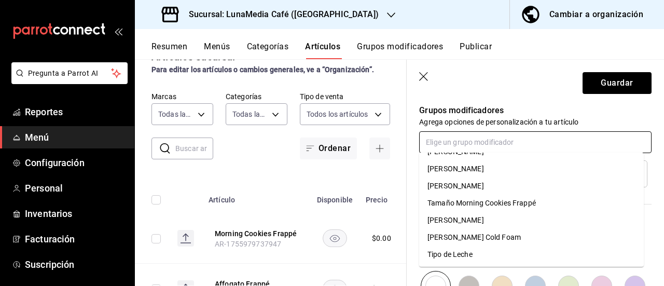
click at [483, 254] on li "Tipo de Leche" at bounding box center [531, 254] width 225 height 17
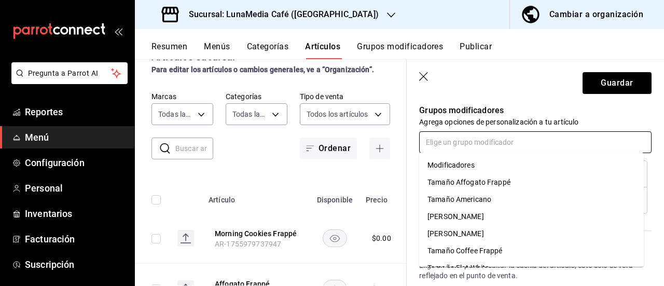
click at [469, 143] on input "text" at bounding box center [535, 142] width 232 height 22
click at [465, 174] on li "Tamaño Affogato Frappé" at bounding box center [531, 182] width 225 height 17
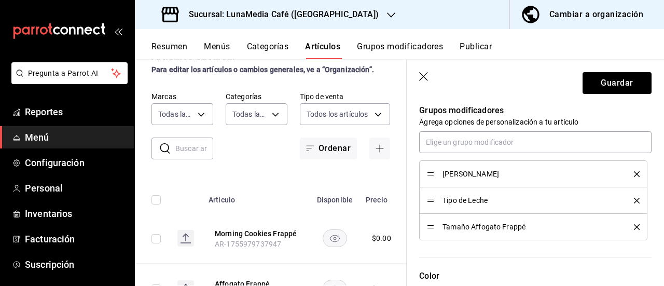
click at [634, 225] on icon "delete" at bounding box center [637, 227] width 6 height 6
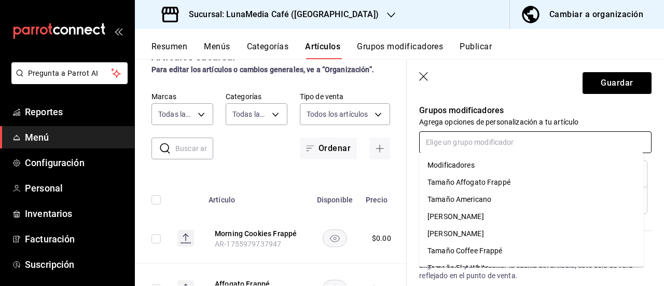
click at [449, 143] on input "text" at bounding box center [535, 142] width 232 height 22
click at [455, 163] on div "Modificadores" at bounding box center [451, 165] width 47 height 11
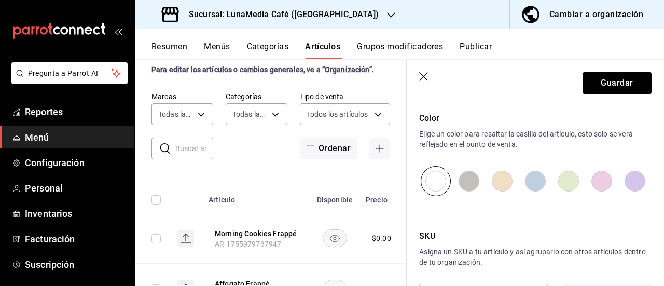
scroll to position [611, 0]
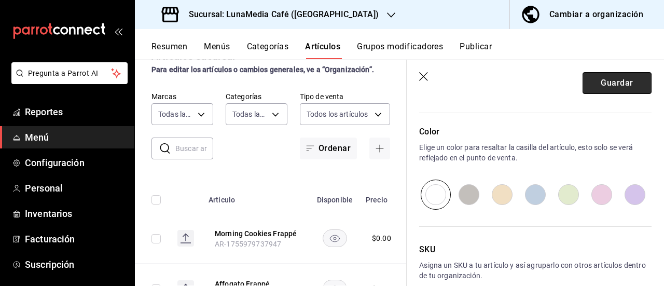
click at [601, 79] on button "Guardar" at bounding box center [617, 83] width 69 height 22
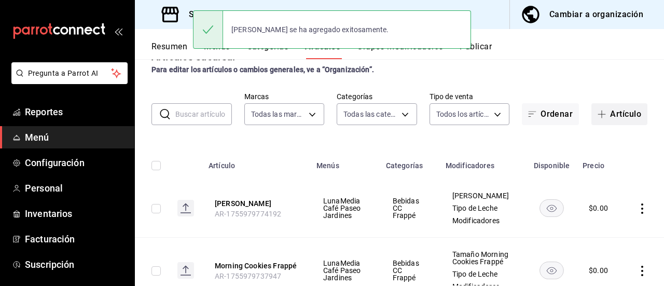
click at [609, 111] on button "Artículo" at bounding box center [620, 114] width 56 height 22
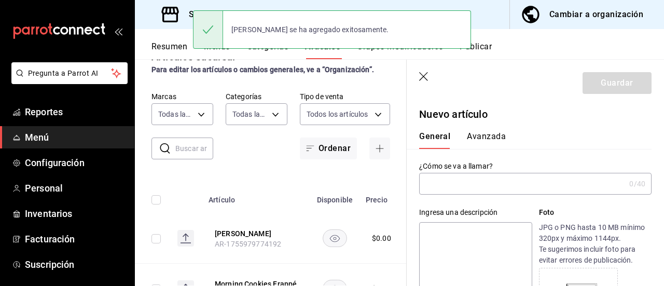
click at [458, 189] on input "text" at bounding box center [522, 183] width 206 height 21
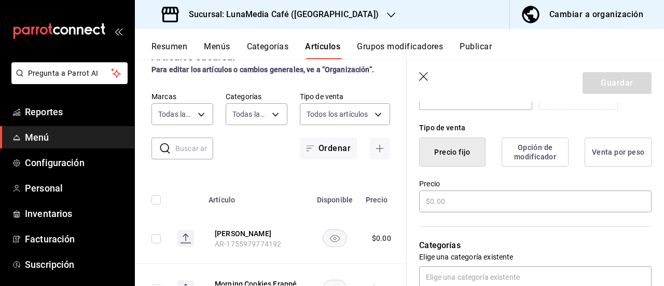
scroll to position [259, 0]
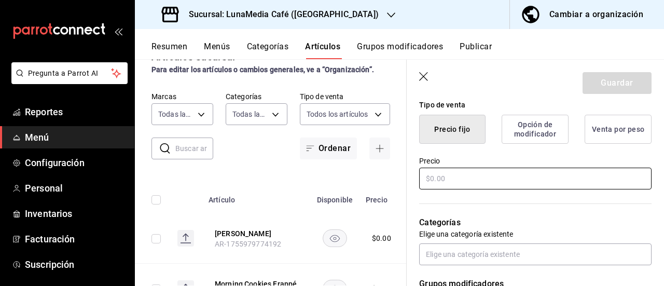
type input "Mocha Blanco Frappé"
click at [458, 184] on input "text" at bounding box center [535, 179] width 232 height 22
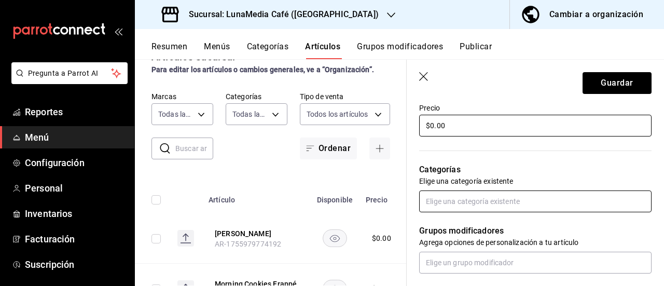
scroll to position [311, 0]
type input "$0.00"
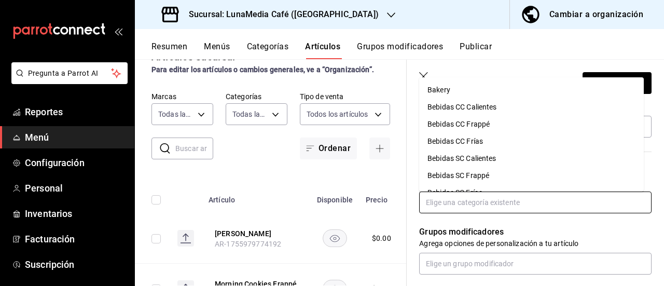
click at [455, 206] on input "text" at bounding box center [535, 202] width 232 height 22
click at [488, 128] on li "Bebidas CC Frappé" at bounding box center [531, 124] width 225 height 17
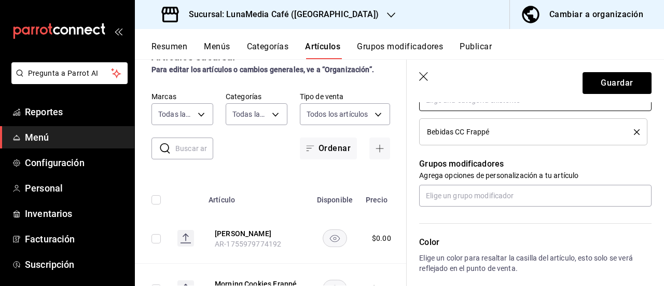
scroll to position [415, 0]
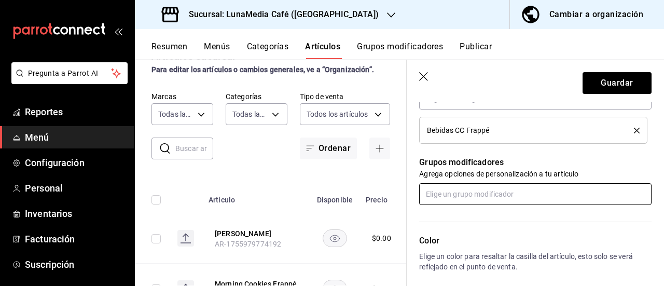
click at [473, 191] on input "text" at bounding box center [535, 194] width 232 height 22
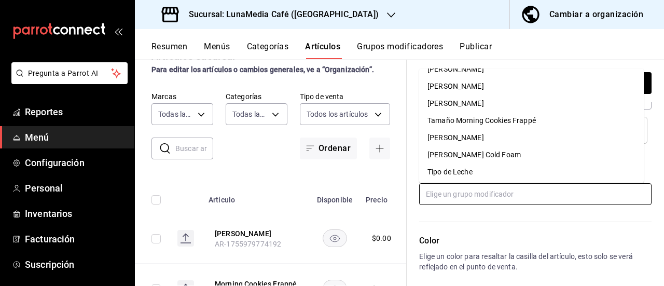
scroll to position [202, 0]
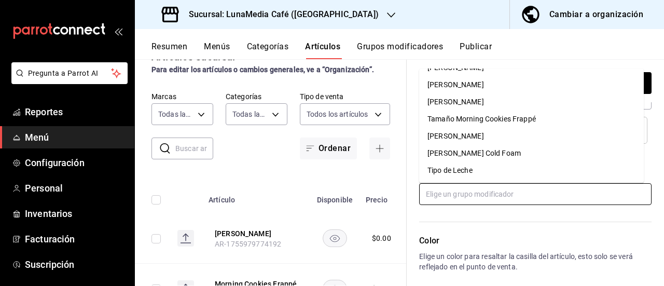
click at [484, 87] on div "Tamaño Mocha Blanco Frappé" at bounding box center [456, 84] width 57 height 11
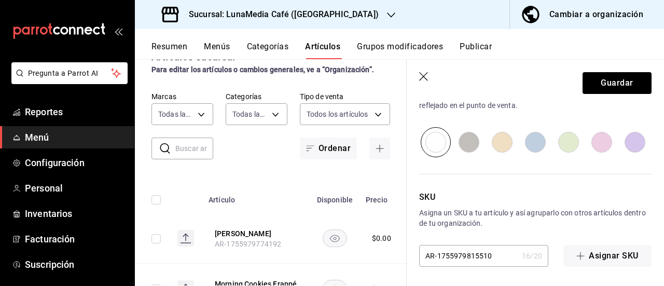
scroll to position [455, 0]
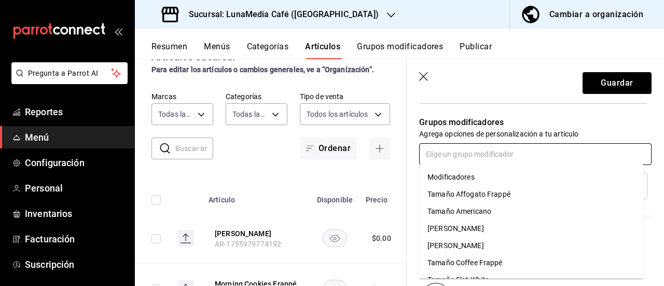
click at [468, 151] on input "text" at bounding box center [535, 154] width 232 height 22
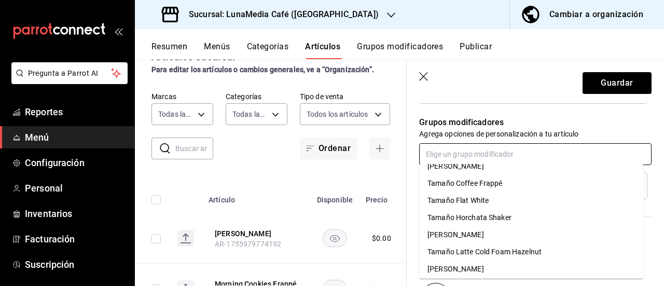
scroll to position [185, 0]
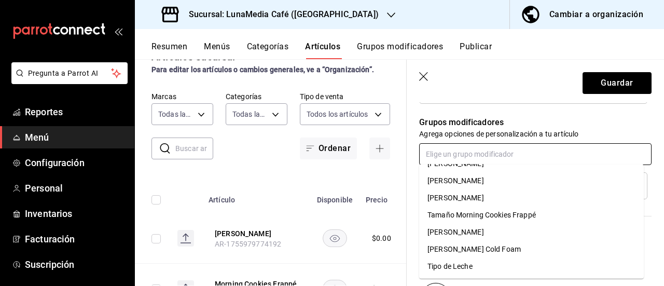
click at [479, 269] on li "Tipo de Leche" at bounding box center [531, 266] width 225 height 17
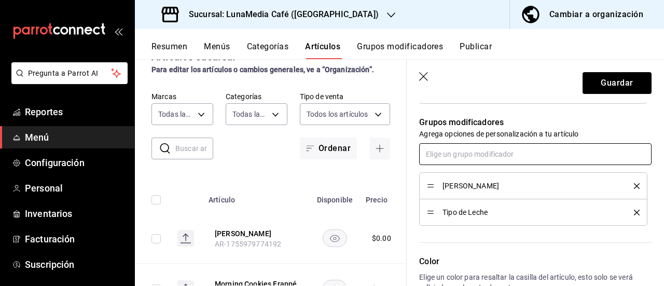
click at [464, 159] on input "text" at bounding box center [535, 154] width 232 height 22
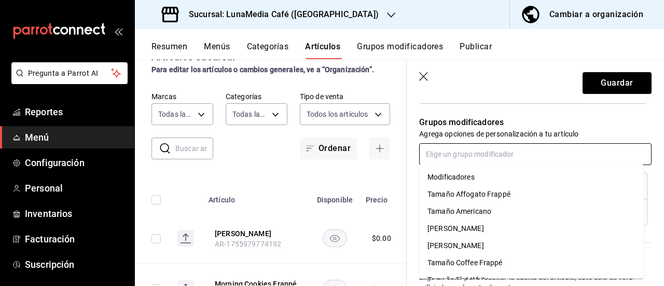
click at [464, 179] on div "Modificadores" at bounding box center [451, 177] width 47 height 11
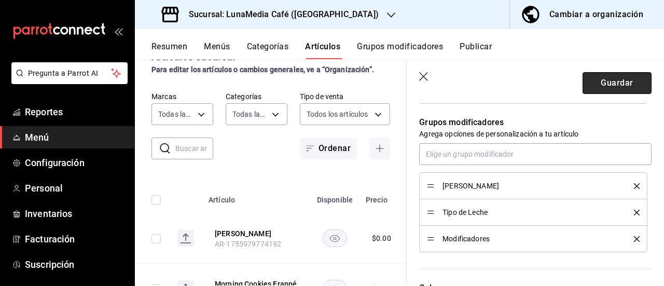
click at [605, 86] on button "Guardar" at bounding box center [617, 83] width 69 height 22
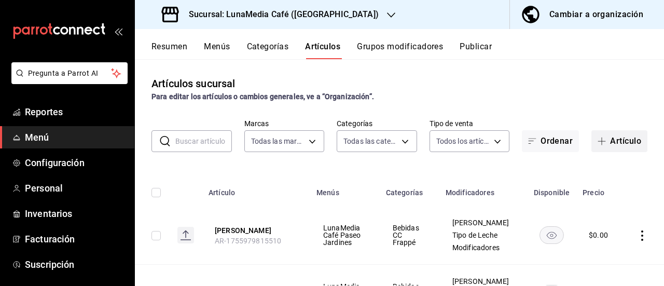
click at [606, 142] on button "Artículo" at bounding box center [620, 141] width 56 height 22
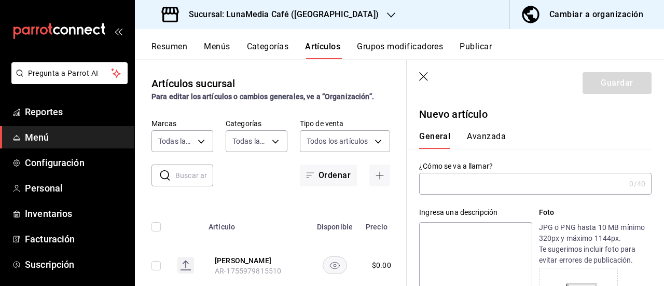
click at [433, 183] on input "text" at bounding box center [522, 183] width 206 height 21
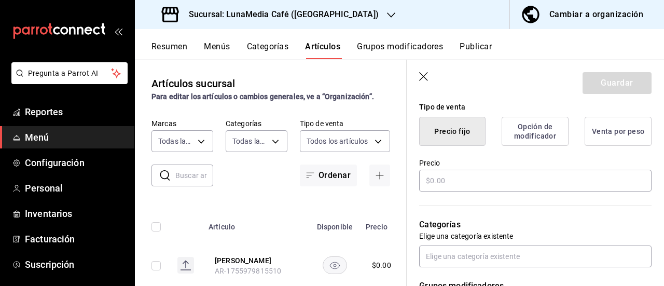
scroll to position [259, 0]
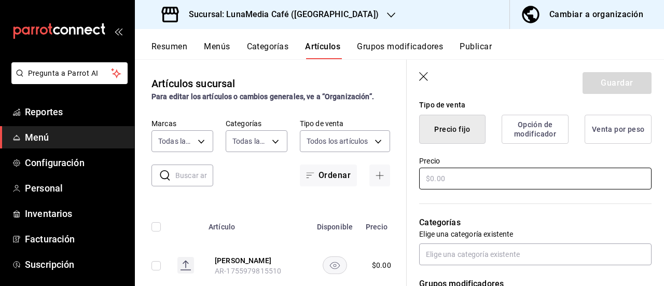
type input "Brownie Frappé"
click at [432, 168] on input "text" at bounding box center [535, 179] width 232 height 22
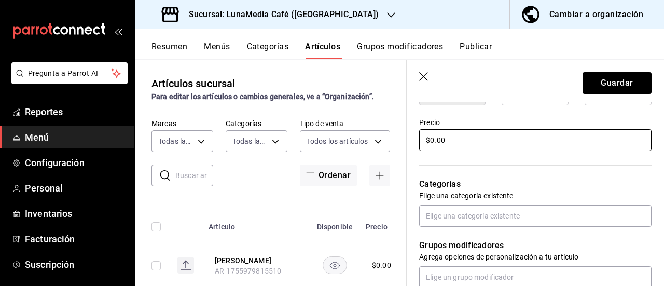
scroll to position [363, 0]
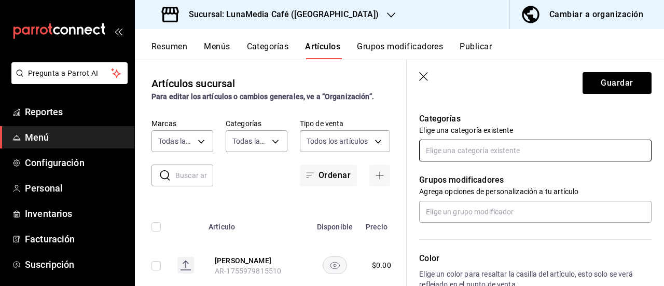
type input "$0.00"
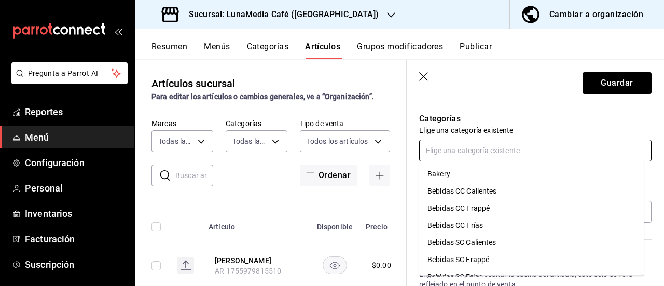
click at [433, 145] on input "text" at bounding box center [535, 151] width 232 height 22
click at [466, 210] on li "Bebidas CC Frappé" at bounding box center [531, 208] width 225 height 17
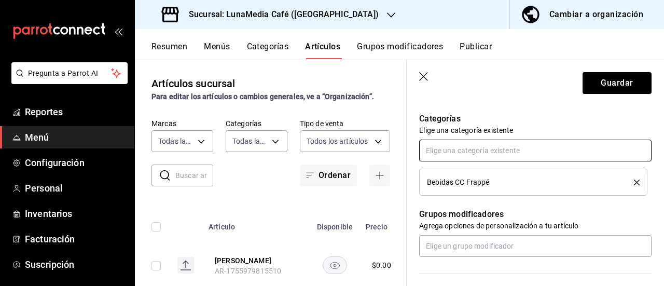
scroll to position [415, 0]
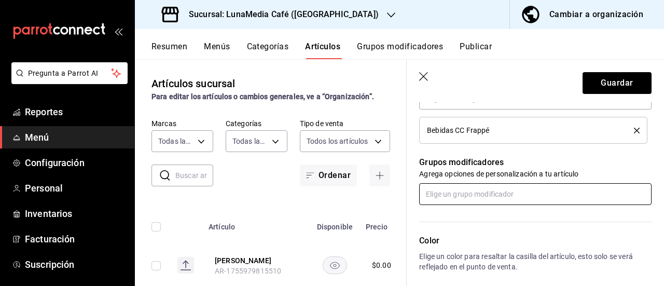
click at [462, 195] on input "text" at bounding box center [535, 194] width 232 height 22
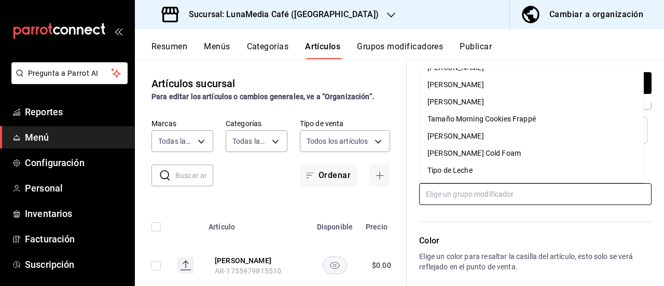
scroll to position [0, 0]
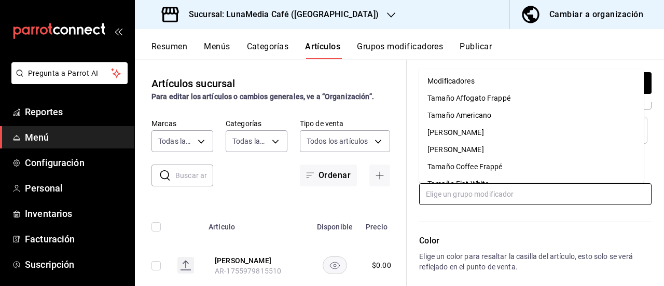
click at [484, 132] on div "Tamaño Brownie Frappé" at bounding box center [456, 132] width 57 height 11
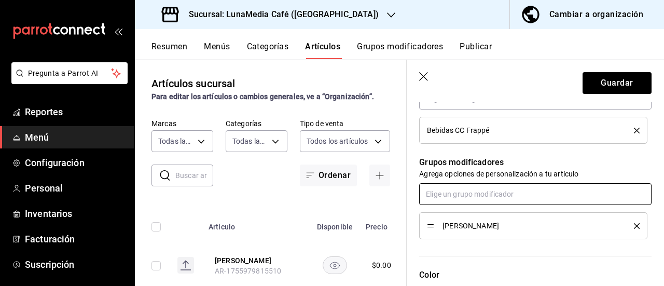
click at [468, 194] on input "text" at bounding box center [535, 194] width 232 height 22
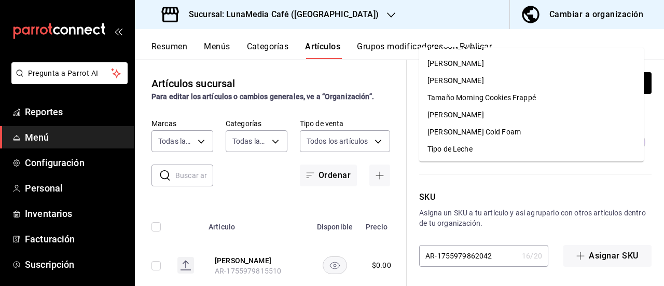
scroll to position [507, 0]
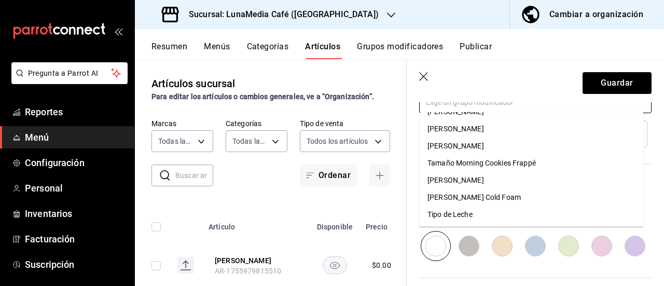
click at [468, 209] on div "Tipo de Leche" at bounding box center [450, 214] width 45 height 11
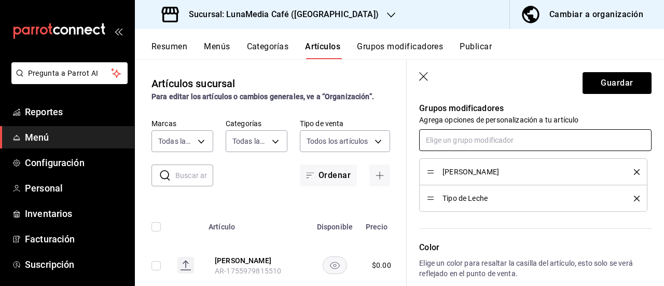
scroll to position [455, 0]
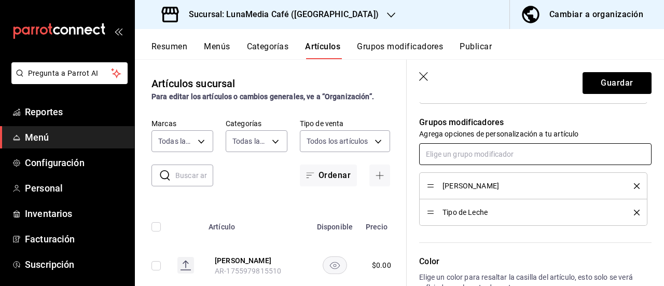
click at [474, 160] on input "text" at bounding box center [535, 154] width 232 height 22
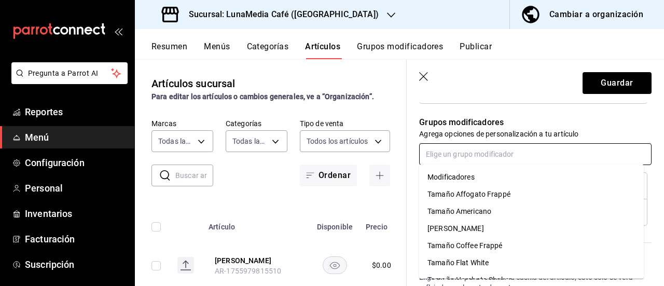
click at [462, 182] on div "Modificadores" at bounding box center [451, 177] width 47 height 11
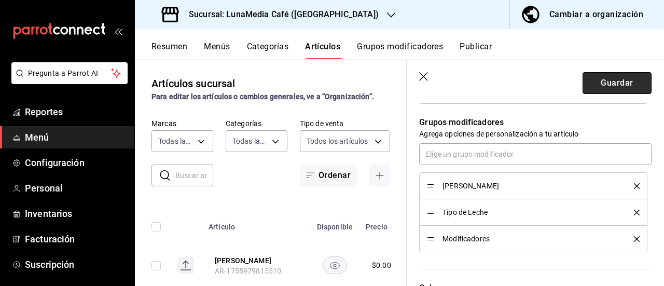
click at [597, 86] on button "Guardar" at bounding box center [617, 83] width 69 height 22
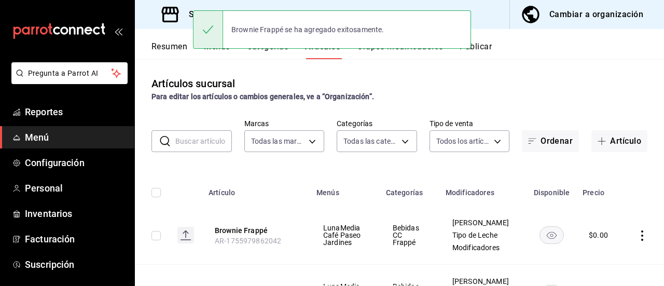
click at [273, 50] on div "Brownie Frappé se ha agregado exitosamente." at bounding box center [332, 29] width 278 height 45
click at [273, 54] on button "Categorías" at bounding box center [268, 51] width 42 height 18
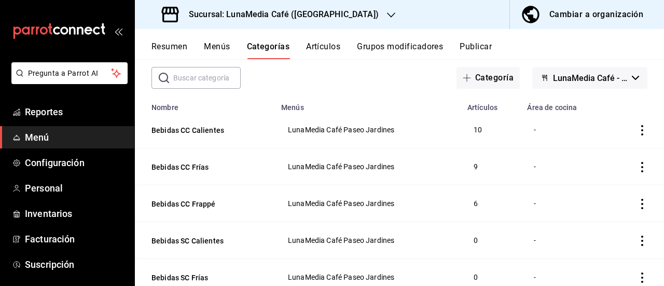
scroll to position [104, 0]
